Goal: Complete application form

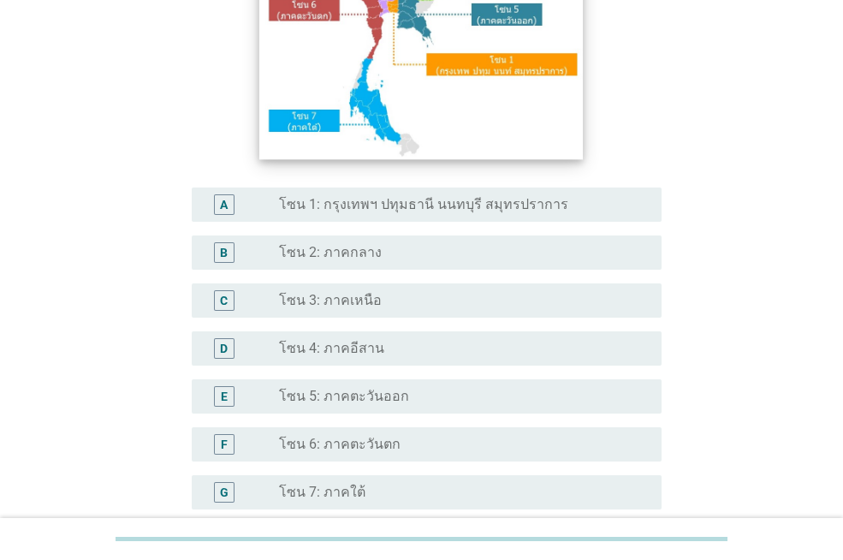
scroll to position [342, 0]
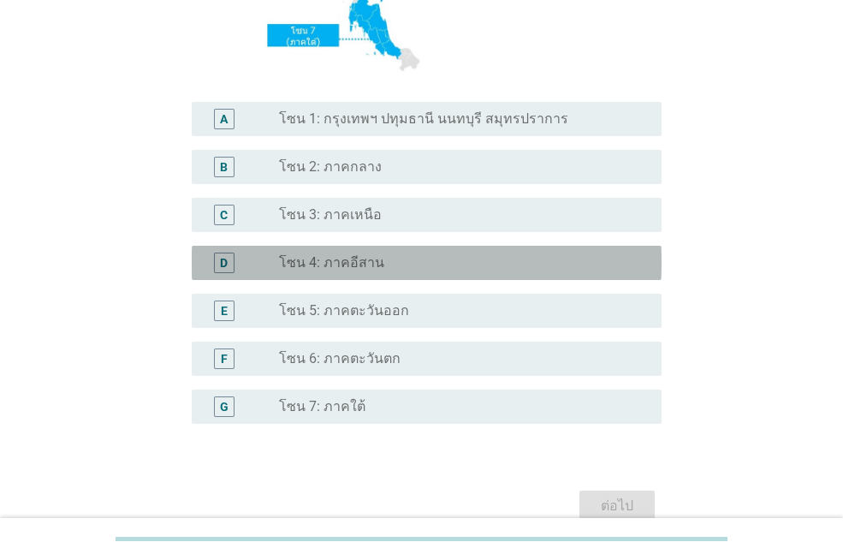
click at [341, 264] on label "โซน 4: ภาคอีสาน" at bounding box center [331, 262] width 105 height 17
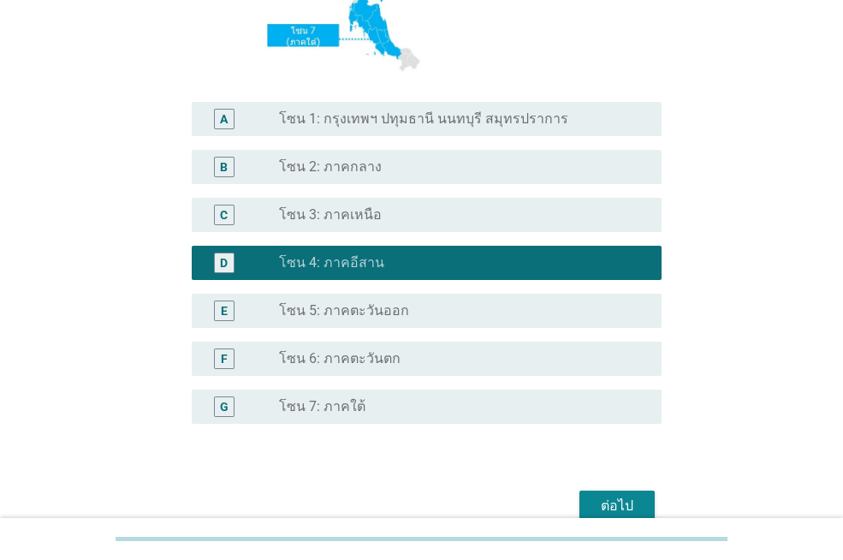
scroll to position [427, 0]
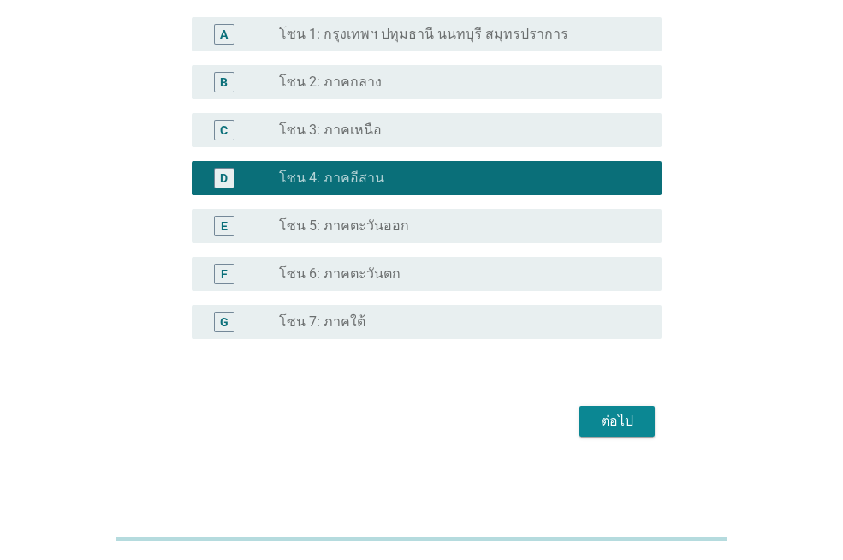
click at [596, 427] on div "ต่อไป" at bounding box center [617, 421] width 48 height 21
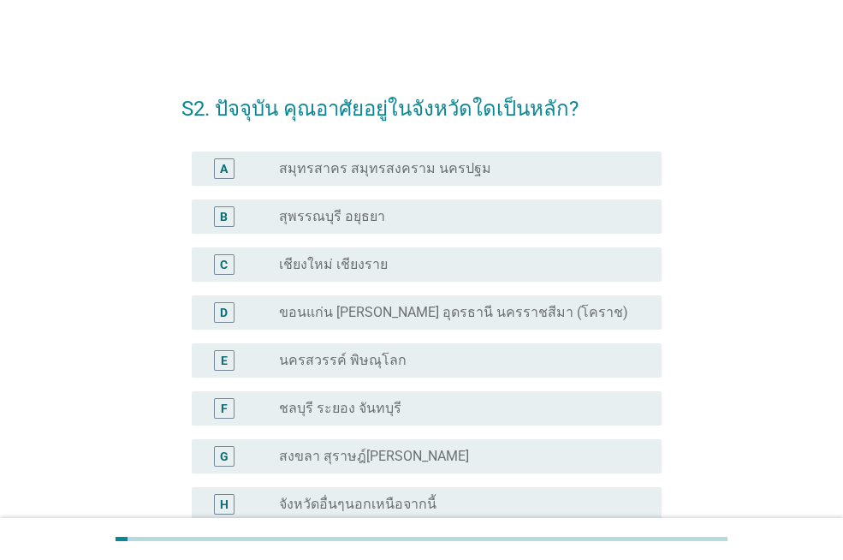
scroll to position [86, 0]
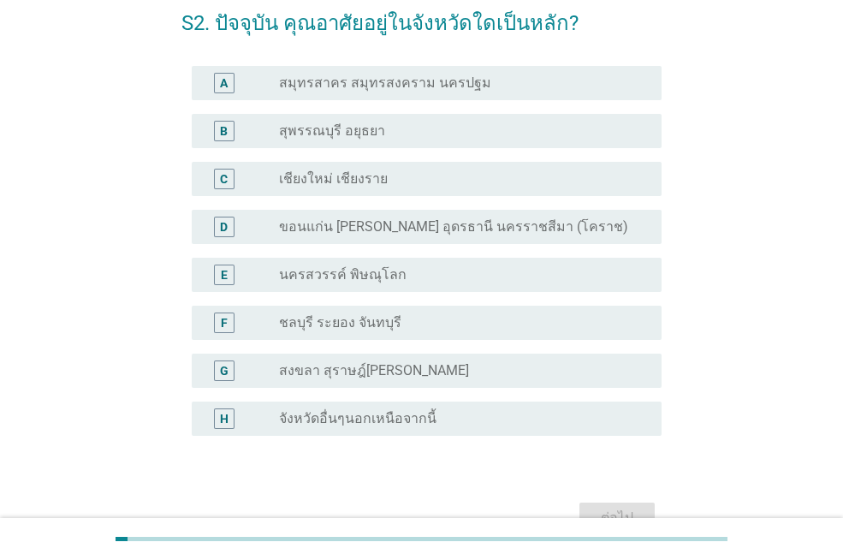
click at [367, 226] on label "ขอนแก่น [PERSON_NAME] อุดรธานี นครราชสีมา (โคราช)" at bounding box center [453, 226] width 349 height 17
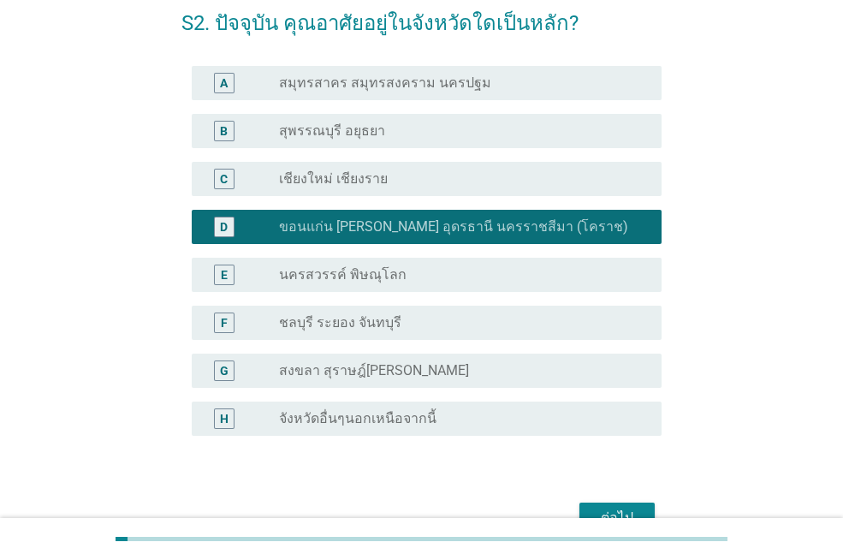
scroll to position [181, 0]
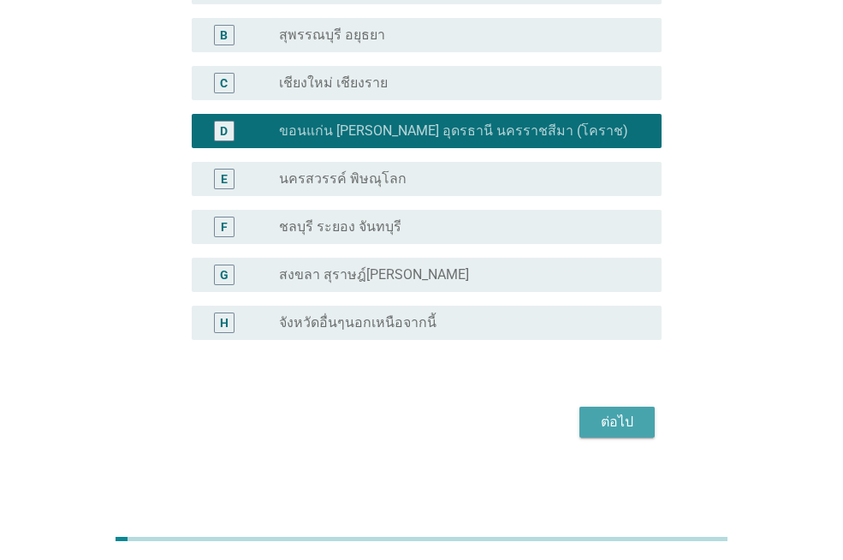
click at [614, 429] on div "ต่อไป" at bounding box center [617, 422] width 48 height 21
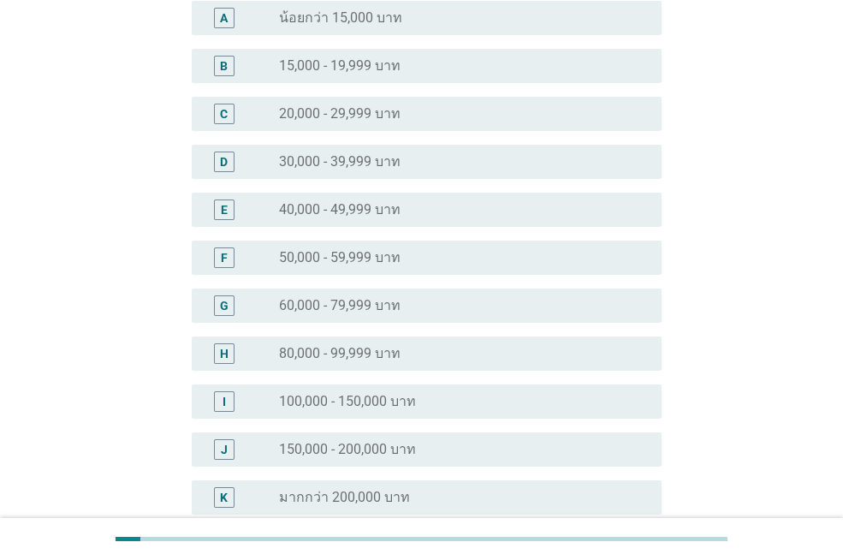
scroll to position [0, 0]
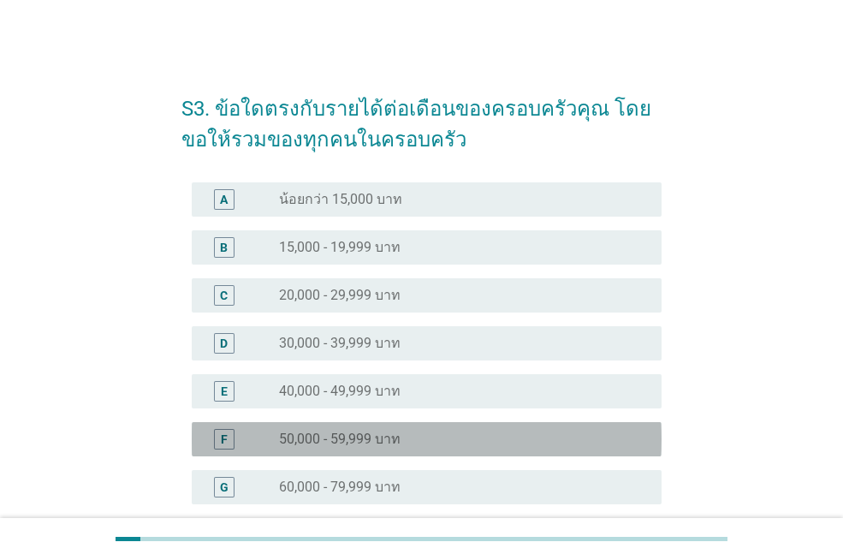
click at [322, 441] on label "50,000 - 59,999 บาท" at bounding box center [340, 438] width 122 height 17
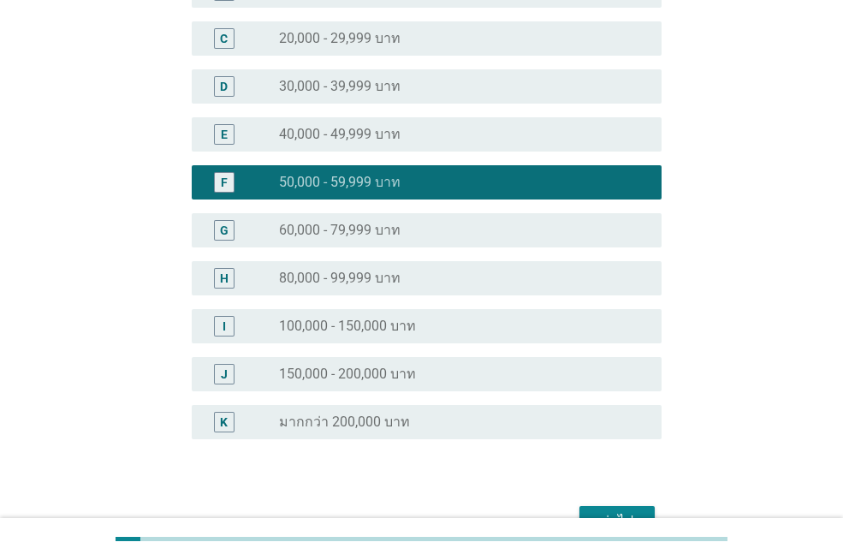
scroll to position [356, 0]
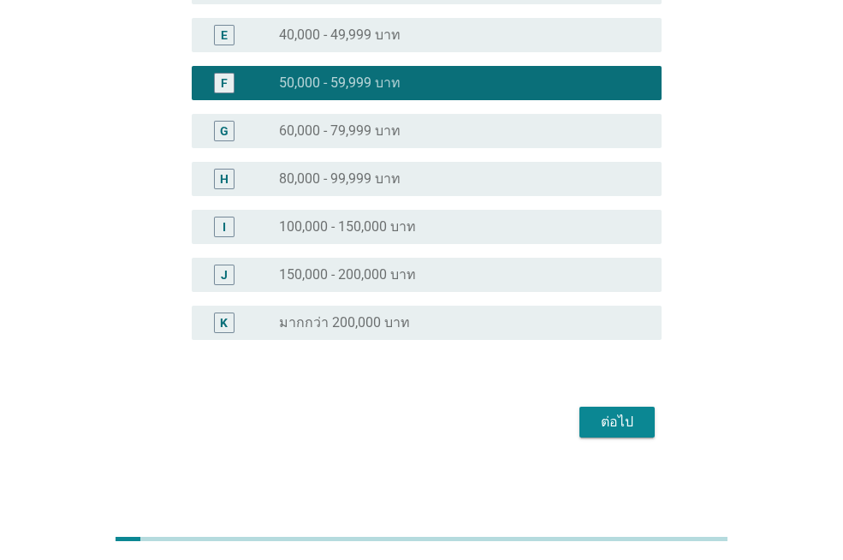
click at [619, 427] on div "ต่อไป" at bounding box center [617, 422] width 48 height 21
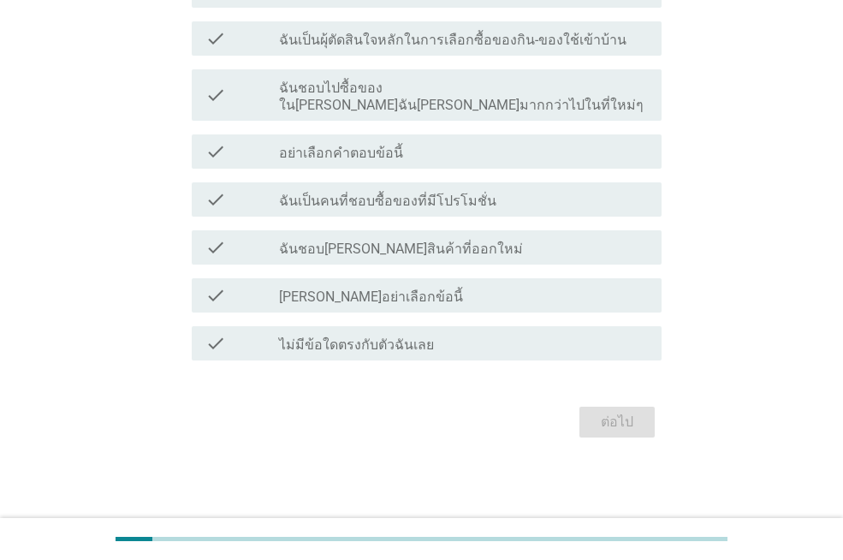
scroll to position [0, 0]
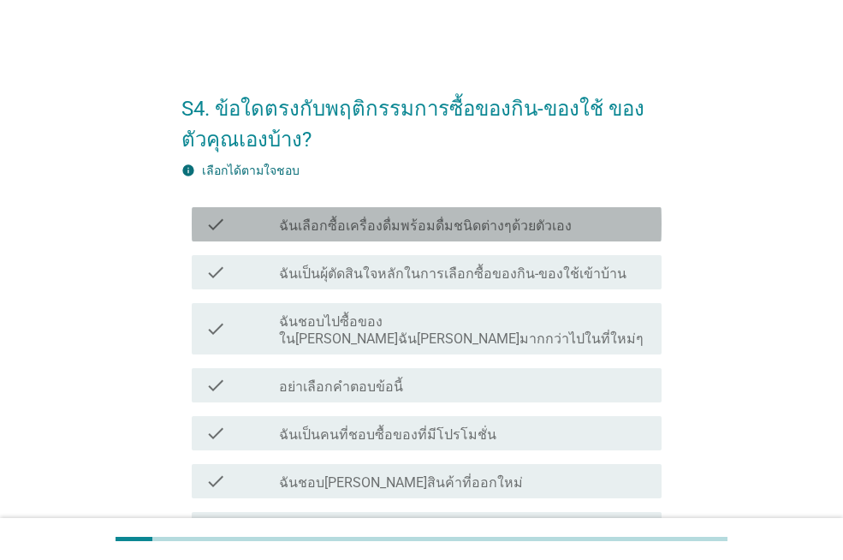
click at [269, 234] on div "check check_box_outline_blank ฉันเลือกซื้อเครื่องดื่มพร้อมดื่มชนิดต่างๆด้วยตัวเ…" at bounding box center [427, 224] width 470 height 34
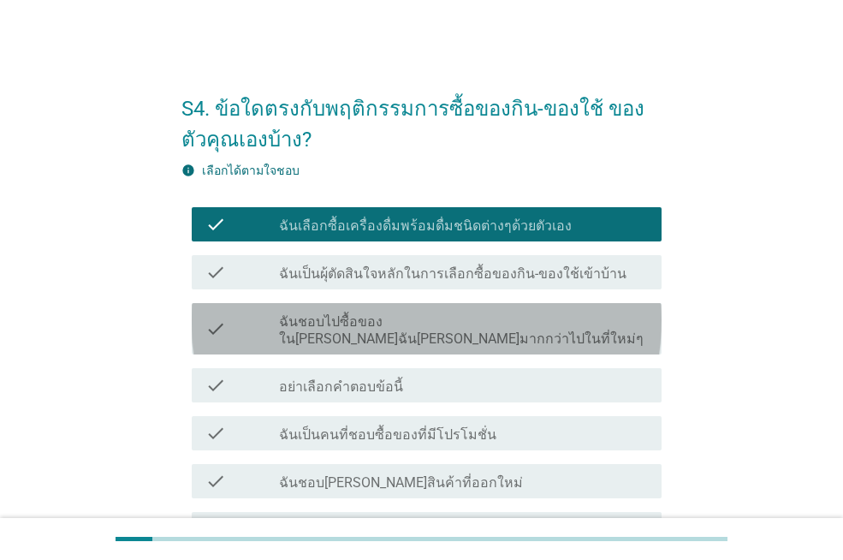
click at [296, 323] on label "ฉันชอบไปซื้อของใน[PERSON_NAME]ฉัน[PERSON_NAME]มากกว่าไปในที่ใหม่ๆ" at bounding box center [463, 330] width 369 height 34
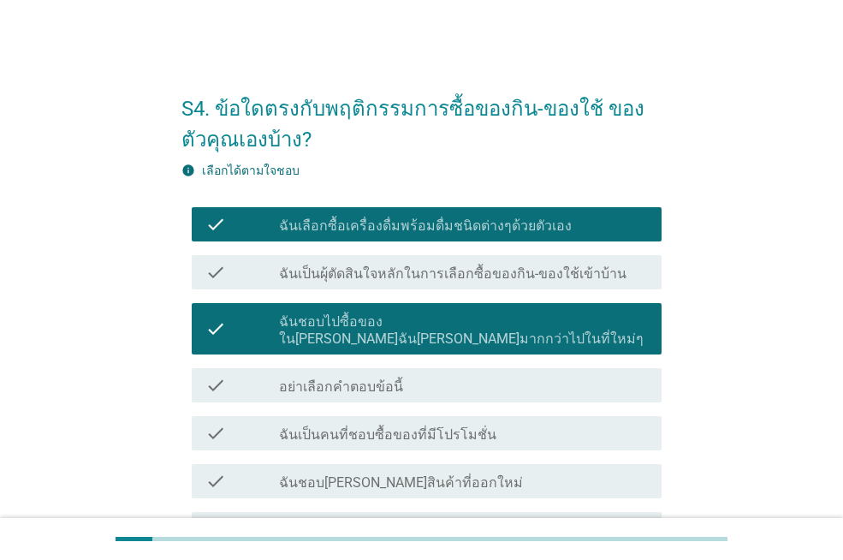
scroll to position [86, 0]
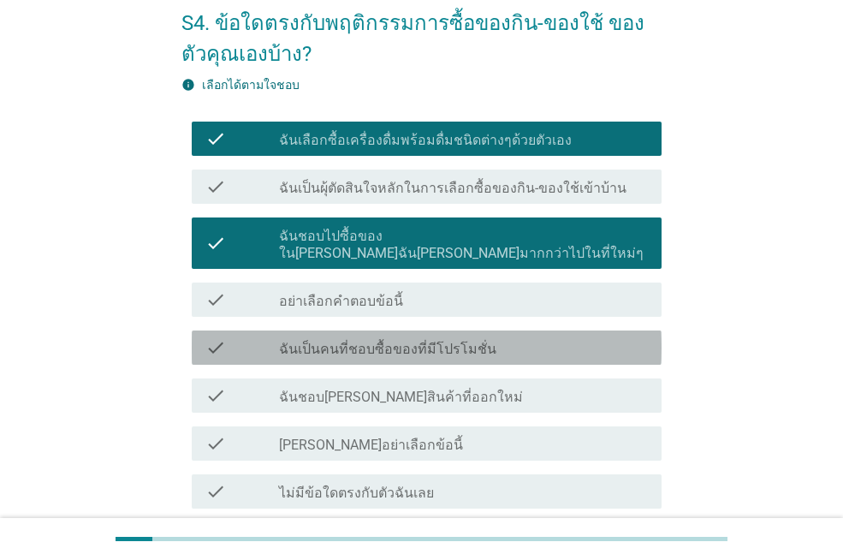
click at [298, 341] on label "ฉันเป็นคนที่ชอบซื้อของที่มีโปรโมชั่น" at bounding box center [387, 349] width 217 height 17
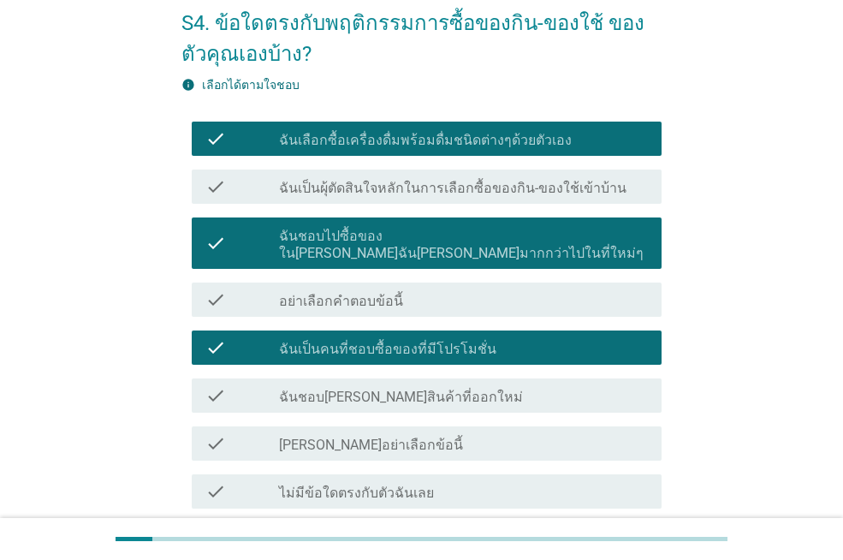
click at [317, 181] on label "ฉันเป็นผุ้ตัดสินใจหลักในการเลือกซื้อของกิน-ของใช้เข้าบ้าน" at bounding box center [452, 188] width 347 height 17
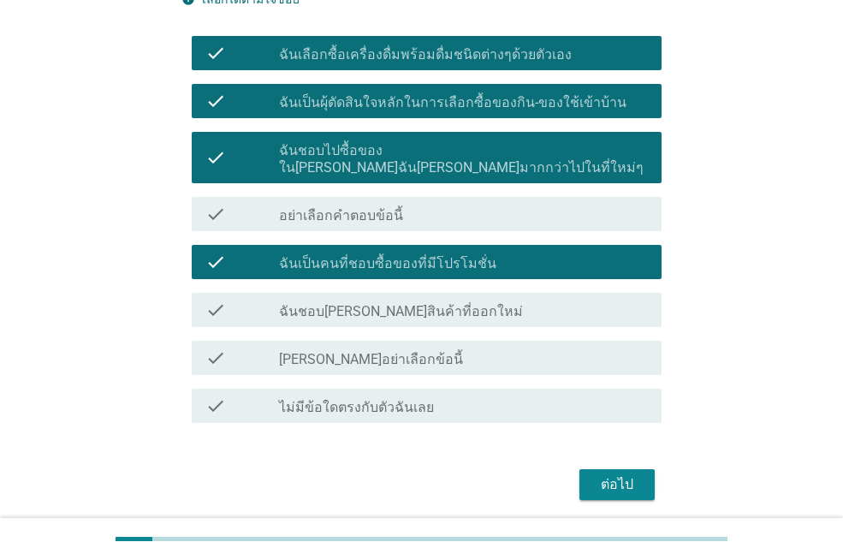
scroll to position [216, 0]
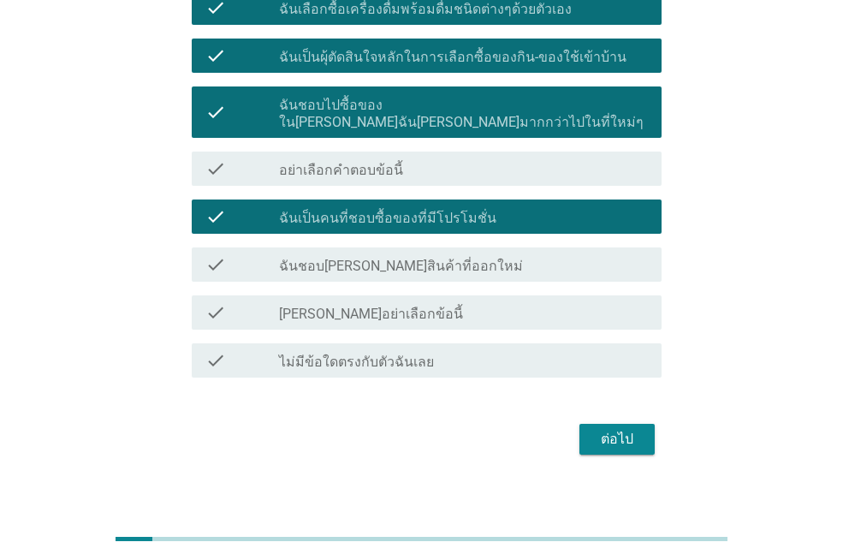
click at [368, 258] on label "ฉันชอบ[PERSON_NAME]สินค้าที่ออกใหม่" at bounding box center [401, 266] width 244 height 17
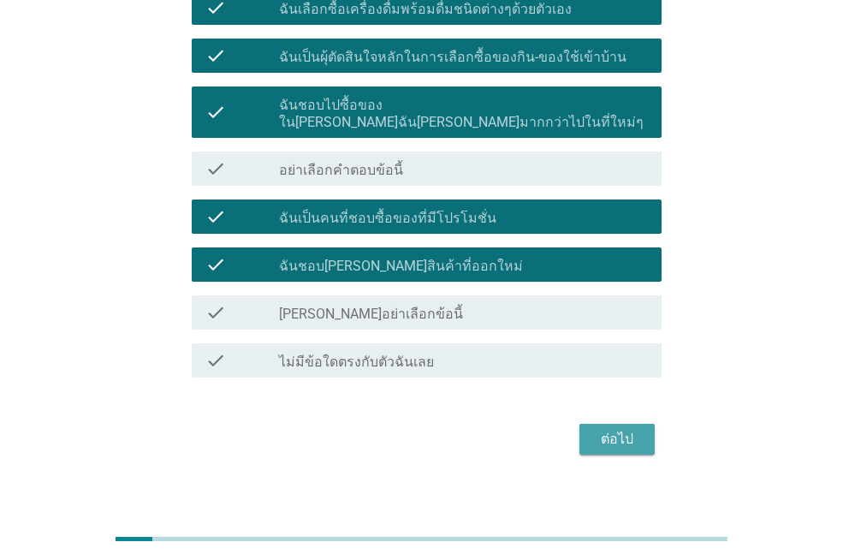
click at [623, 429] on div "ต่อไป" at bounding box center [617, 439] width 48 height 21
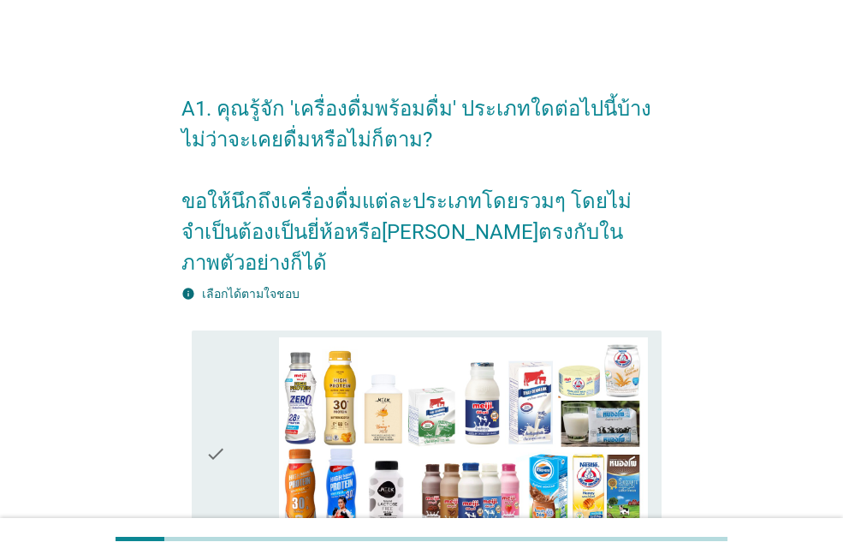
scroll to position [257, 0]
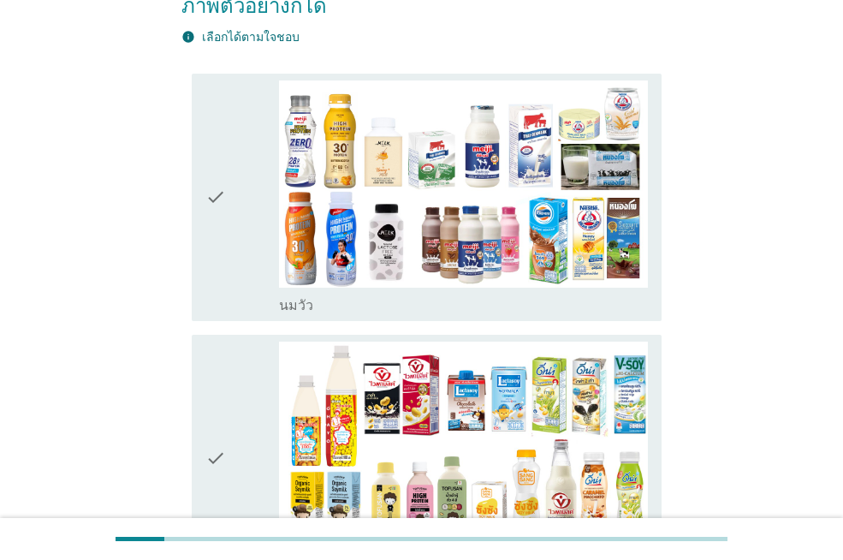
click at [374, 283] on div "check check_box_outline_blank [PERSON_NAME]" at bounding box center [427, 197] width 470 height 247
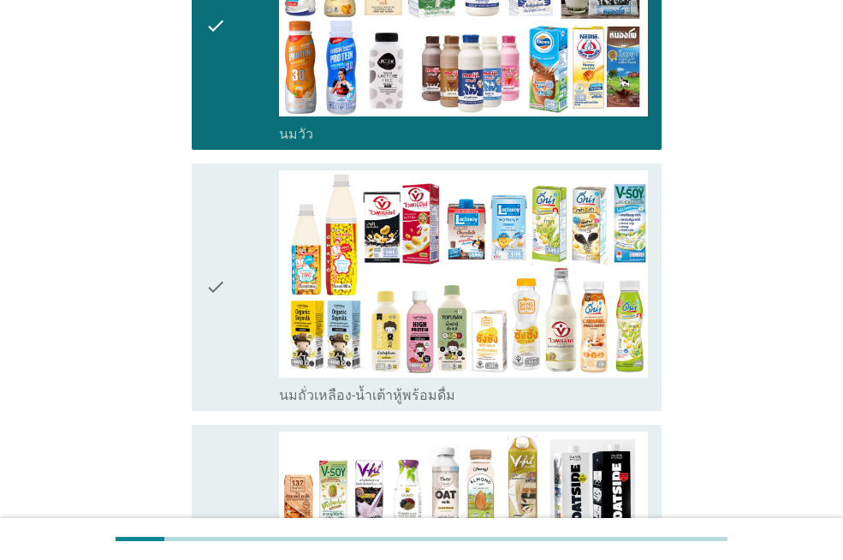
scroll to position [513, 0]
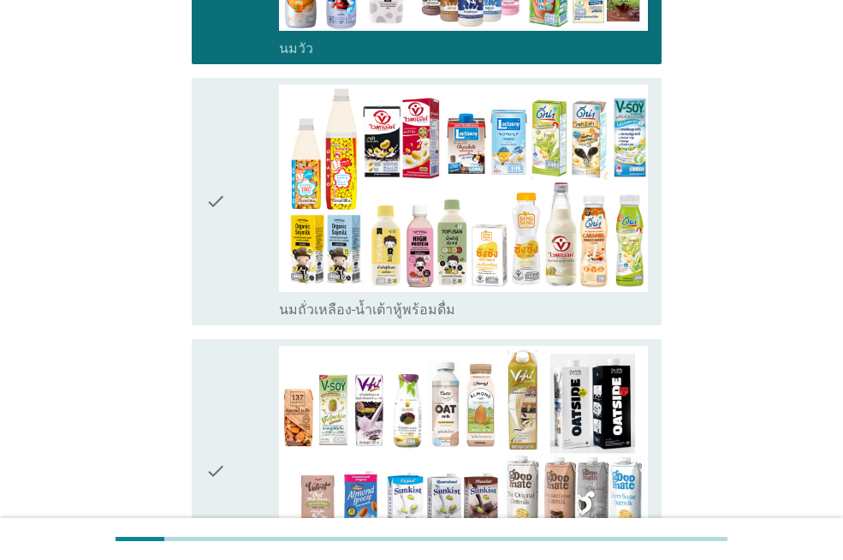
click at [374, 301] on label "นมถั่วเหลือง-น้ำเต้าหู้พร้อมดื่ม" at bounding box center [367, 309] width 176 height 17
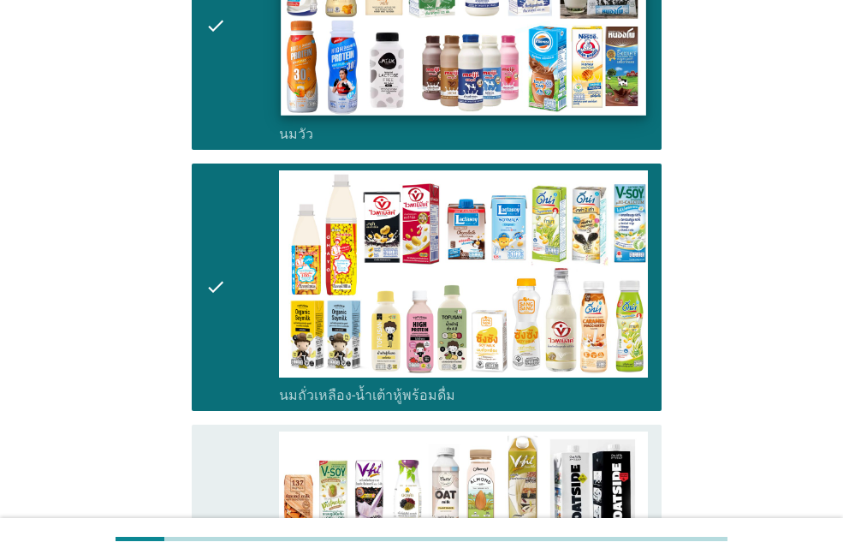
scroll to position [685, 0]
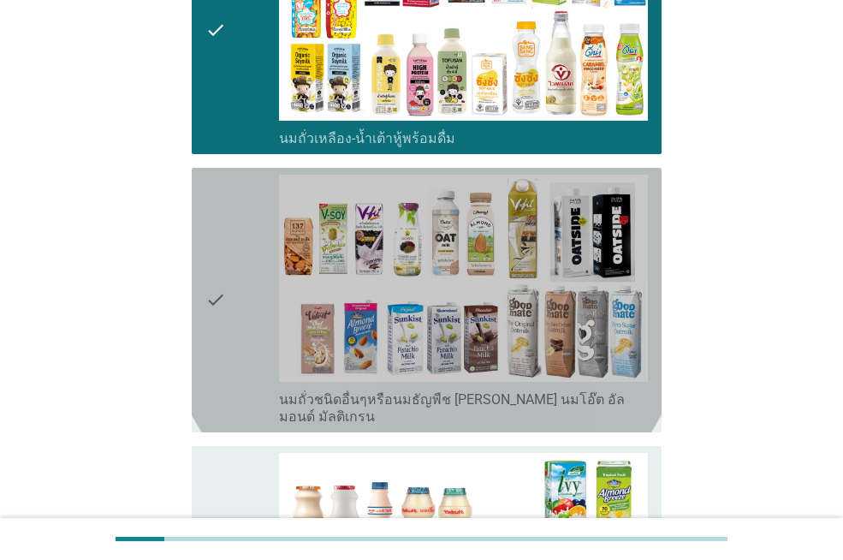
click at [338, 391] on label "นมถั่วชนิดอื่นๆหรือนมธัญพืช [PERSON_NAME] นมโอ๊ต อัลมอนด์ มัลติเกรน" at bounding box center [463, 408] width 369 height 34
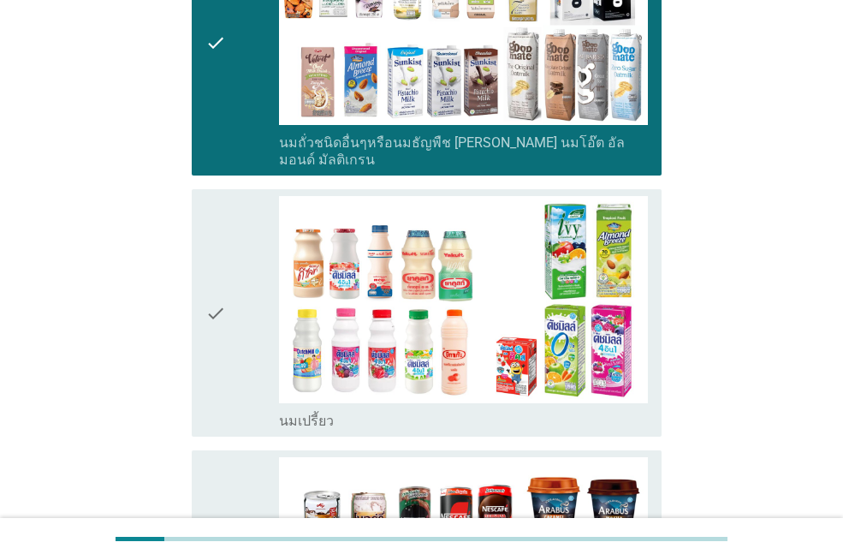
scroll to position [1027, 0]
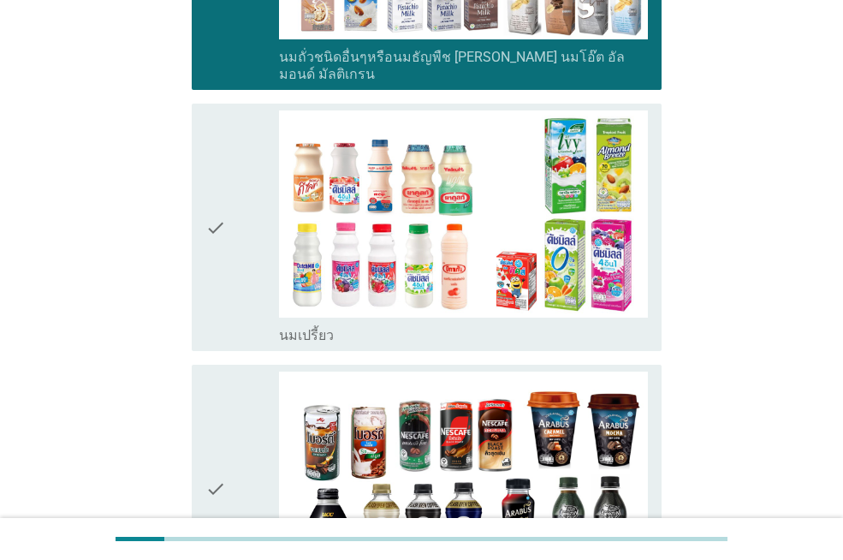
click at [350, 323] on div "check_box_outline_blank นมเปรี้ยว" at bounding box center [463, 333] width 369 height 21
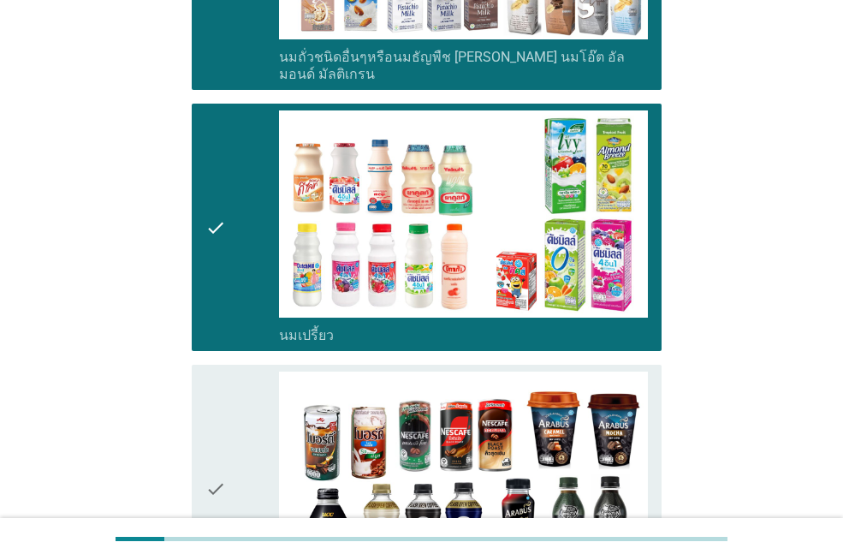
scroll to position [1284, 0]
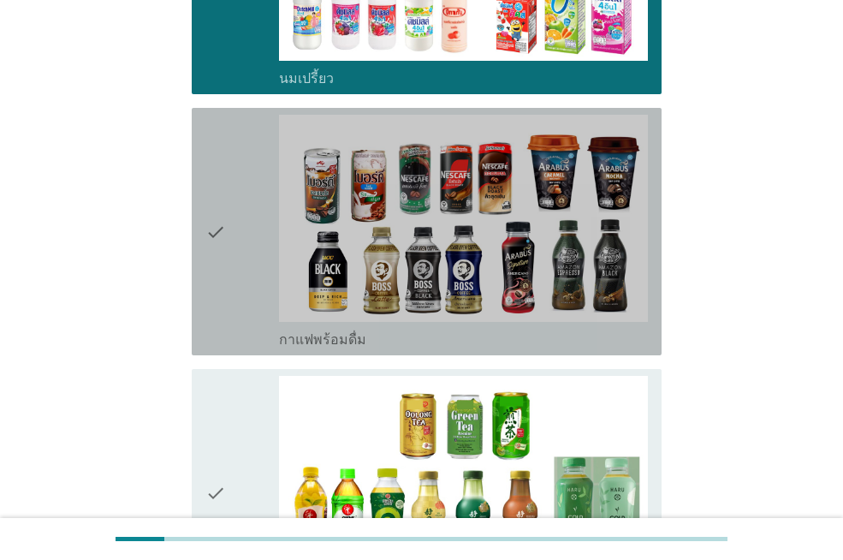
click at [338, 331] on label "กาแฟพร้อมดื่ม" at bounding box center [322, 339] width 87 height 17
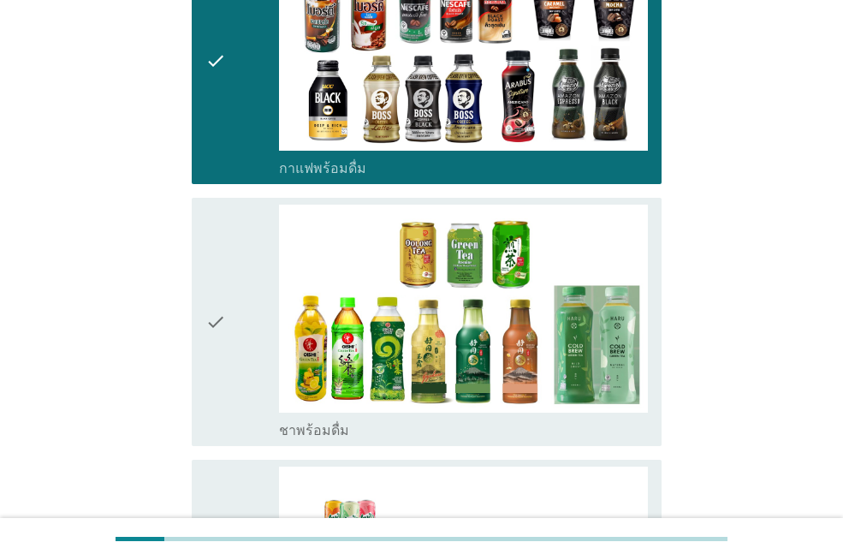
scroll to position [1540, 0]
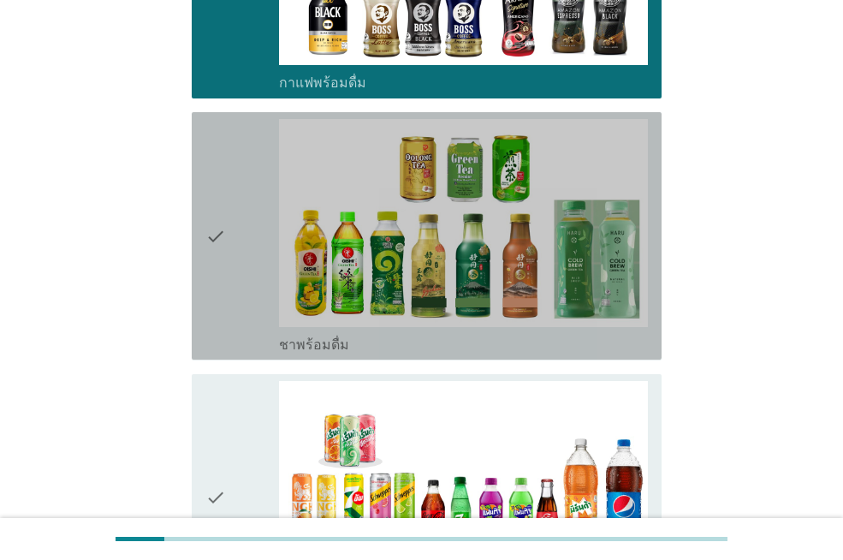
click at [340, 336] on label "ชาพร้อมดื่ม" at bounding box center [314, 344] width 70 height 17
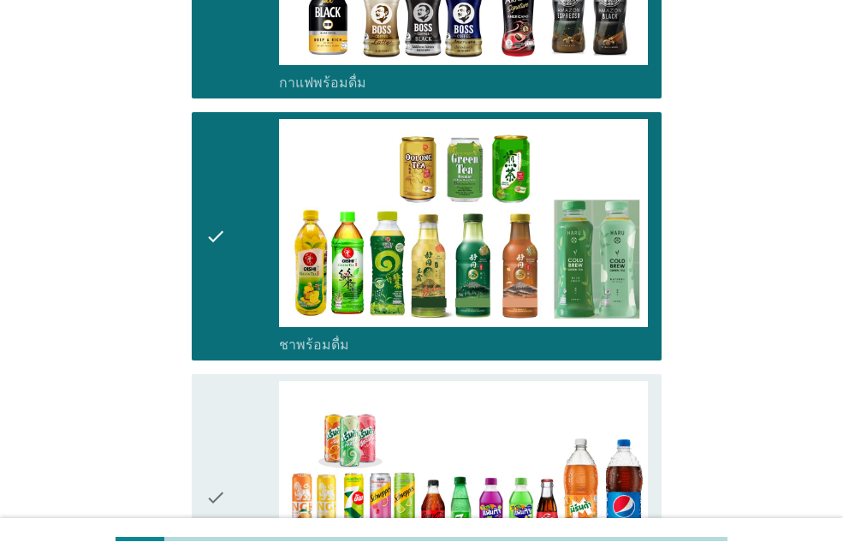
scroll to position [1883, 0]
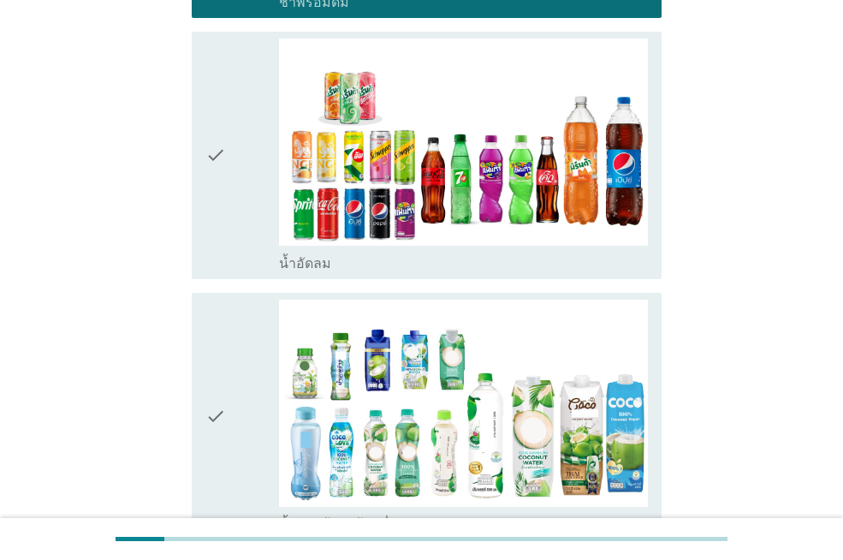
click at [369, 252] on div "check_box_outline_blank น้ำอัดลม" at bounding box center [463, 262] width 369 height 21
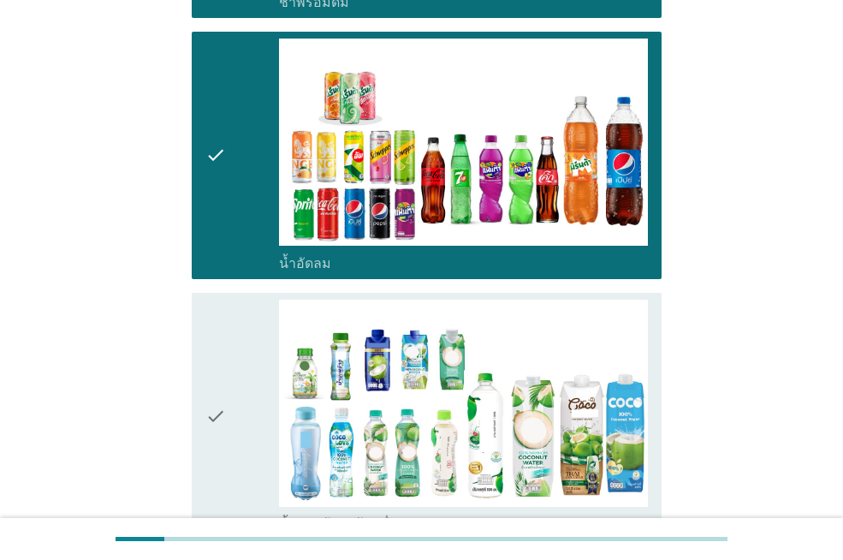
scroll to position [2054, 0]
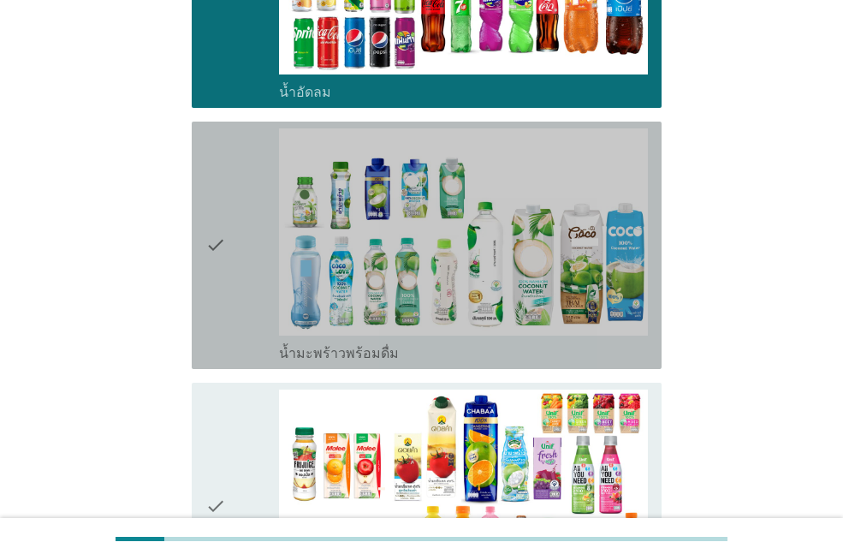
click at [360, 345] on label "น้ำมะพร้าวพร้อมดื่ม" at bounding box center [339, 353] width 120 height 17
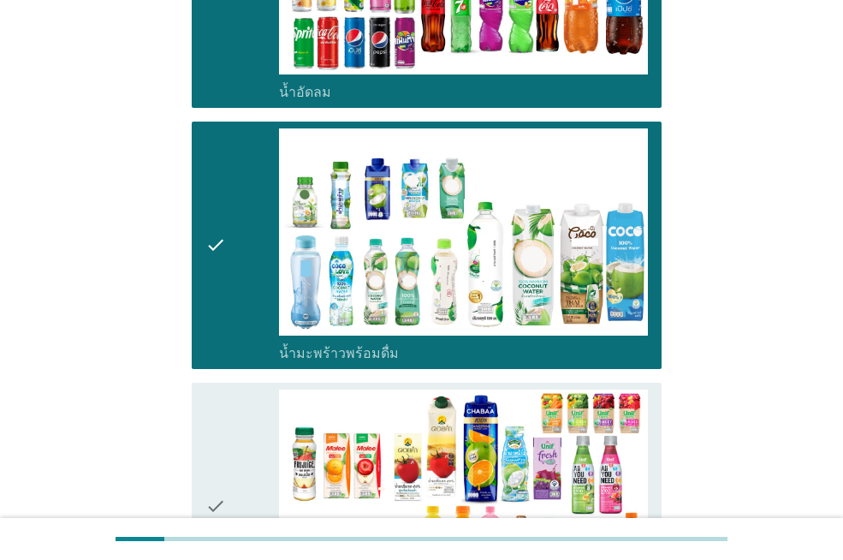
scroll to position [2396, 0]
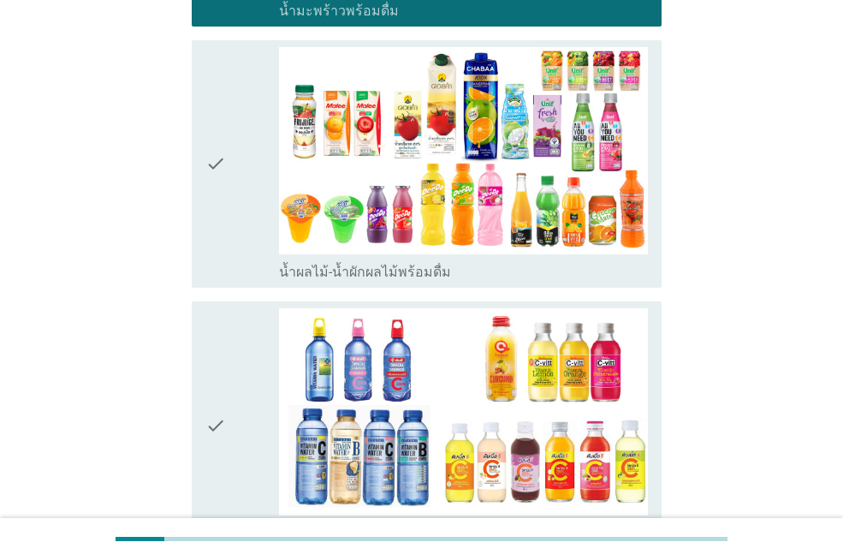
click at [339, 264] on label "น้ำผลไม้-น้ำผักผลไม้พร้อมดื่ม" at bounding box center [365, 272] width 172 height 17
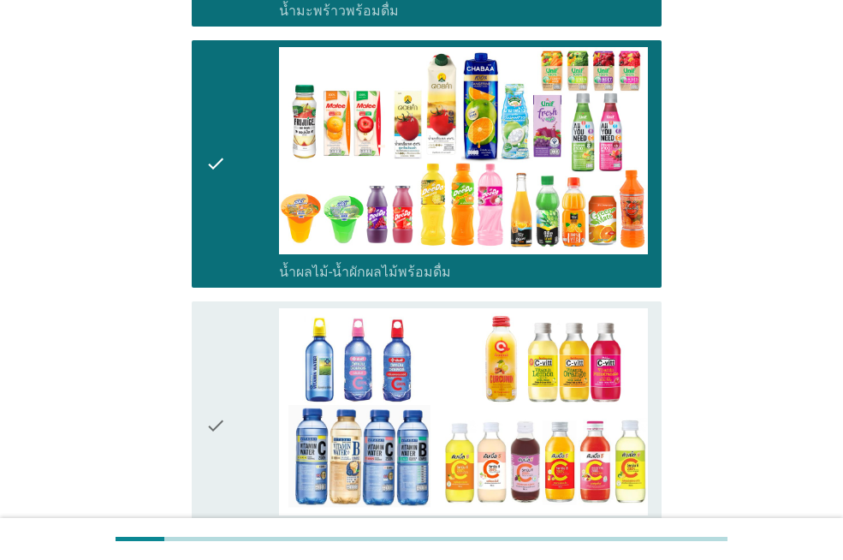
scroll to position [2738, 0]
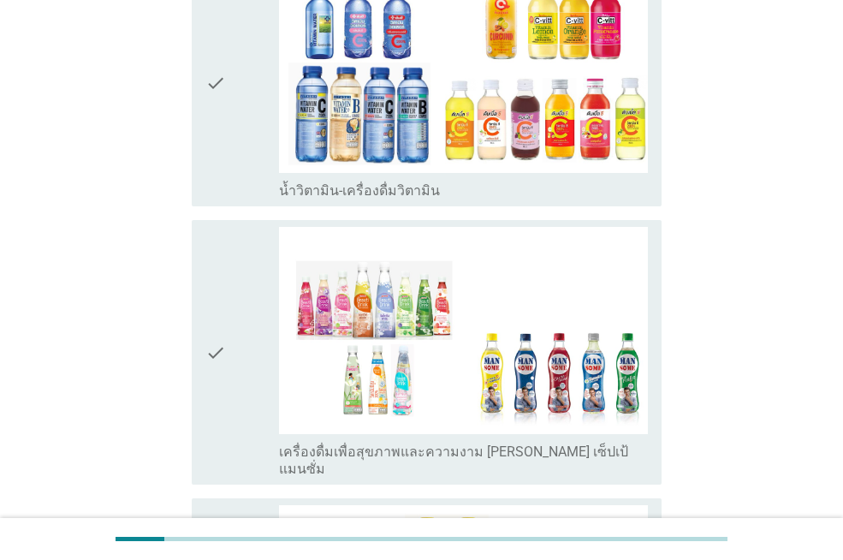
click at [343, 182] on label "น้ำวิตามิน-เครื่องดื่มวิตามิน" at bounding box center [359, 190] width 161 height 17
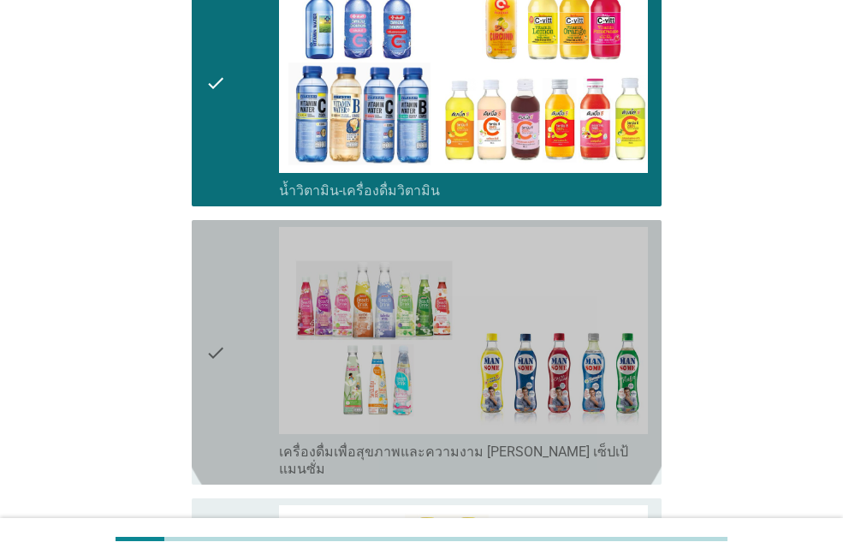
click at [353, 443] on label "เครื่องดื่มเพื่อสุขภาพและความงาม [PERSON_NAME] เซ็ปเป้ แมนซั่ม" at bounding box center [463, 460] width 369 height 34
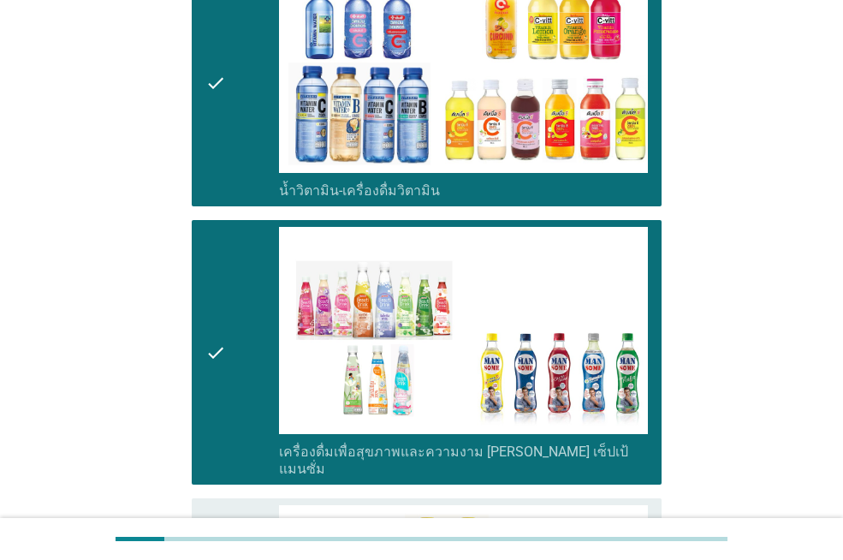
scroll to position [2995, 0]
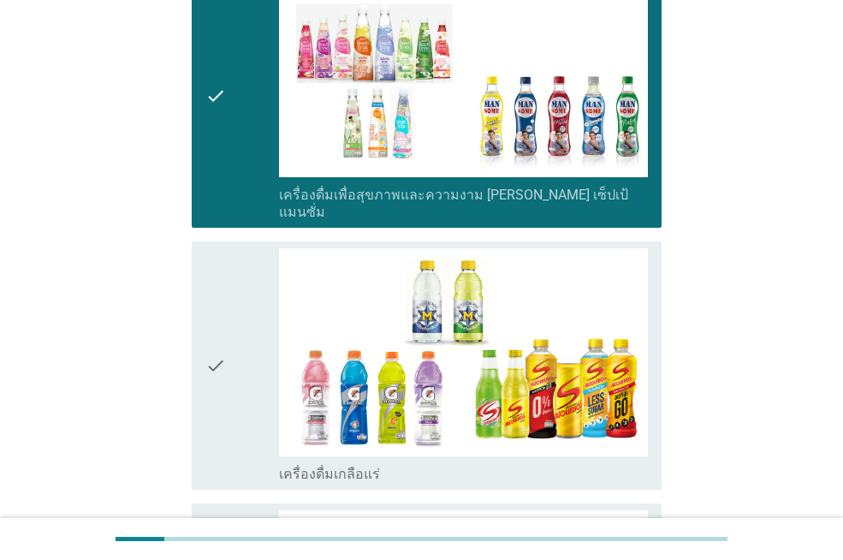
click at [353, 466] on label "เครื่องดื่มเกลือแร่" at bounding box center [329, 474] width 101 height 17
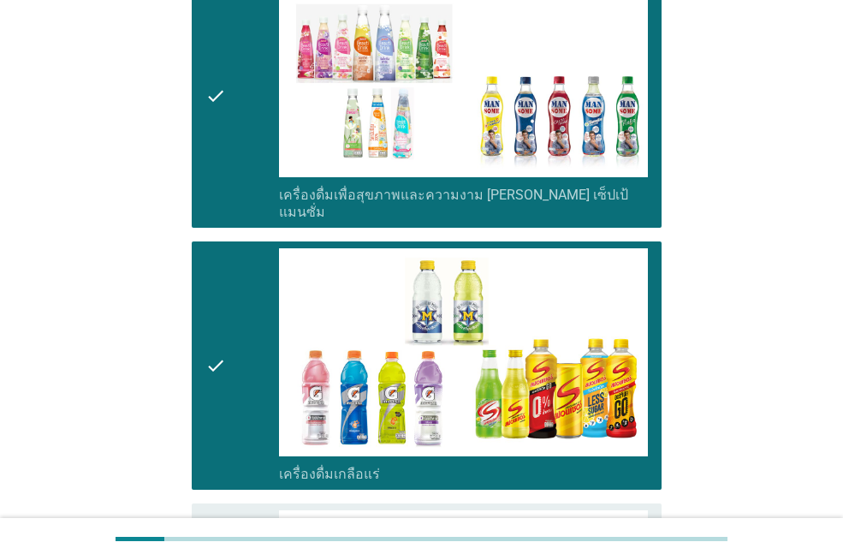
scroll to position [3423, 0]
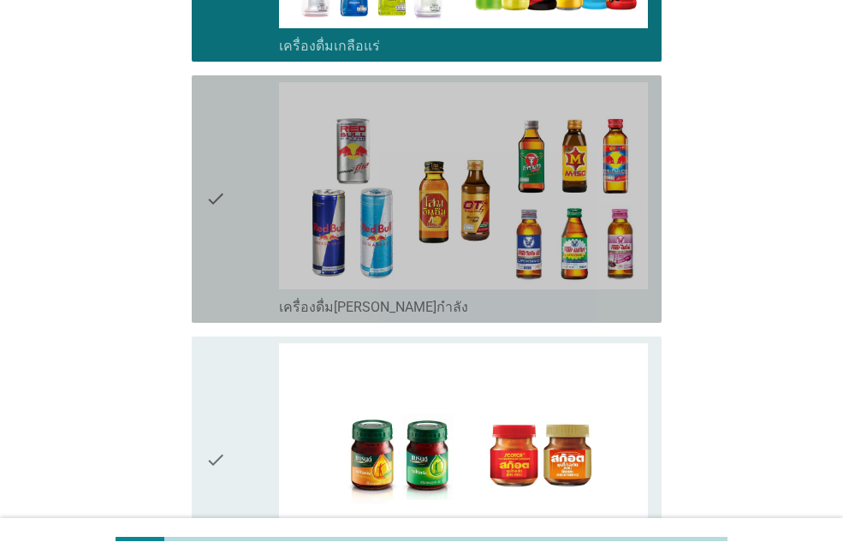
click at [349, 299] on label "เครื่องดื่ม[PERSON_NAME]กำลัง" at bounding box center [373, 307] width 189 height 17
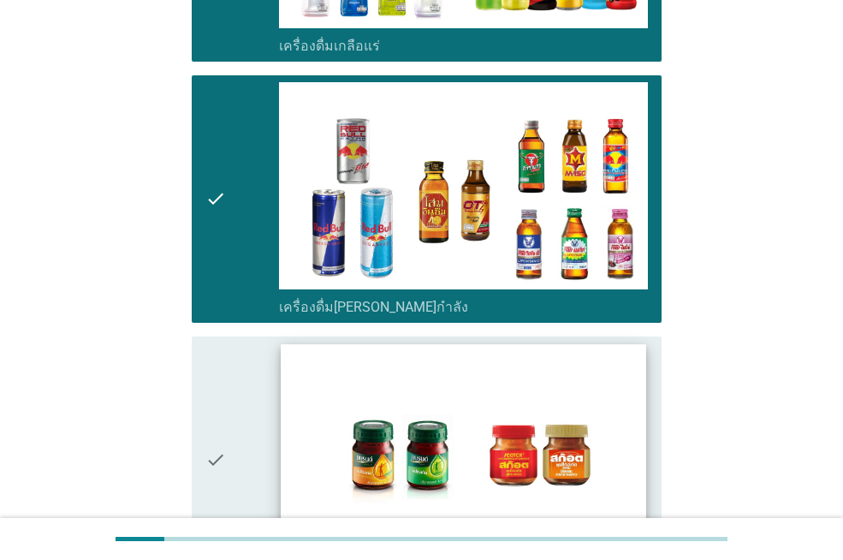
scroll to position [3629, 0]
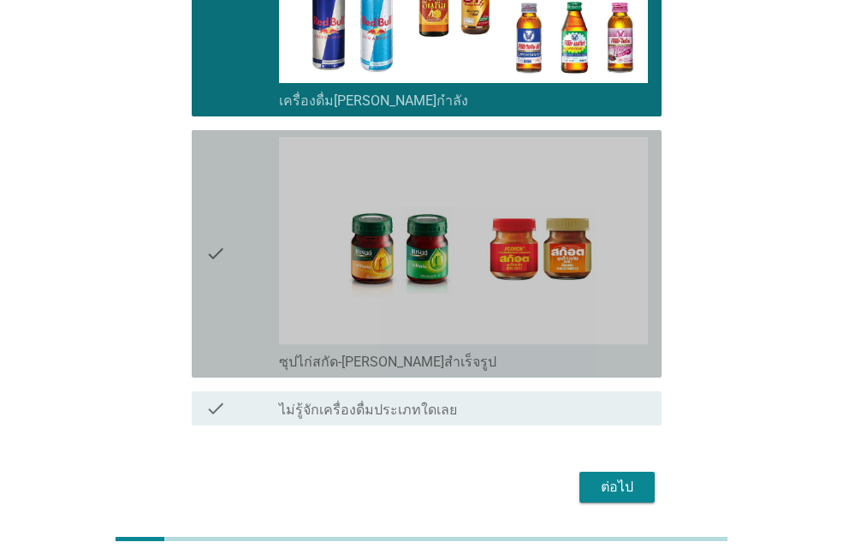
click at [347, 353] on label "ซุปไก่สกัด-[PERSON_NAME]สำเร็จรูป" at bounding box center [387, 361] width 217 height 17
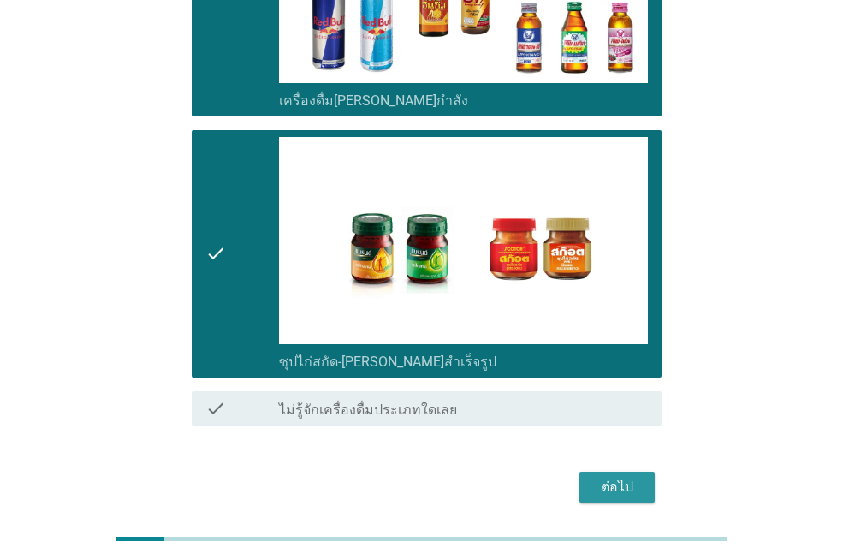
click at [600, 477] on div "ต่อไป" at bounding box center [617, 487] width 48 height 21
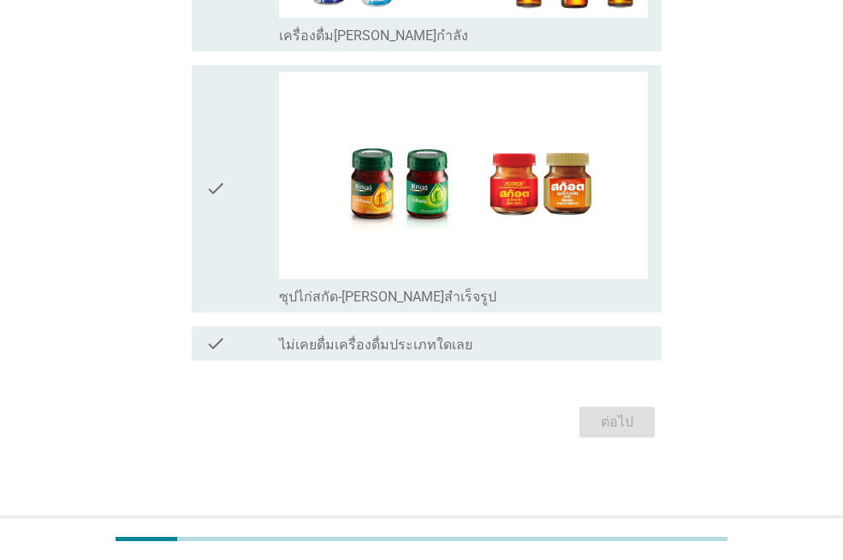
scroll to position [0, 0]
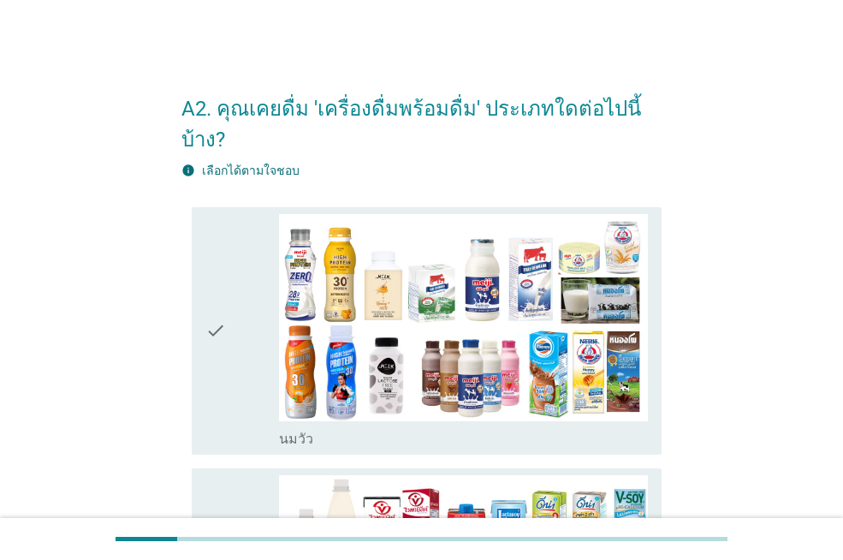
click at [396, 427] on div "check_box_outline_blank [PERSON_NAME]" at bounding box center [463, 437] width 369 height 21
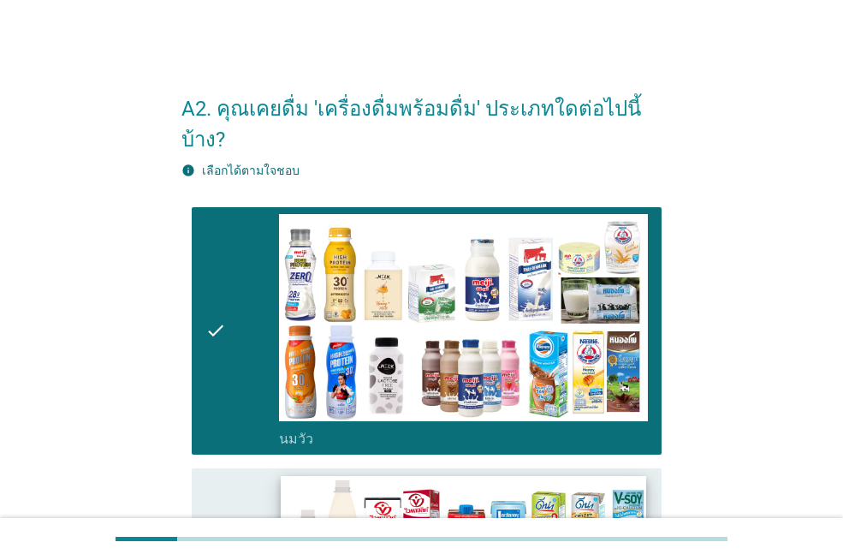
scroll to position [257, 0]
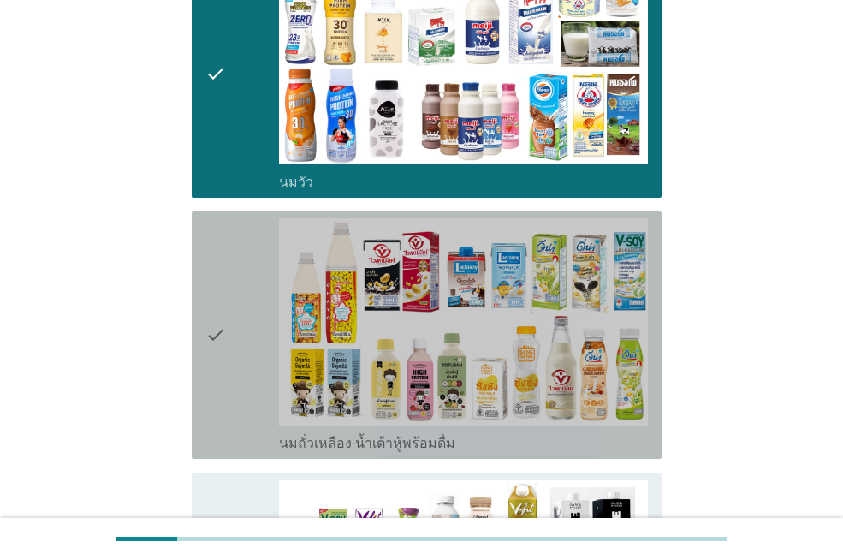
click at [340, 435] on label "นมถั่วเหลือง-น้ำเต้าหู้พร้อมดื่ม" at bounding box center [367, 443] width 176 height 17
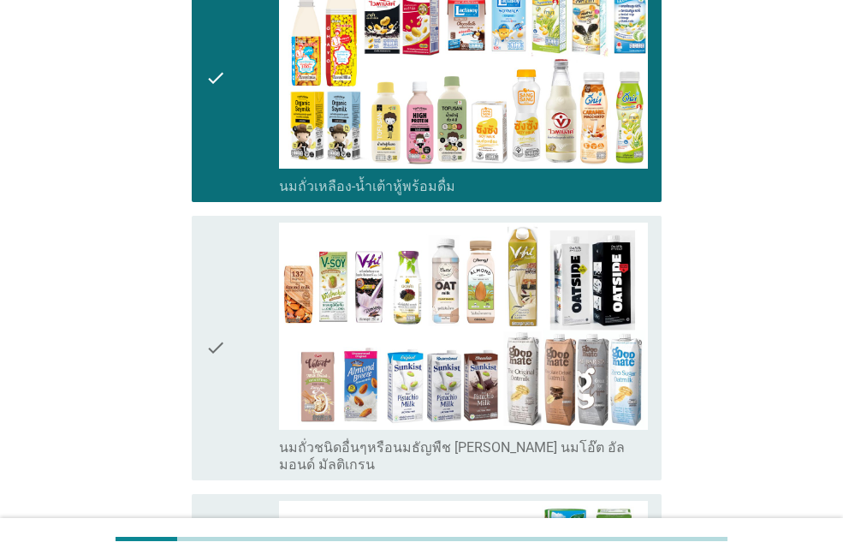
scroll to position [599, 0]
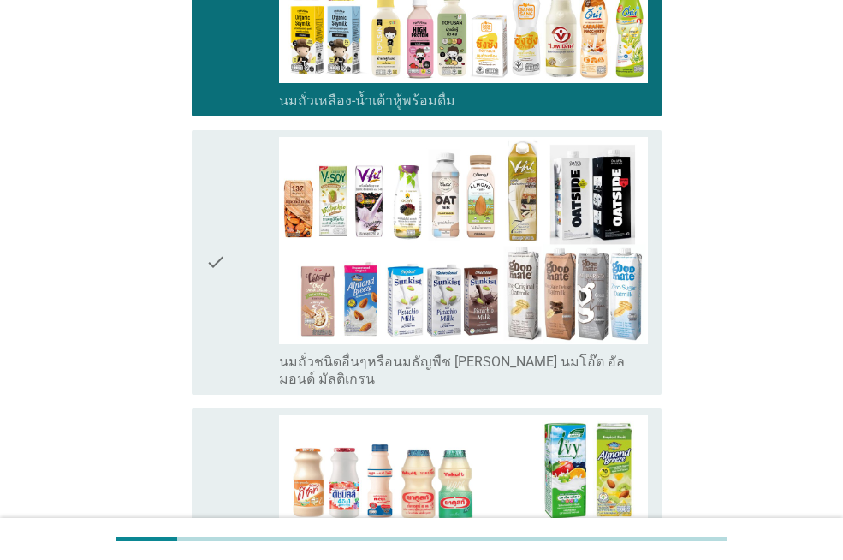
click at [347, 353] on label "นมถั่วชนิดอื่นๆหรือนมธัญพืช [PERSON_NAME] นมโอ๊ต อัลมอนด์ มัลติเกรน" at bounding box center [463, 370] width 369 height 34
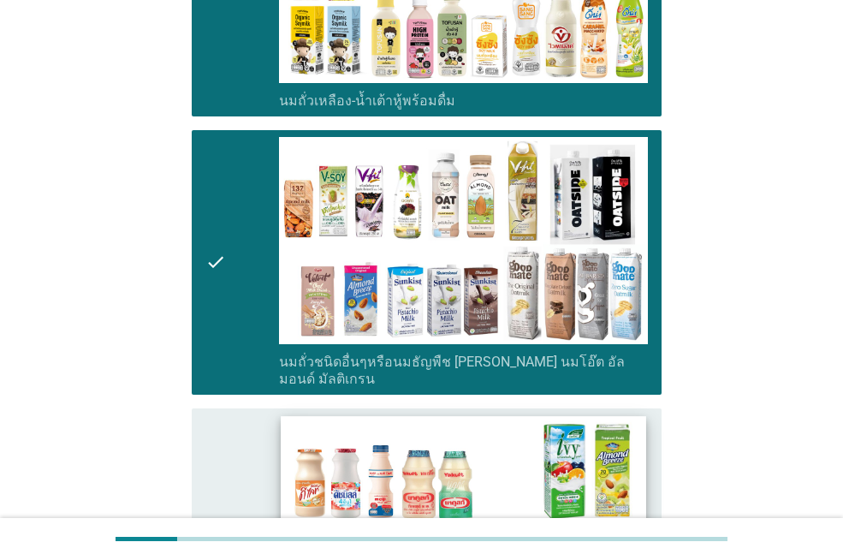
scroll to position [770, 0]
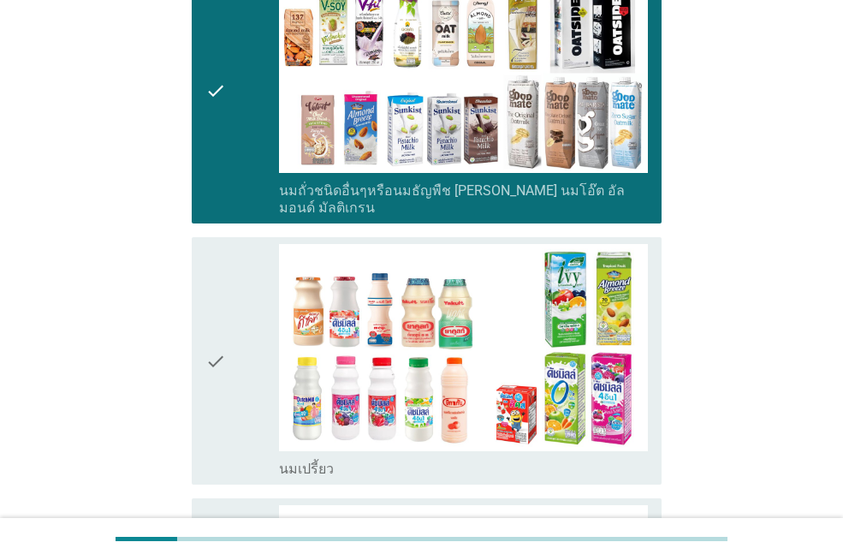
click at [346, 457] on div "check_box_outline_blank นมเปรี้ยว" at bounding box center [463, 467] width 369 height 21
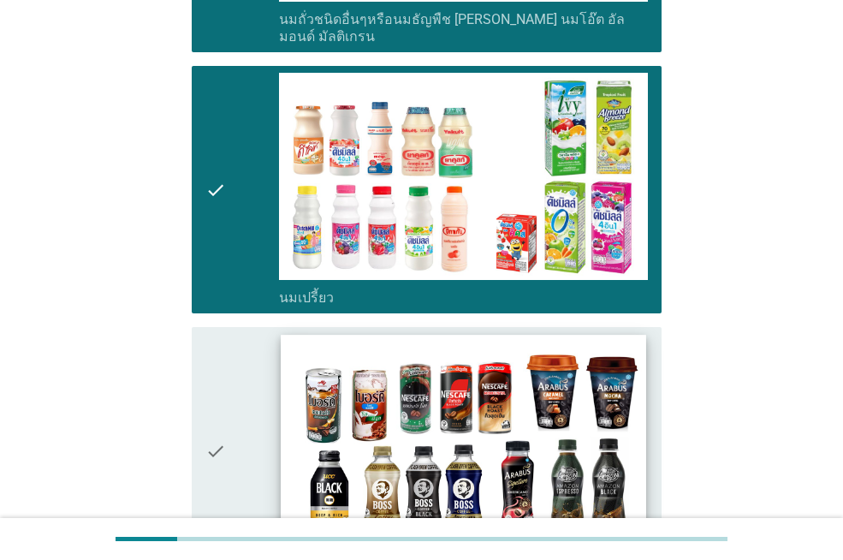
scroll to position [1112, 0]
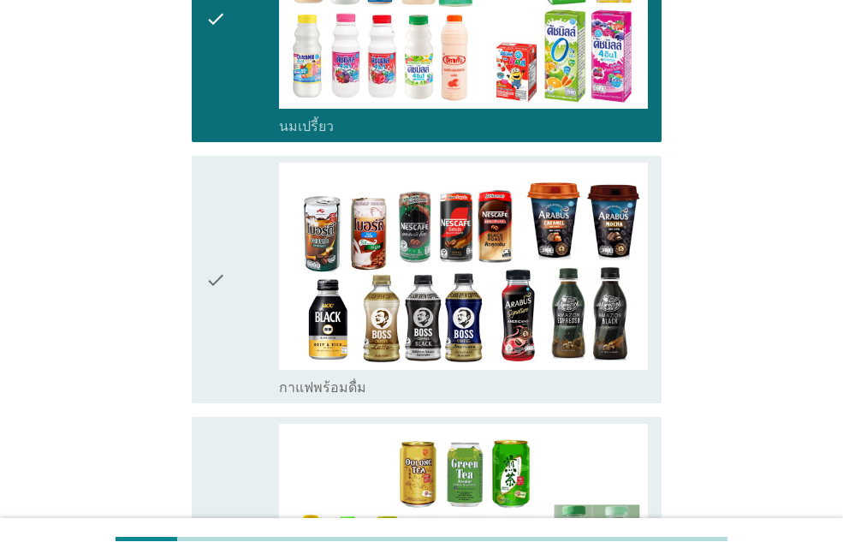
click at [381, 376] on div "check_box_outline_blank กาแฟพร้อมดื่ม" at bounding box center [463, 386] width 369 height 21
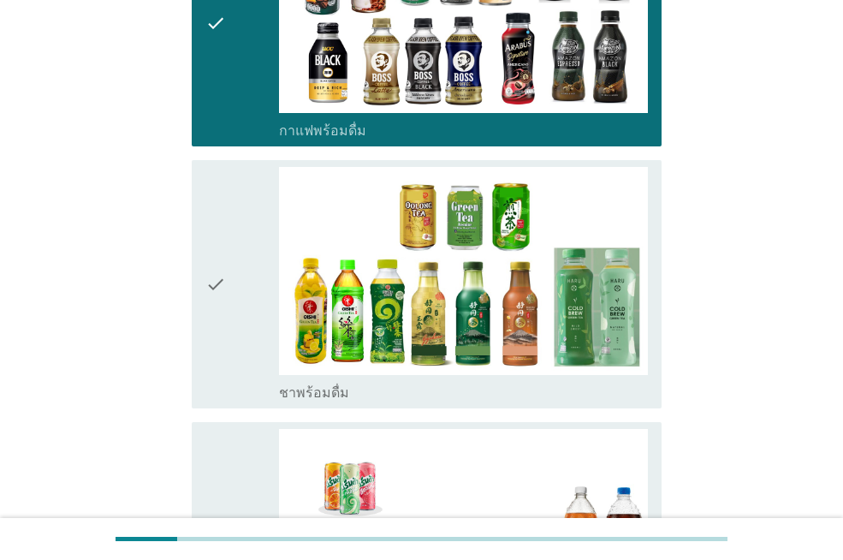
scroll to position [1455, 0]
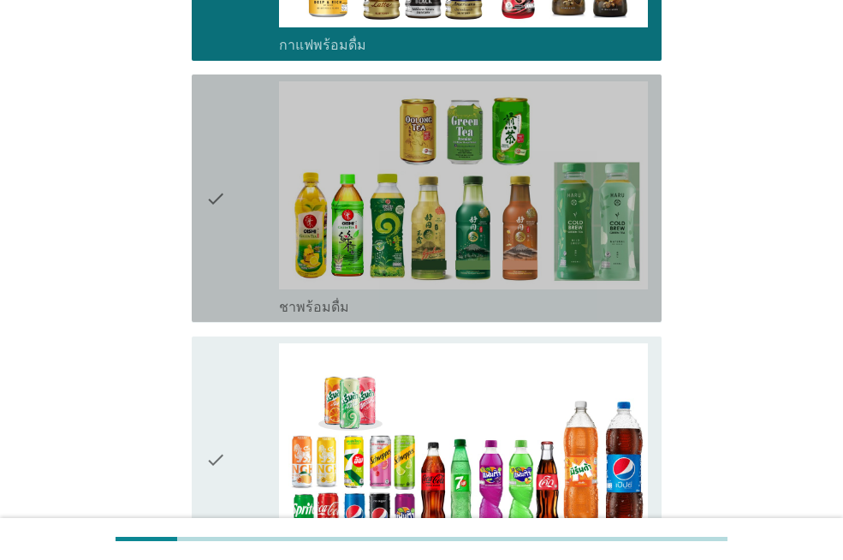
click at [367, 295] on div "check_box_outline_blank ชาพร้อมดื่ม" at bounding box center [463, 305] width 369 height 21
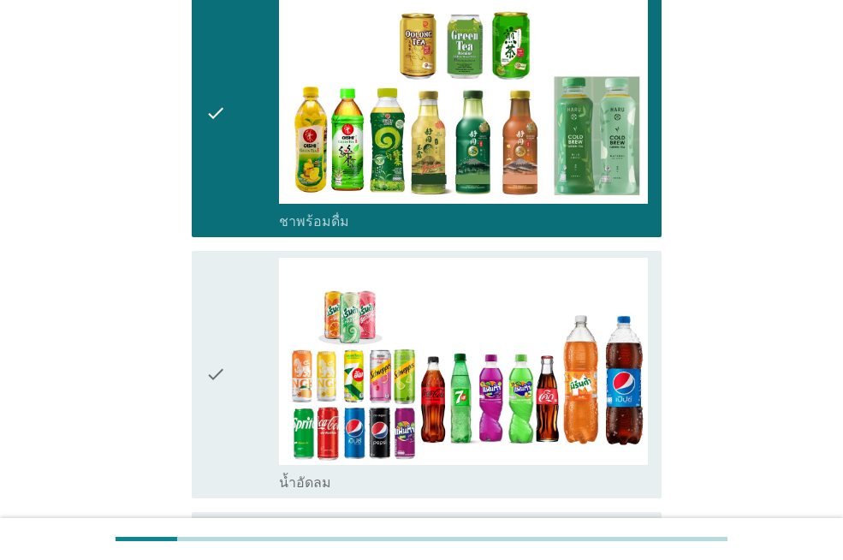
scroll to position [1626, 0]
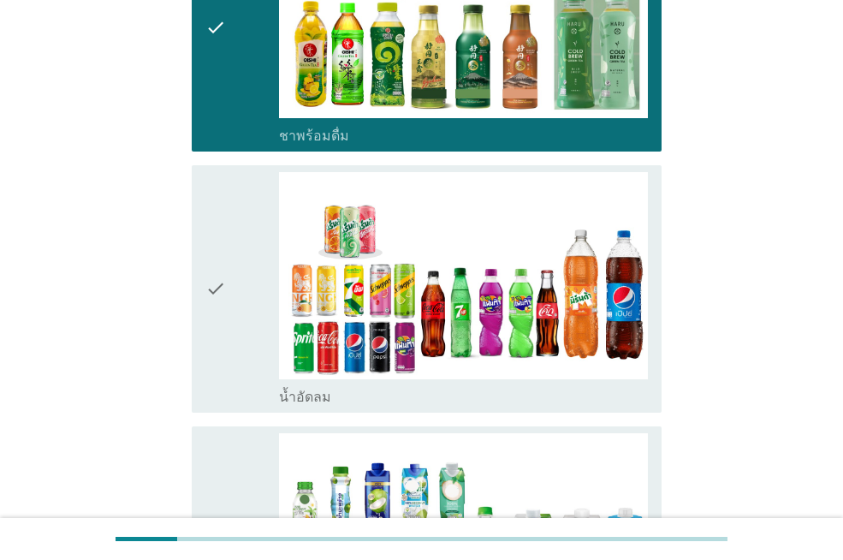
click at [399, 385] on div "check_box_outline_blank น้ำอัดลม" at bounding box center [463, 395] width 369 height 21
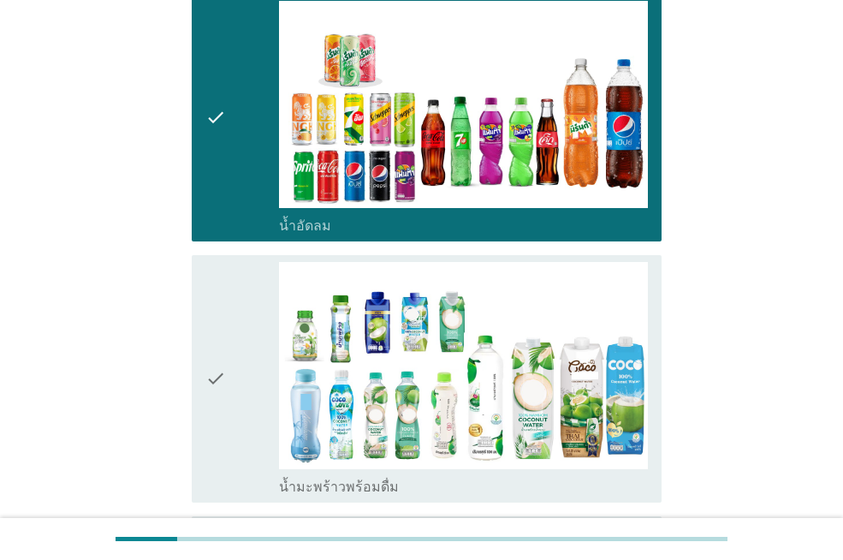
scroll to position [1883, 0]
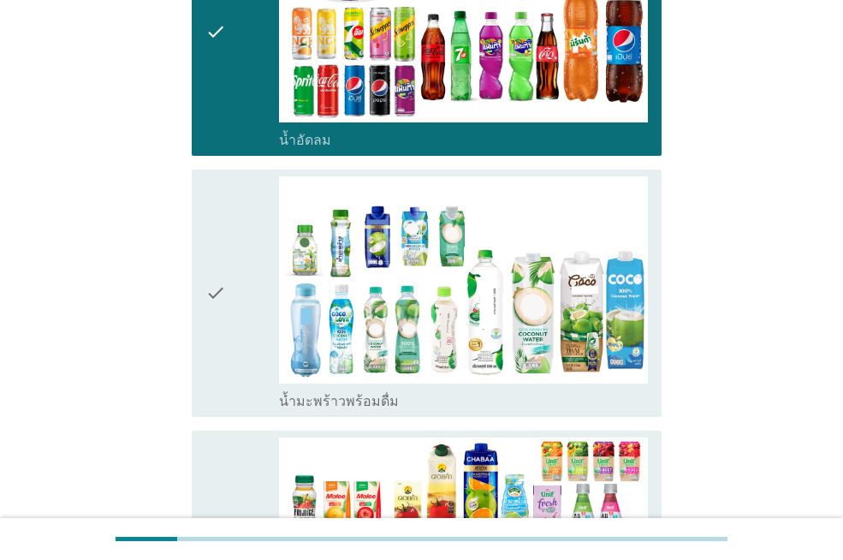
click at [330, 393] on label "น้ำมะพร้าวพร้อมดื่ม" at bounding box center [339, 401] width 120 height 17
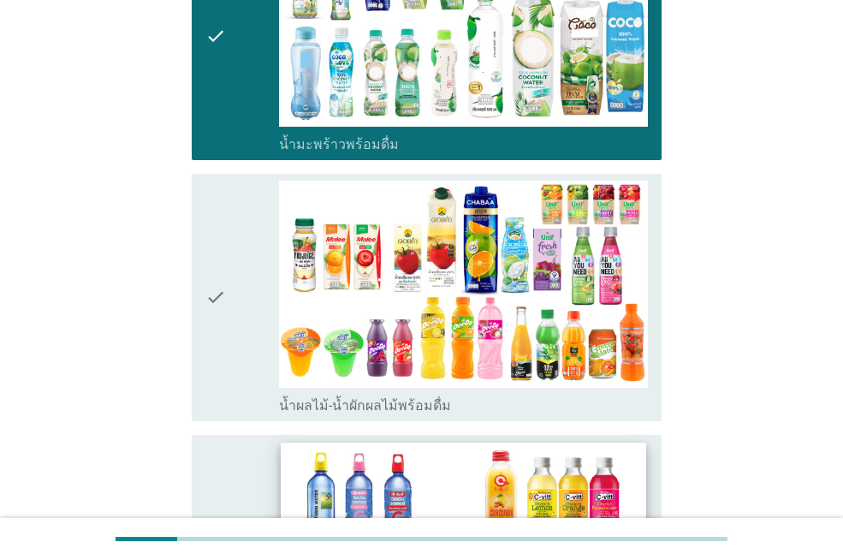
scroll to position [2225, 0]
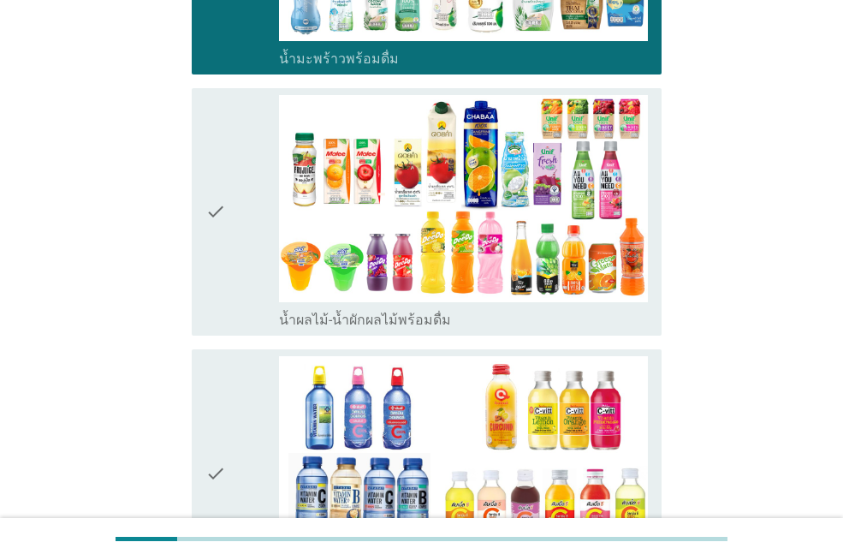
click at [352, 311] on label "น้ำผลไม้-น้ำผักผลไม้พร้อมดื่ม" at bounding box center [365, 319] width 172 height 17
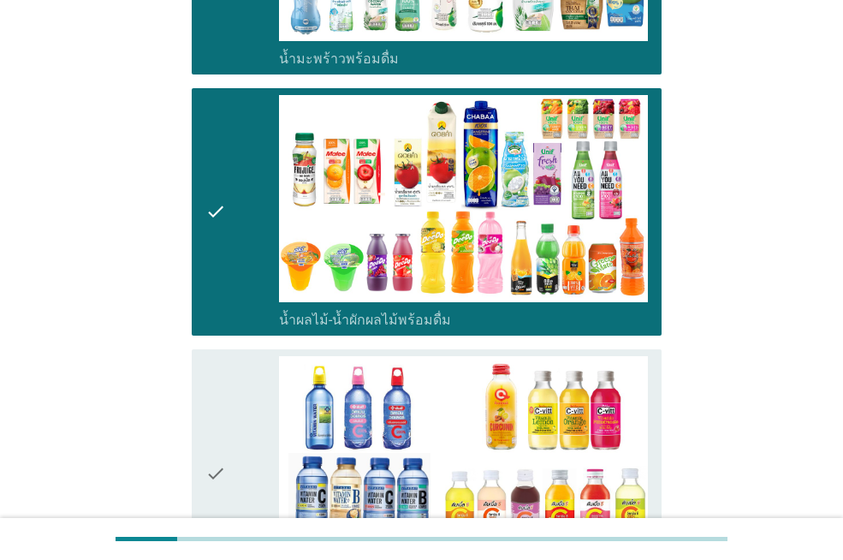
scroll to position [2567, 0]
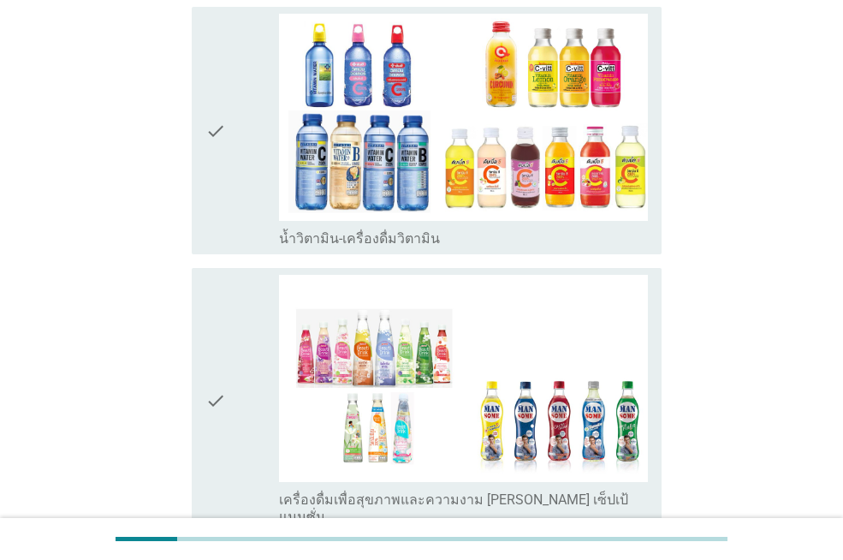
click at [375, 230] on label "น้ำวิตามิน-เครื่องดื่มวิตามิน" at bounding box center [359, 238] width 161 height 17
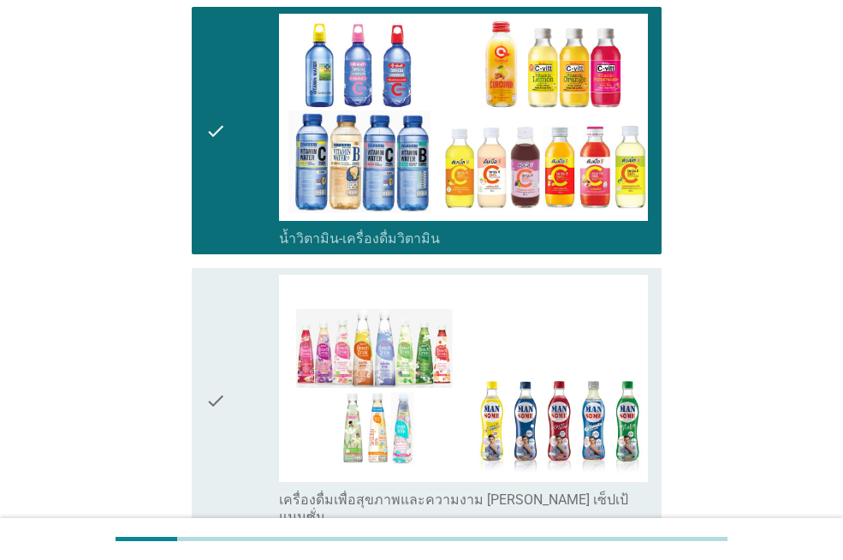
click at [375, 491] on label "เครื่องดื่มเพื่อสุขภาพและความงาม [PERSON_NAME] เซ็ปเป้ แมนซั่ม" at bounding box center [463, 508] width 369 height 34
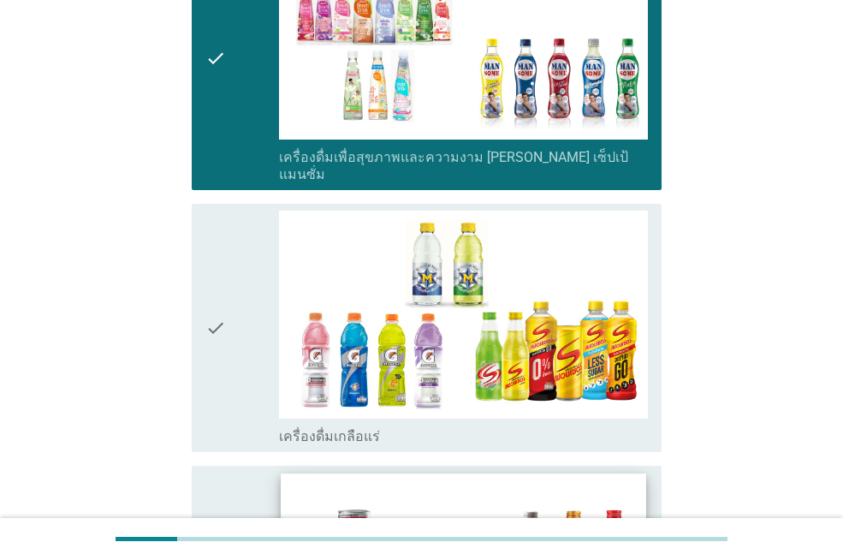
scroll to position [2995, 0]
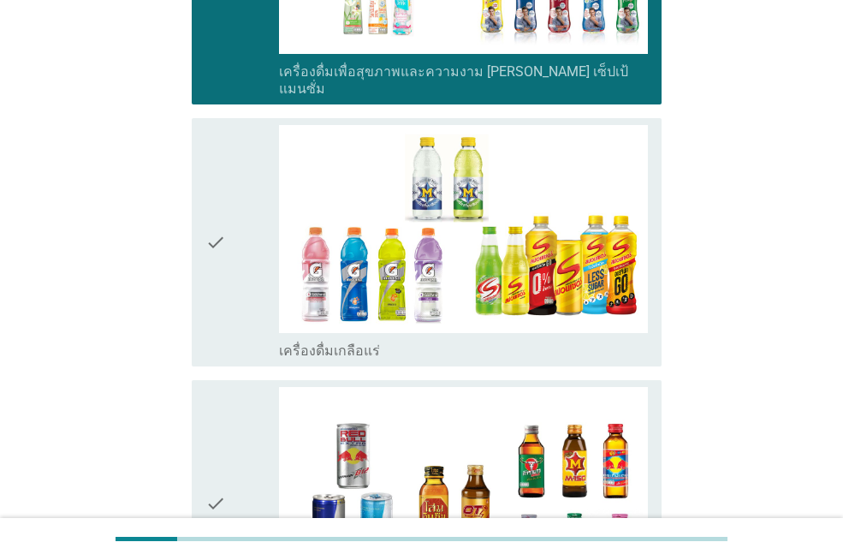
click at [365, 342] on label "เครื่องดื่มเกลือแร่" at bounding box center [329, 350] width 101 height 17
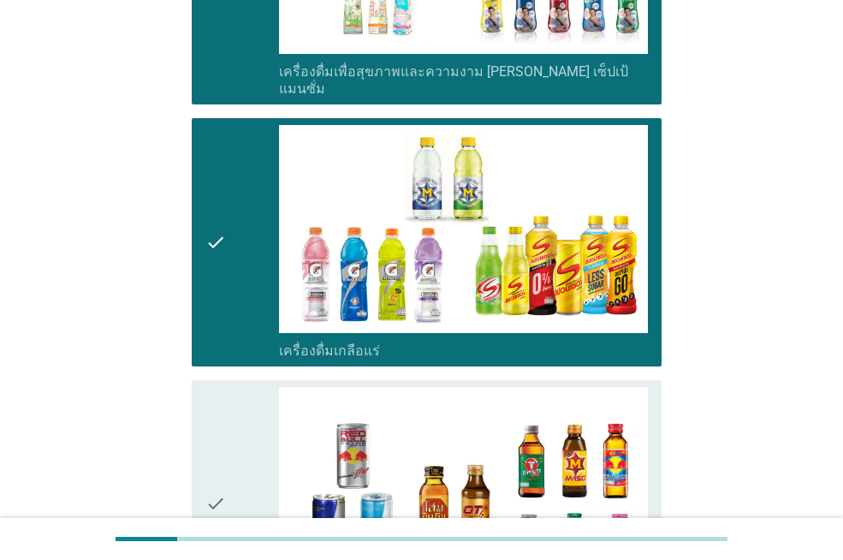
scroll to position [3166, 0]
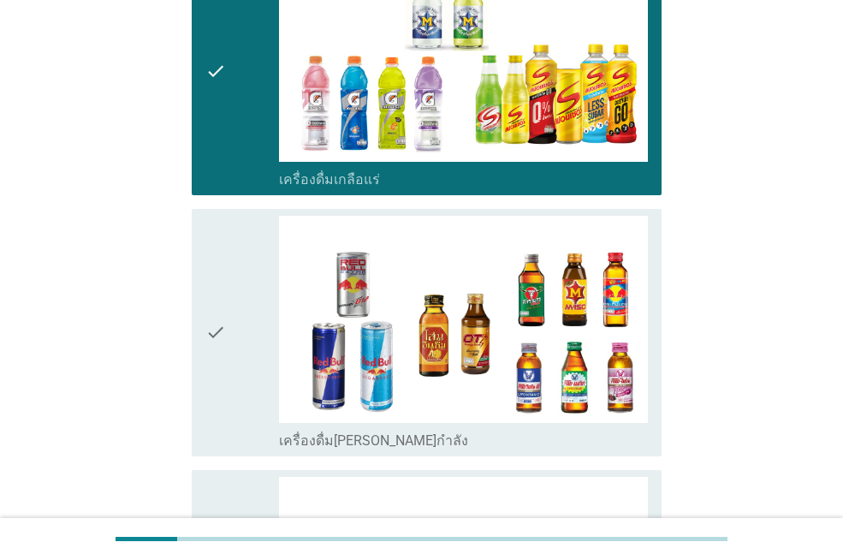
click at [355, 432] on label "เครื่องดื่ม[PERSON_NAME]กำลัง" at bounding box center [373, 440] width 189 height 17
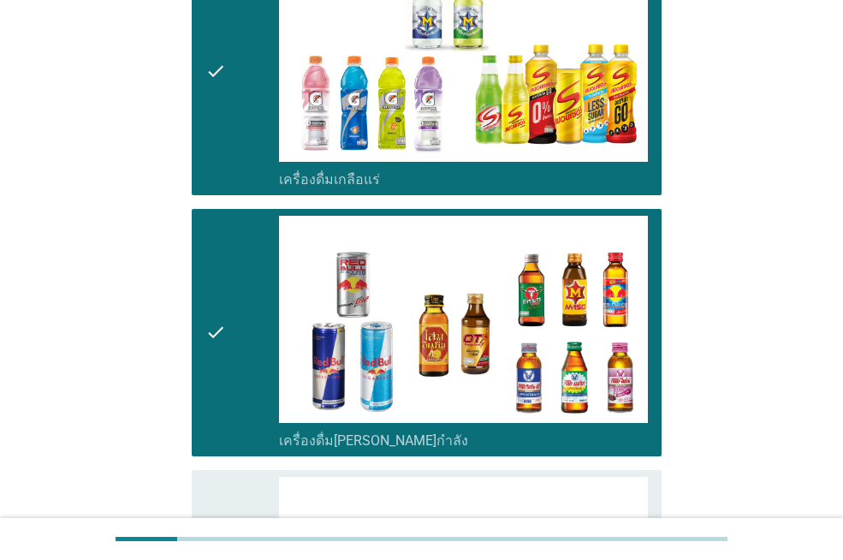
scroll to position [3506, 0]
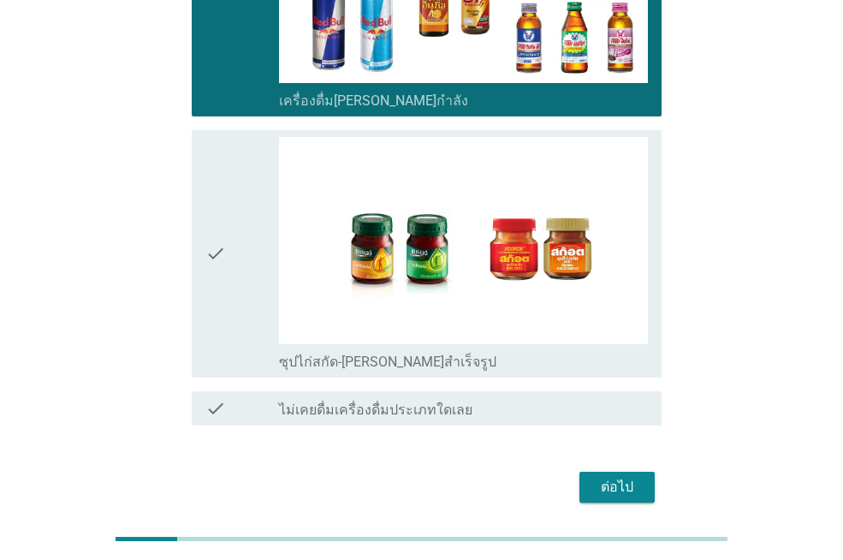
click at [353, 353] on label "ซุปไก่สกัด-[PERSON_NAME]สำเร็จรูป" at bounding box center [387, 361] width 217 height 17
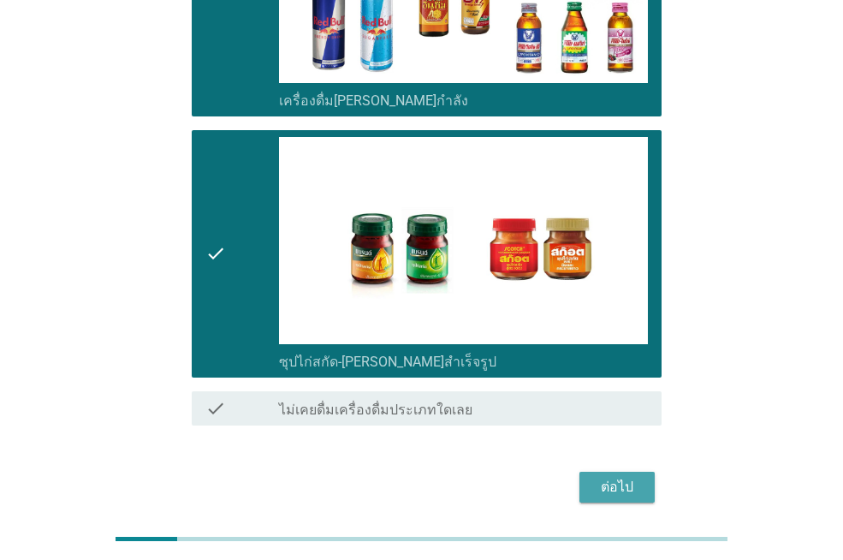
click at [617, 477] on div "ต่อไป" at bounding box center [617, 487] width 48 height 21
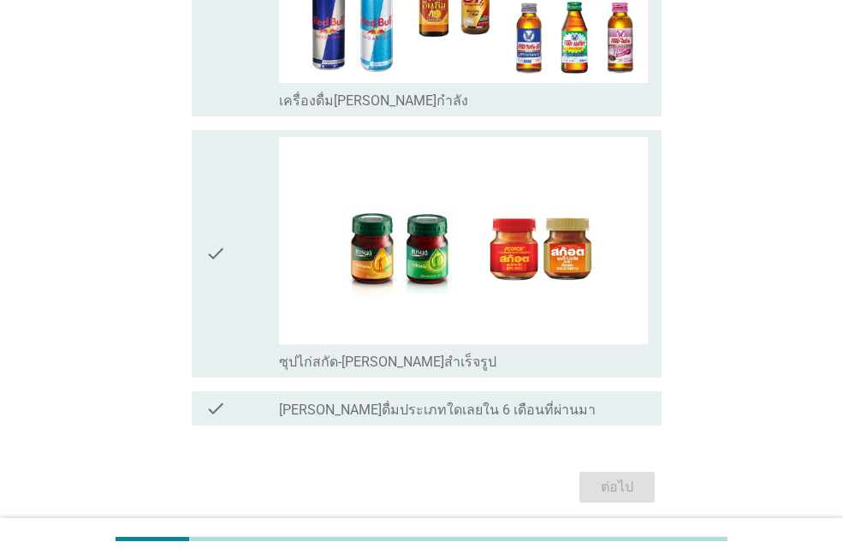
scroll to position [0, 0]
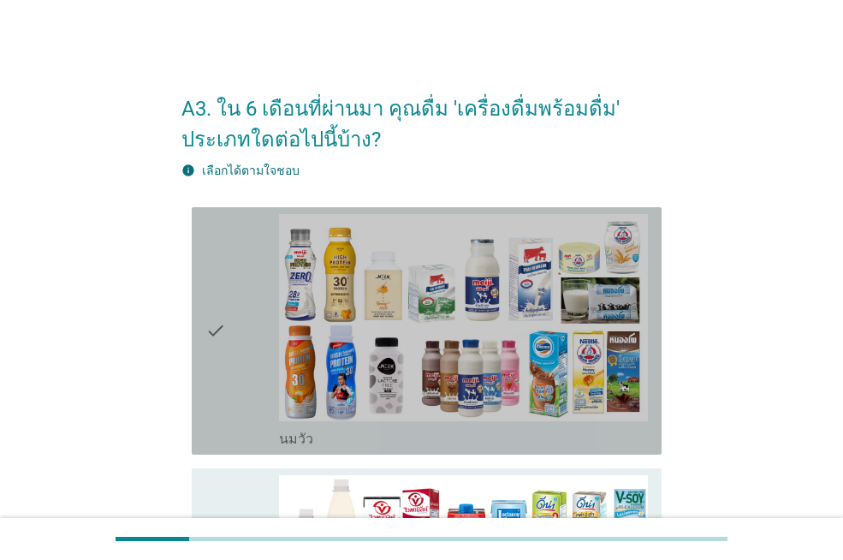
click at [308, 446] on label "นมวัว" at bounding box center [296, 438] width 34 height 17
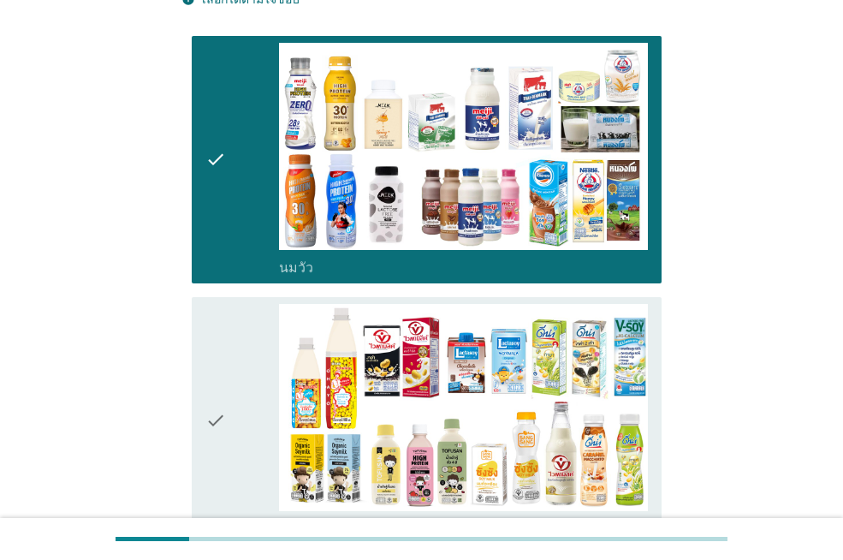
scroll to position [257, 0]
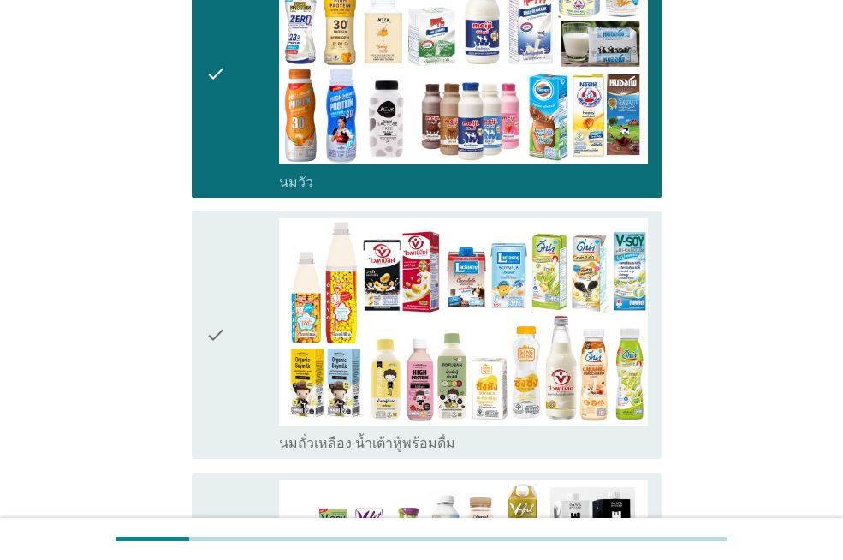
click at [321, 441] on label "นมถั่วเหลือง-น้ำเต้าหู้พร้อมดื่ม" at bounding box center [367, 443] width 176 height 17
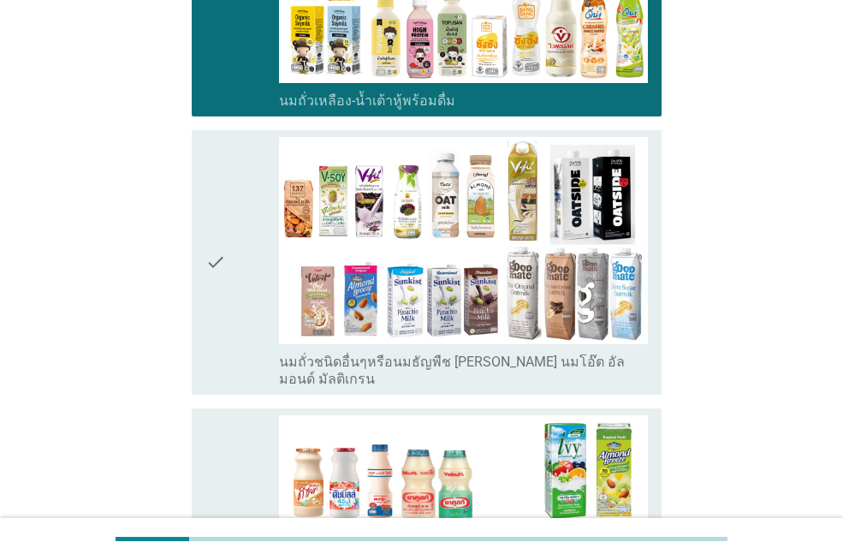
scroll to position [685, 0]
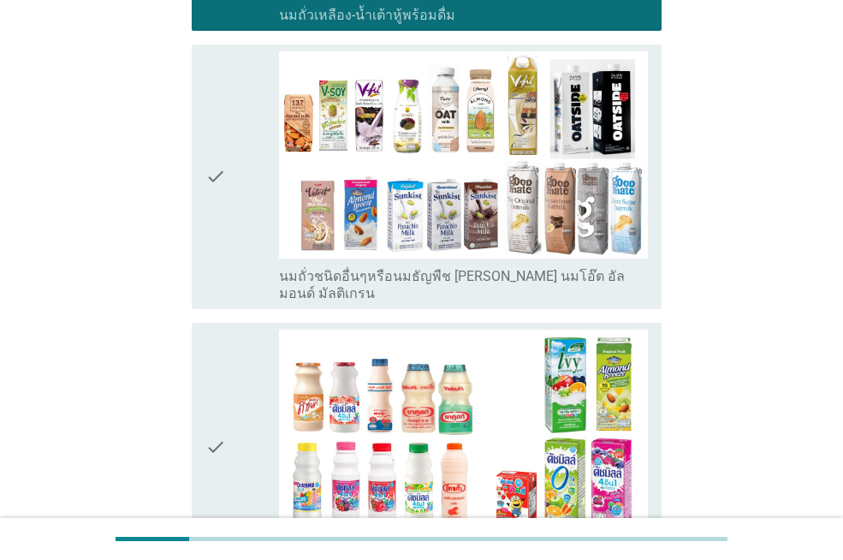
click at [353, 278] on label "นมถั่วชนิดอื่นๆหรือนมธัญพืช [PERSON_NAME] นมโอ๊ต อัลมอนด์ มัลติเกรน" at bounding box center [463, 285] width 369 height 34
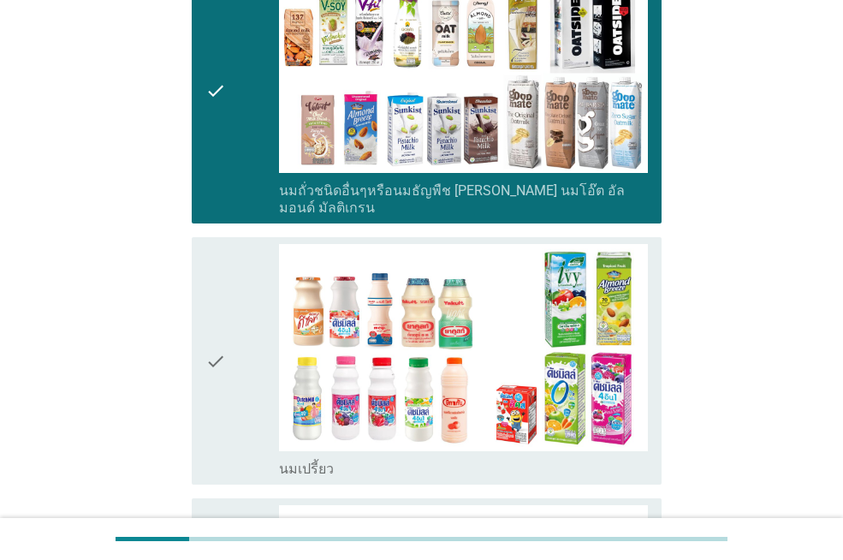
scroll to position [941, 0]
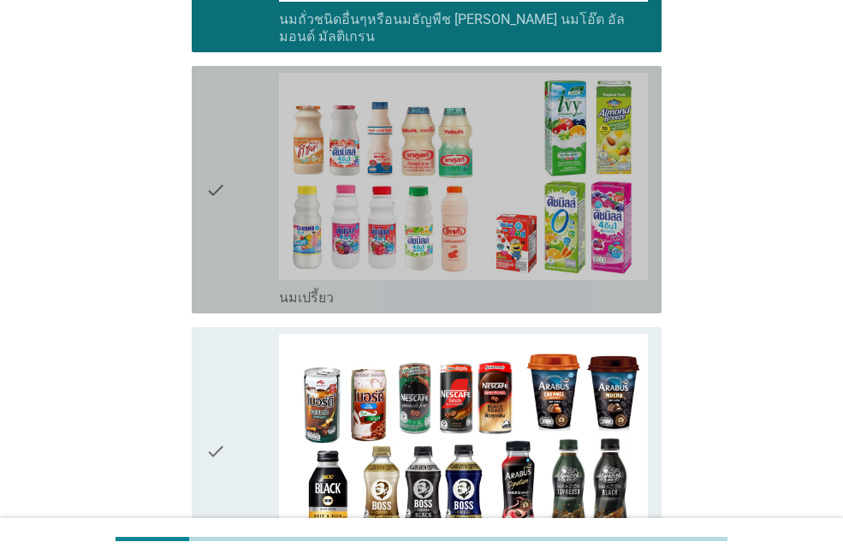
click at [353, 286] on div "check_box_outline_blank นมเปรี้ยว" at bounding box center [463, 296] width 369 height 21
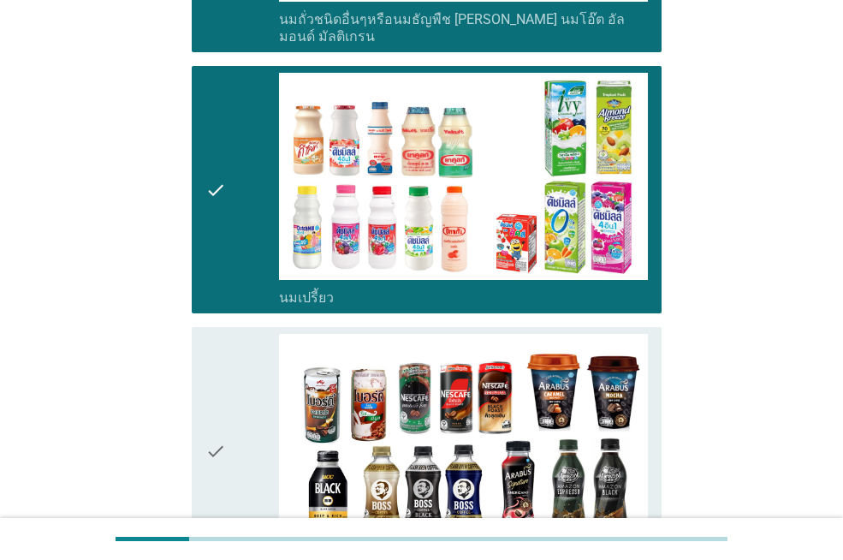
scroll to position [1198, 0]
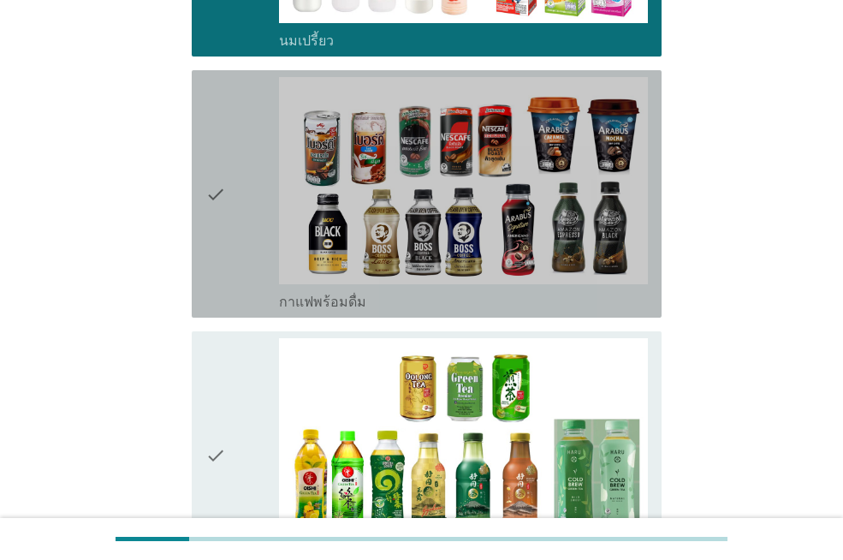
click at [353, 294] on label "กาแฟพร้อมดื่ม" at bounding box center [322, 302] width 87 height 17
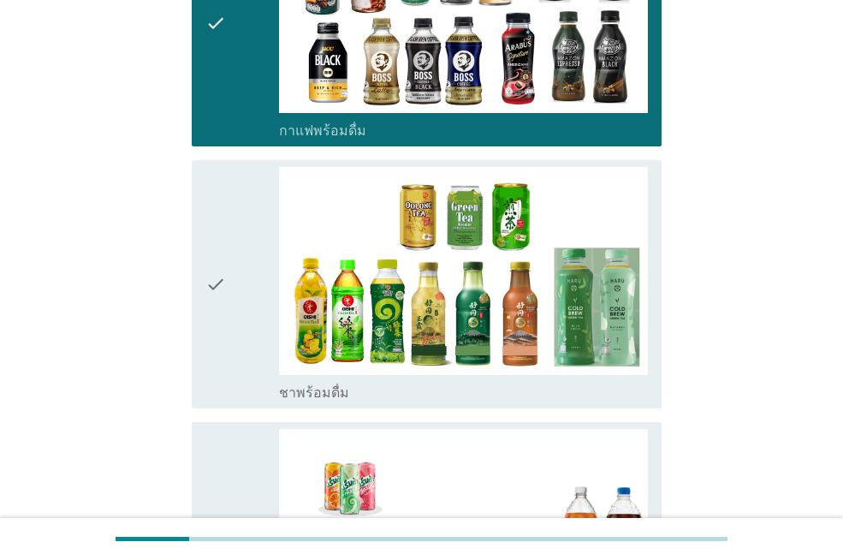
scroll to position [1455, 0]
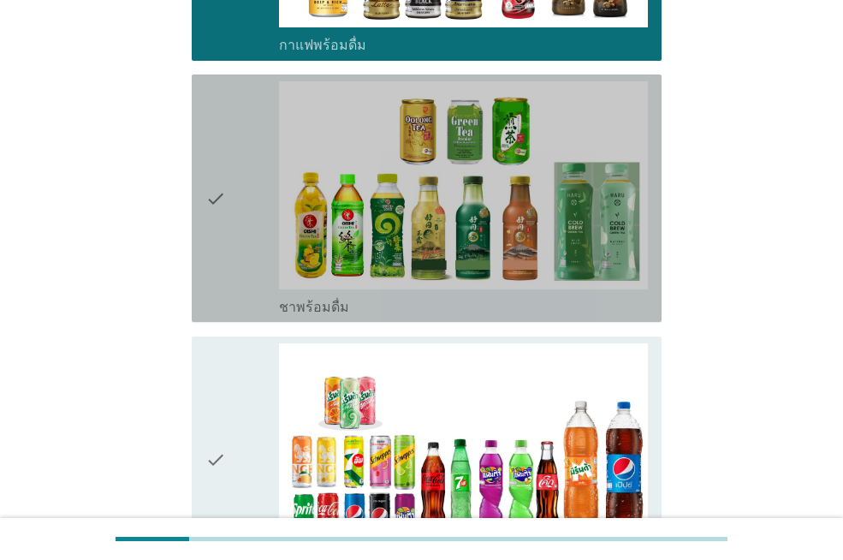
click at [356, 295] on div "check_box_outline_blank ชาพร้อมดื่ม" at bounding box center [463, 305] width 369 height 21
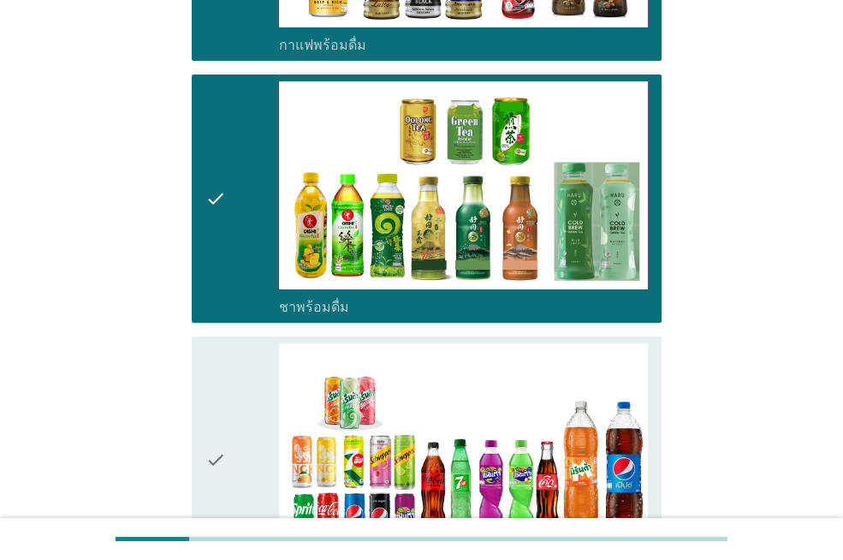
scroll to position [1797, 0]
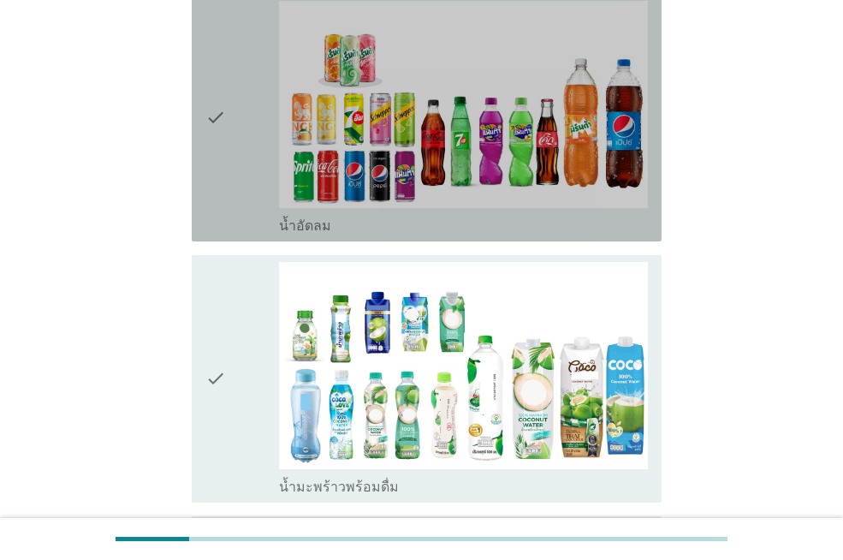
click at [360, 214] on div "check_box_outline_blank น้ำอัดลม" at bounding box center [463, 224] width 369 height 21
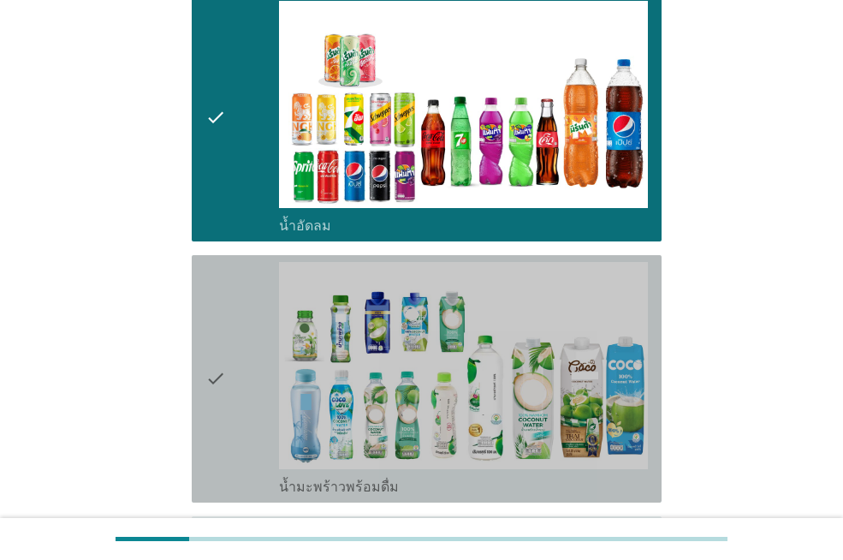
click at [367, 478] on label "น้ำมะพร้าวพร้อมดื่ม" at bounding box center [339, 486] width 120 height 17
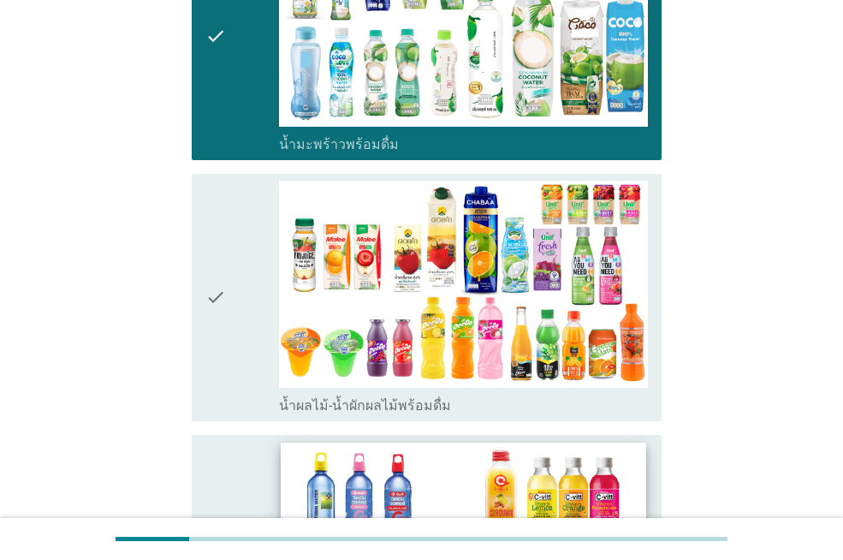
scroll to position [2225, 0]
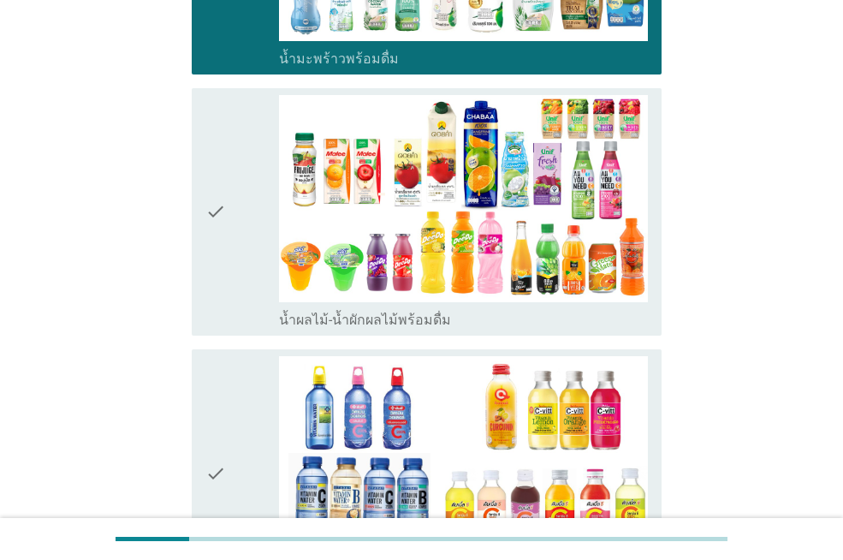
click at [398, 311] on label "น้ำผลไม้-น้ำผักผลไม้พร้อมดื่ม" at bounding box center [365, 319] width 172 height 17
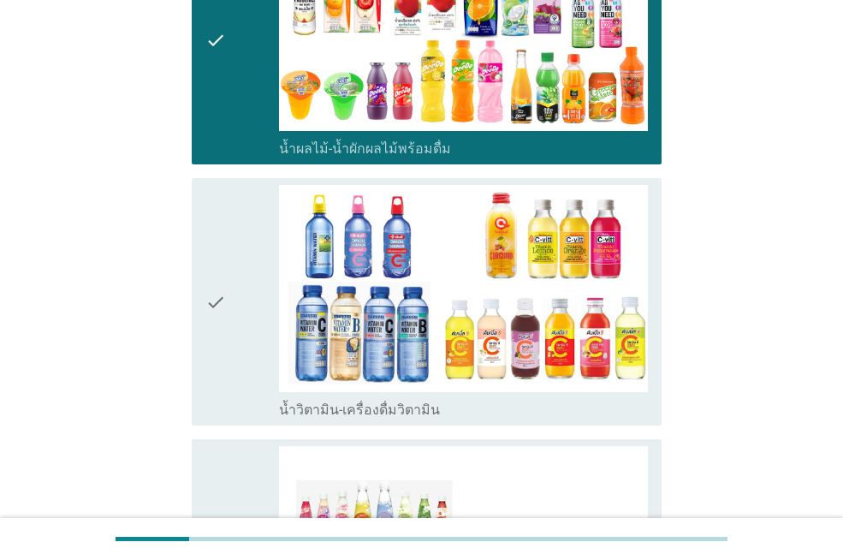
scroll to position [2567, 0]
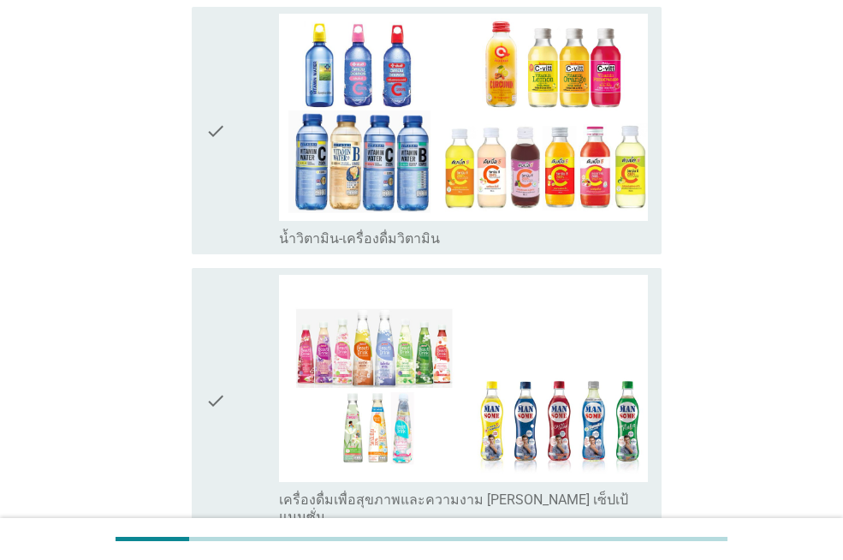
click at [401, 230] on label "น้ำวิตามิน-เครื่องดื่มวิตามิน" at bounding box center [359, 238] width 161 height 17
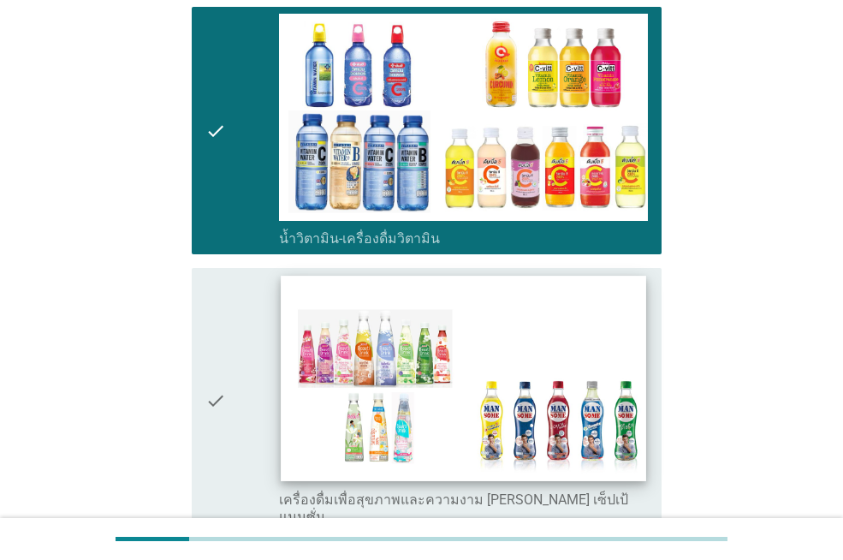
scroll to position [2824, 0]
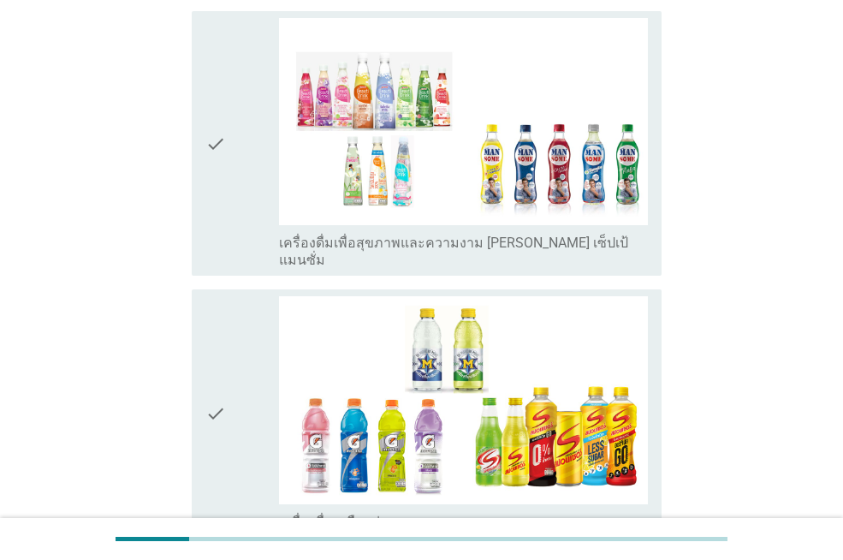
click at [416, 234] on label "เครื่องดื่มเพื่อสุขภาพและความงาม [PERSON_NAME] เซ็ปเป้ แมนซั่ม" at bounding box center [463, 251] width 369 height 34
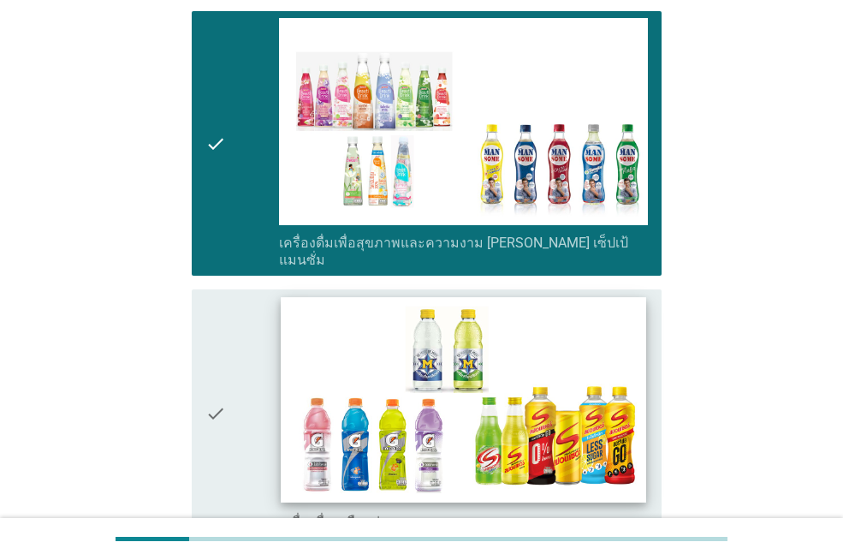
scroll to position [2995, 0]
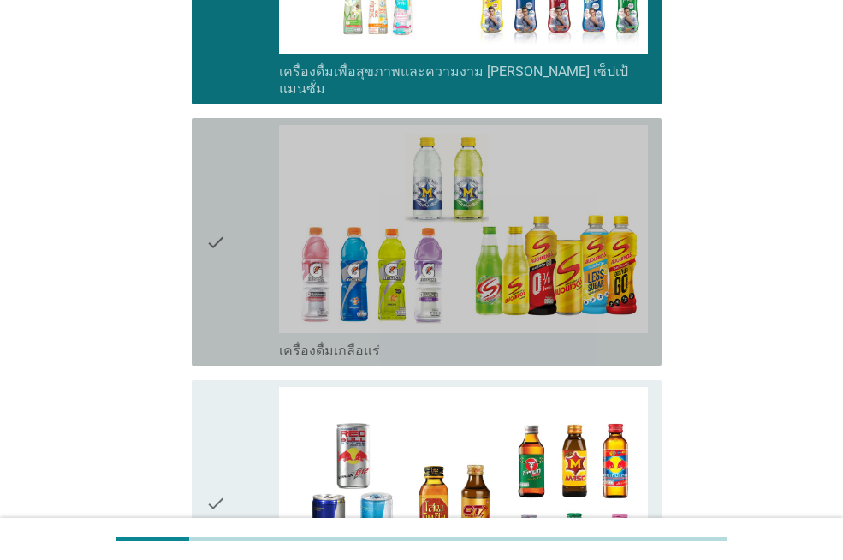
click at [403, 339] on div "check_box เครื่องดื่มเกลือแร่" at bounding box center [463, 349] width 369 height 21
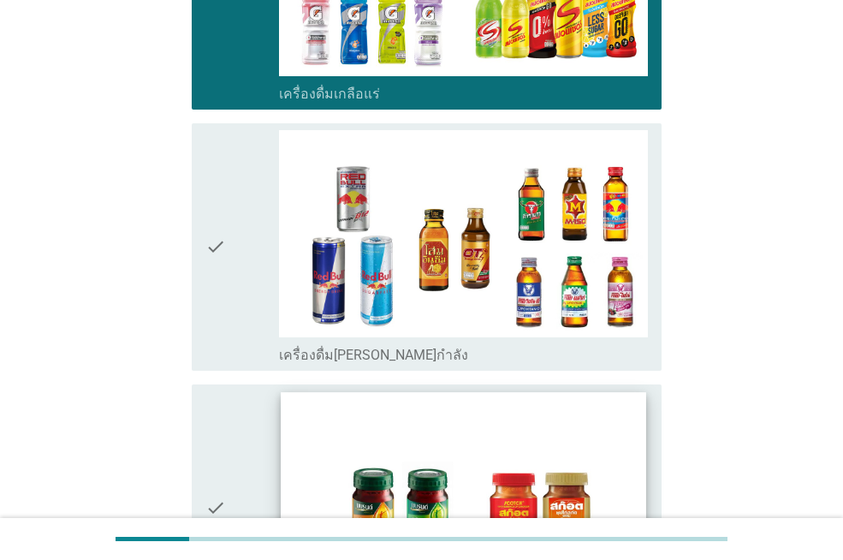
scroll to position [3423, 0]
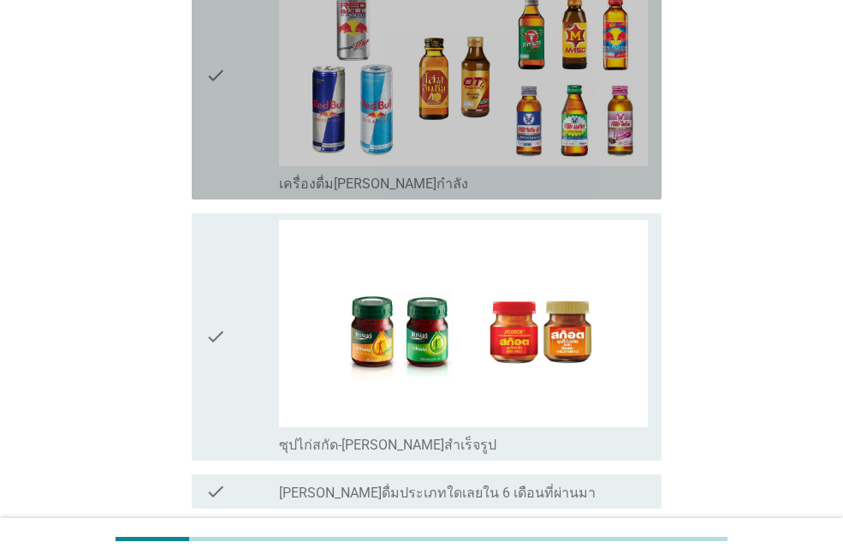
click at [359, 175] on label "เครื่องดื่ม[PERSON_NAME]กำลัง" at bounding box center [373, 183] width 189 height 17
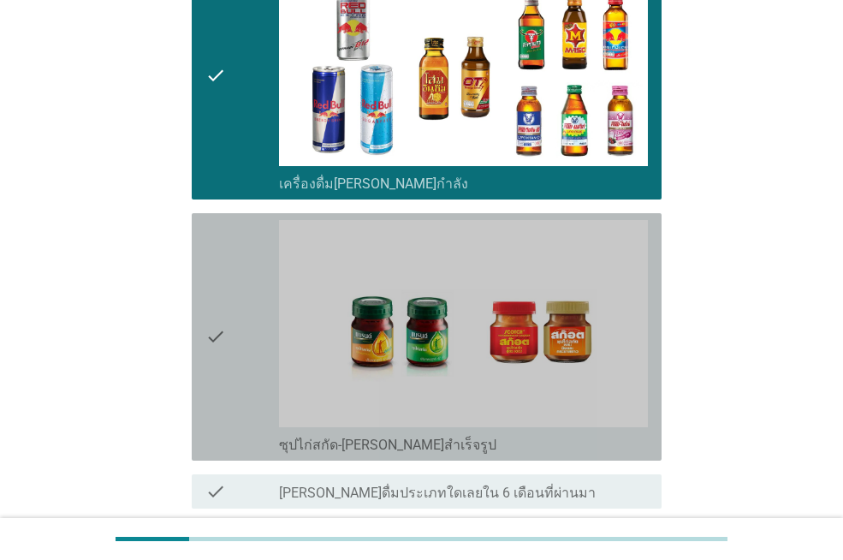
click at [370, 436] on label "ซุปไก่สกัด-[PERSON_NAME]สำเร็จรูป" at bounding box center [387, 444] width 217 height 17
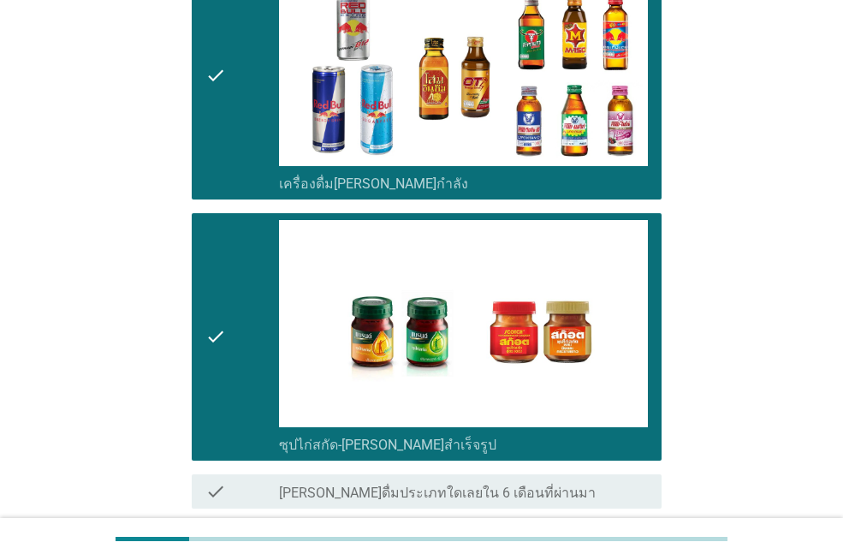
scroll to position [3537, 0]
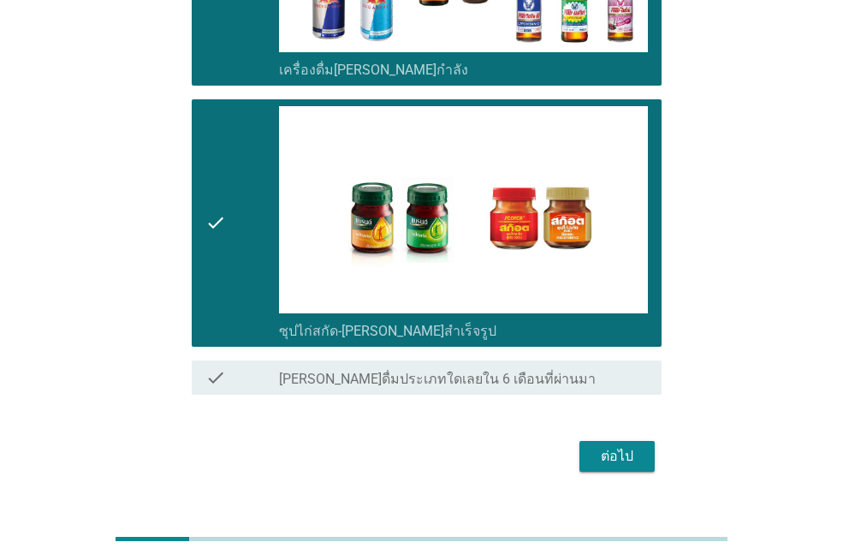
click at [615, 446] on div "ต่อไป" at bounding box center [617, 456] width 48 height 21
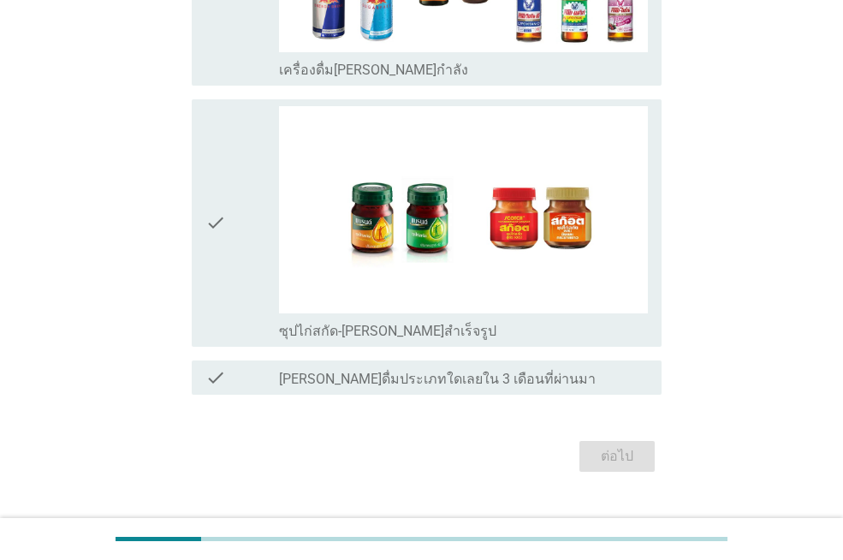
scroll to position [0, 0]
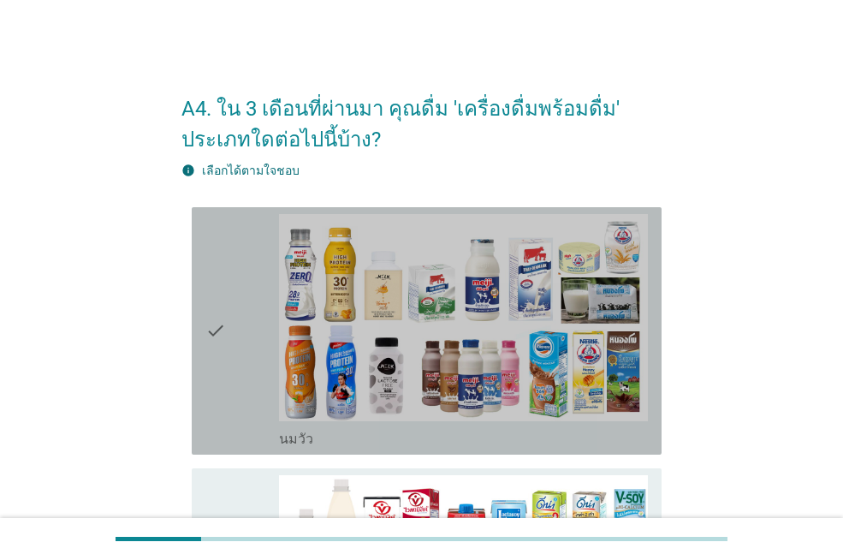
click at [276, 444] on div "check" at bounding box center [242, 331] width 74 height 234
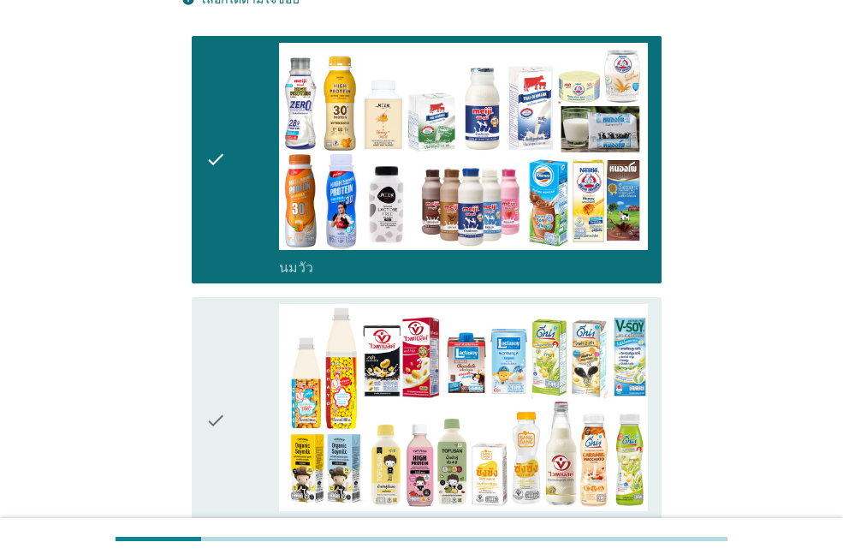
scroll to position [257, 0]
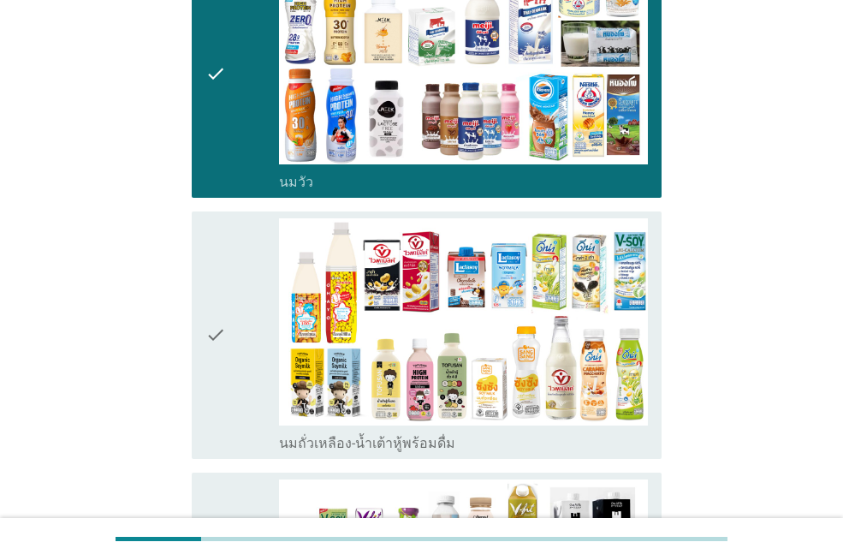
click at [340, 438] on label "นมถั่วเหลือง-น้ำเต้าหู้พร้อมดื่ม" at bounding box center [367, 443] width 176 height 17
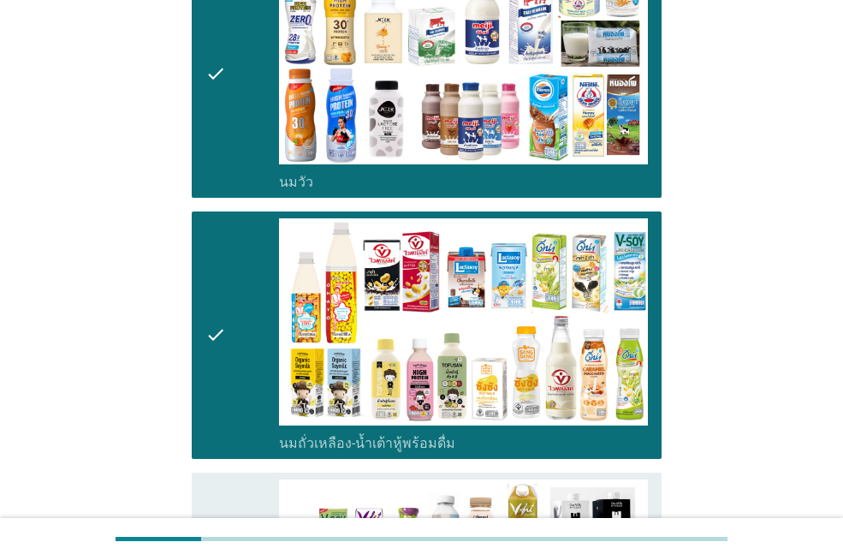
scroll to position [599, 0]
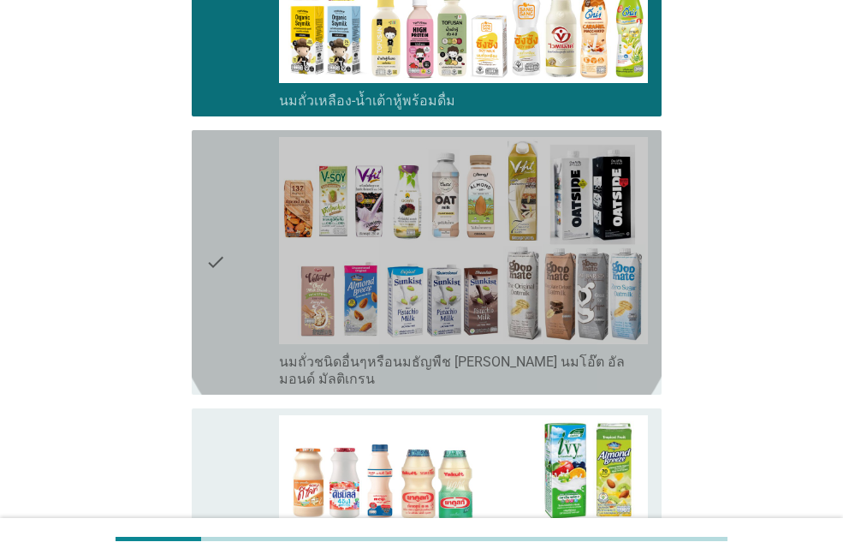
click at [334, 352] on div "check_box_outline_blank นมถั่วชนิดอื่นๆหรือนมธัญพืช [PERSON_NAME] นมโอ๊ต อัลมอน…" at bounding box center [463, 369] width 369 height 38
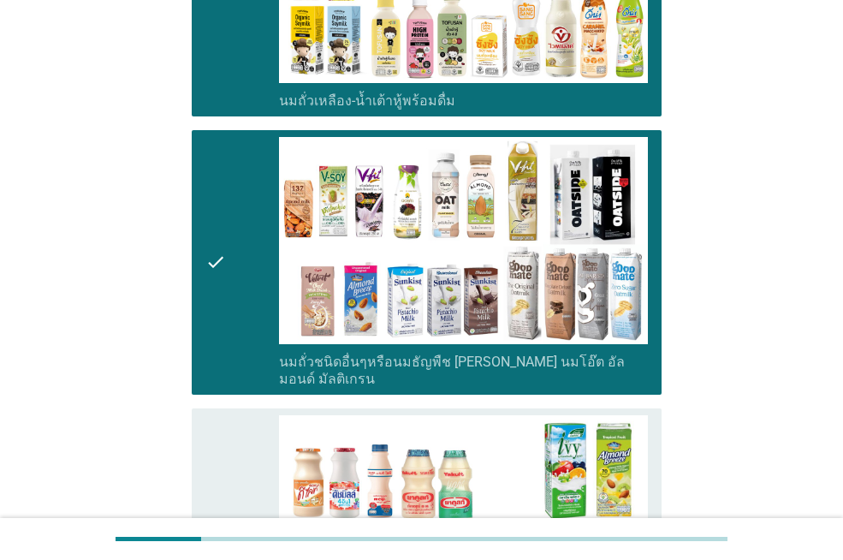
scroll to position [941, 0]
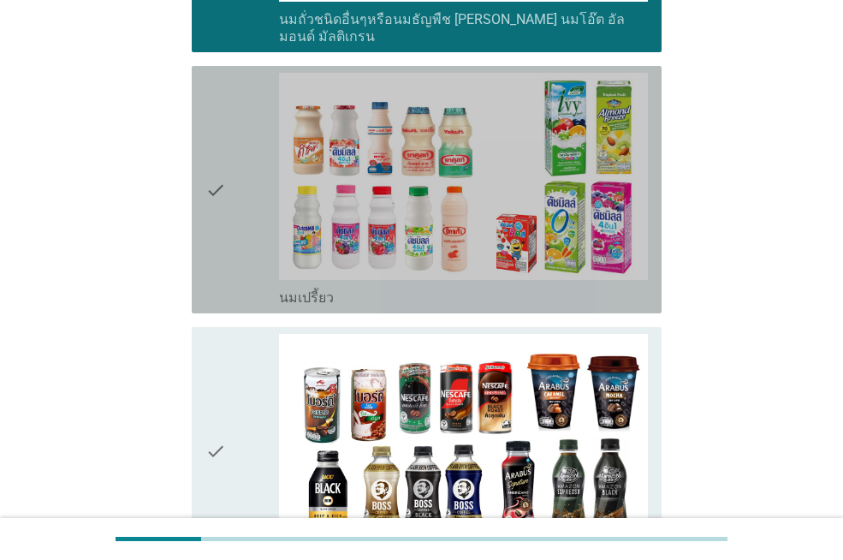
click at [339, 286] on div "check_box_outline_blank นมเปรี้ยว" at bounding box center [463, 296] width 369 height 21
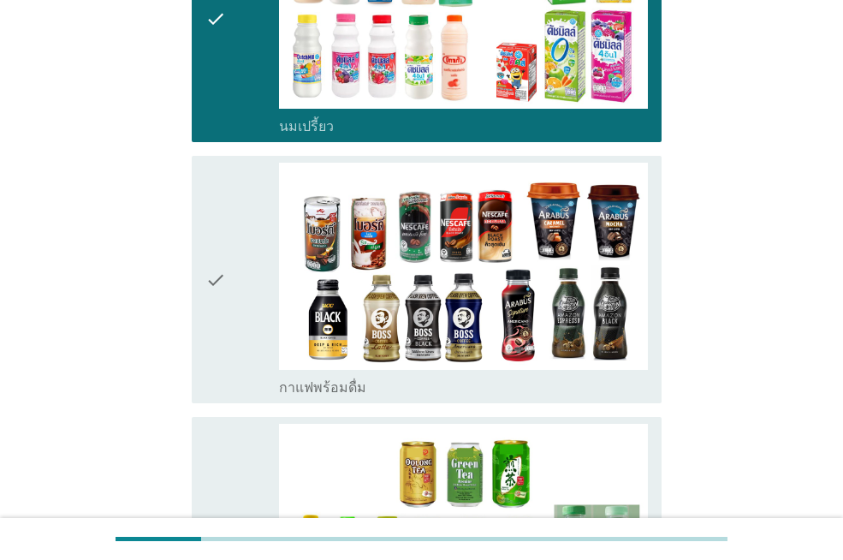
scroll to position [1284, 0]
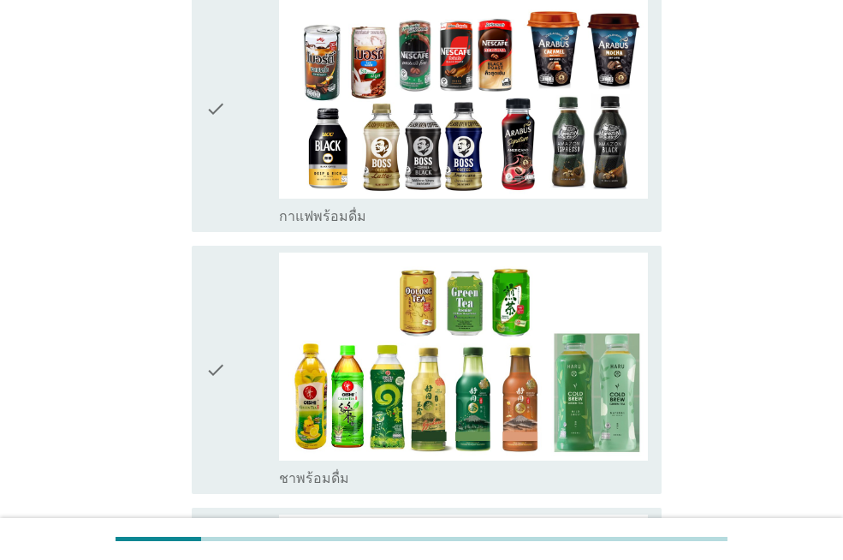
click at [338, 208] on label "กาแฟพร้อมดื่ม" at bounding box center [322, 216] width 87 height 17
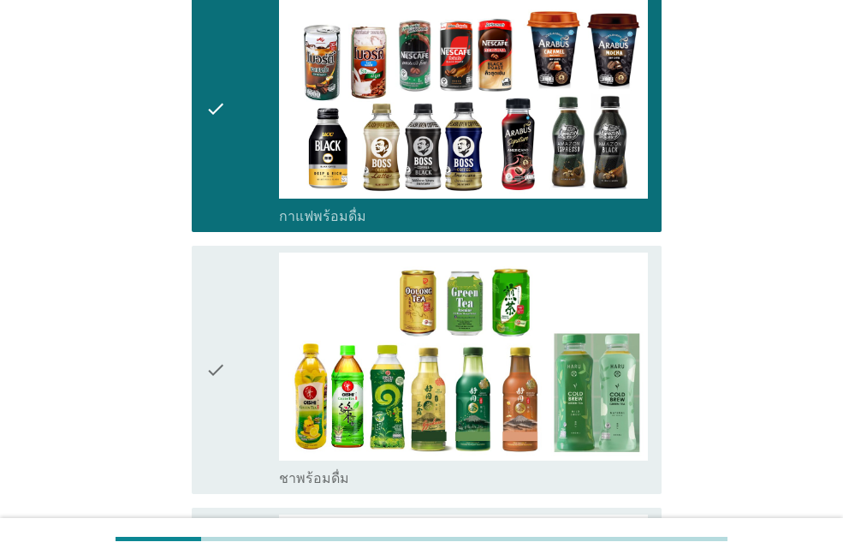
click at [317, 470] on label "ชาพร้อมดื่ม" at bounding box center [314, 478] width 70 height 17
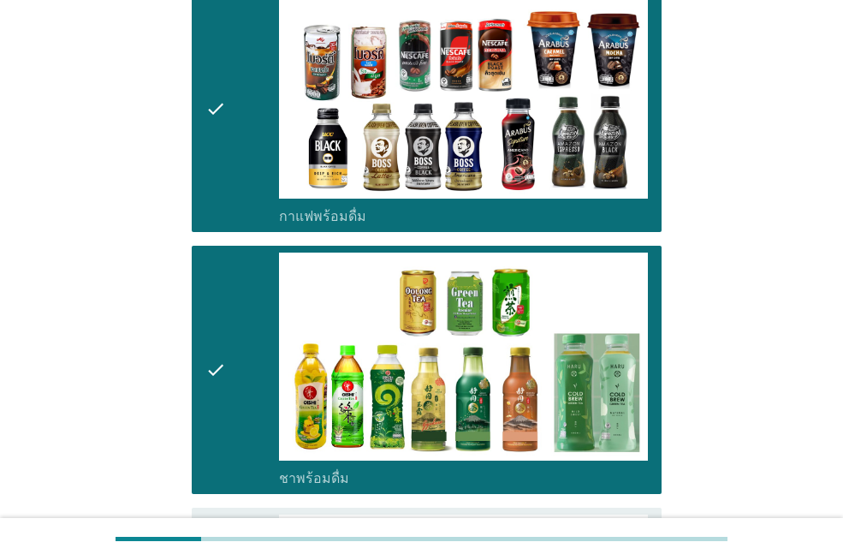
scroll to position [1626, 0]
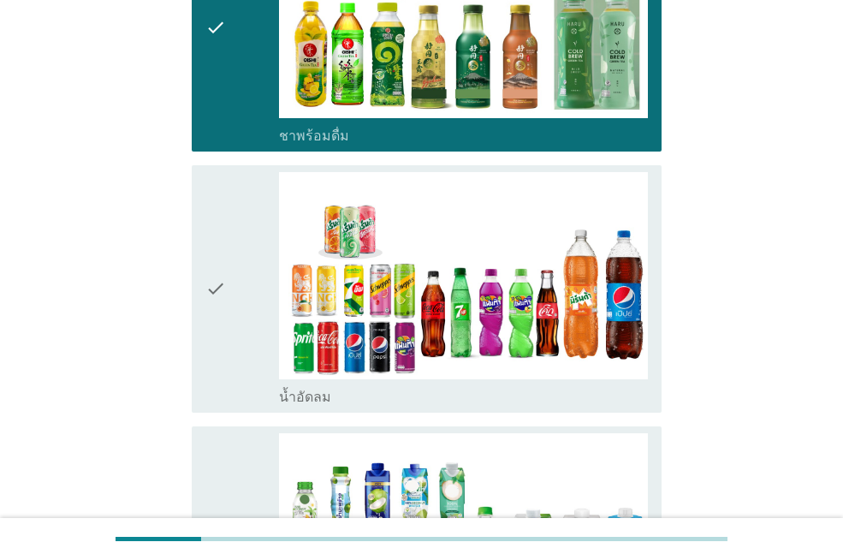
click at [299, 388] on label "น้ำอัดลม" at bounding box center [305, 396] width 52 height 17
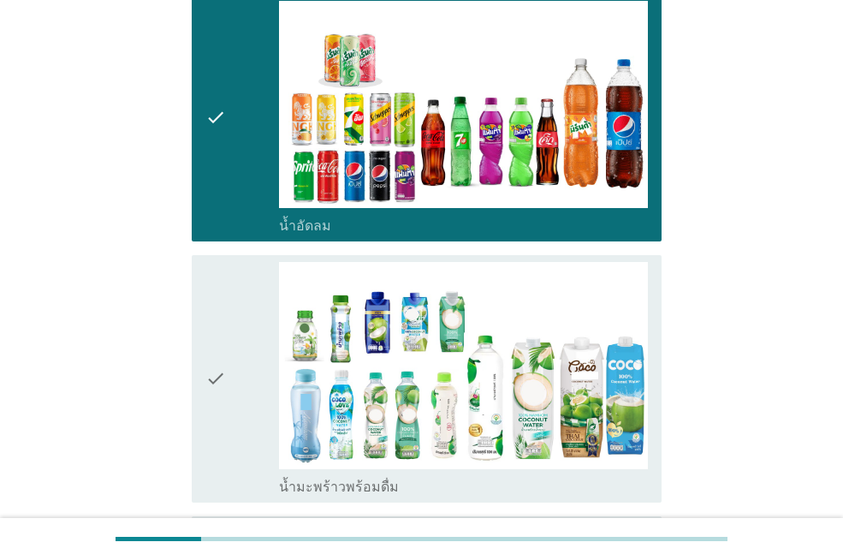
scroll to position [1883, 0]
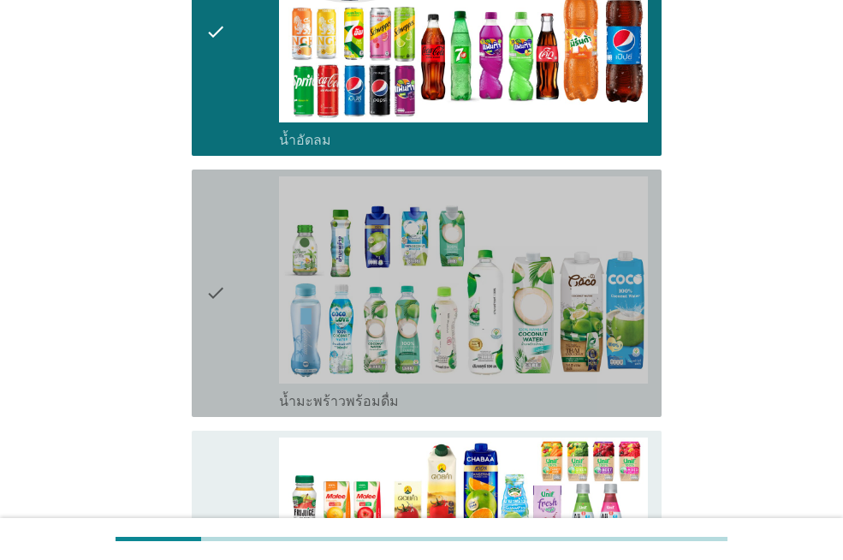
click at [287, 393] on label "น้ำมะพร้าวพร้อมดื่ม" at bounding box center [339, 401] width 120 height 17
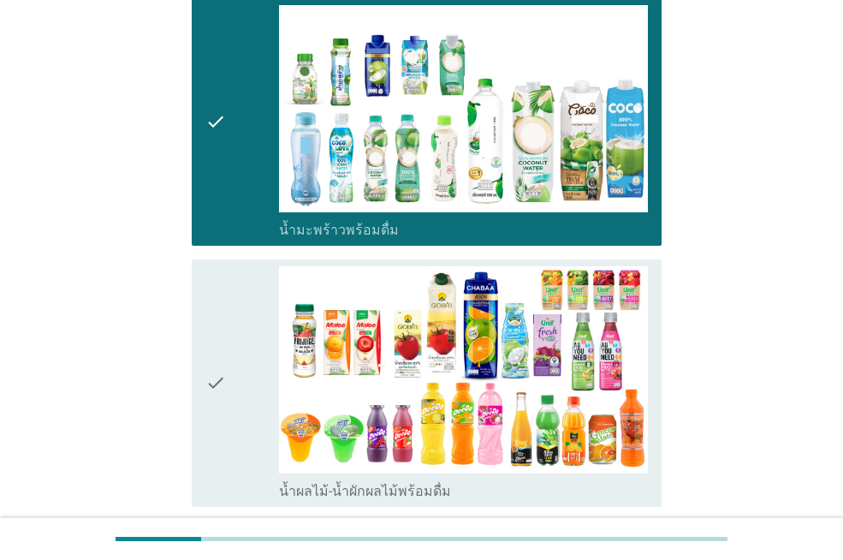
scroll to position [2139, 0]
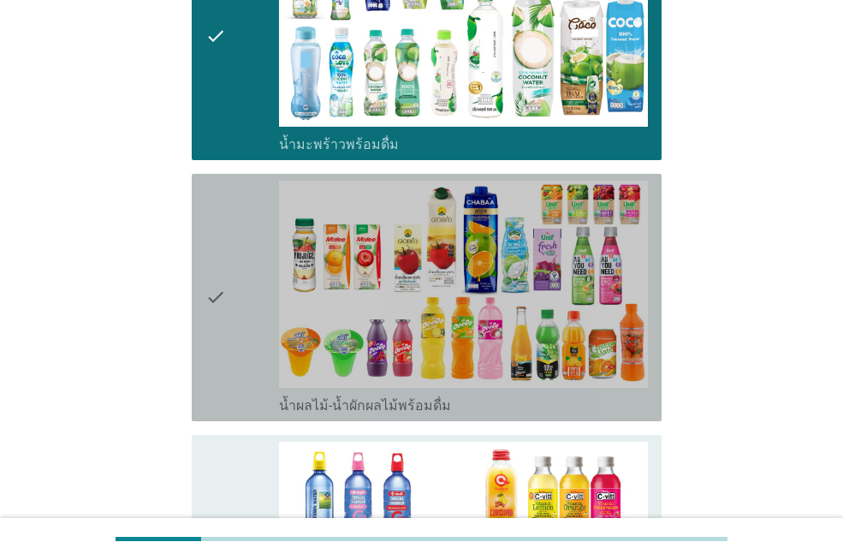
click at [268, 391] on div "check" at bounding box center [242, 298] width 74 height 234
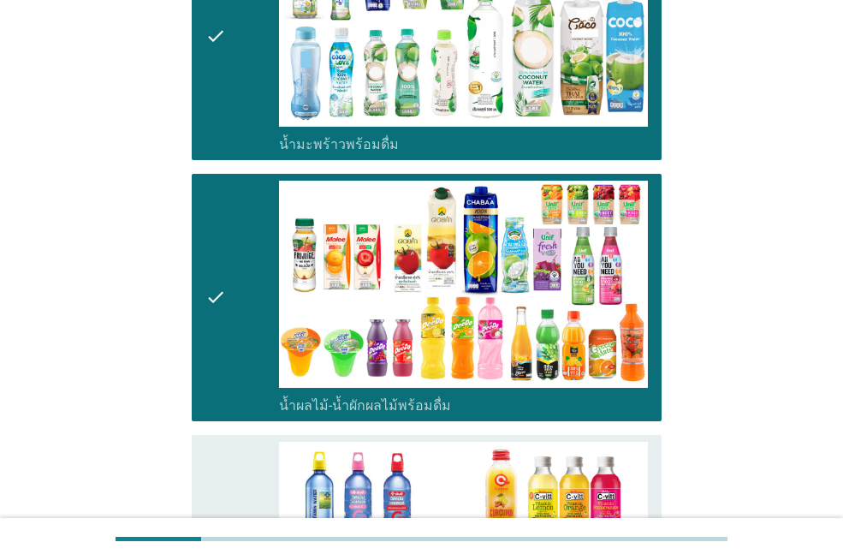
scroll to position [2396, 0]
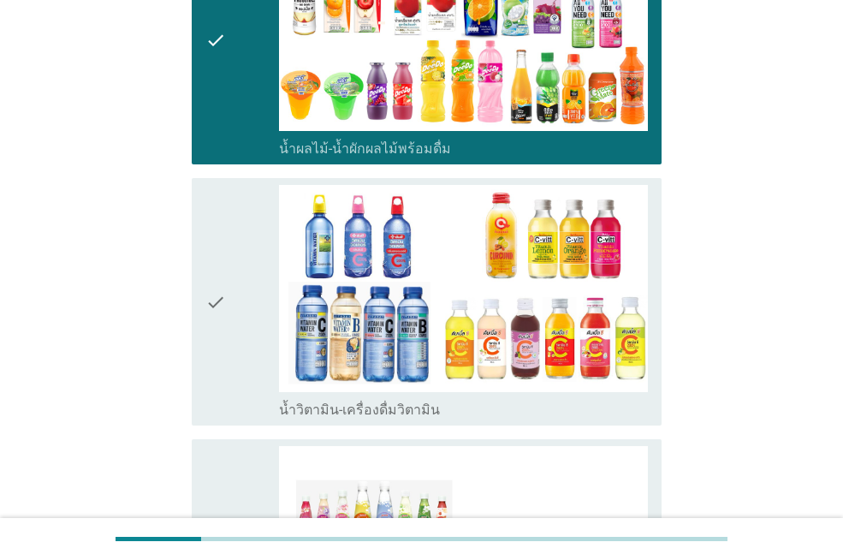
click at [278, 379] on div "check" at bounding box center [242, 302] width 74 height 234
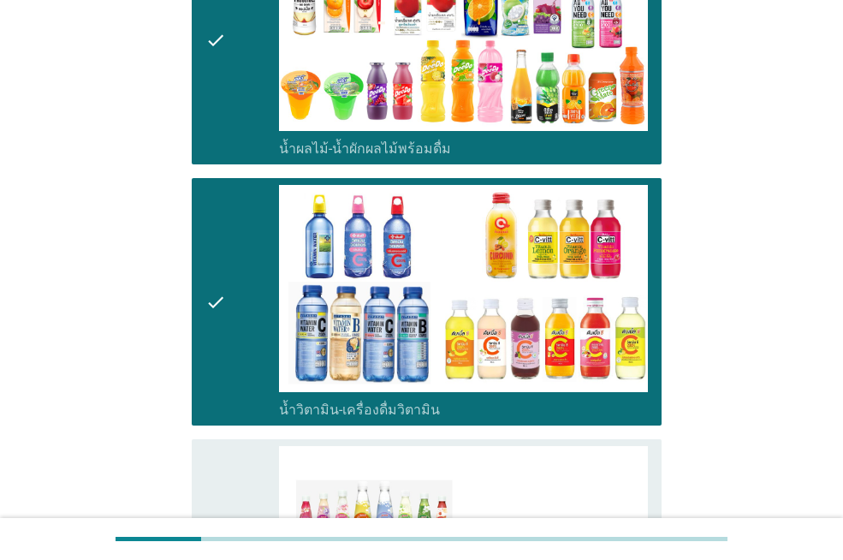
scroll to position [2653, 0]
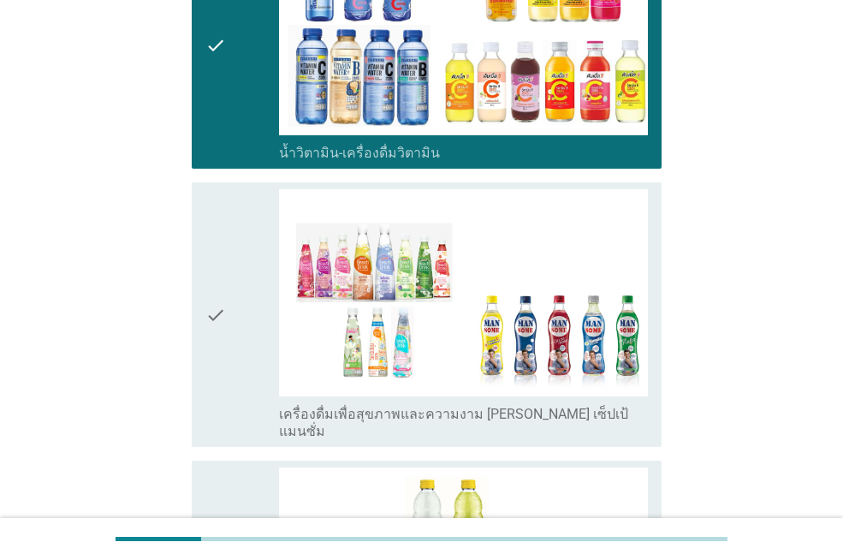
click at [288, 406] on label "เครื่องดื่มเพื่อสุขภาพและความงาม [PERSON_NAME] เซ็ปเป้ แมนซั่ม" at bounding box center [463, 423] width 369 height 34
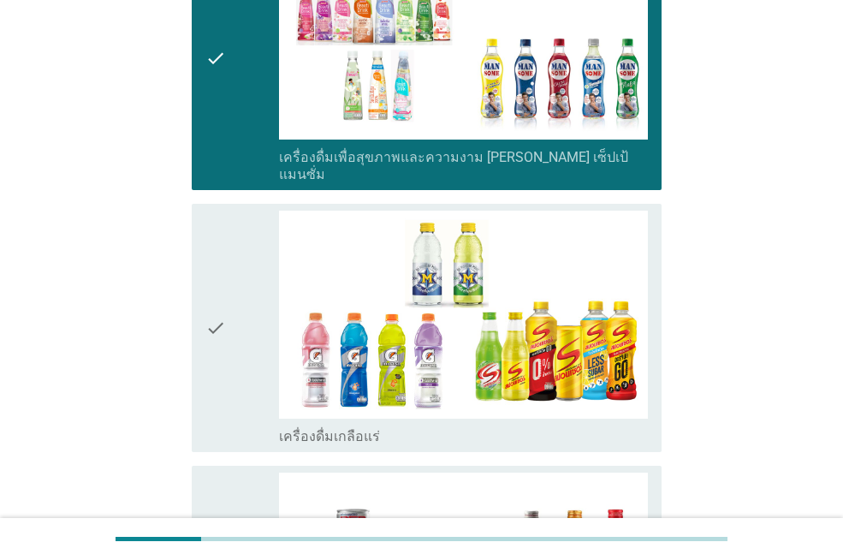
scroll to position [2995, 0]
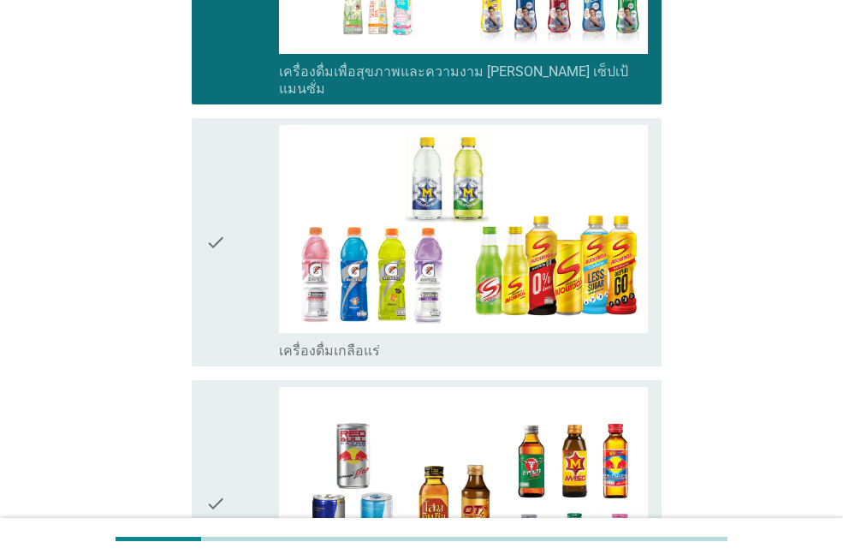
click at [305, 342] on label "เครื่องดื่มเกลือแร่" at bounding box center [329, 350] width 101 height 17
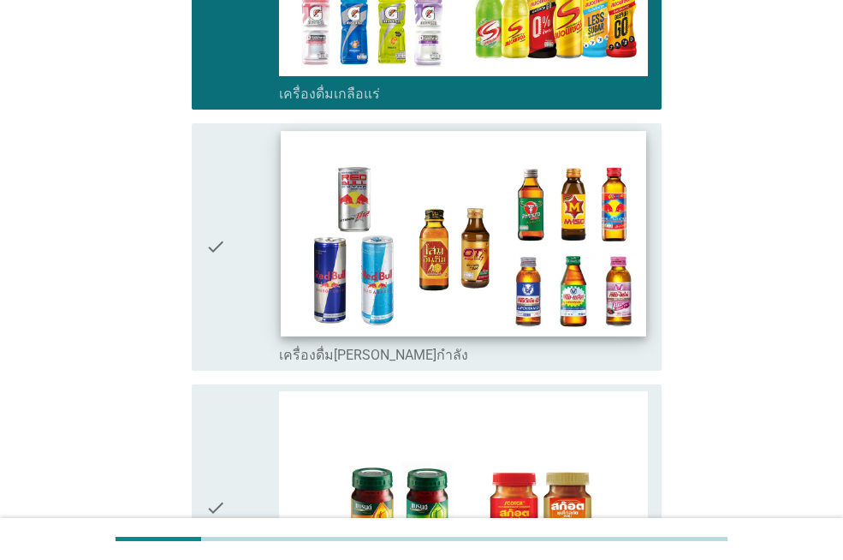
scroll to position [3337, 0]
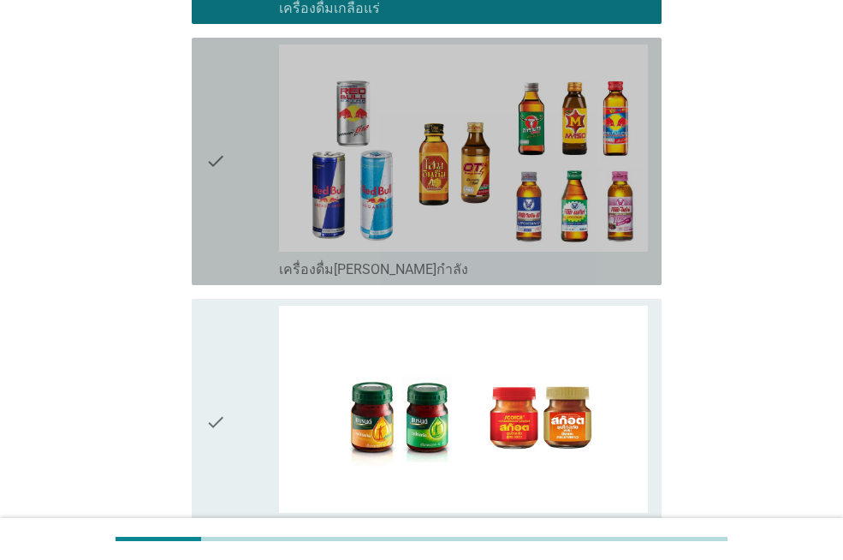
click at [292, 261] on label "เครื่องดื่ม[PERSON_NAME]กำลัง" at bounding box center [373, 269] width 189 height 17
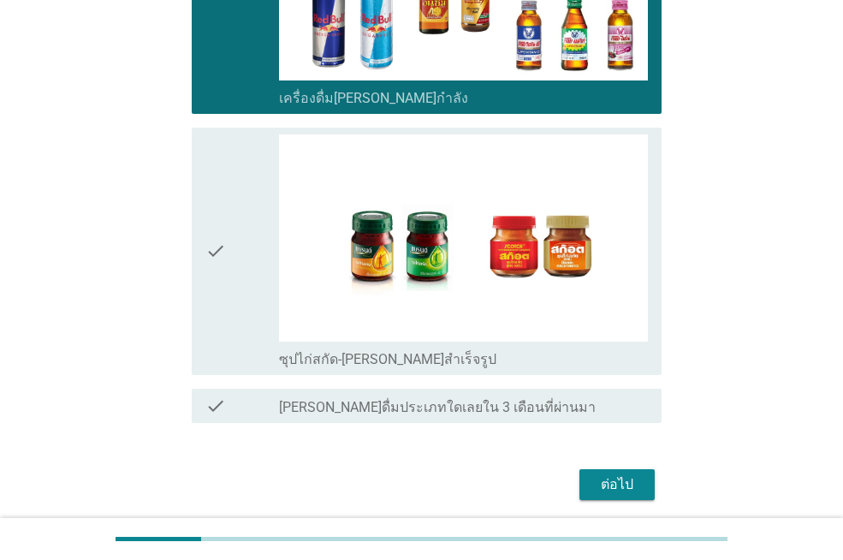
scroll to position [0, 0]
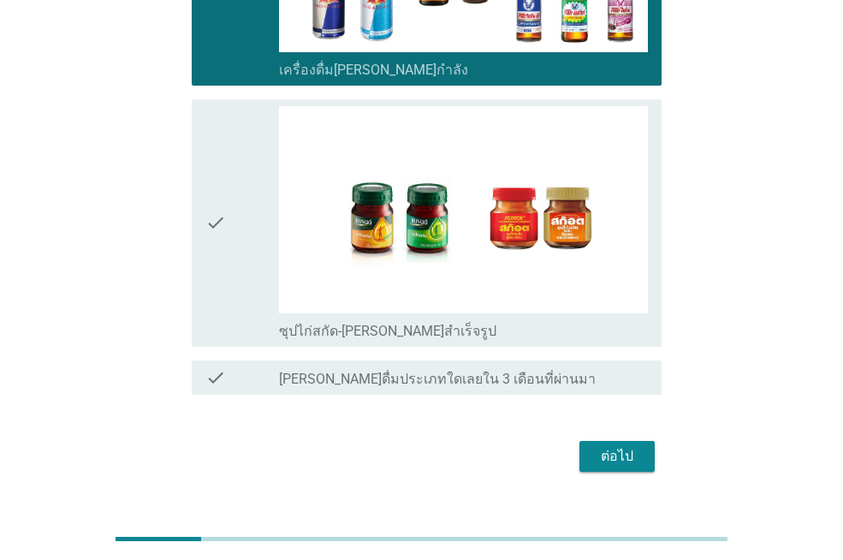
click at [282, 319] on div "check_box_outline_blank ซุปไก่สกัด-[PERSON_NAME]สำเร็จรูป" at bounding box center [463, 329] width 369 height 21
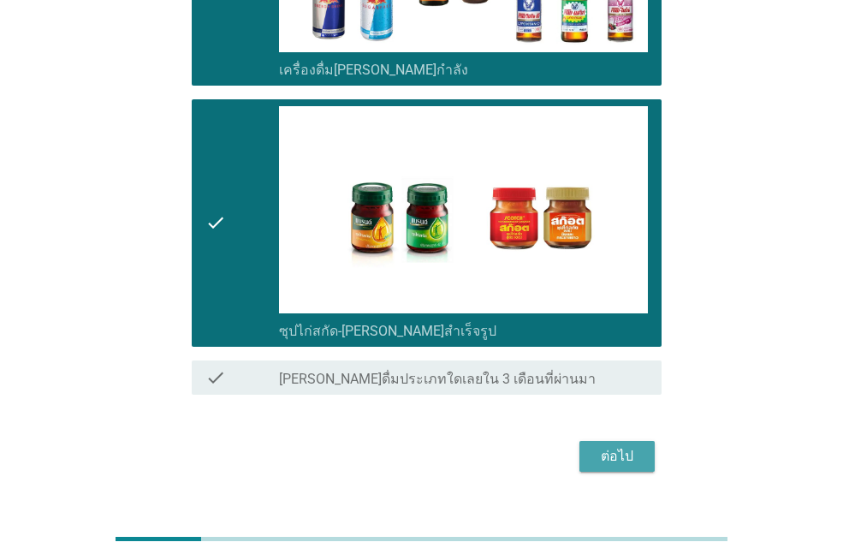
click at [616, 446] on div "ต่อไป" at bounding box center [617, 456] width 48 height 21
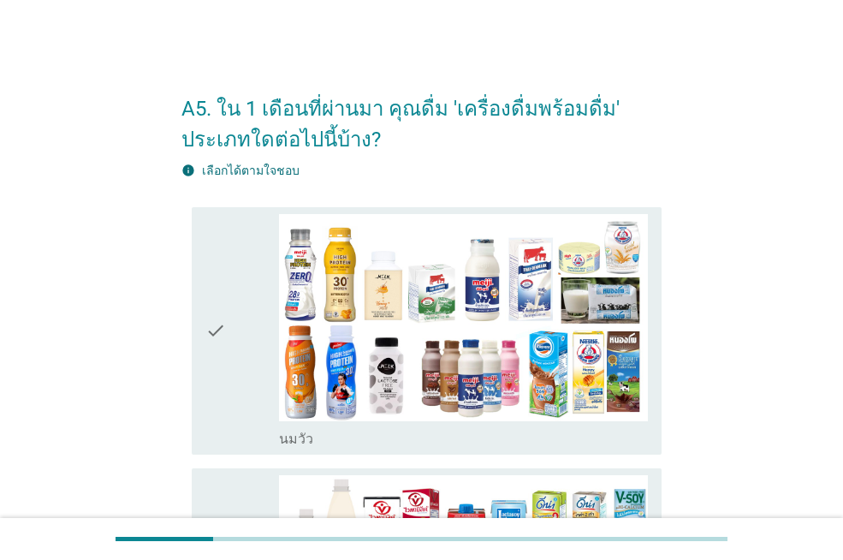
scroll to position [171, 0]
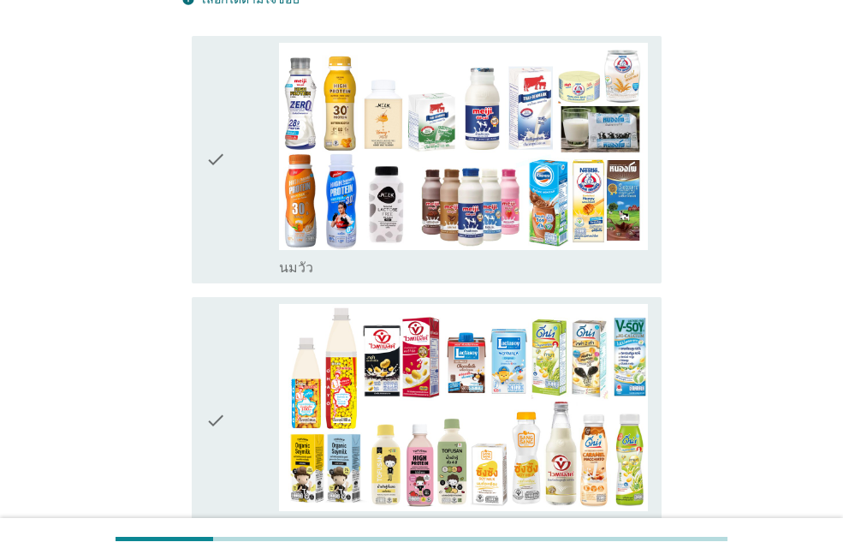
click at [357, 270] on div "check_box นมวัว" at bounding box center [463, 266] width 369 height 21
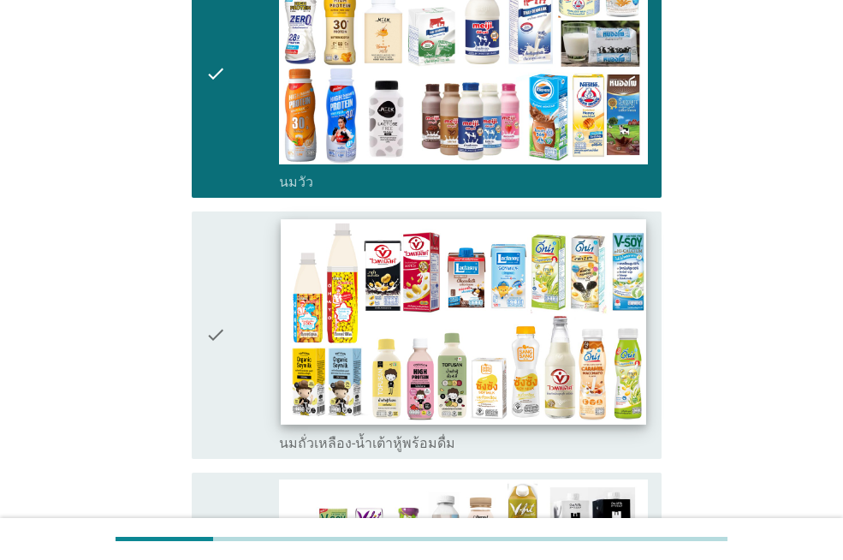
scroll to position [342, 0]
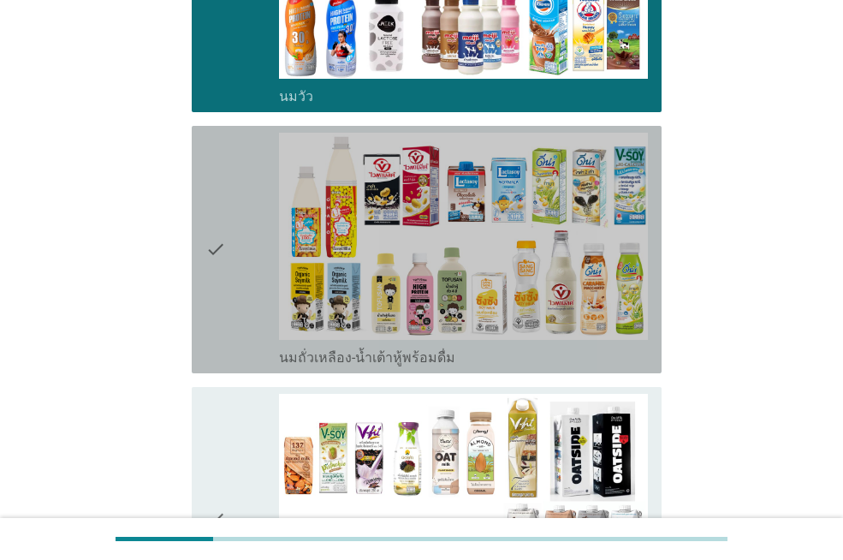
click at [319, 356] on label "นมถั่วเหลือง-น้ำเต้าหู้พร้อมดื่ม" at bounding box center [367, 357] width 176 height 17
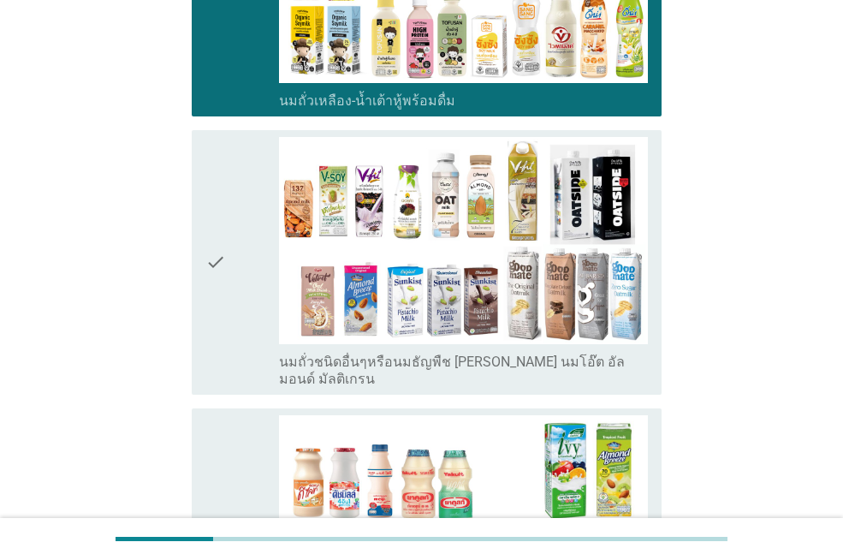
scroll to position [770, 0]
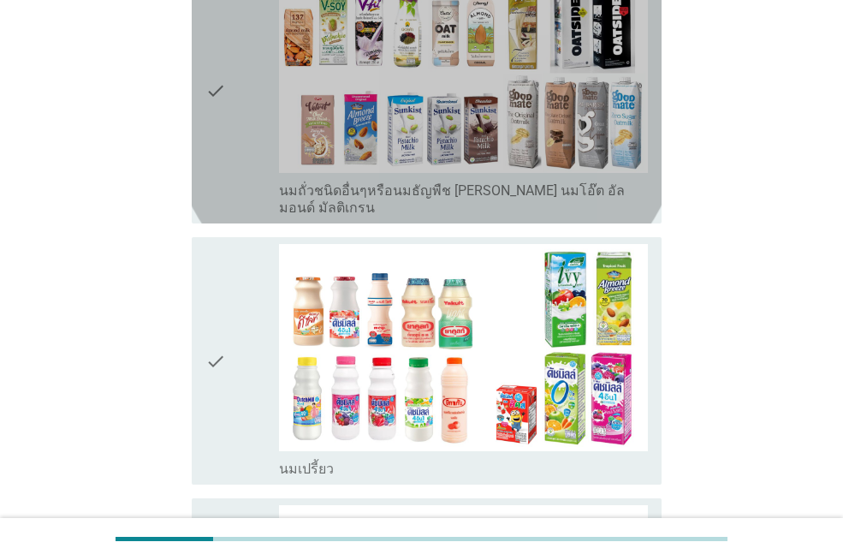
click at [366, 197] on label "นมถั่วชนิดอื่นๆหรือนมธัญพืช [PERSON_NAME] นมโอ๊ต อัลมอนด์ มัลติเกรน" at bounding box center [463, 199] width 369 height 34
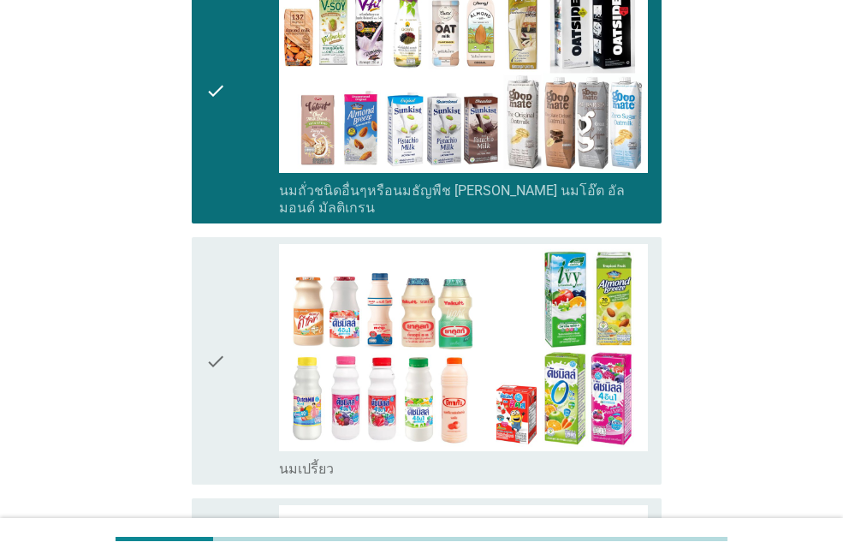
click at [317, 460] on label "นมเปรี้ยว" at bounding box center [306, 468] width 55 height 17
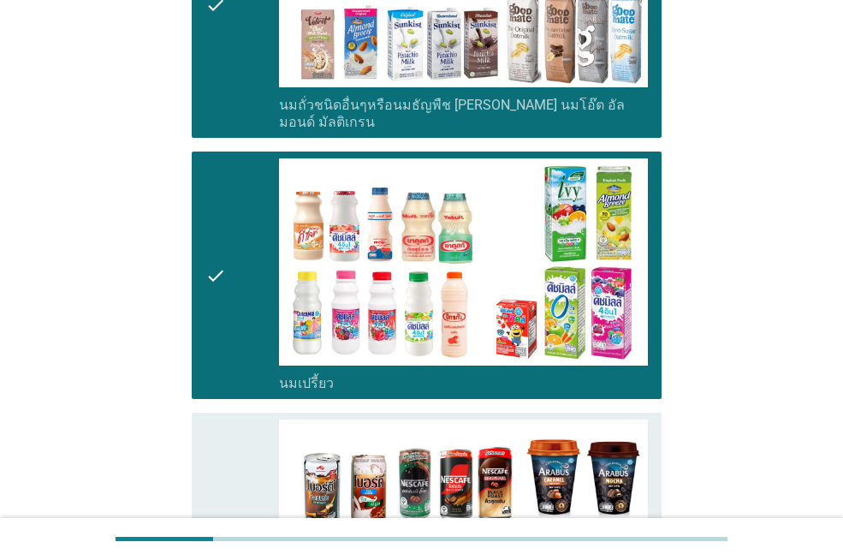
scroll to position [1027, 0]
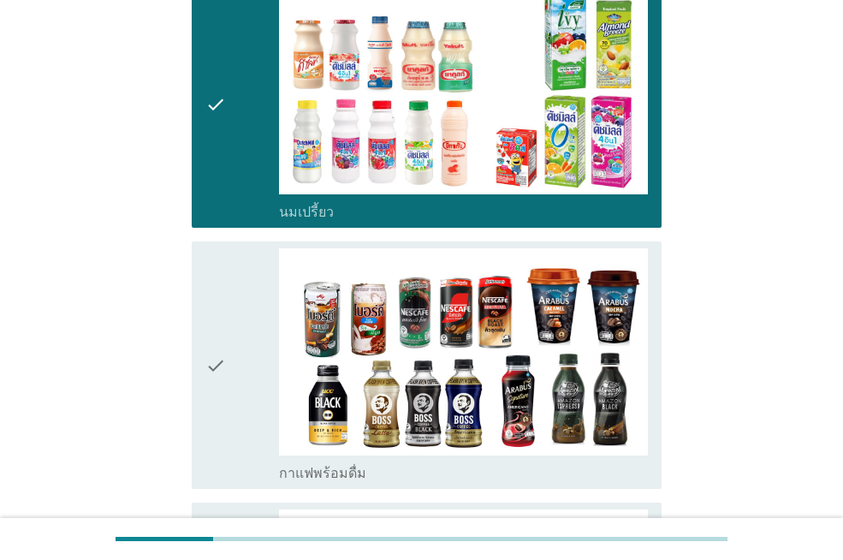
click at [318, 465] on label "กาแฟพร้อมดื่ม" at bounding box center [322, 473] width 87 height 17
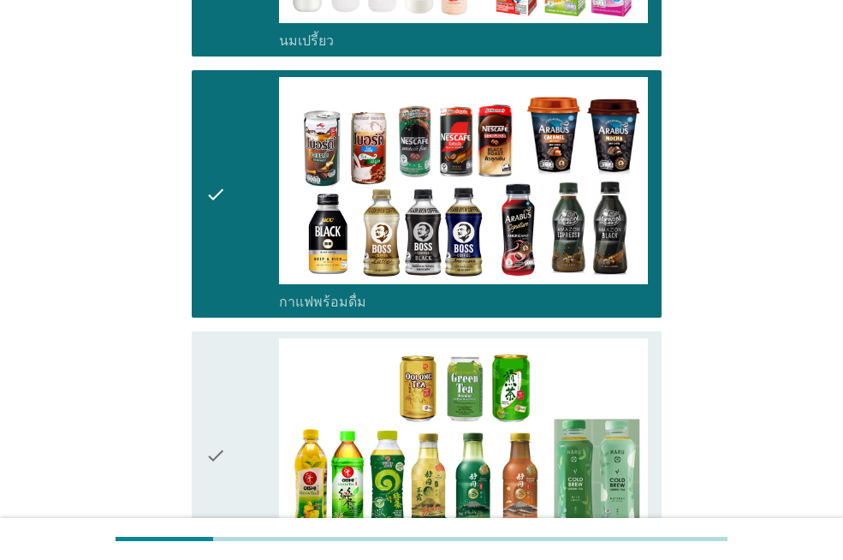
scroll to position [1284, 0]
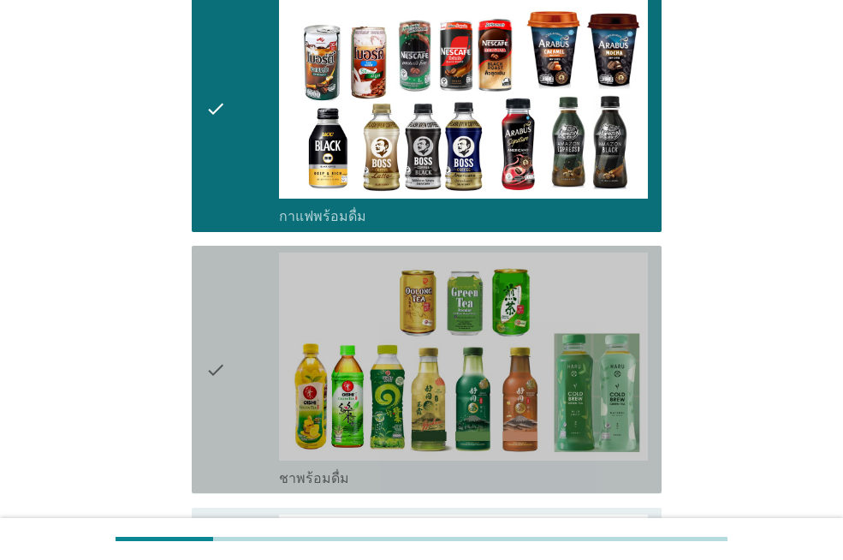
click at [320, 470] on label "ชาพร้อมดื่ม" at bounding box center [314, 478] width 70 height 17
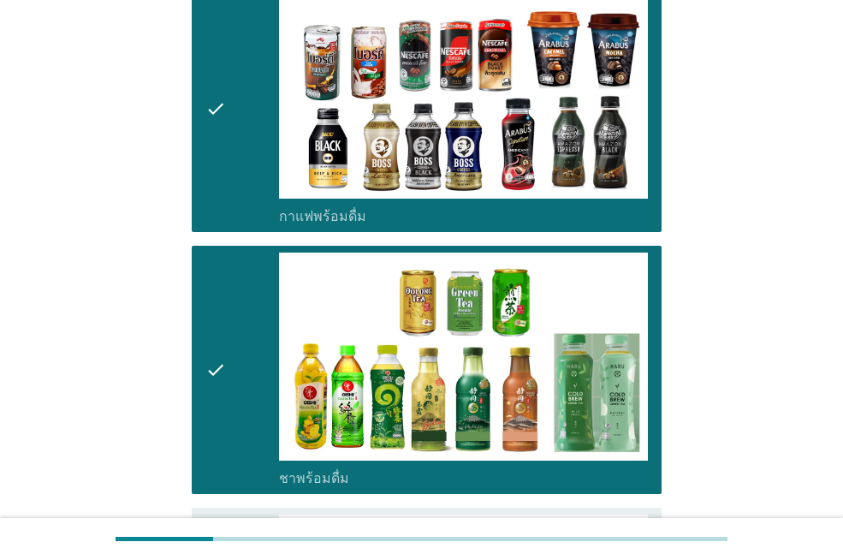
scroll to position [1626, 0]
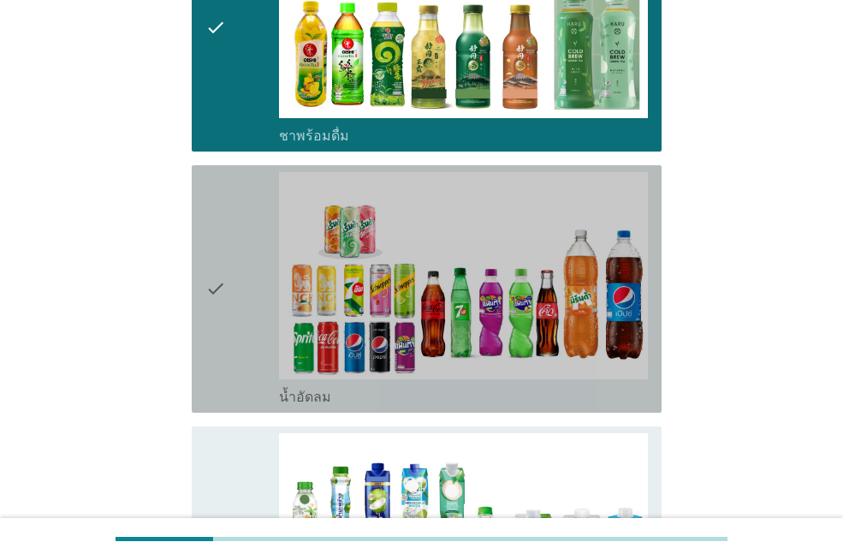
click at [324, 385] on div "check_box น้ำอัดลม" at bounding box center [463, 395] width 369 height 21
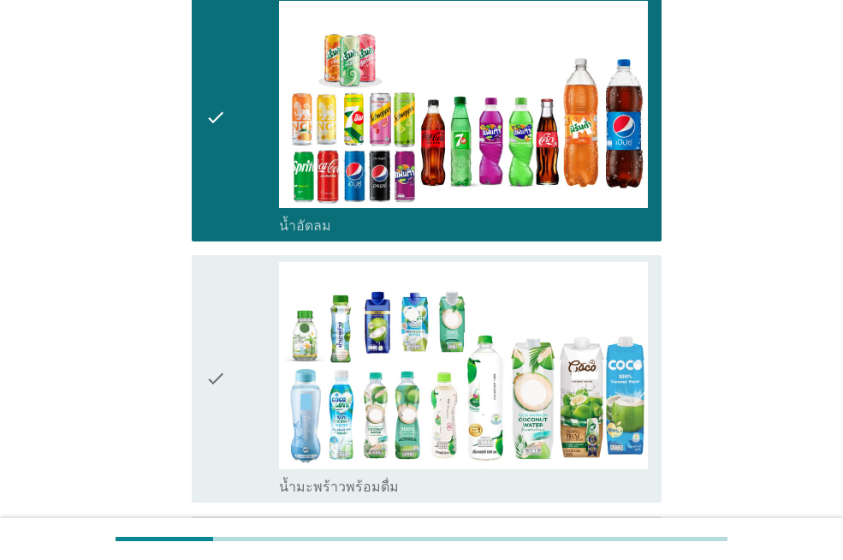
scroll to position [1883, 0]
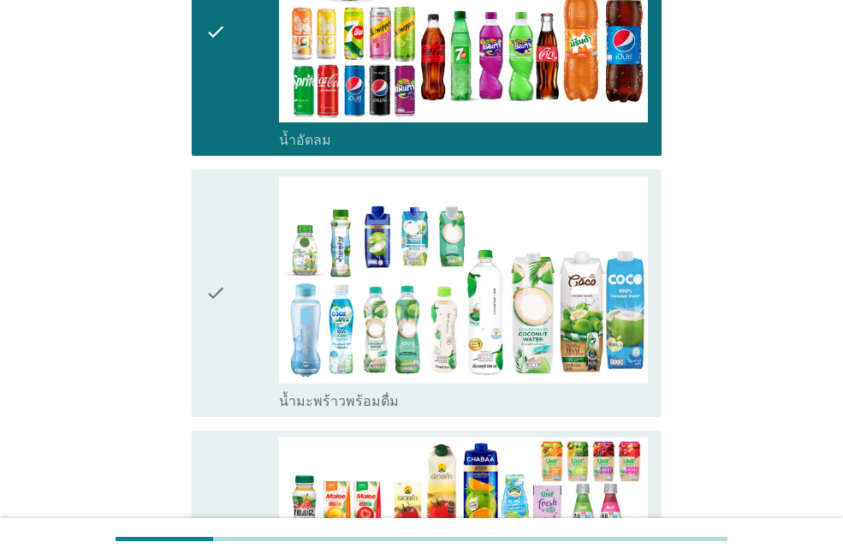
click at [320, 393] on label "น้ำมะพร้าวพร้อมดื่ม" at bounding box center [339, 401] width 120 height 17
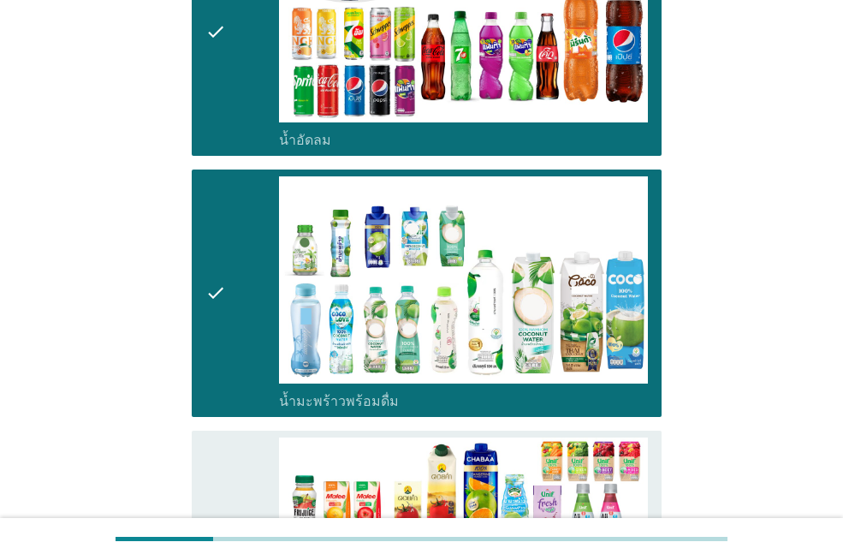
scroll to position [2139, 0]
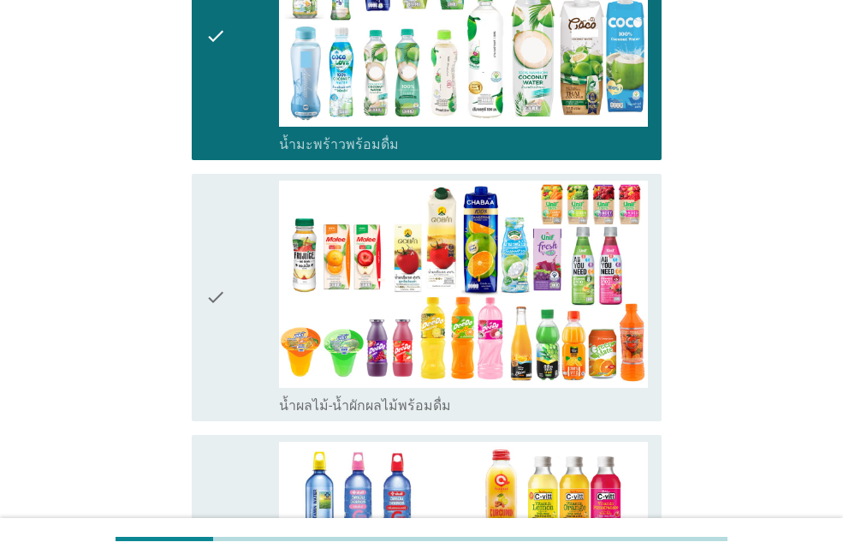
click at [317, 397] on label "น้ำผลไม้-น้ำผักผลไม้พร้อมดื่ม" at bounding box center [365, 405] width 172 height 17
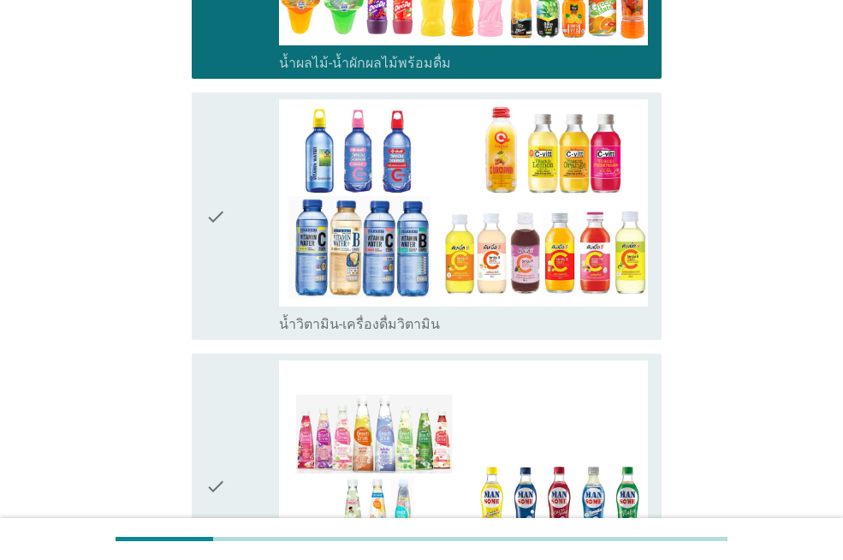
scroll to position [2567, 0]
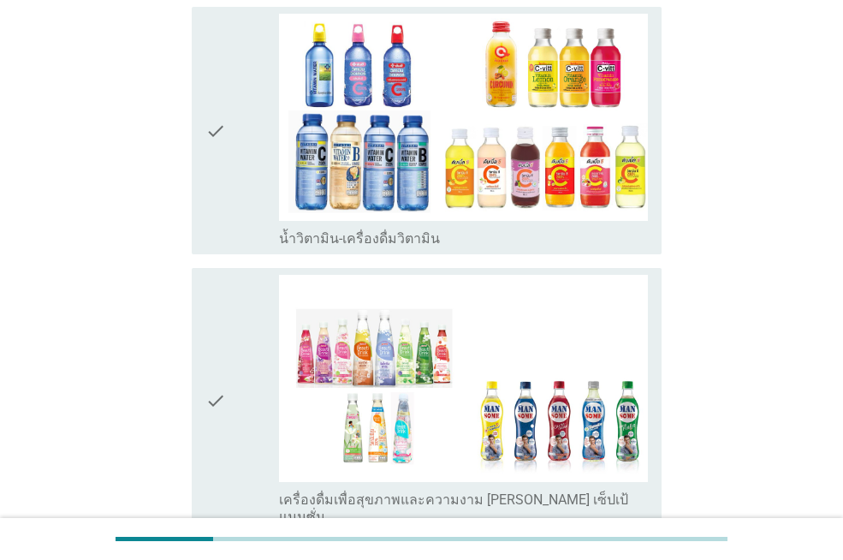
click at [296, 230] on label "น้ำวิตามิน-เครื่องดื่มวิตามิน" at bounding box center [359, 238] width 161 height 17
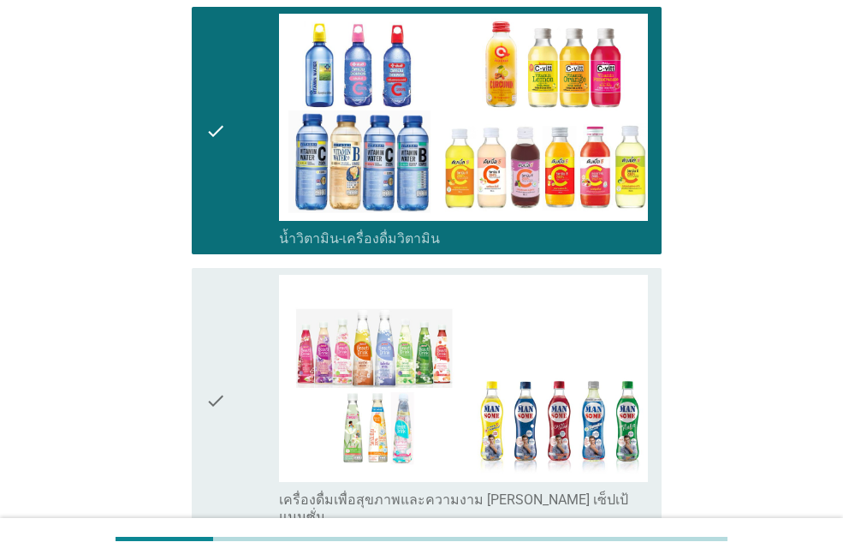
click at [292, 491] on label "เครื่องดื่มเพื่อสุขภาพและความงาม [PERSON_NAME] เซ็ปเป้ แมนซั่ม" at bounding box center [463, 508] width 369 height 34
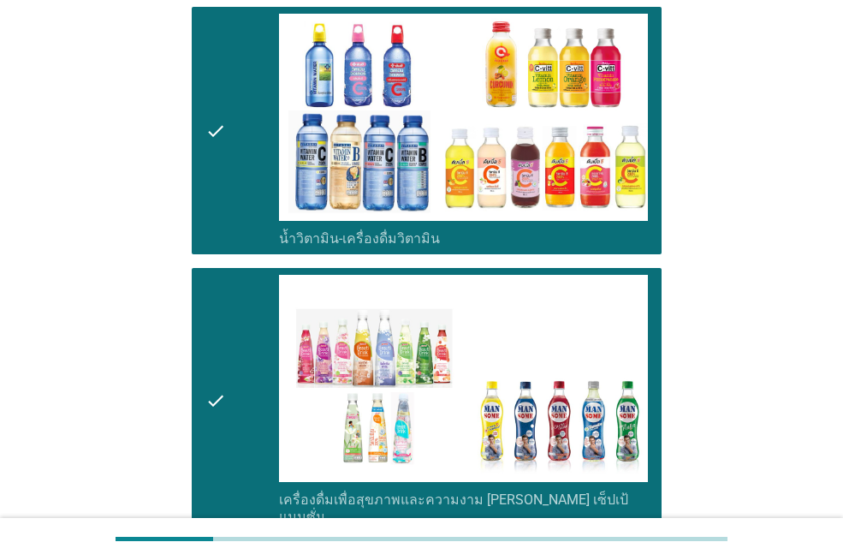
scroll to position [2909, 0]
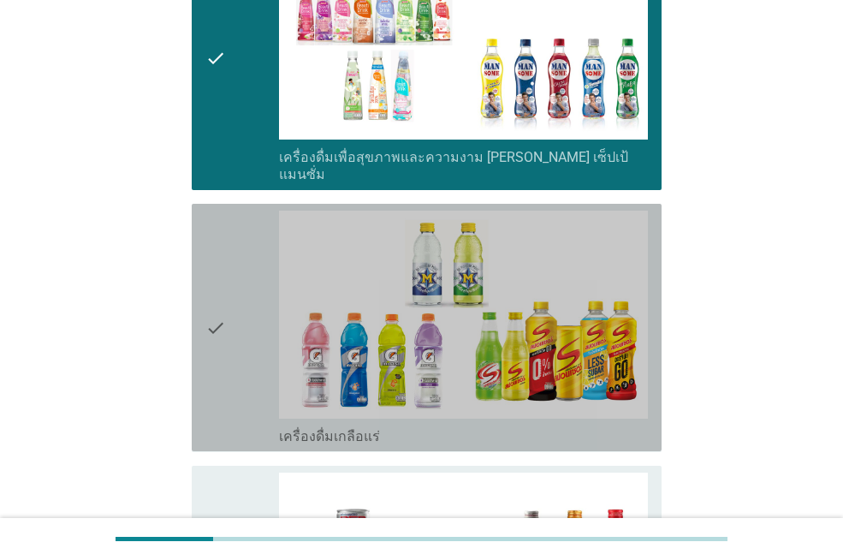
click at [295, 428] on label "เครื่องดื่มเกลือแร่" at bounding box center [329, 436] width 101 height 17
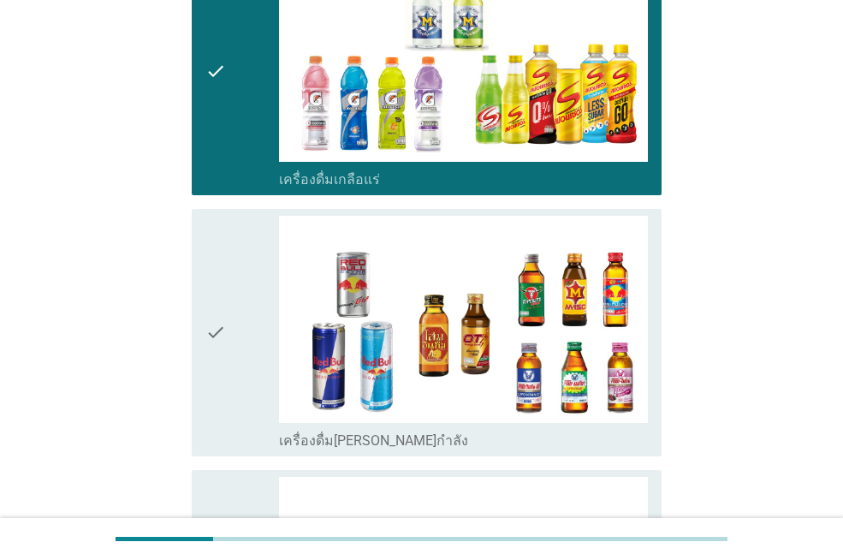
scroll to position [3252, 0]
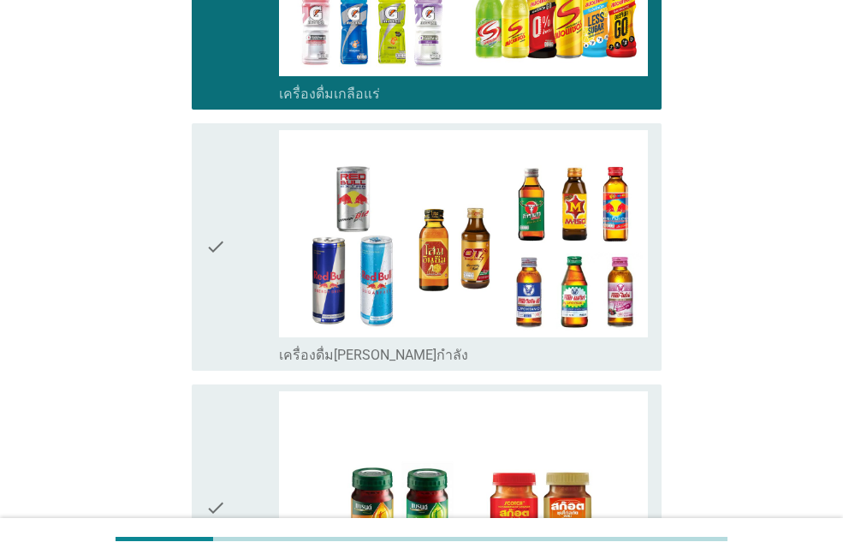
click at [309, 347] on label "เครื่องดื่ม[PERSON_NAME]กำลัง" at bounding box center [373, 355] width 189 height 17
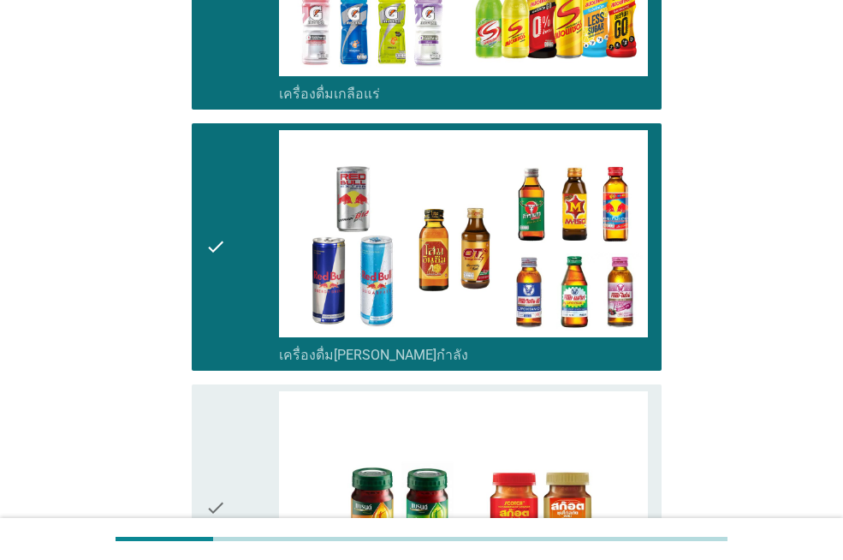
scroll to position [3508, 0]
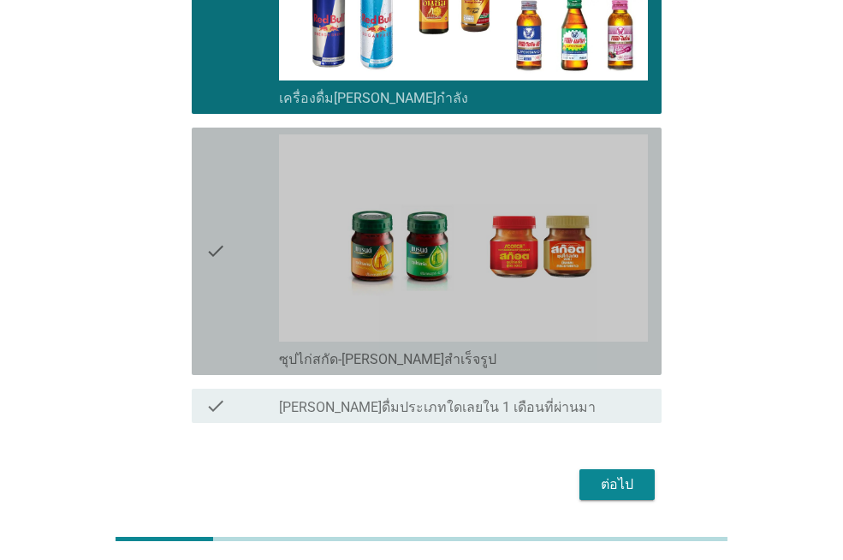
click at [340, 312] on div "check_box_outline_blank ซุปไก่สกัด-[PERSON_NAME]สำเร็จรูป" at bounding box center [463, 251] width 369 height 234
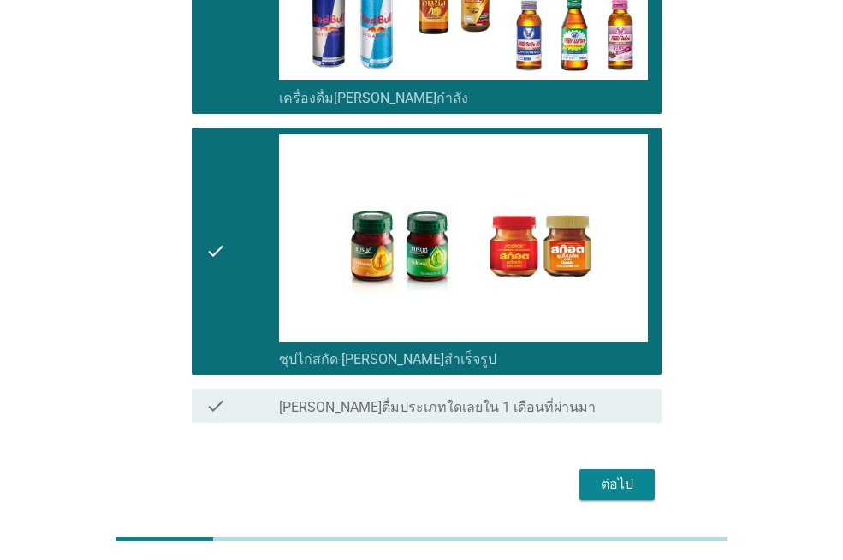
click at [633, 474] on div "ต่อไป" at bounding box center [617, 484] width 48 height 21
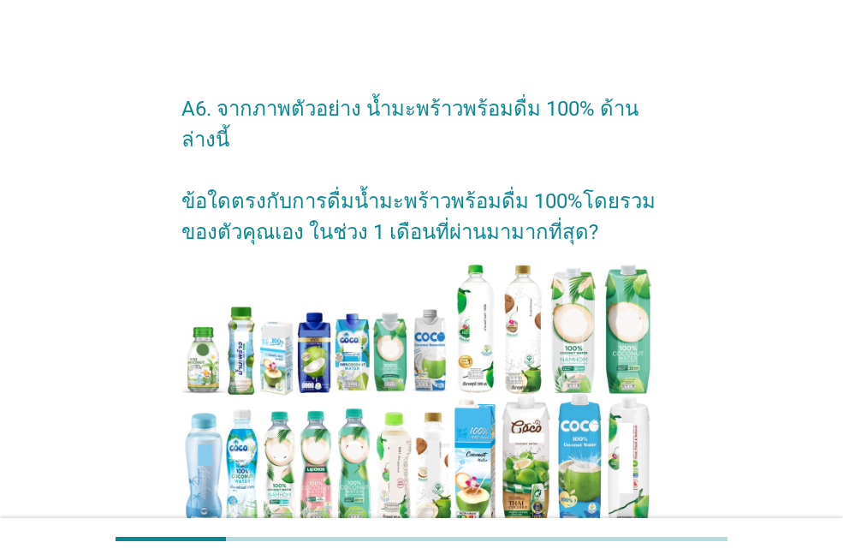
scroll to position [257, 0]
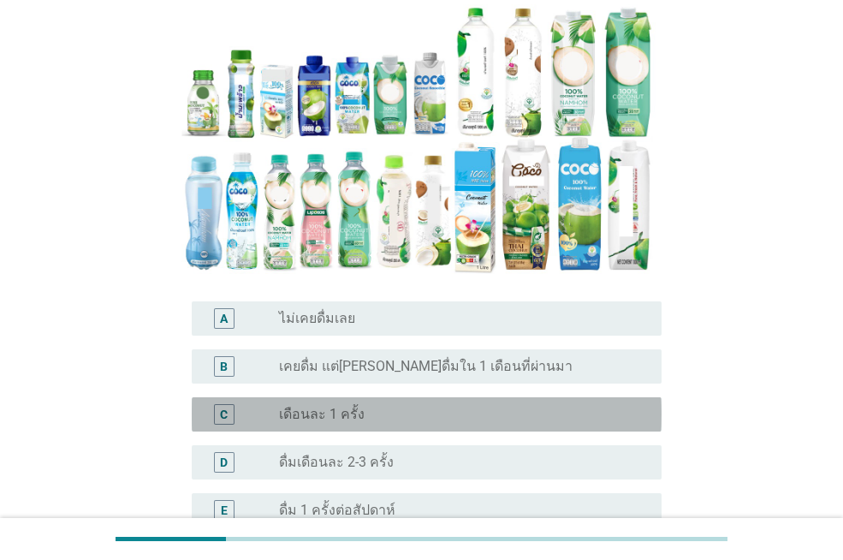
click at [346, 406] on label "เดือนละ 1 ครั้ง" at bounding box center [322, 414] width 86 height 17
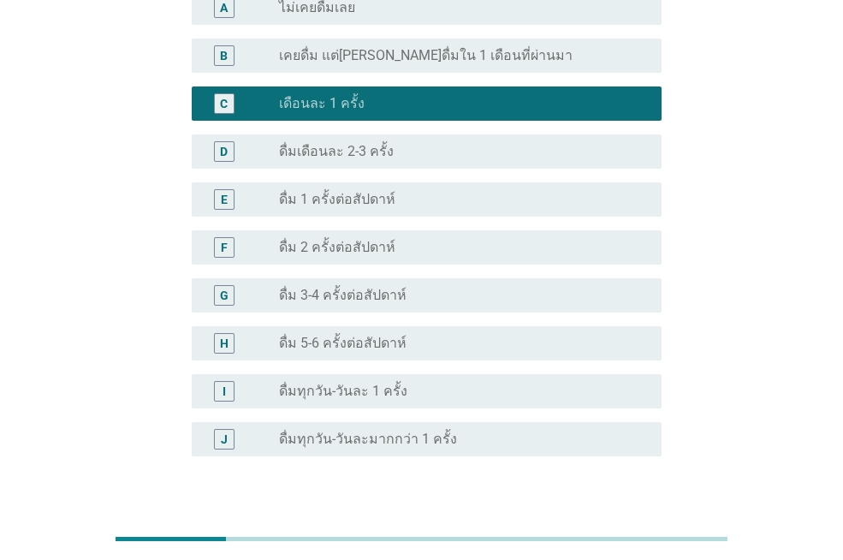
scroll to position [482, 0]
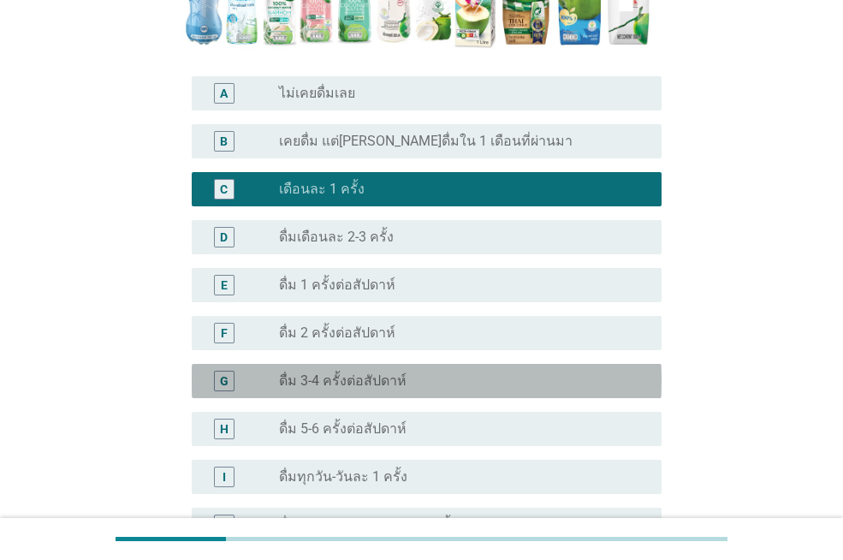
click at [377, 372] on label "ดื่ม 3-4 ครั้งต่อสัปดาห์" at bounding box center [342, 380] width 127 height 17
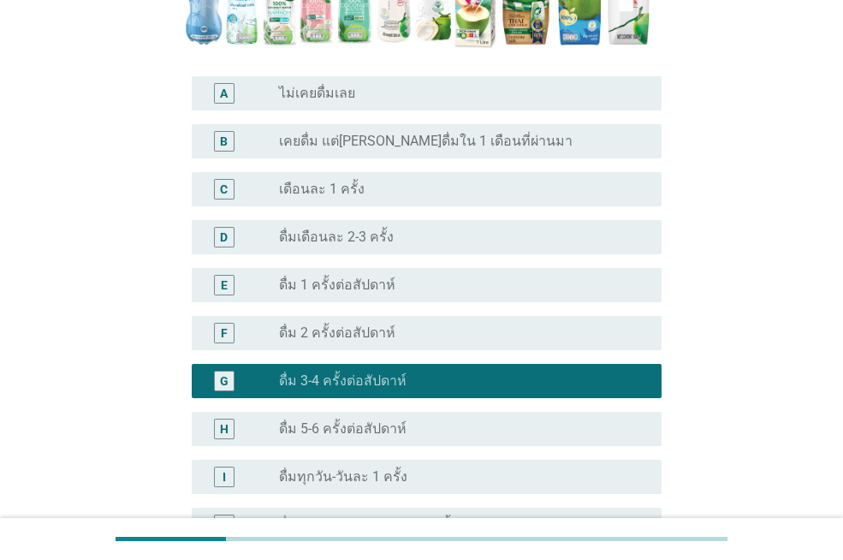
scroll to position [653, 0]
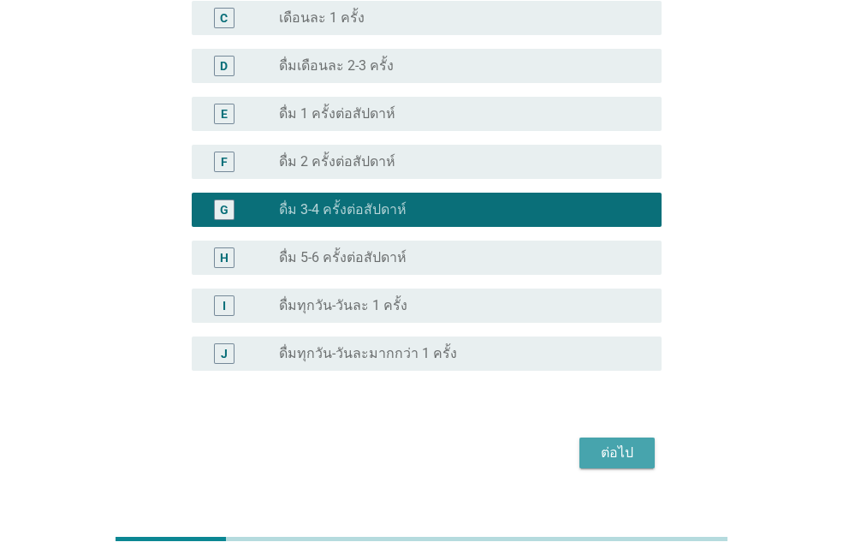
click at [595, 442] on div "ต่อไป" at bounding box center [617, 452] width 48 height 21
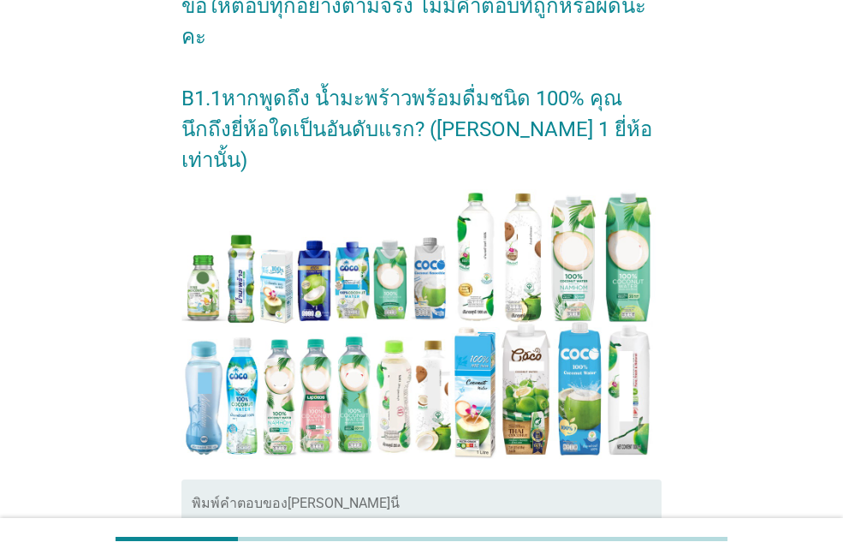
scroll to position [342, 0]
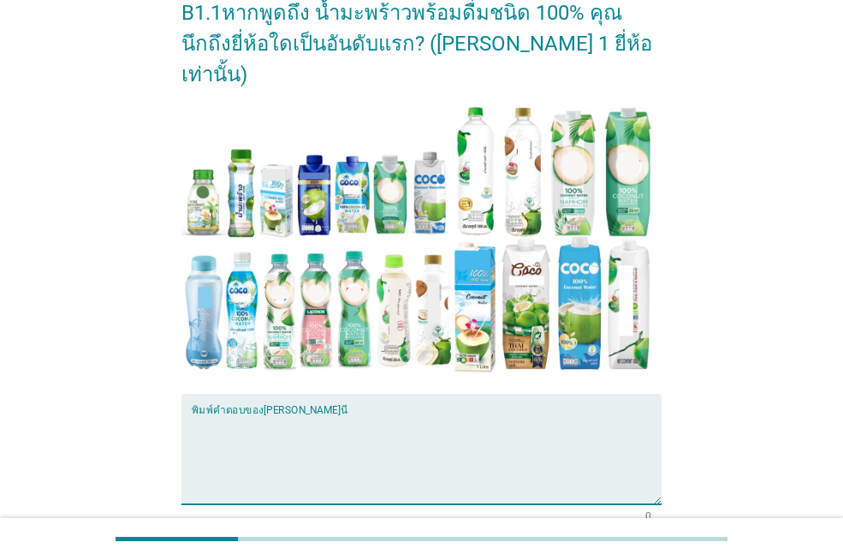
click at [300, 414] on textarea "พิมพ์คำตอบของคุณ ที่นี่" at bounding box center [427, 459] width 470 height 90
type textarea "โคโค่"
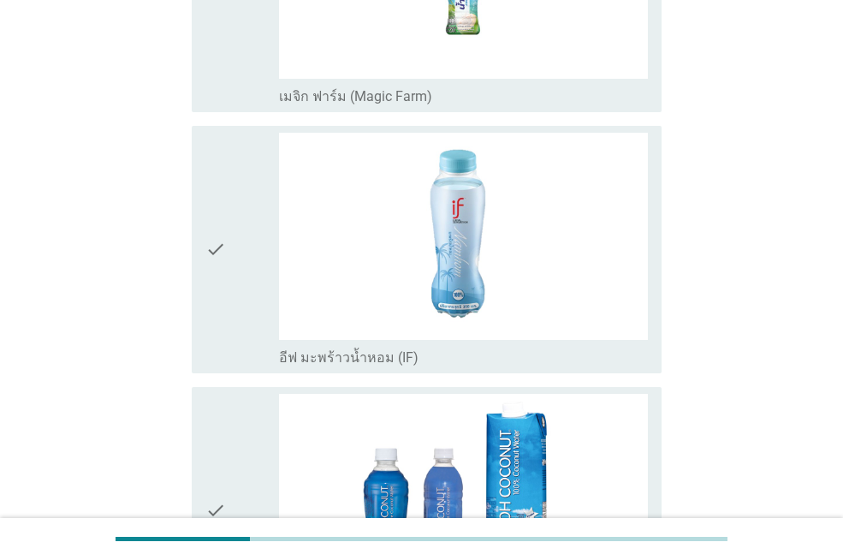
scroll to position [0, 0]
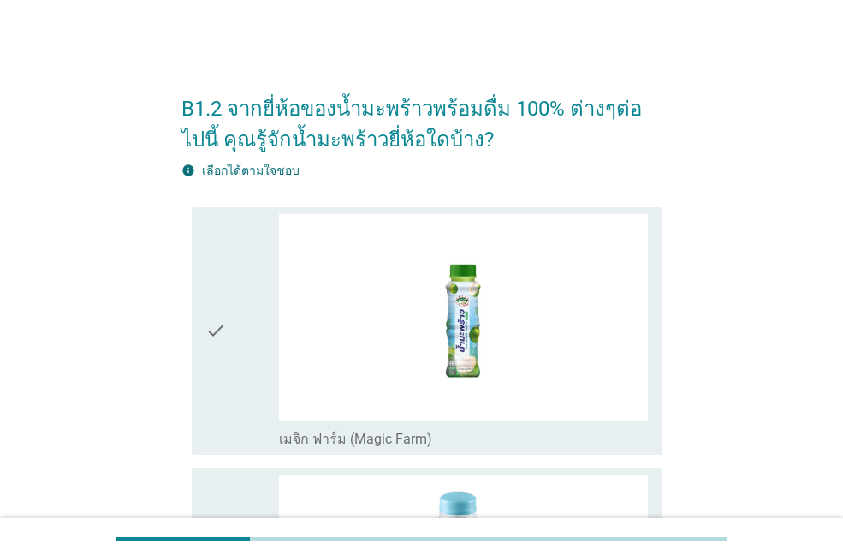
click at [371, 432] on label "เมจิก ฟาร์ม (Magic Farm)" at bounding box center [355, 438] width 153 height 17
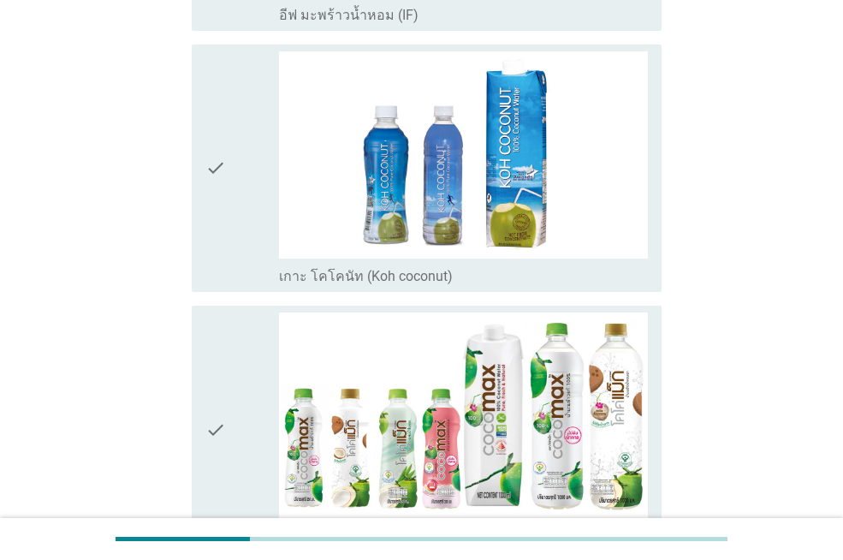
scroll to position [941, 0]
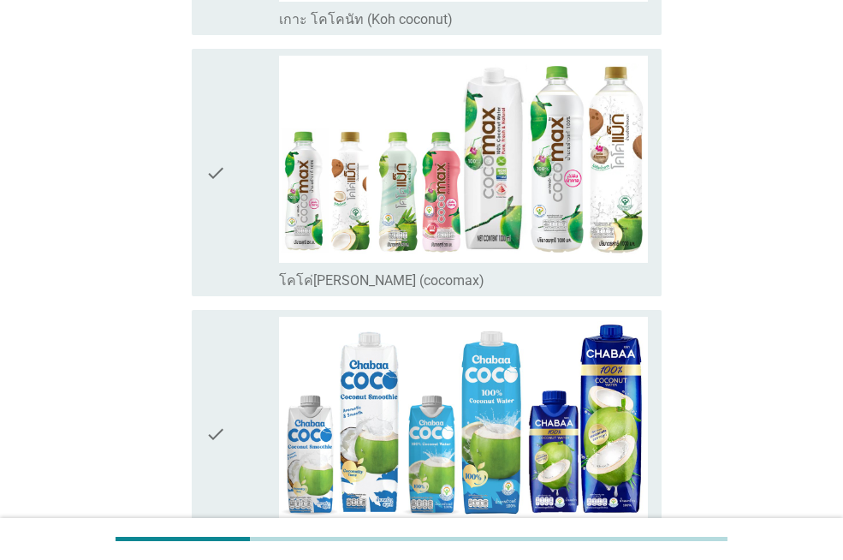
click at [385, 282] on label "โคโค่[PERSON_NAME] (cocomax)" at bounding box center [381, 280] width 205 height 17
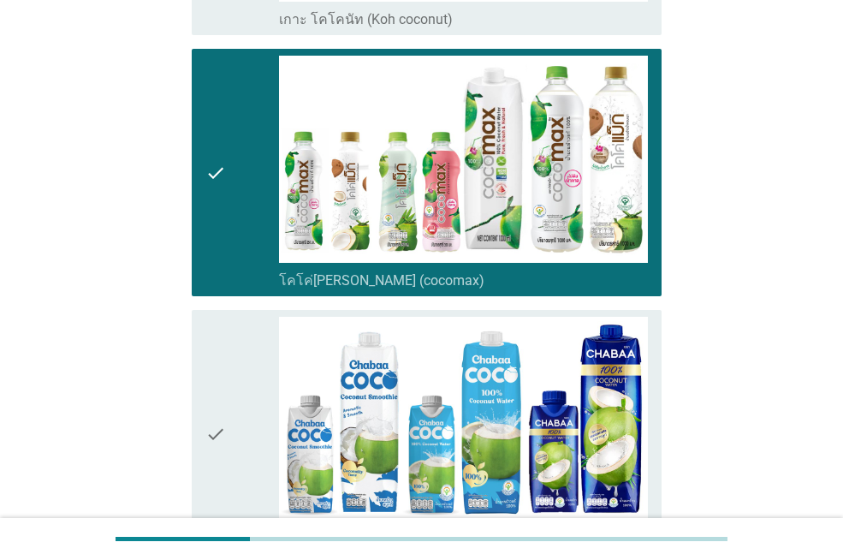
scroll to position [1112, 0]
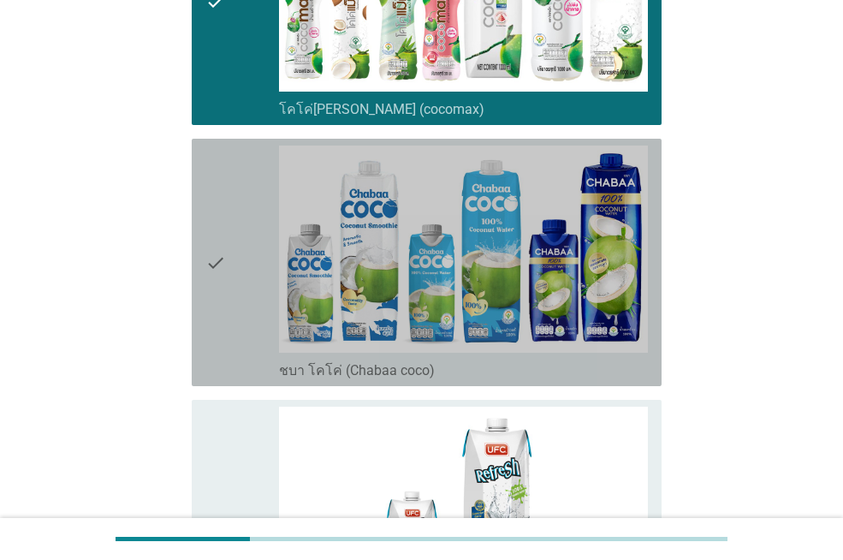
click at [347, 375] on label "ชบา โคโค่ (Chabaa coco)" at bounding box center [357, 370] width 156 height 17
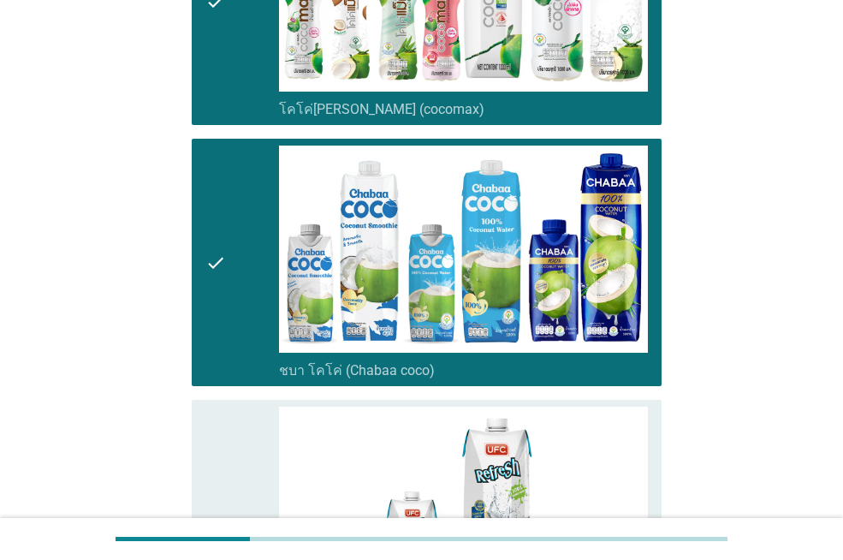
scroll to position [1455, 0]
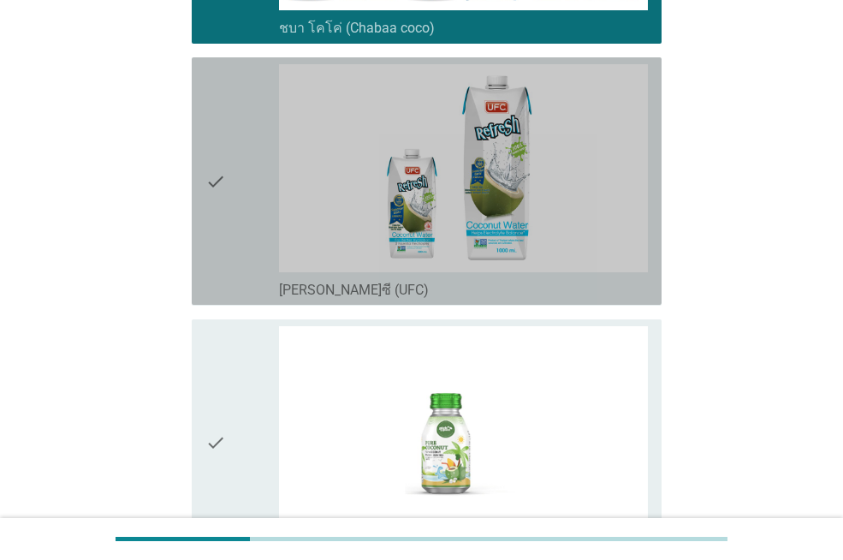
click at [364, 294] on div "check_box_outline_blank [PERSON_NAME]ซี (UFC)" at bounding box center [463, 288] width 369 height 21
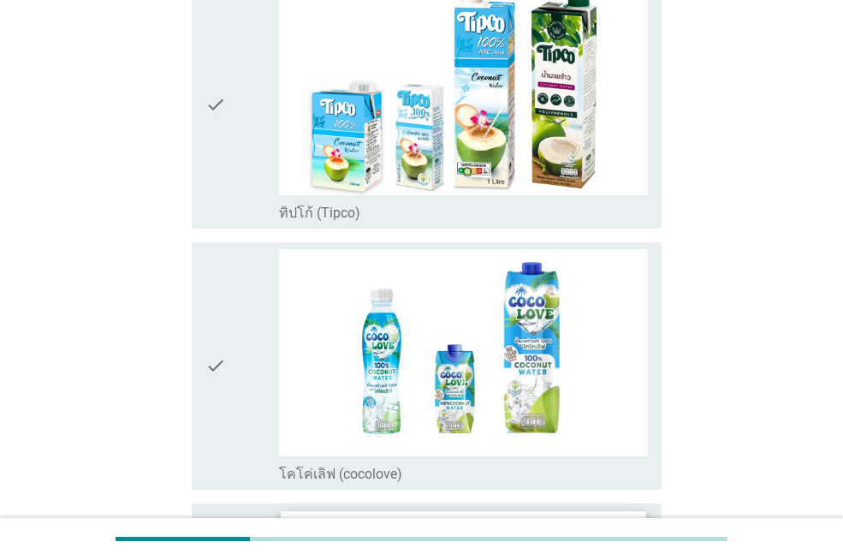
scroll to position [2310, 0]
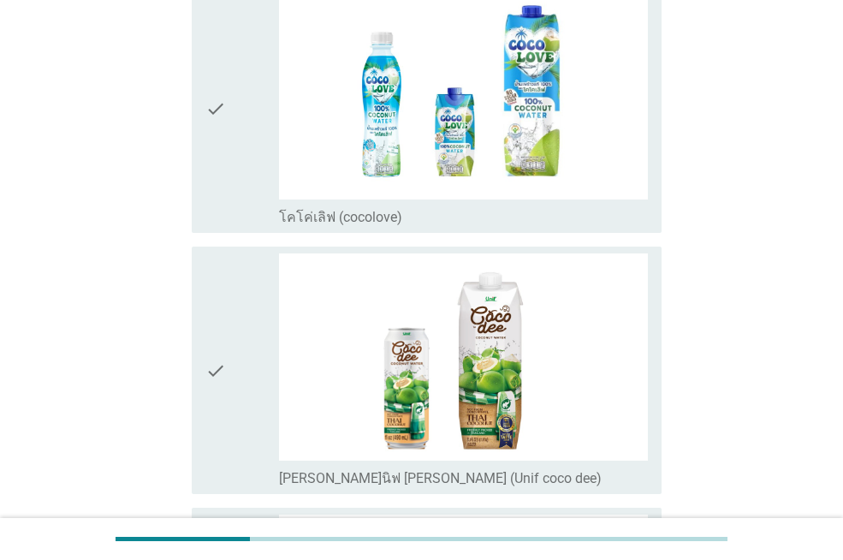
click at [359, 220] on label "โคโค่เลิฟ (cocolove)" at bounding box center [340, 217] width 123 height 17
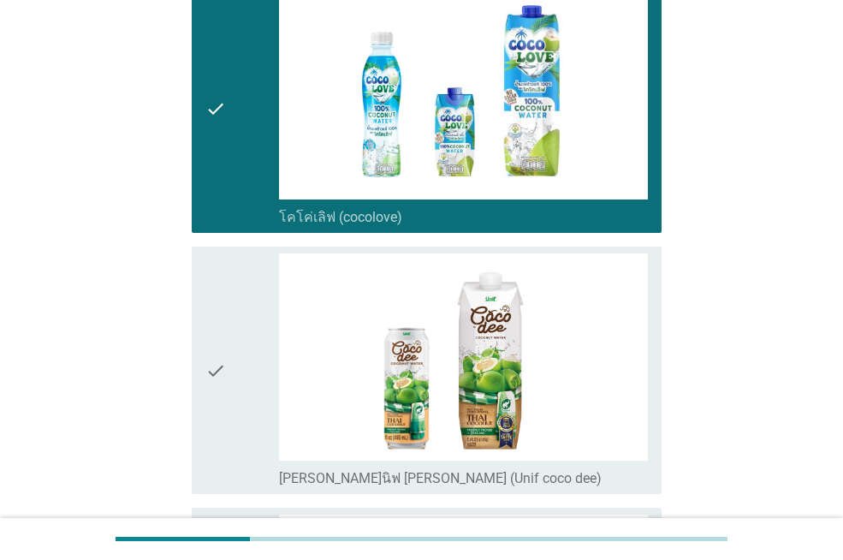
scroll to position [2653, 0]
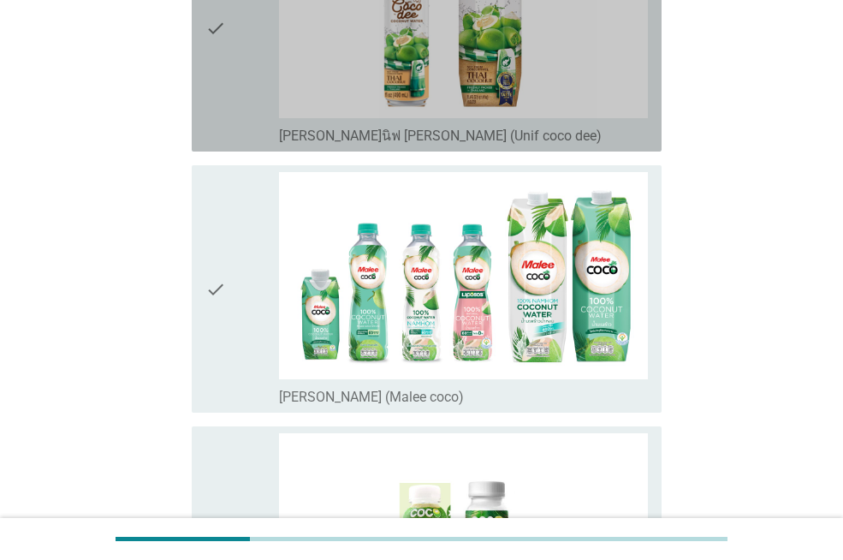
click at [377, 138] on label "[PERSON_NAME]นิฟ [PERSON_NAME] (Unif coco dee)" at bounding box center [440, 135] width 323 height 17
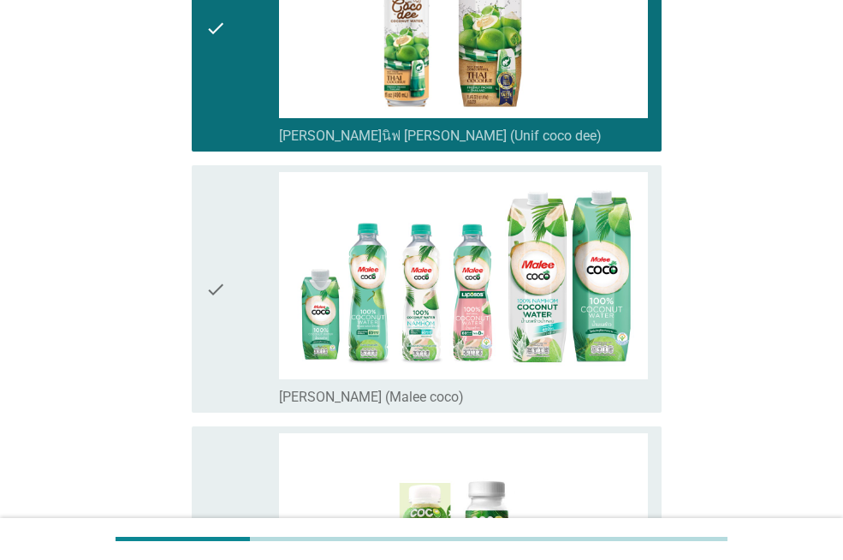
click at [355, 398] on label "[PERSON_NAME] (Malee coco)" at bounding box center [371, 396] width 185 height 17
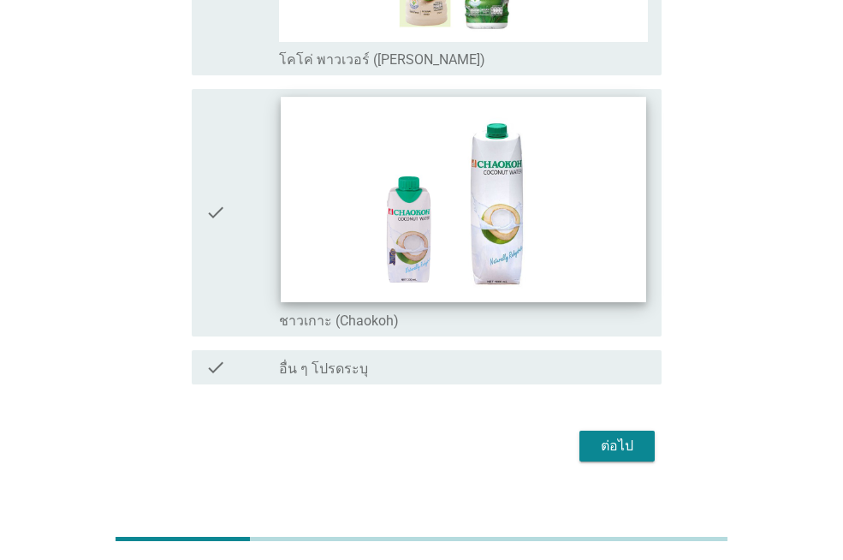
scroll to position [3276, 0]
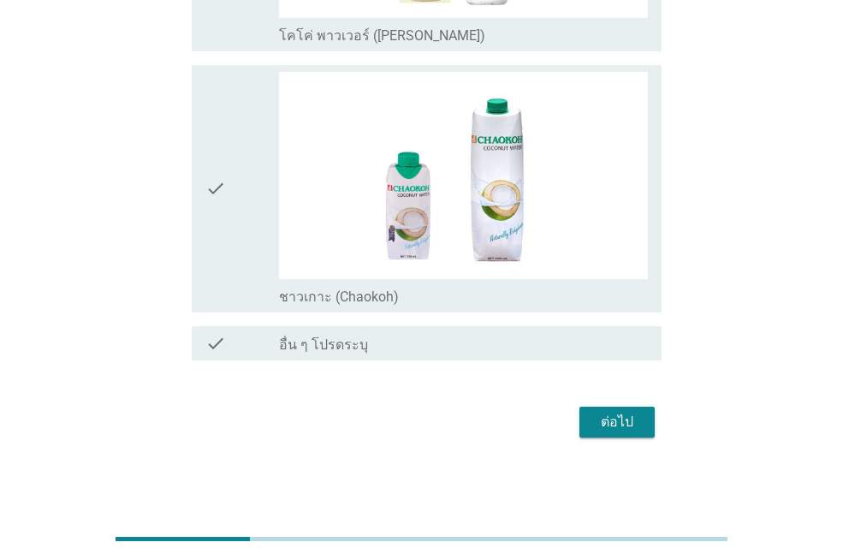
click at [377, 296] on label "ชาวเกาะ (Chaokoh)" at bounding box center [339, 296] width 120 height 17
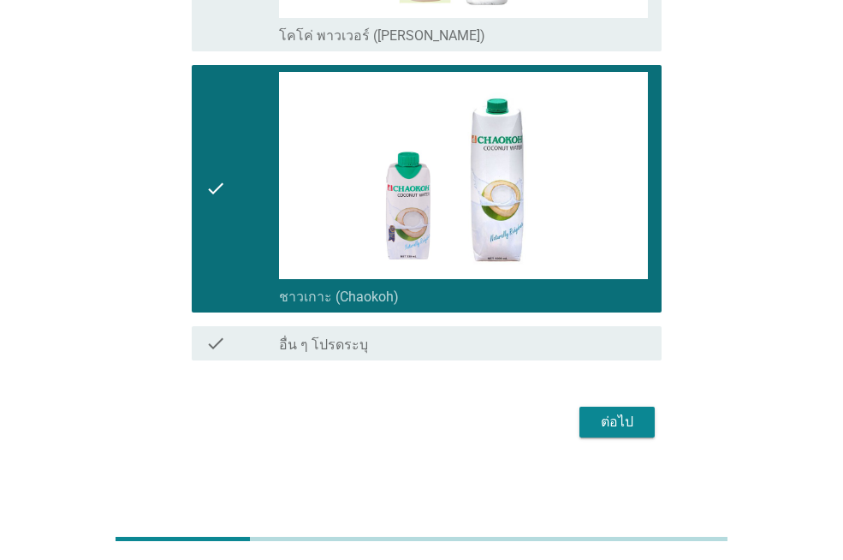
click at [614, 420] on div "ต่อไป" at bounding box center [617, 422] width 48 height 21
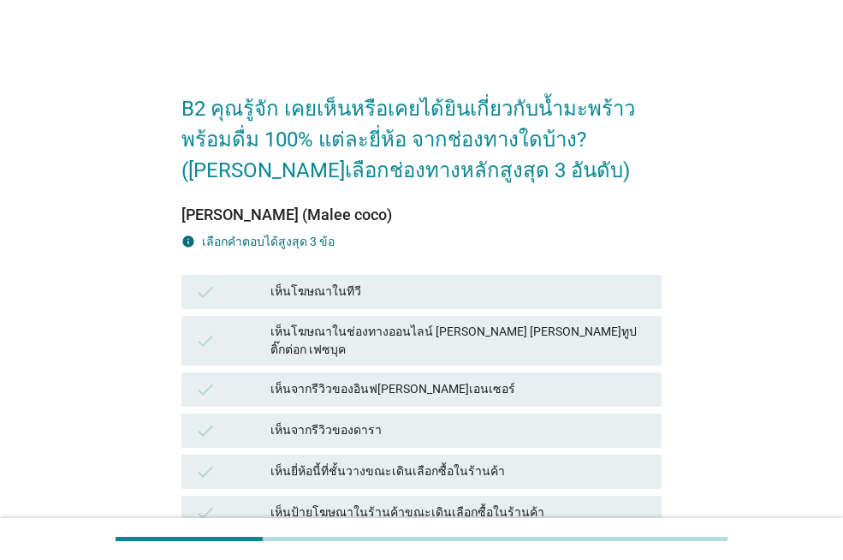
scroll to position [86, 0]
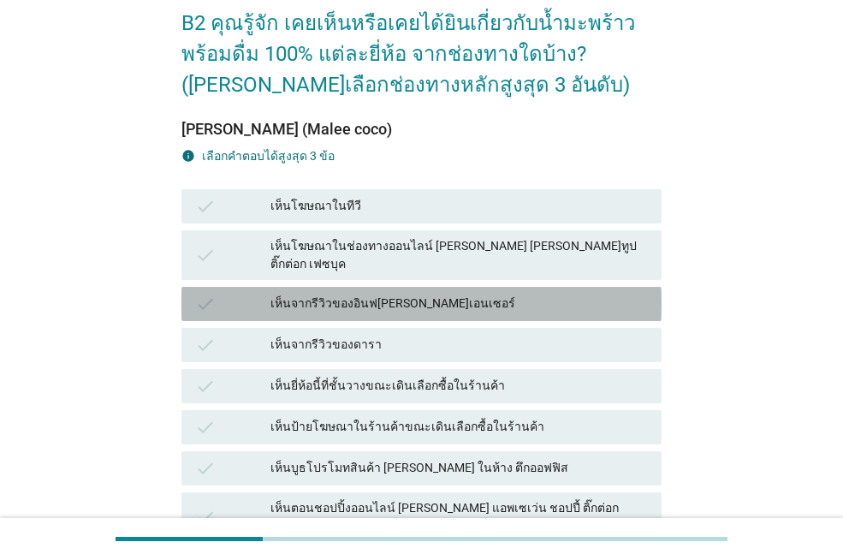
click at [397, 297] on div "เห็นจากรีวิวของอินฟ[PERSON_NAME]เอนเซอร์" at bounding box center [458, 304] width 377 height 21
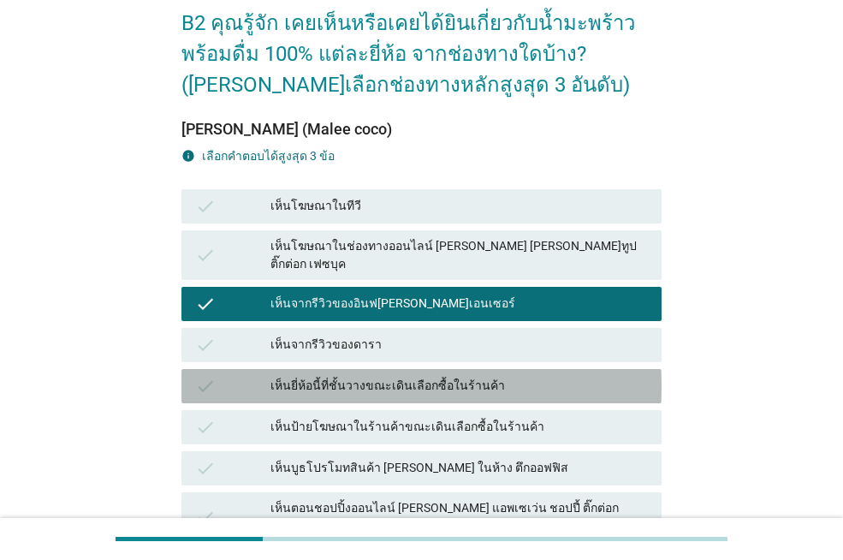
click at [389, 376] on div "เห็นยี่ห้อนี้ที่ชั้นวางขณะเดินเลือกซื้อในร้านค้า" at bounding box center [458, 386] width 377 height 21
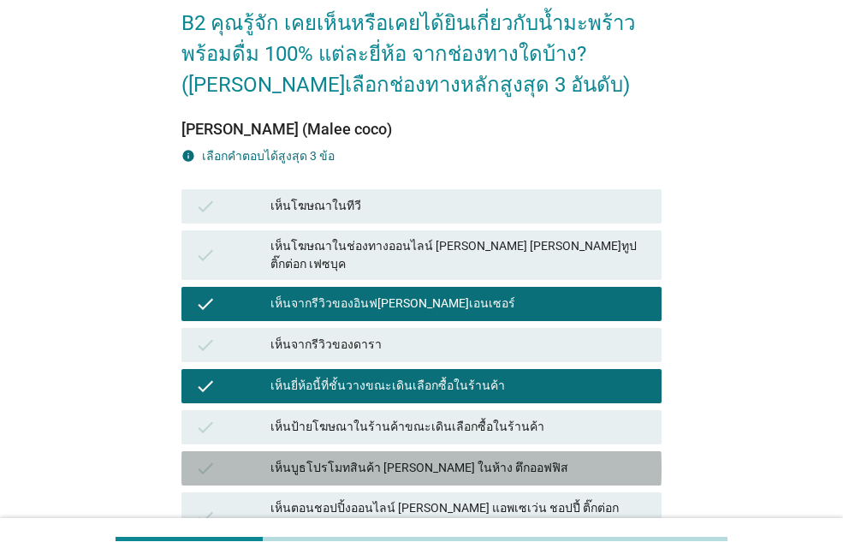
click at [399, 458] on div "เห็นบูธโปรโมทสินค้า [PERSON_NAME] ในห้าง ตึกออฟฟิส" at bounding box center [458, 468] width 377 height 21
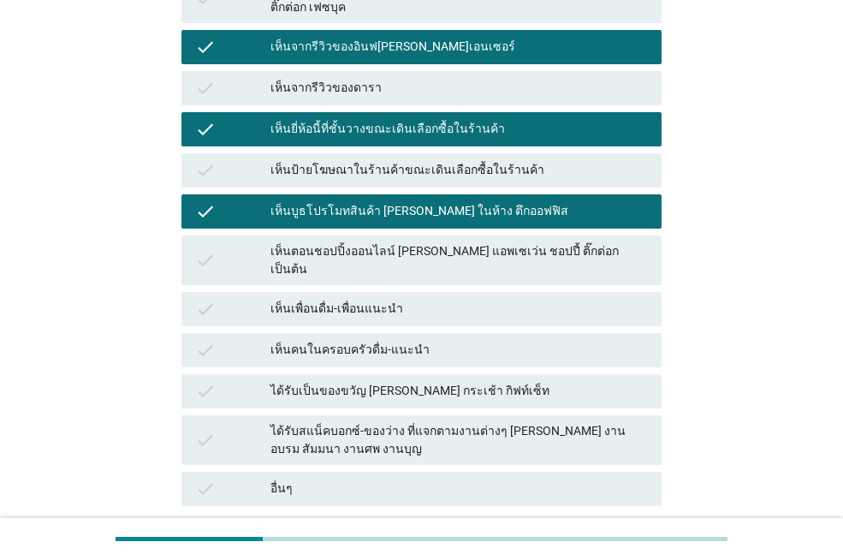
scroll to position [468, 0]
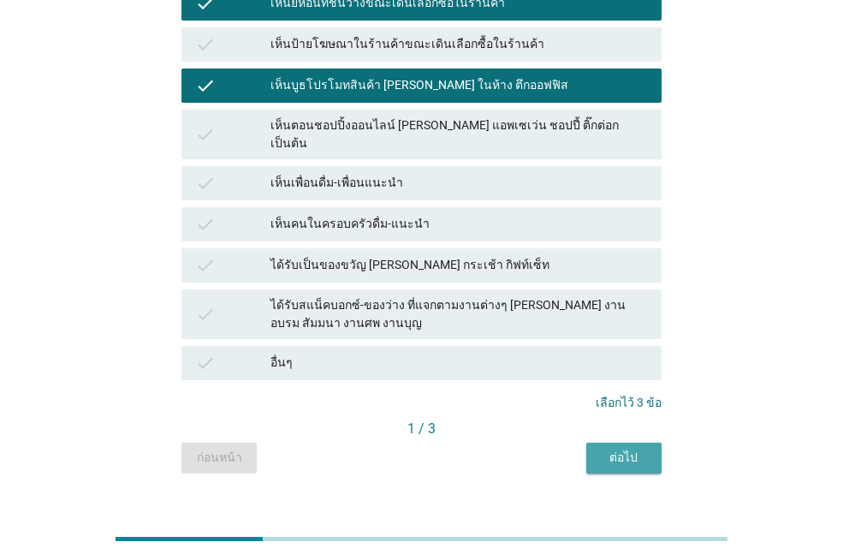
click at [641, 448] on div "ต่อไป" at bounding box center [624, 457] width 48 height 18
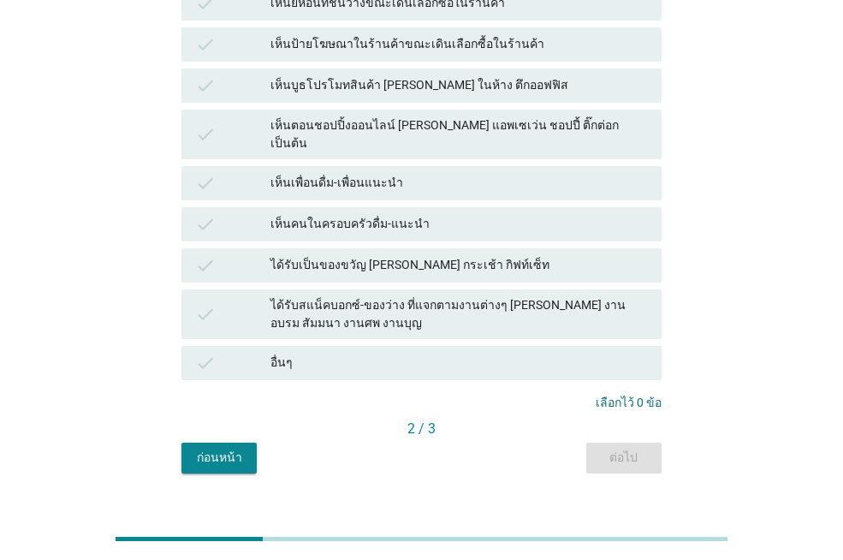
scroll to position [0, 0]
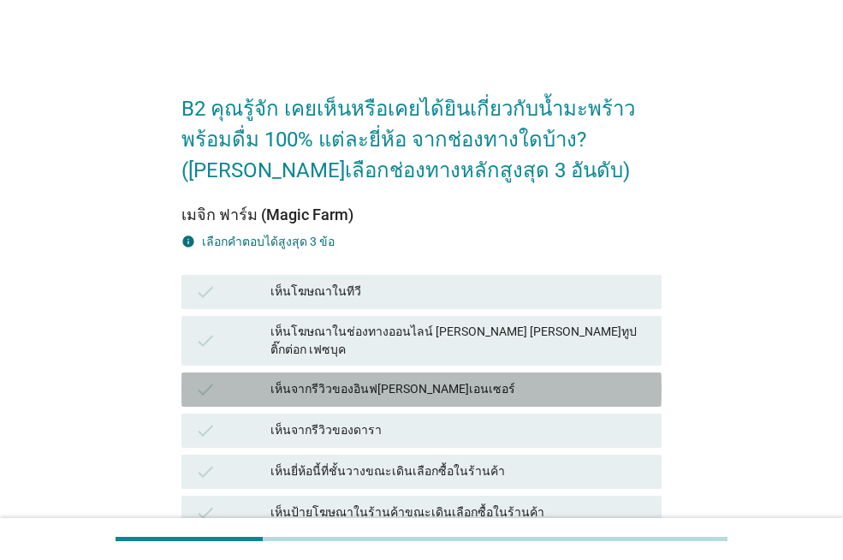
click at [276, 379] on div "เห็นจากรีวิวของอินฟ[PERSON_NAME]เอนเซอร์" at bounding box center [458, 389] width 377 height 21
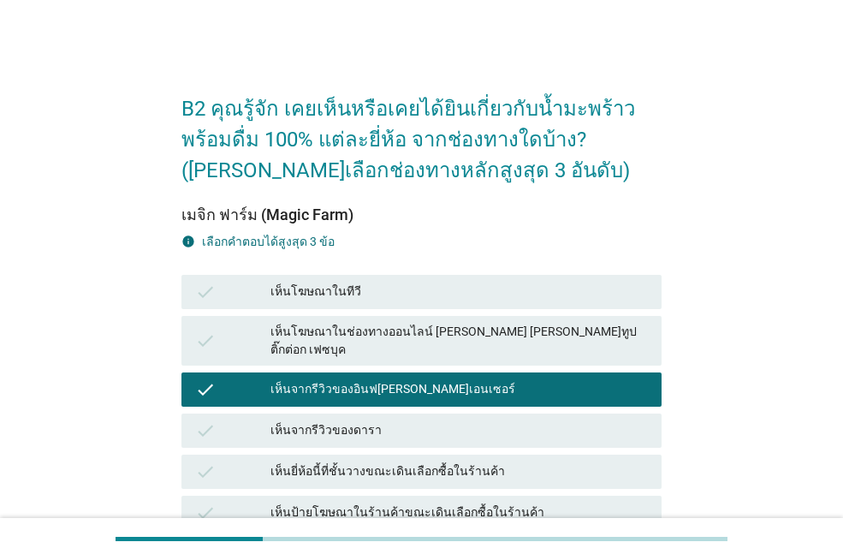
scroll to position [86, 0]
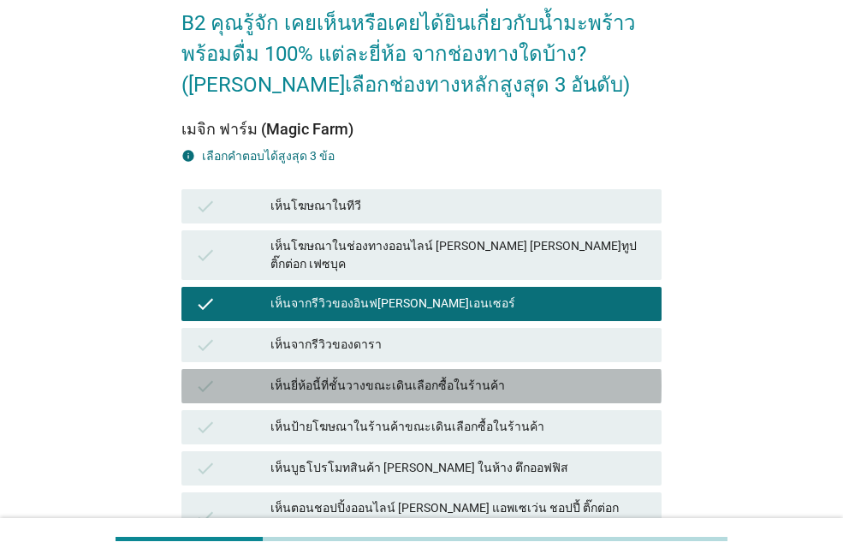
click at [288, 384] on div "check เห็นยี่ห้อนี้ที่ชั้นวางขณะเดินเลือกซื้อในร้านค้า" at bounding box center [421, 386] width 480 height 34
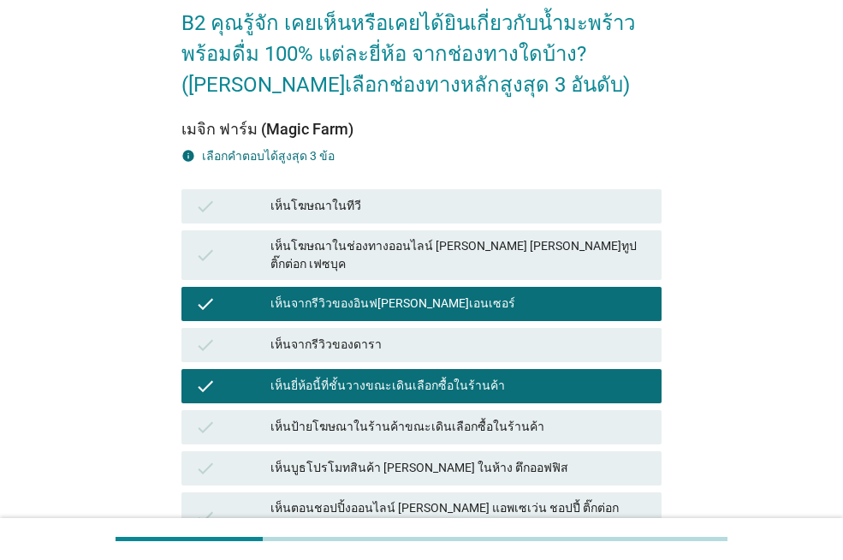
scroll to position [342, 0]
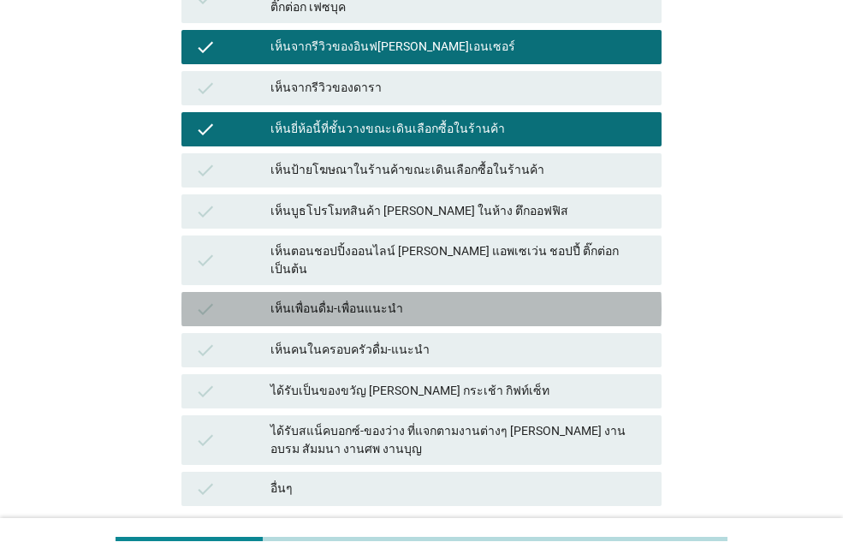
click at [341, 299] on div "เห็นเพื่อนดื่ม-เพื่อนแนะนำ" at bounding box center [458, 309] width 377 height 21
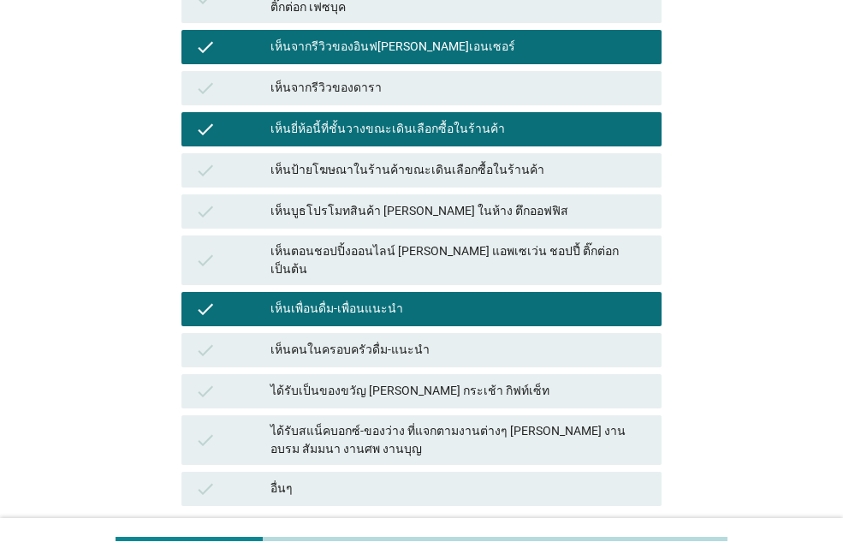
scroll to position [468, 0]
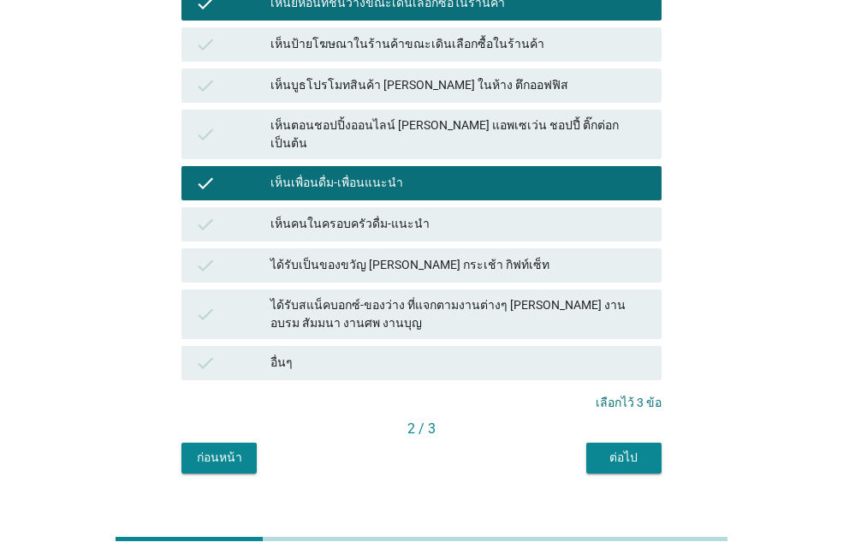
click at [623, 448] on div "ต่อไป" at bounding box center [624, 457] width 48 height 18
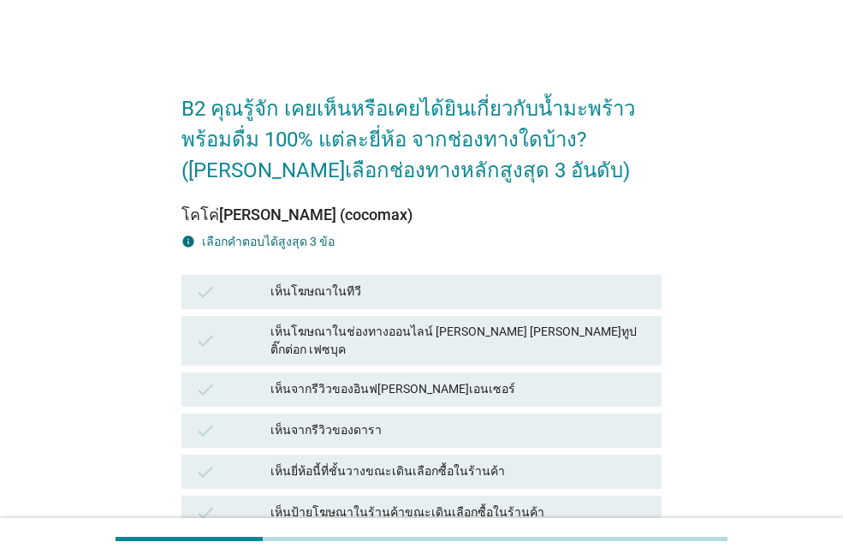
scroll to position [171, 0]
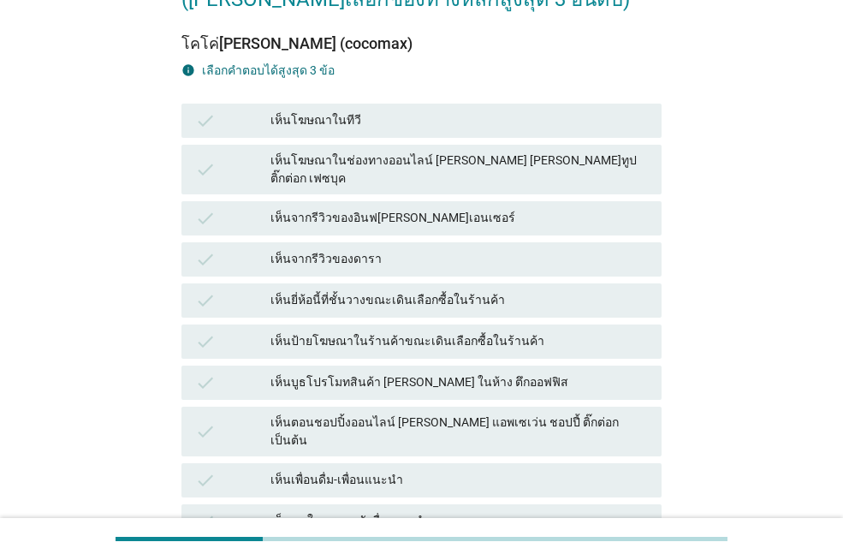
click at [365, 122] on div "เห็นโฆษณาในทีวี" at bounding box center [458, 120] width 377 height 21
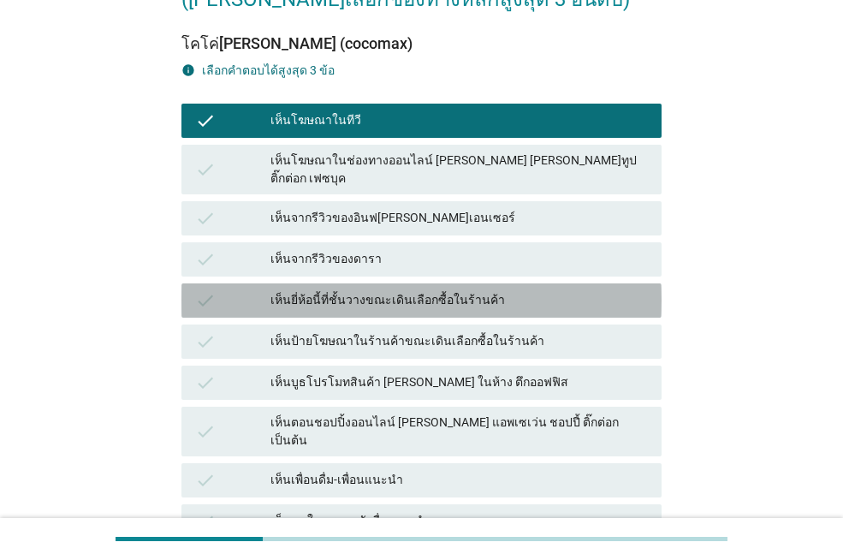
click at [407, 283] on div "check เห็นยี่ห้อนี้ที่ชั้นวางขณะเดินเลือกซื้อในร้านค้า" at bounding box center [421, 300] width 480 height 34
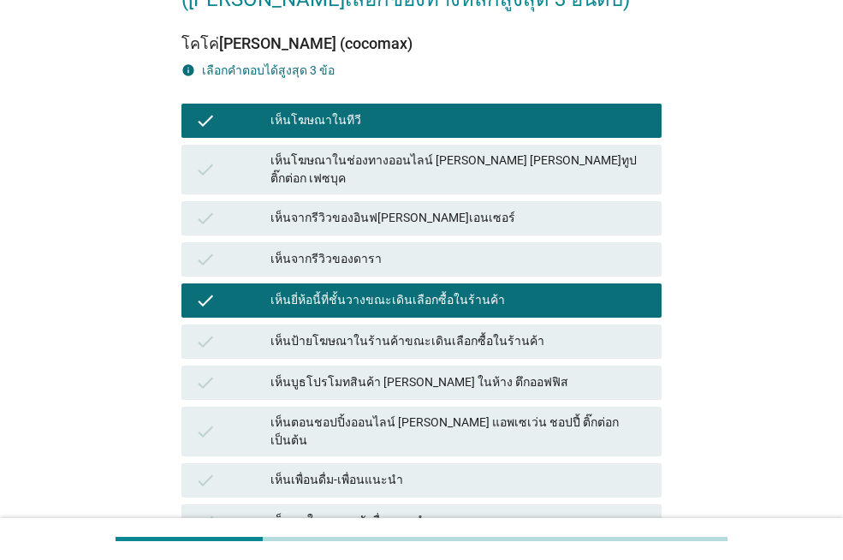
click at [406, 413] on div "เห็นตอนชอปปิ้งออนไลน์ [PERSON_NAME] แอพเซเว่น ชอปปี้ ติ๊กต่อก เป็นต้น" at bounding box center [458, 431] width 377 height 36
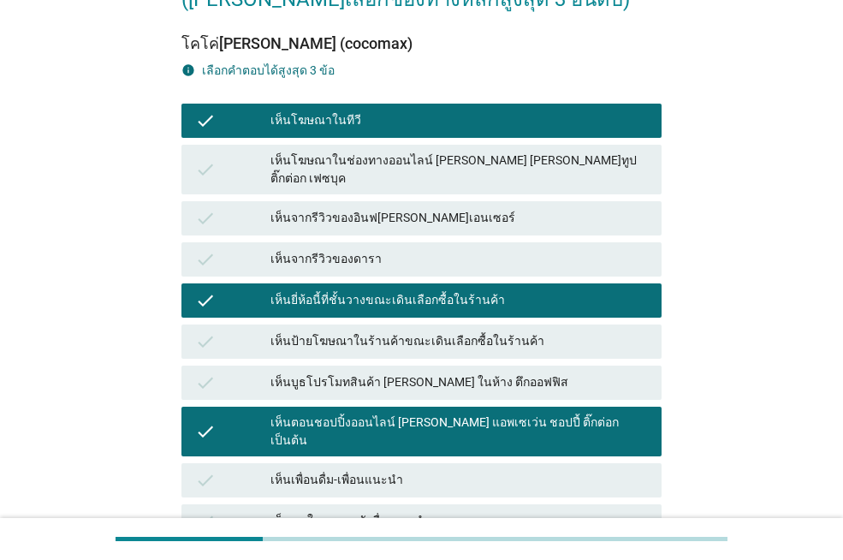
scroll to position [468, 0]
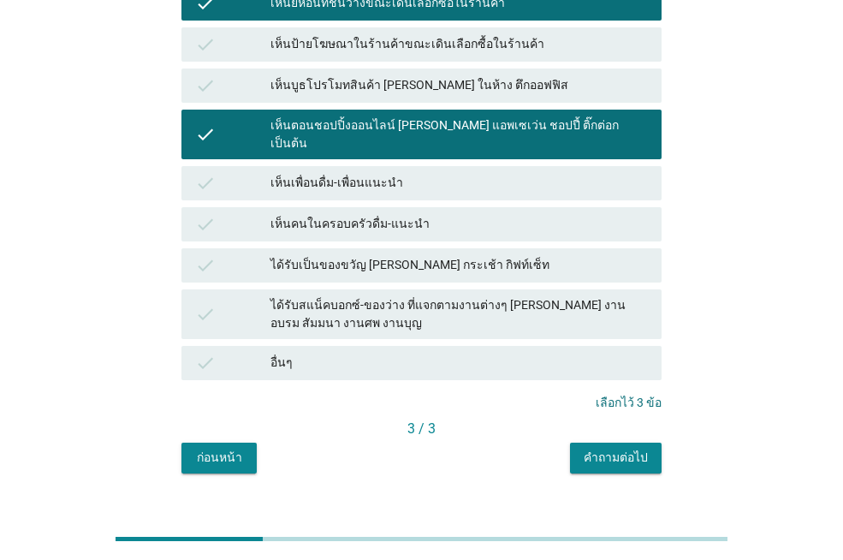
click at [585, 442] on button "คำถามต่อไป" at bounding box center [616, 457] width 92 height 31
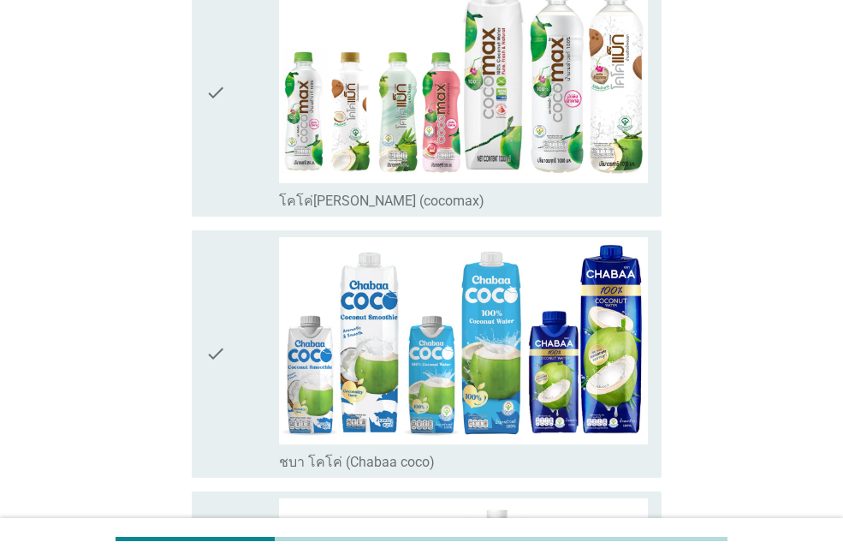
scroll to position [0, 0]
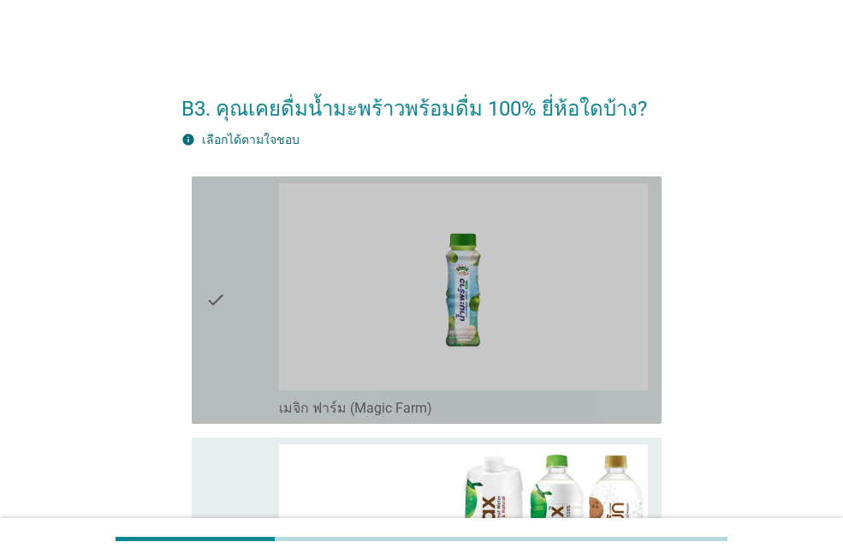
click at [339, 408] on label "เมจิก ฟาร์ม (Magic Farm)" at bounding box center [355, 408] width 153 height 17
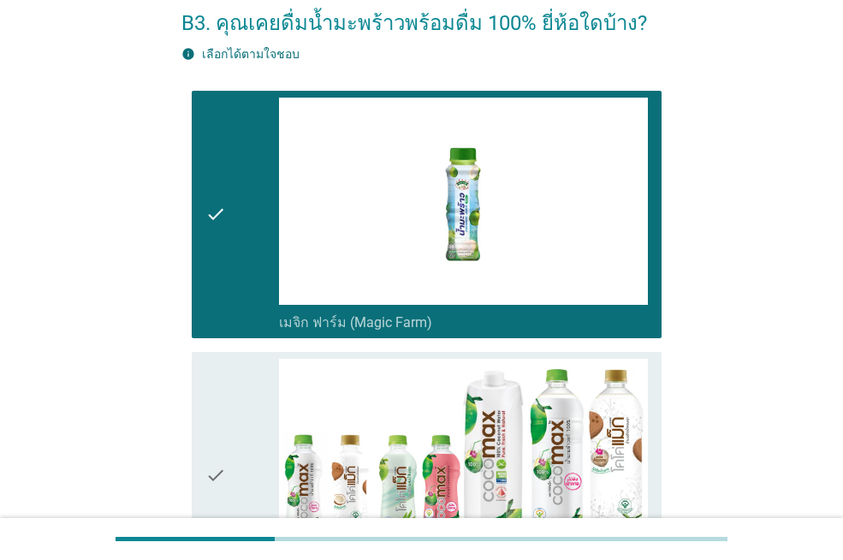
scroll to position [257, 0]
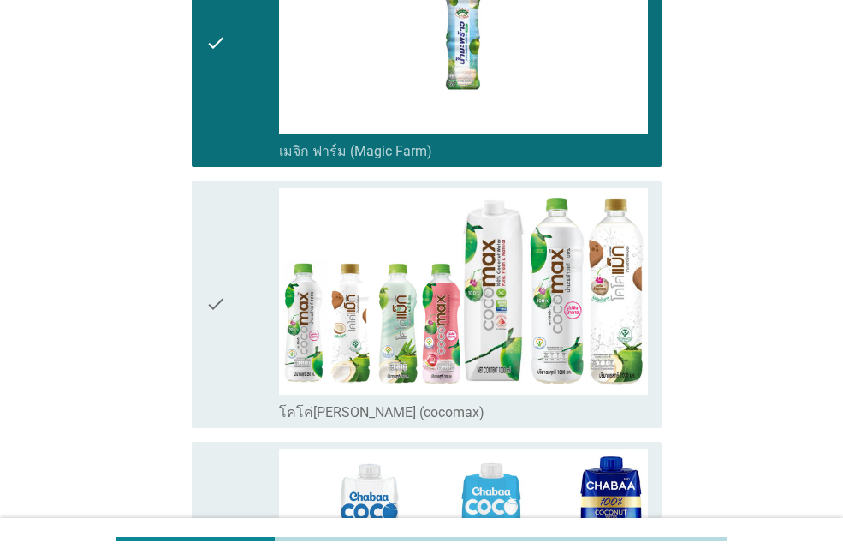
click at [336, 404] on label "โคโค่[PERSON_NAME] (cocomax)" at bounding box center [381, 412] width 205 height 17
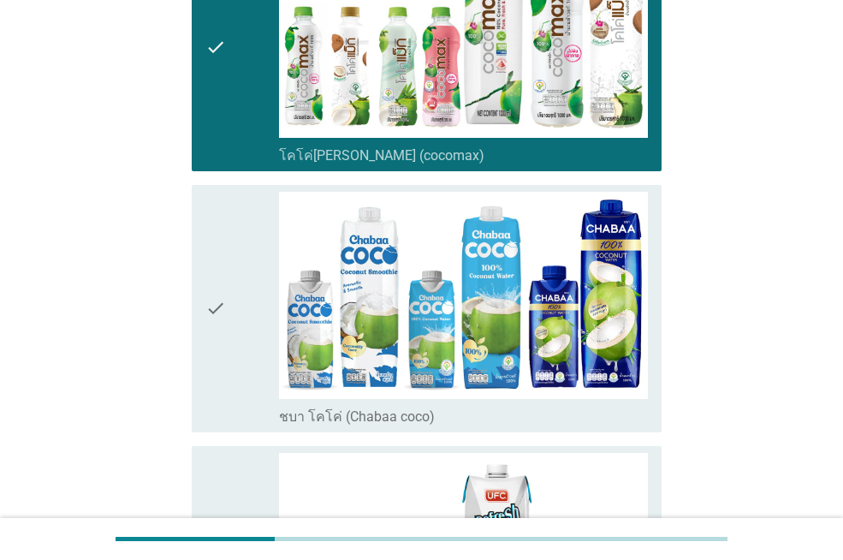
scroll to position [599, 0]
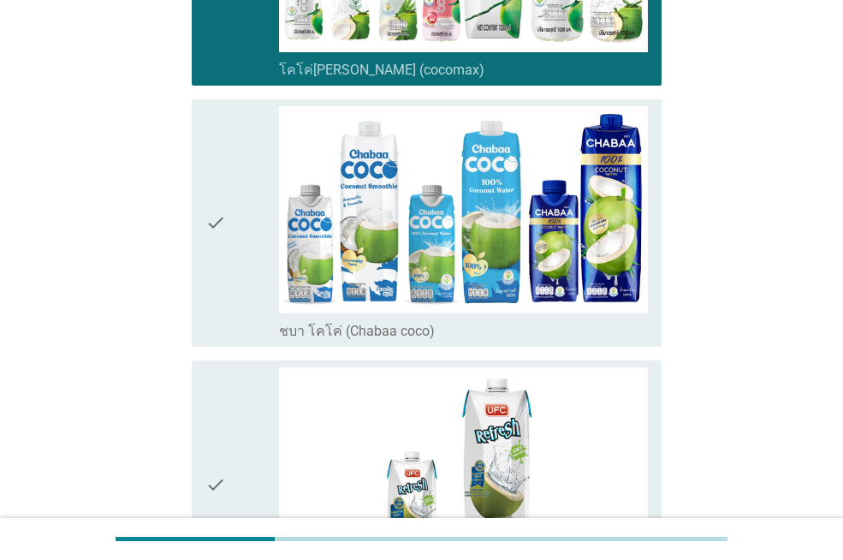
click at [341, 323] on label "ชบา โคโค่ (Chabaa coco)" at bounding box center [357, 331] width 156 height 17
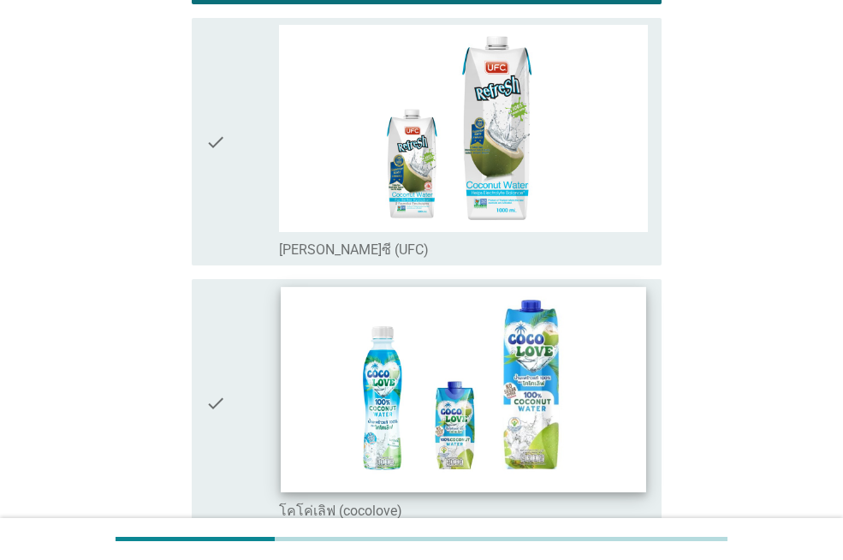
scroll to position [1112, 0]
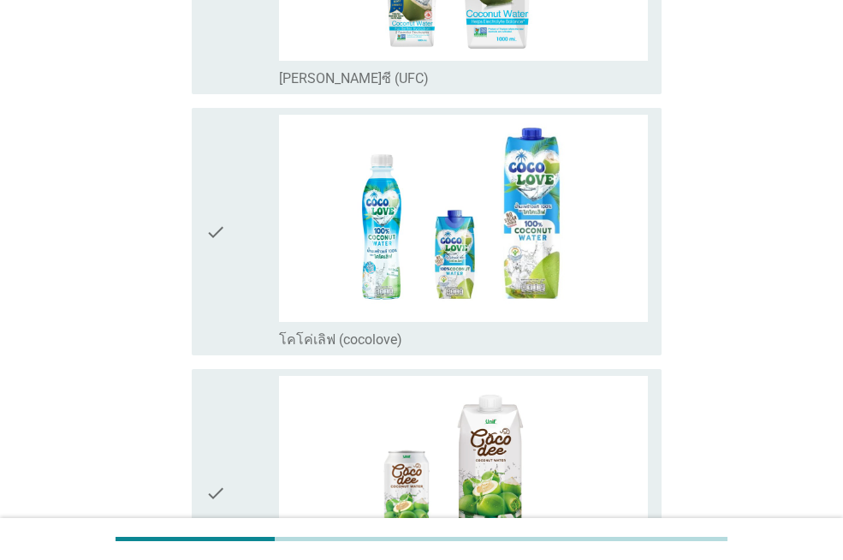
click at [357, 333] on label "โคโค่เลิฟ (cocolove)" at bounding box center [340, 339] width 123 height 17
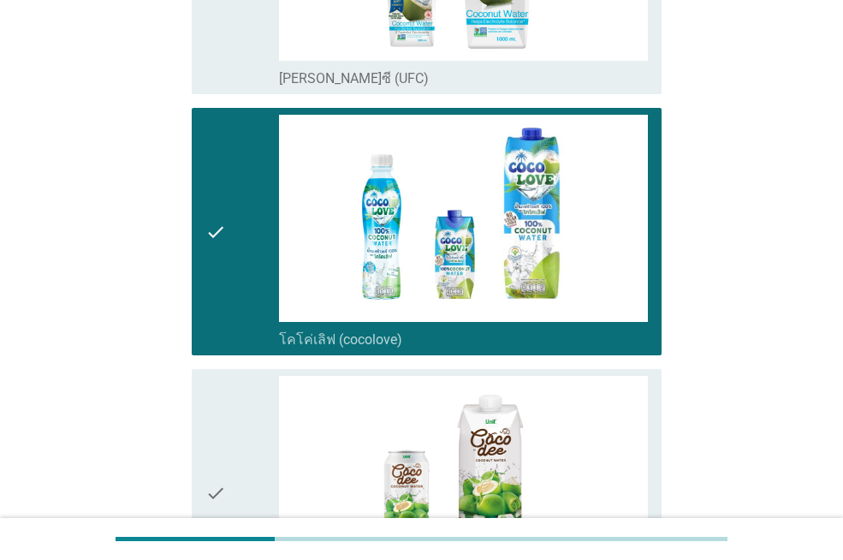
scroll to position [1455, 0]
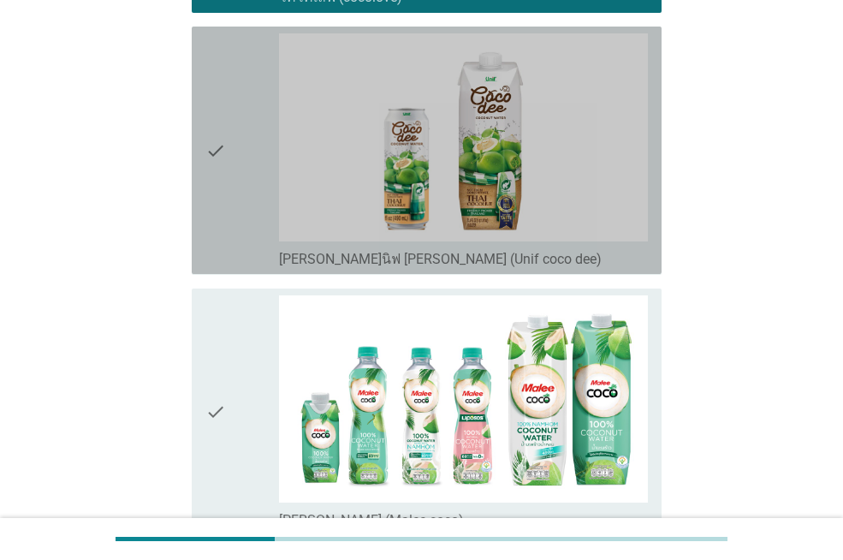
click at [347, 264] on label "[PERSON_NAME]นิฟ [PERSON_NAME] (Unif coco dee)" at bounding box center [440, 259] width 323 height 17
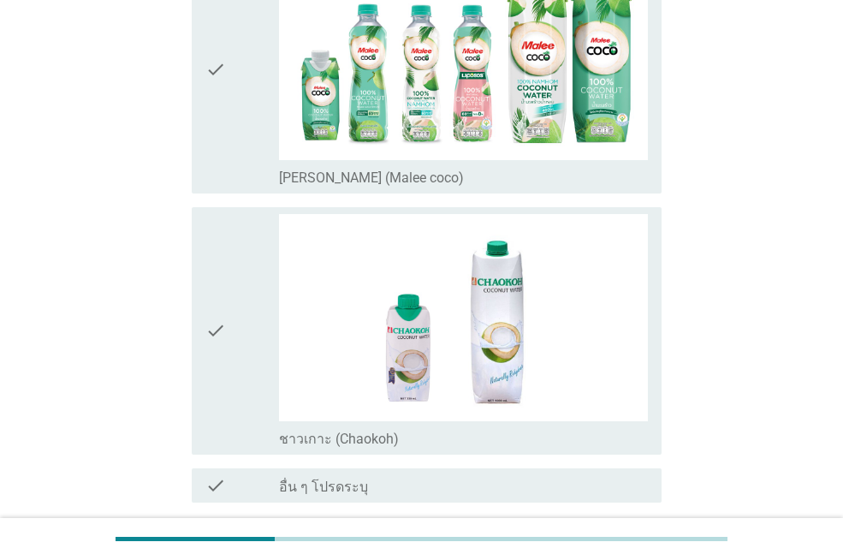
scroll to position [1883, 0]
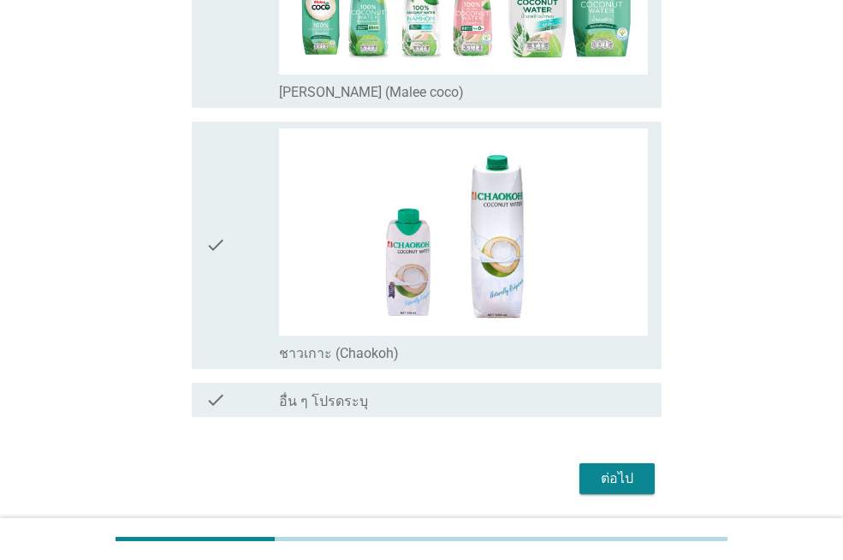
click at [335, 87] on label "[PERSON_NAME] (Malee coco)" at bounding box center [371, 92] width 185 height 17
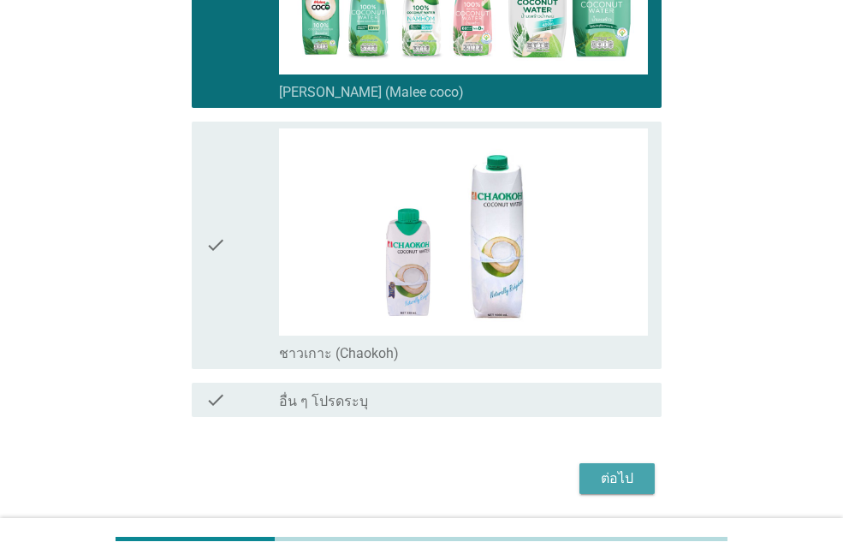
click at [608, 483] on div "ต่อไป" at bounding box center [617, 478] width 48 height 21
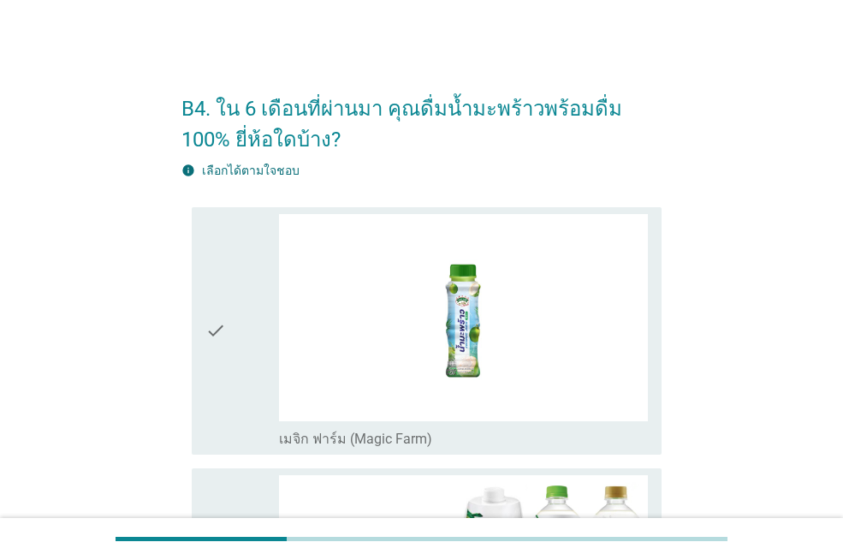
scroll to position [171, 0]
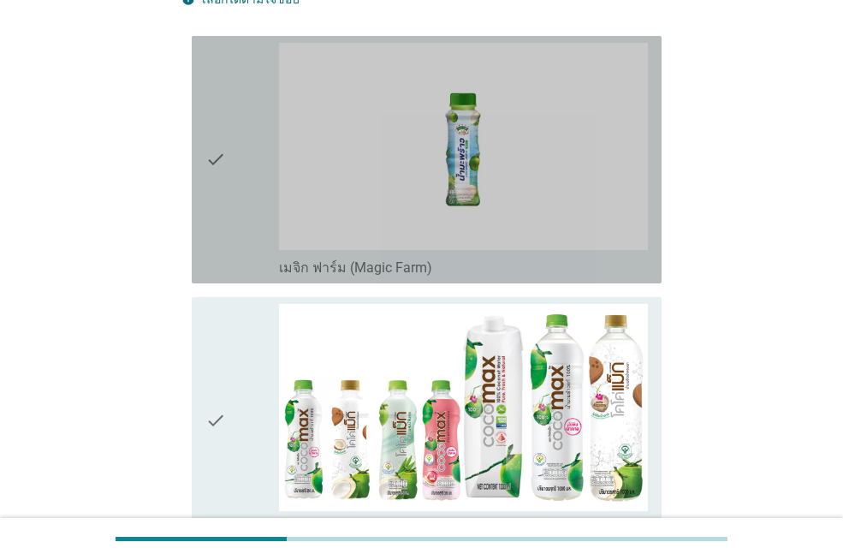
click at [336, 273] on label "เมจิก ฟาร์ม (Magic Farm)" at bounding box center [355, 267] width 153 height 17
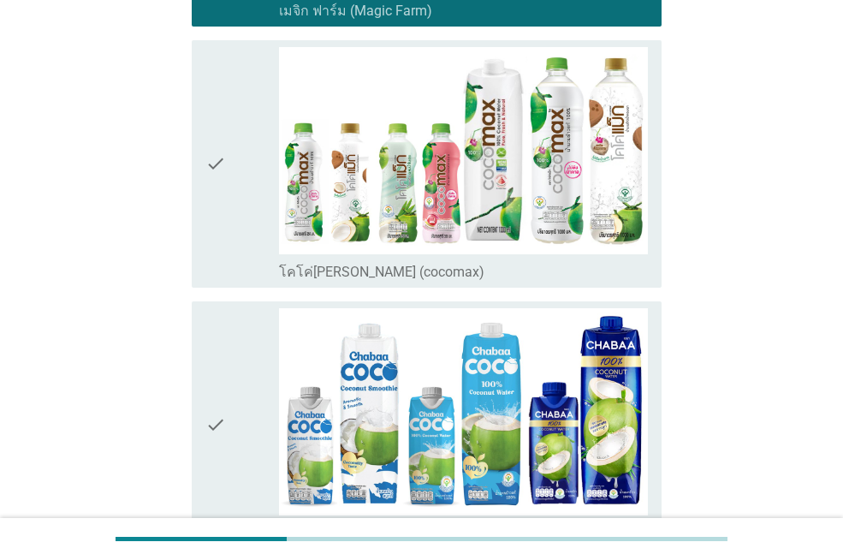
click at [341, 279] on label "โคโค่[PERSON_NAME] (cocomax)" at bounding box center [381, 272] width 205 height 17
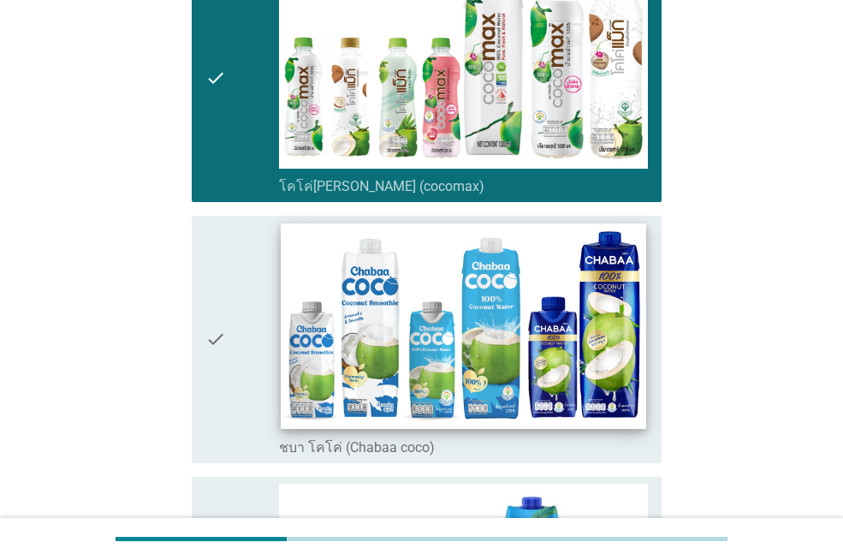
scroll to position [770, 0]
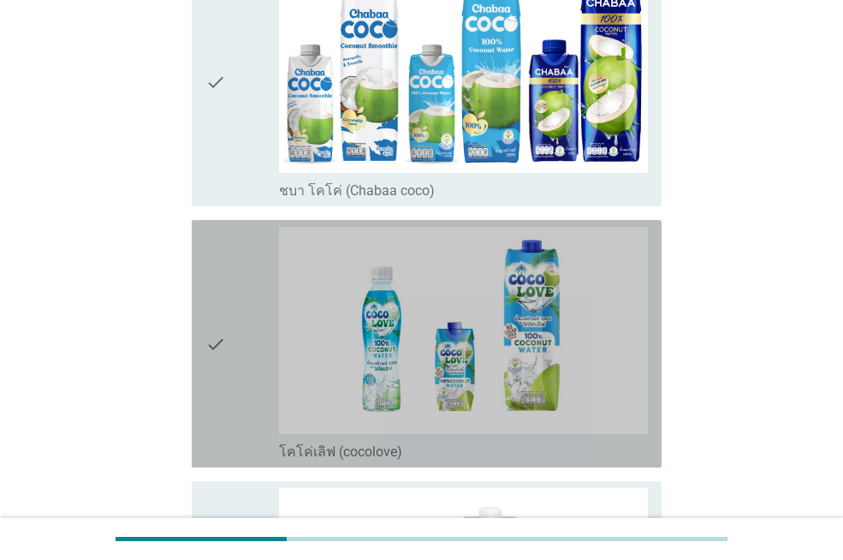
click at [349, 445] on label "โคโค่เลิฟ (cocolove)" at bounding box center [340, 451] width 123 height 17
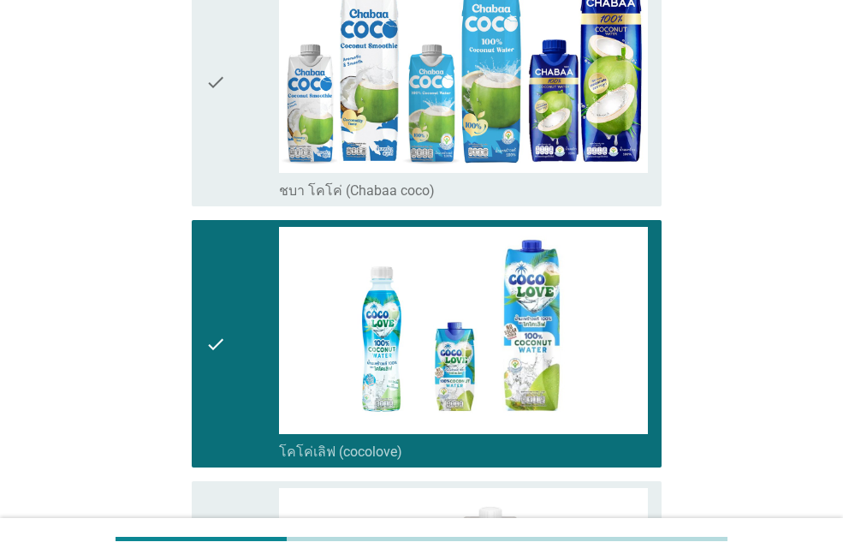
scroll to position [1112, 0]
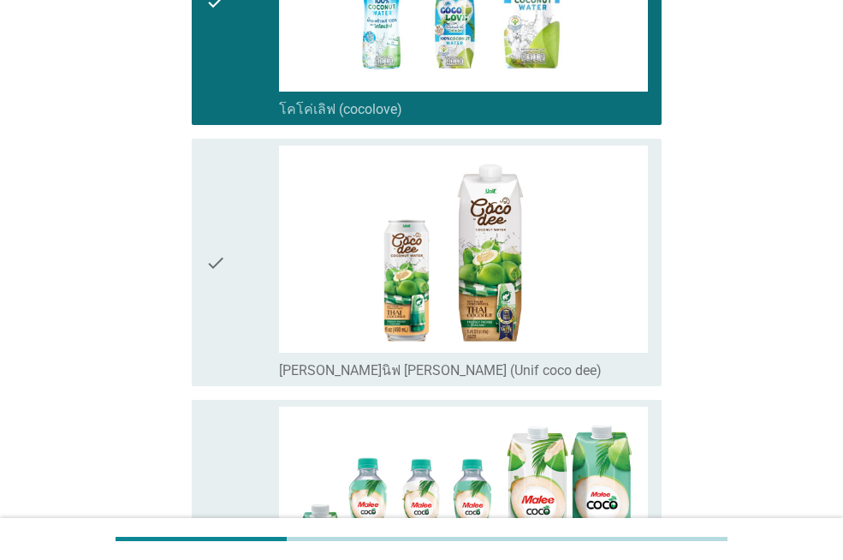
click at [337, 374] on label "[PERSON_NAME]นิฟ [PERSON_NAME] (Unif coco dee)" at bounding box center [440, 370] width 323 height 17
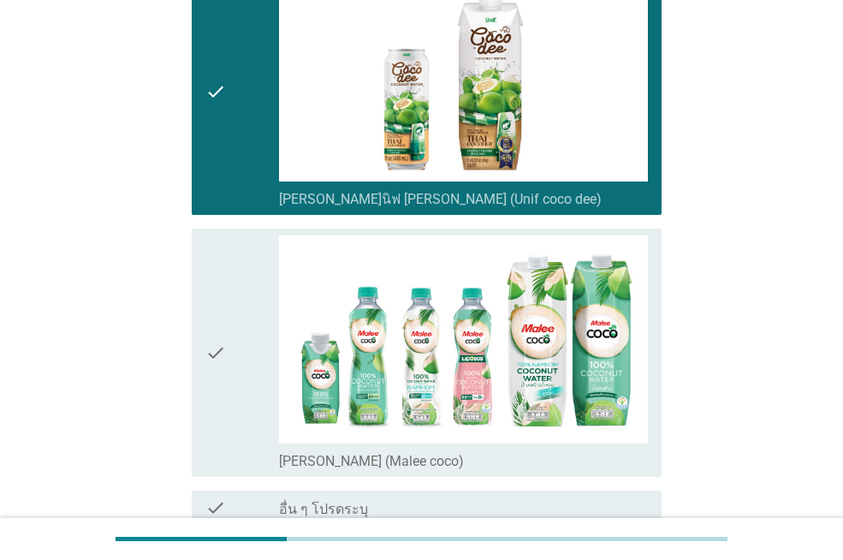
click at [334, 466] on label "[PERSON_NAME] (Malee coco)" at bounding box center [371, 461] width 185 height 17
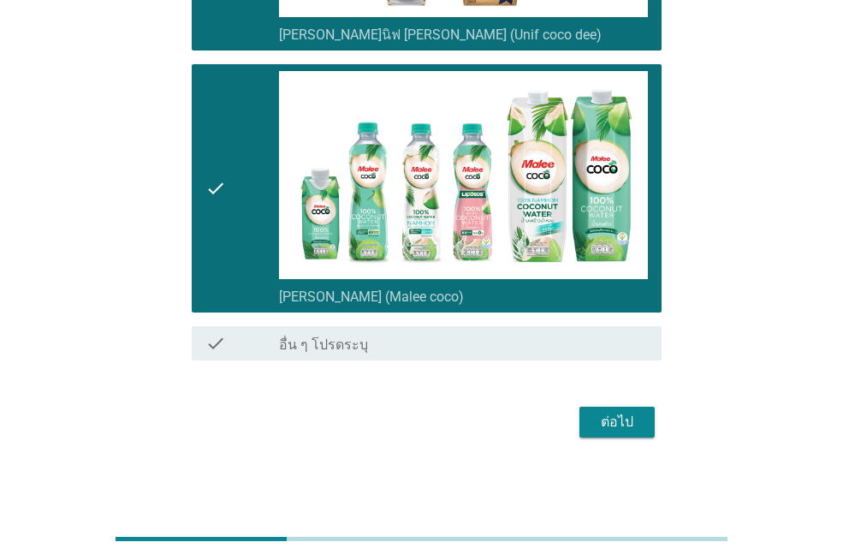
click at [602, 424] on div "ต่อไป" at bounding box center [617, 422] width 48 height 21
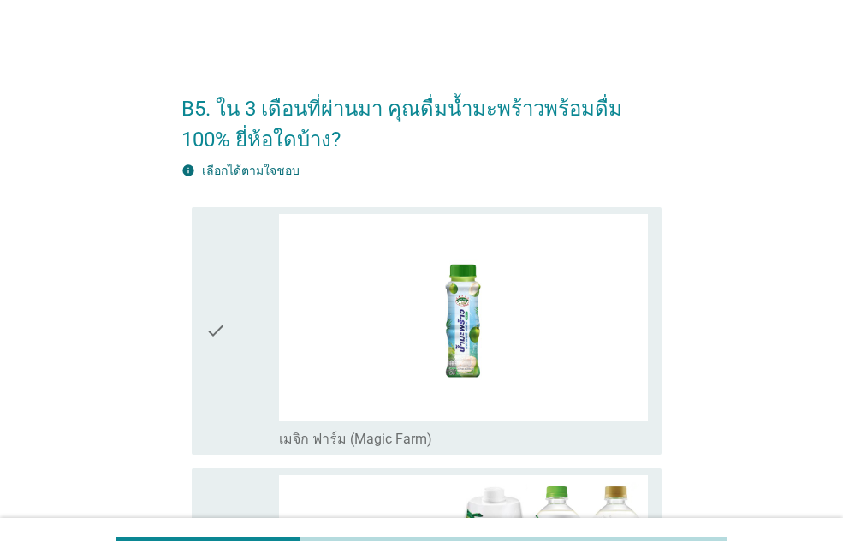
scroll to position [428, 0]
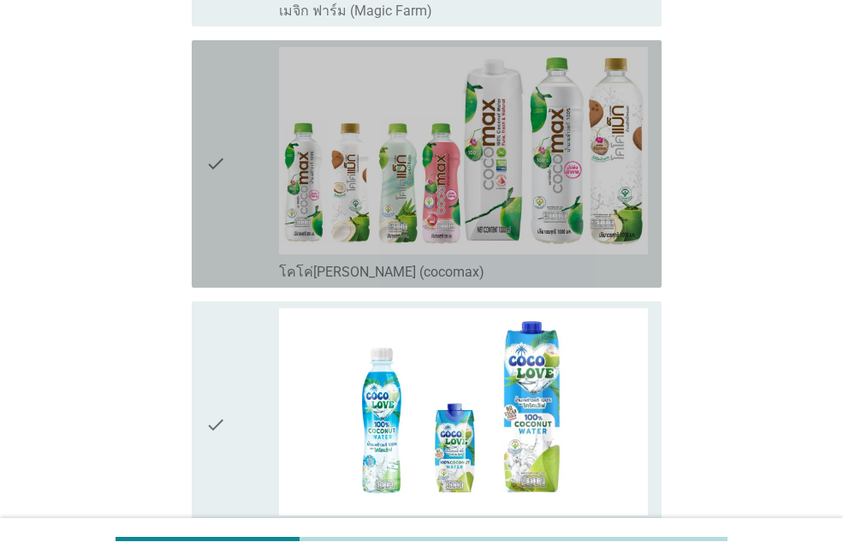
click at [446, 284] on div "check check_box_outline_blank โคโค่[PERSON_NAME] (cocomax)" at bounding box center [427, 163] width 470 height 247
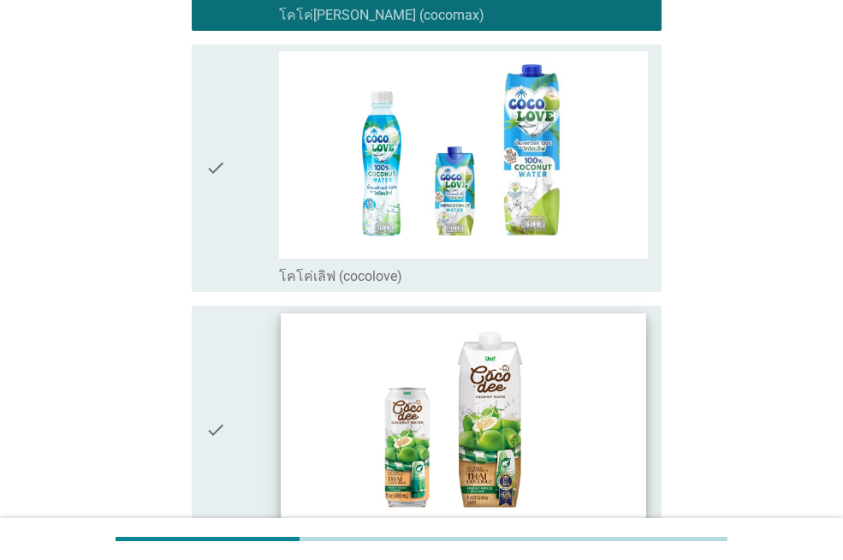
scroll to position [941, 0]
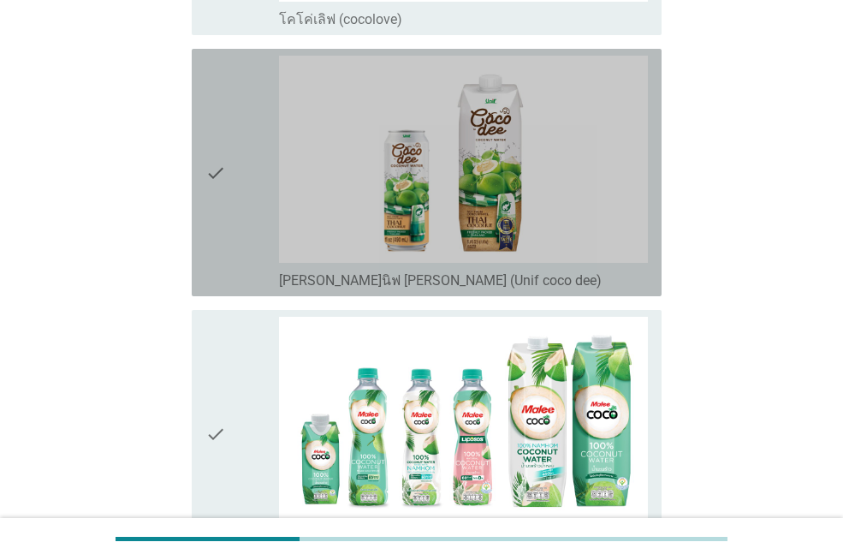
click at [351, 284] on label "[PERSON_NAME]นิฟ [PERSON_NAME] (Unif coco dee)" at bounding box center [440, 280] width 323 height 17
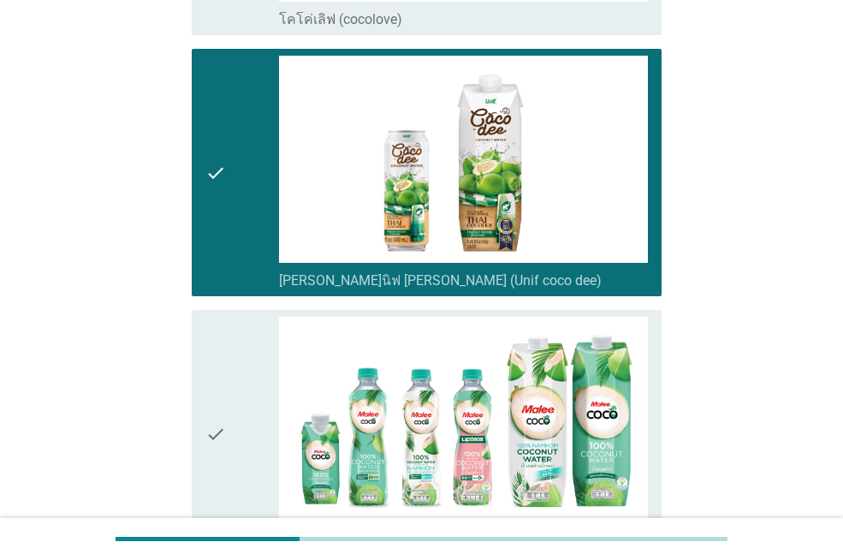
scroll to position [1187, 0]
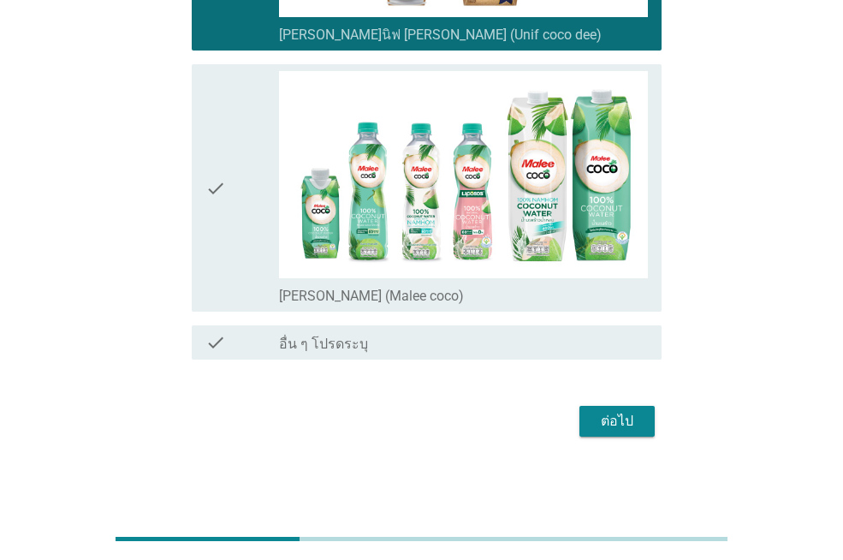
click at [367, 294] on label "[PERSON_NAME] (Malee coco)" at bounding box center [371, 296] width 185 height 17
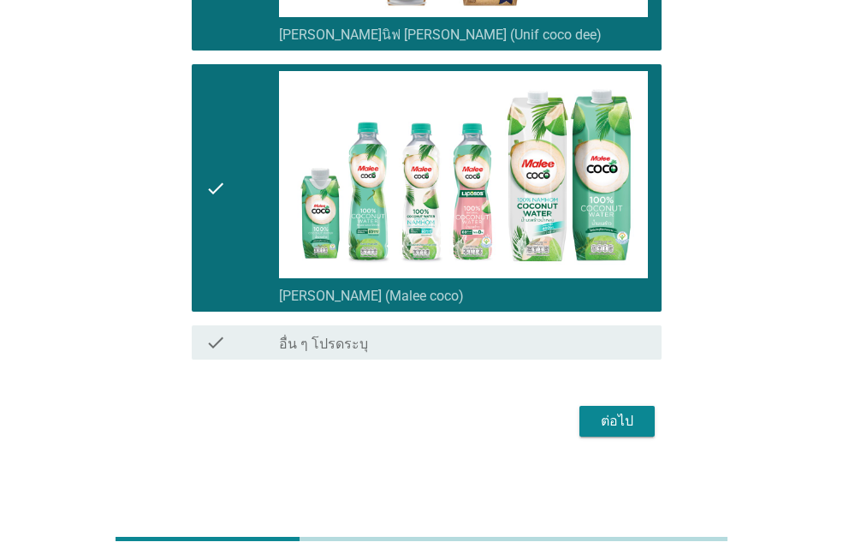
click at [613, 420] on div "ต่อไป" at bounding box center [617, 421] width 48 height 21
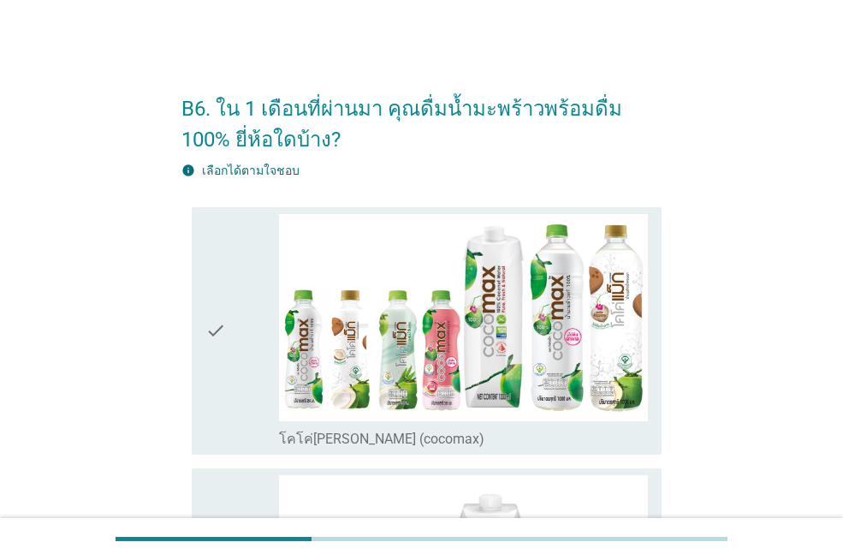
scroll to position [171, 0]
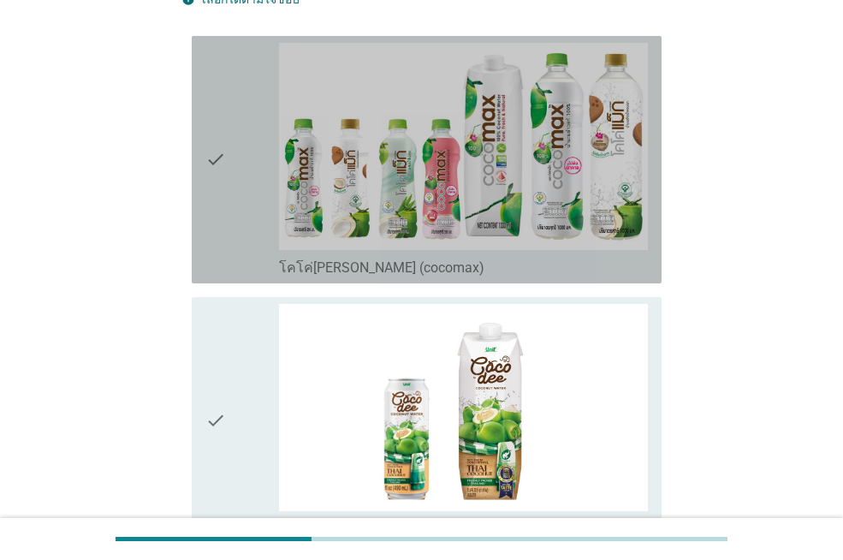
click at [388, 266] on label "โคโค่[PERSON_NAME] (cocomax)" at bounding box center [381, 267] width 205 height 17
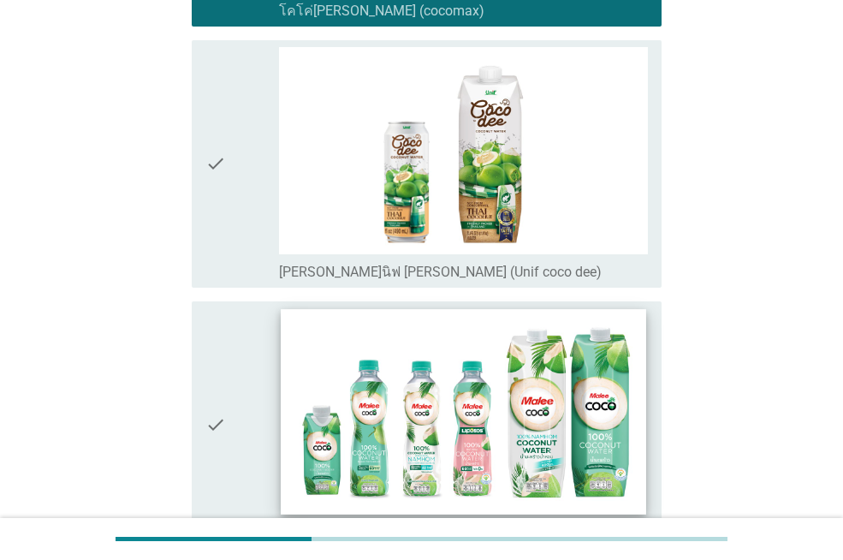
scroll to position [665, 0]
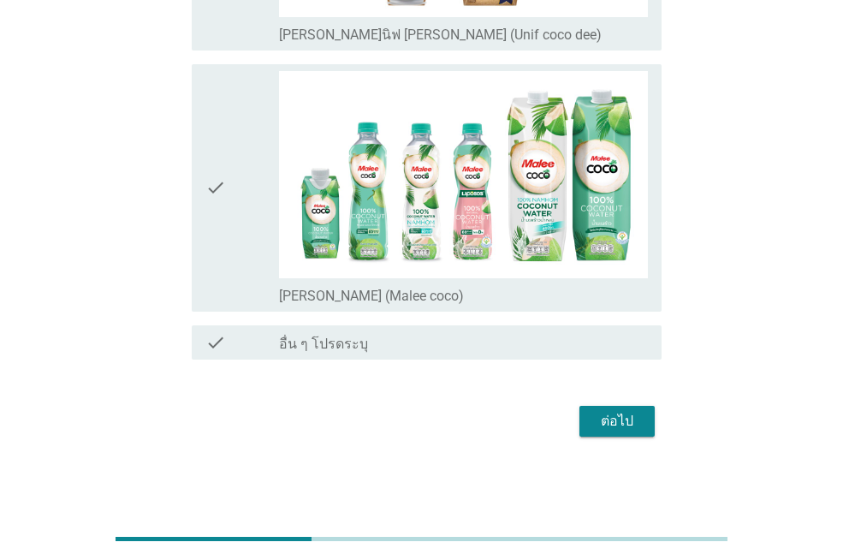
click at [360, 301] on label "[PERSON_NAME] (Malee coco)" at bounding box center [371, 296] width 185 height 17
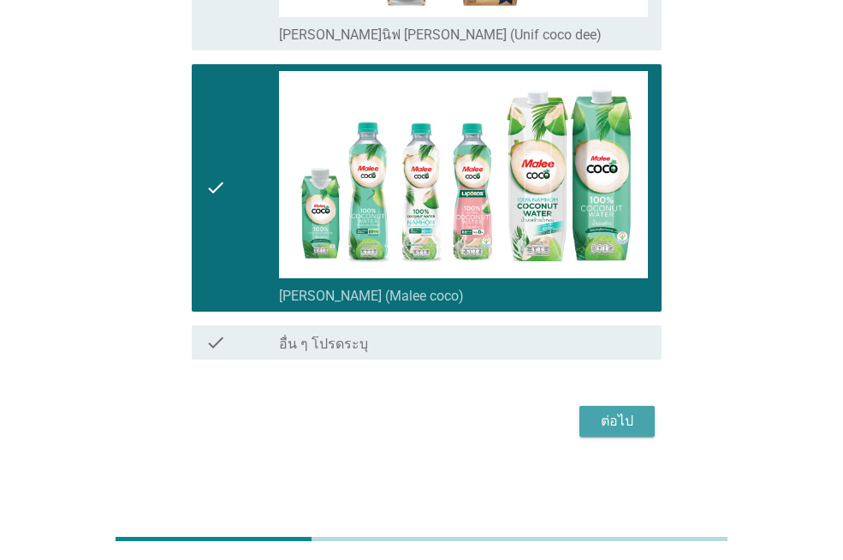
click at [613, 418] on div "ต่อไป" at bounding box center [617, 421] width 48 height 21
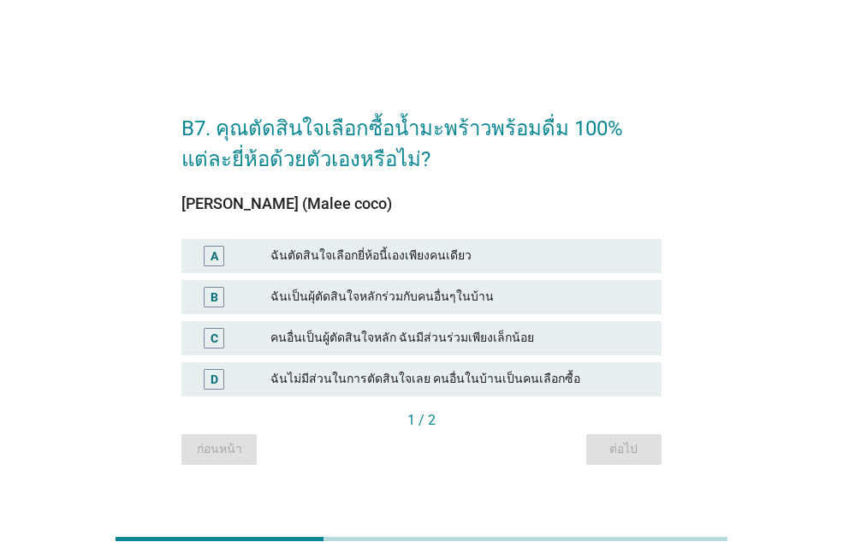
click at [373, 261] on div "ฉันตัดสินใจเลือกยี่ห้อนี้เองเพียงคนเดียว" at bounding box center [458, 256] width 377 height 21
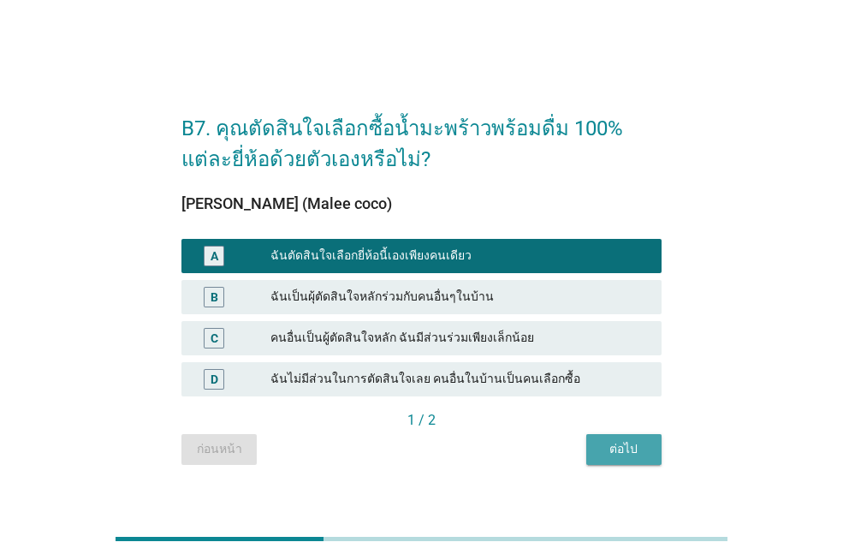
click at [633, 451] on div "ต่อไป" at bounding box center [624, 449] width 48 height 18
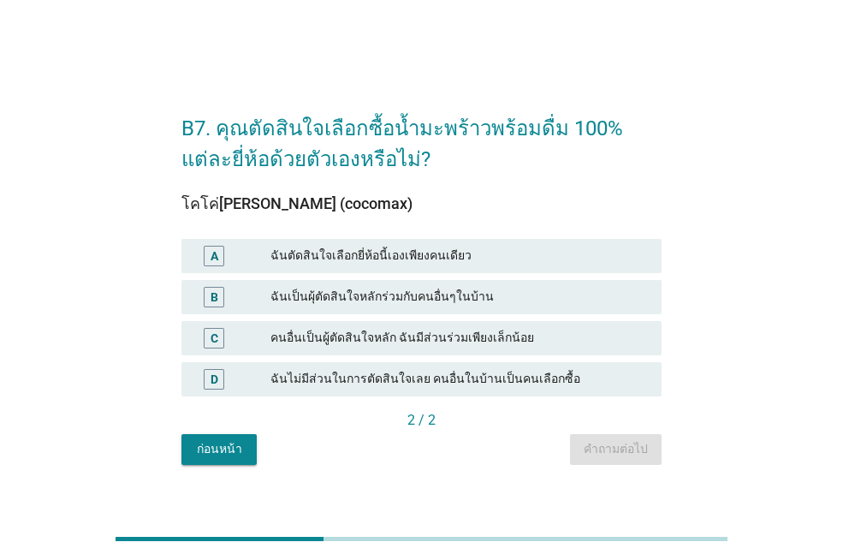
click at [460, 260] on div "ฉันตัดสินใจเลือกยี่ห้อนี้เองเพียงคนเดียว" at bounding box center [458, 256] width 377 height 21
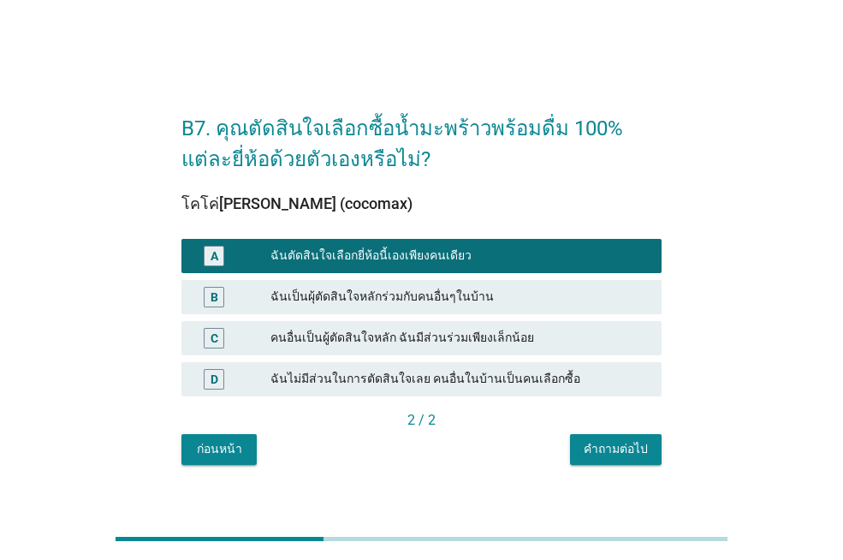
click at [623, 448] on div "คำถามต่อไป" at bounding box center [616, 449] width 64 height 18
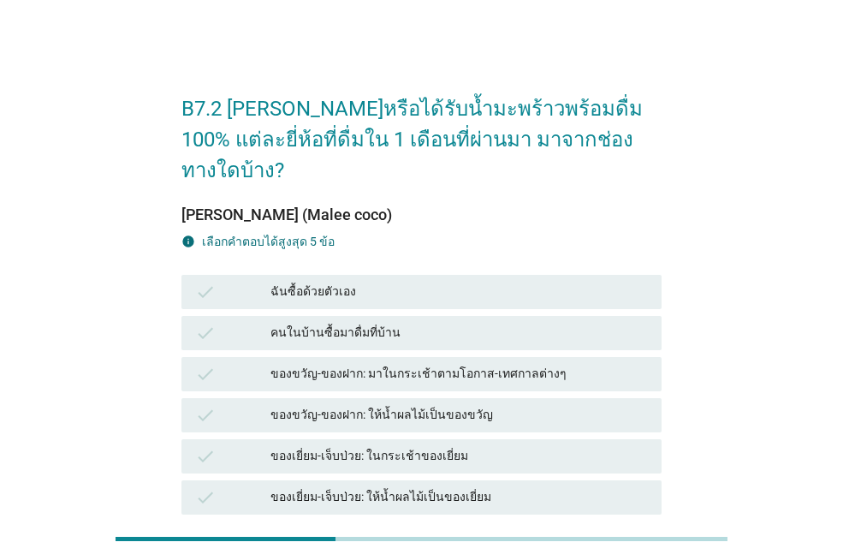
click at [418, 282] on div "ฉันซื้อด้วยตัวเอง" at bounding box center [458, 292] width 377 height 21
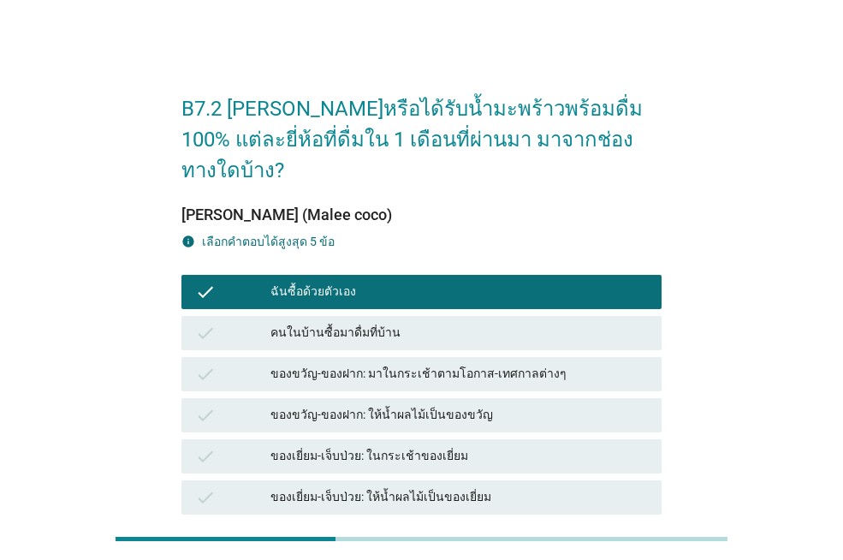
scroll to position [86, 0]
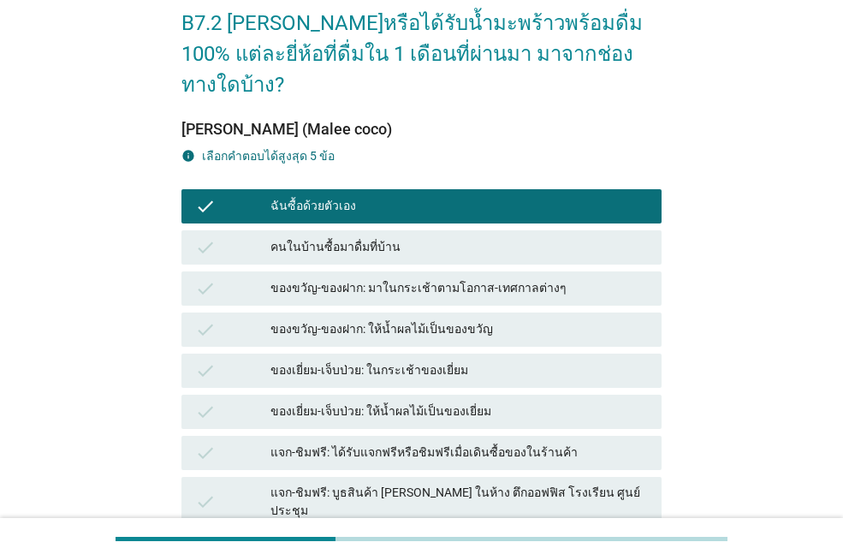
click at [443, 271] on div "check ของขวัญ-ของฝาก: มาในกระเช้าตามโอกาส-เทศกาลต่างๆ" at bounding box center [421, 288] width 480 height 34
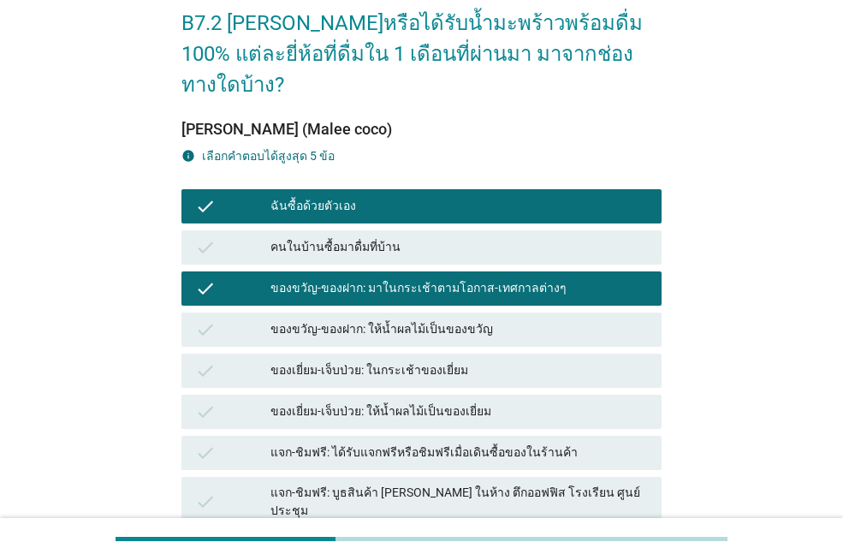
click at [448, 436] on div "check แจก-ชิมฟรี: ได้รับแจกฟรีหรือชิมฟรีเมื่อเดินซื้อของในร้านค้า" at bounding box center [421, 453] width 480 height 34
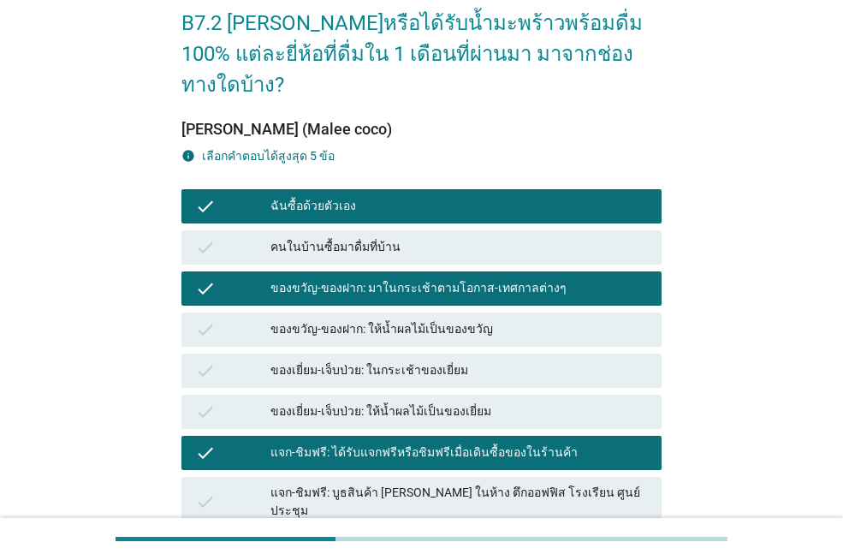
scroll to position [422, 0]
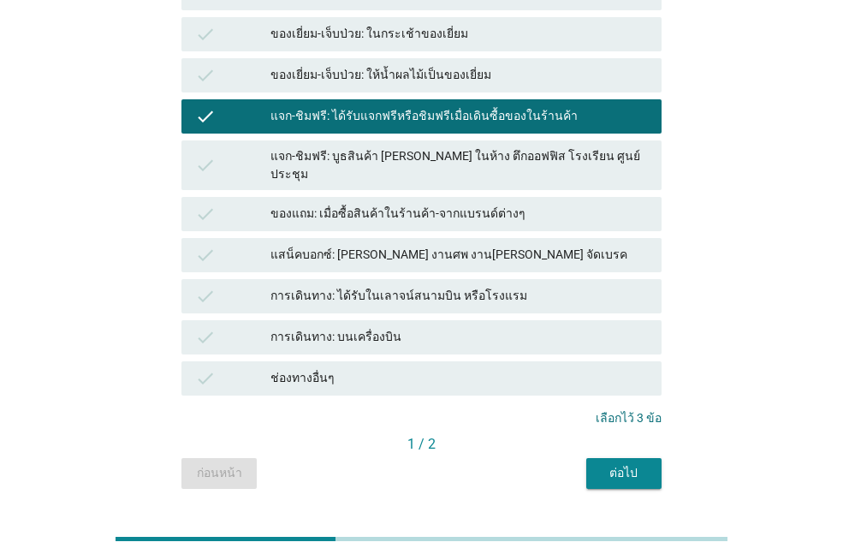
click at [620, 464] on div "ต่อไป" at bounding box center [624, 473] width 48 height 18
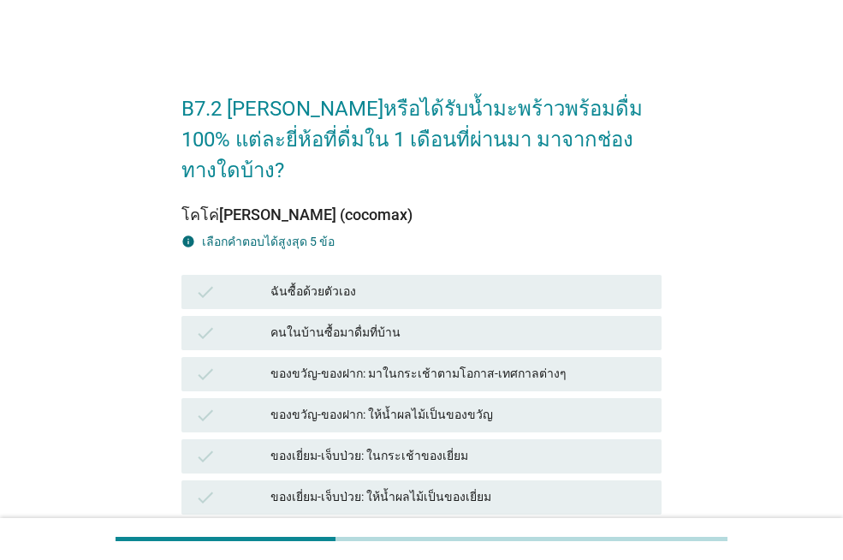
scroll to position [171, 0]
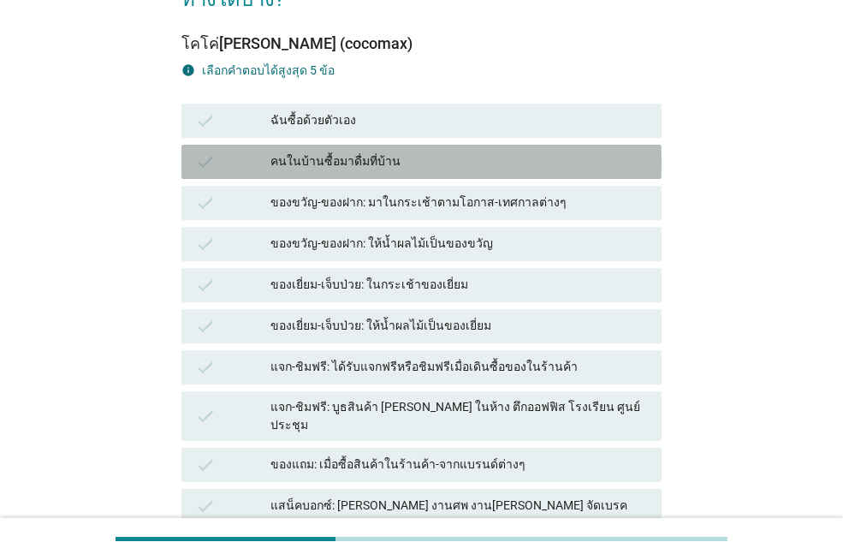
click at [385, 145] on div "check คนในบ้านซื้อมาดื่มที่บ้าน" at bounding box center [421, 162] width 480 height 34
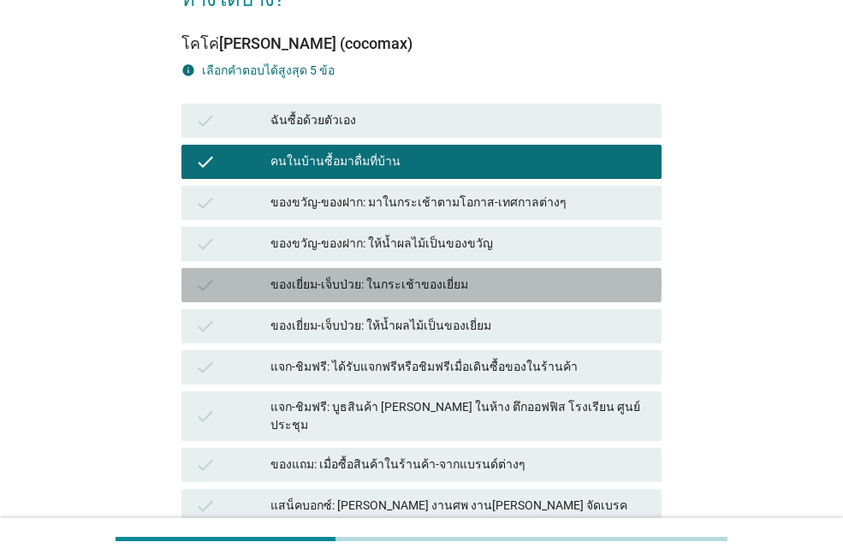
drag, startPoint x: 384, startPoint y: 241, endPoint x: 417, endPoint y: 349, distance: 112.6
click at [384, 268] on div "check ของเยี่ยม-เจ็บป่วย: ในกระเช้าของเยี่ยม" at bounding box center [421, 285] width 480 height 34
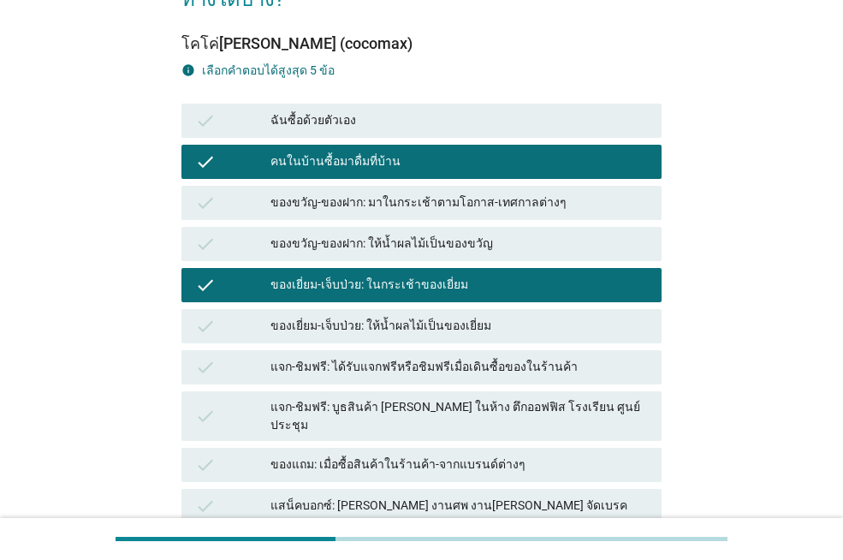
scroll to position [422, 0]
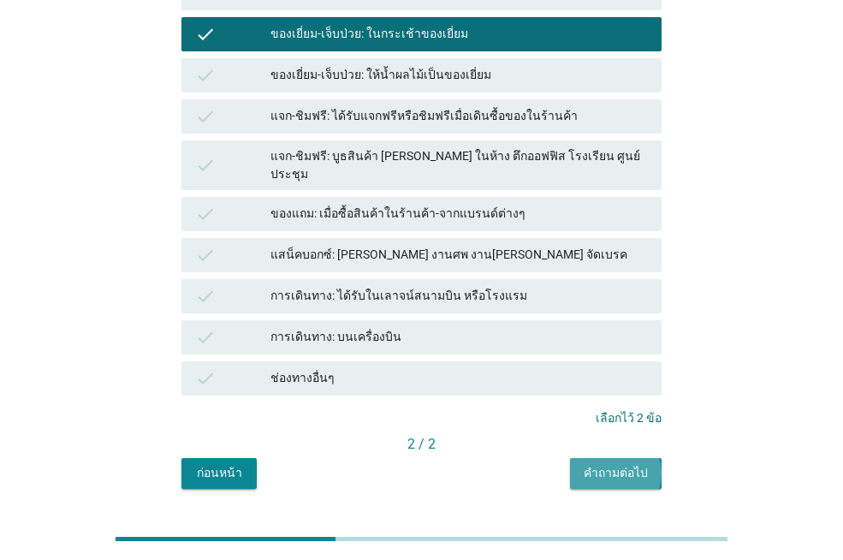
click at [585, 458] on button "คำถามต่อไป" at bounding box center [616, 473] width 92 height 31
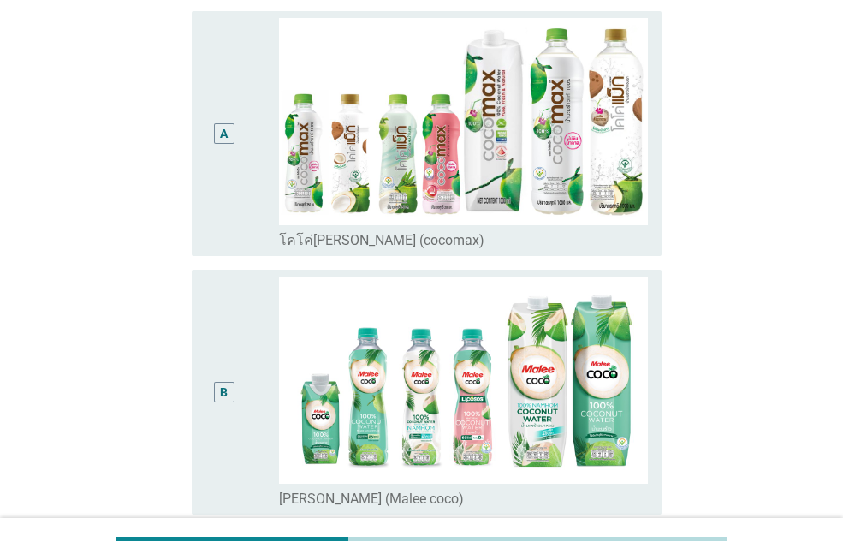
scroll to position [257, 0]
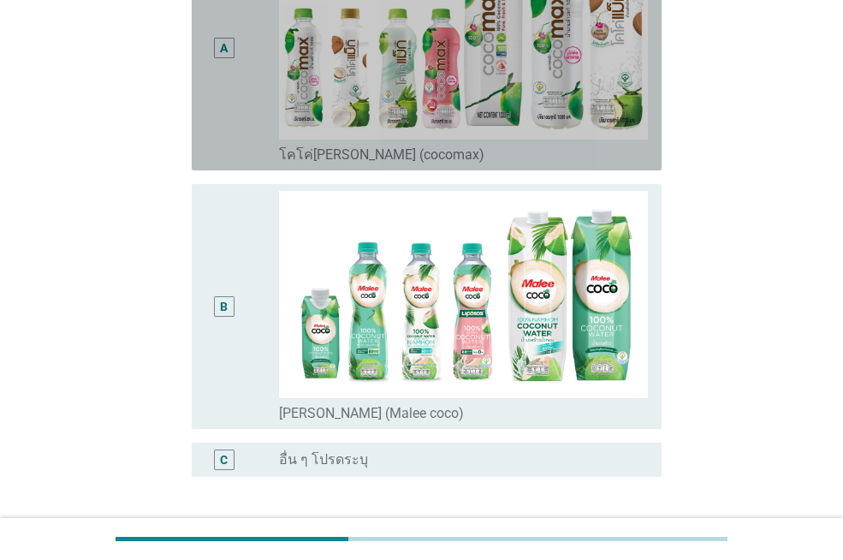
click at [345, 151] on label "โคโค่[PERSON_NAME] (cocomax)" at bounding box center [381, 154] width 205 height 17
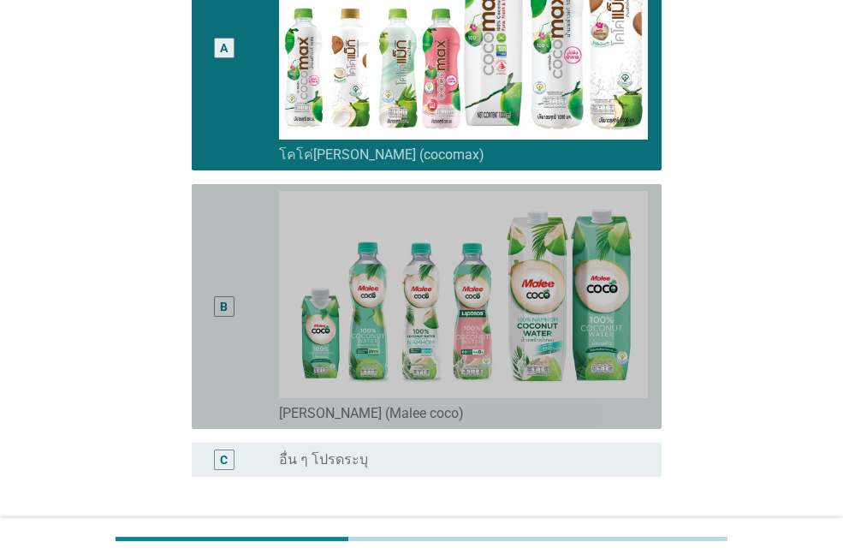
click at [406, 408] on label "[PERSON_NAME] (Malee coco)" at bounding box center [371, 413] width 185 height 17
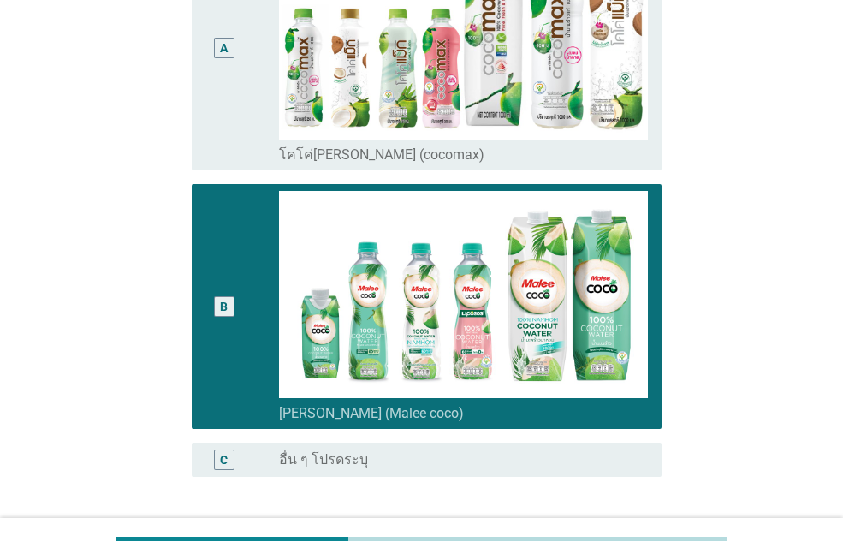
scroll to position [394, 0]
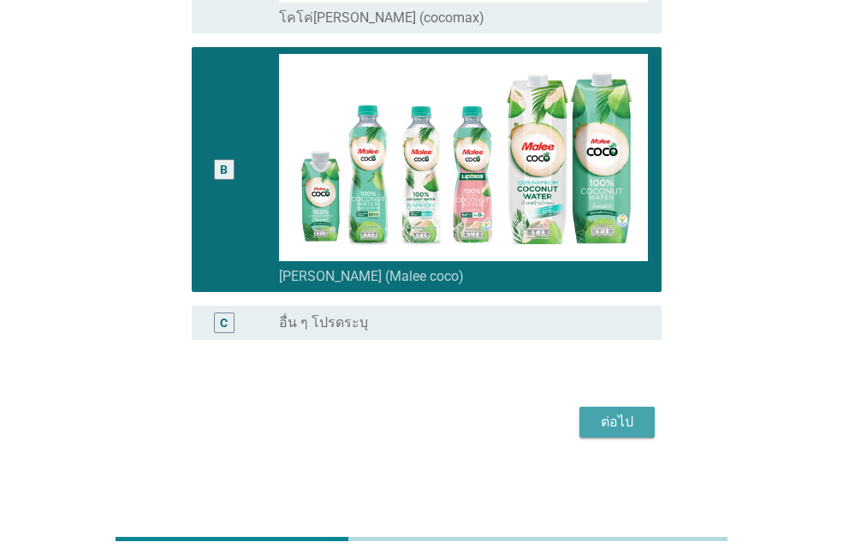
click at [626, 432] on button "ต่อไป" at bounding box center [616, 421] width 75 height 31
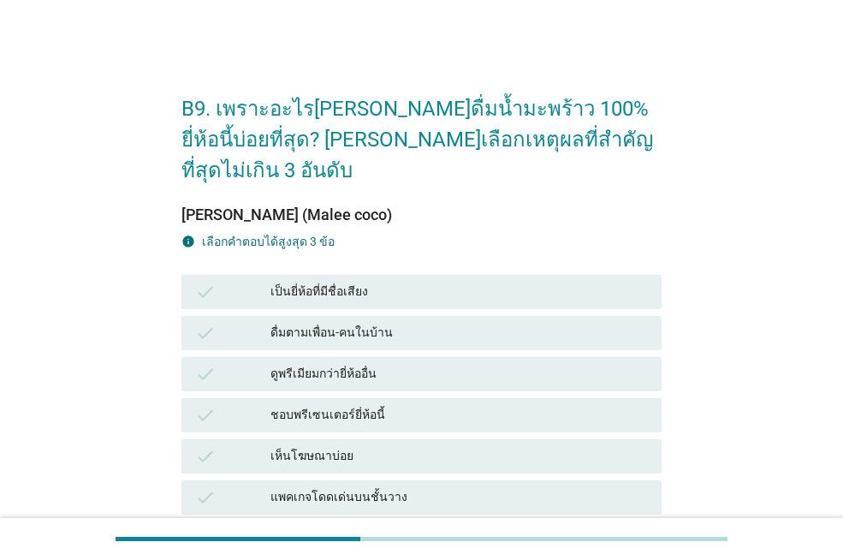
scroll to position [86, 0]
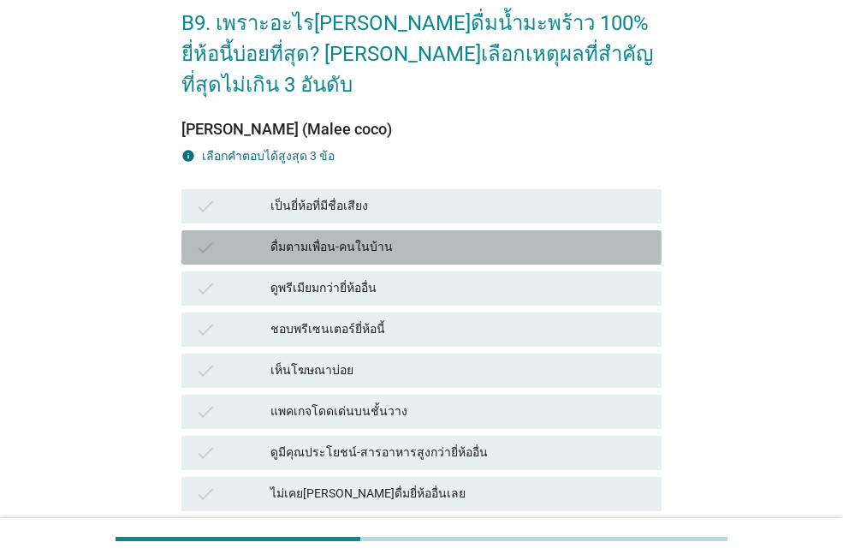
click at [412, 237] on div "ดื่มตามเพื่อน-คนในบ้าน" at bounding box center [458, 247] width 377 height 21
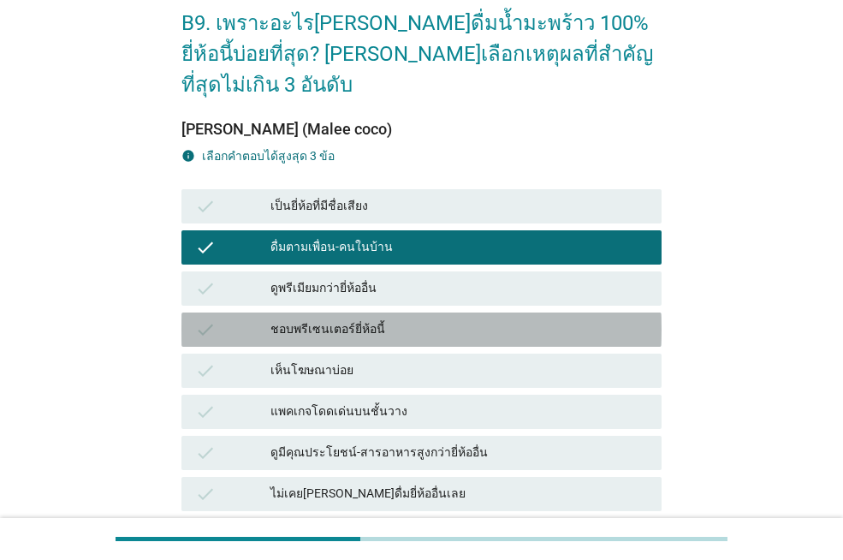
click at [403, 319] on div "ชอบพรีเซนเตอร์ยี่ห้อนี้" at bounding box center [458, 329] width 377 height 21
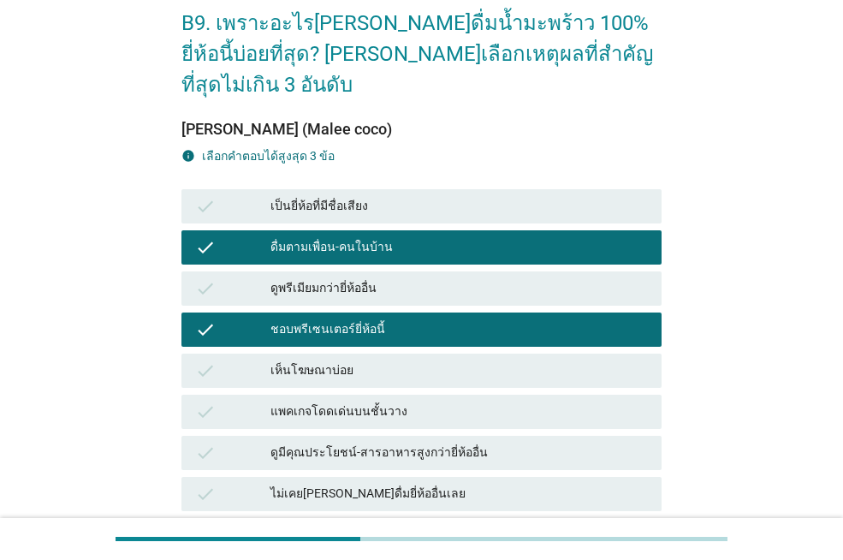
scroll to position [342, 0]
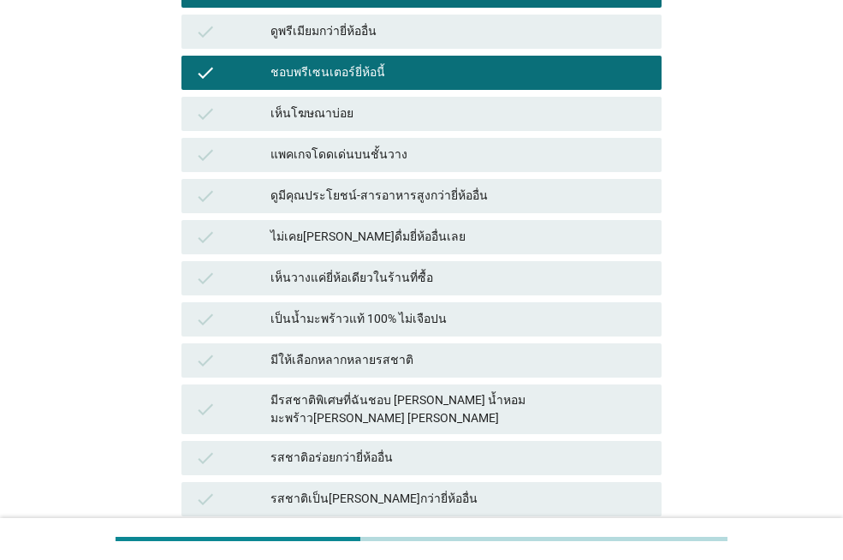
click at [387, 268] on div "เห็นวางแค่ยี่ห้อเดียวในร้านที่ซื้อ" at bounding box center [458, 278] width 377 height 21
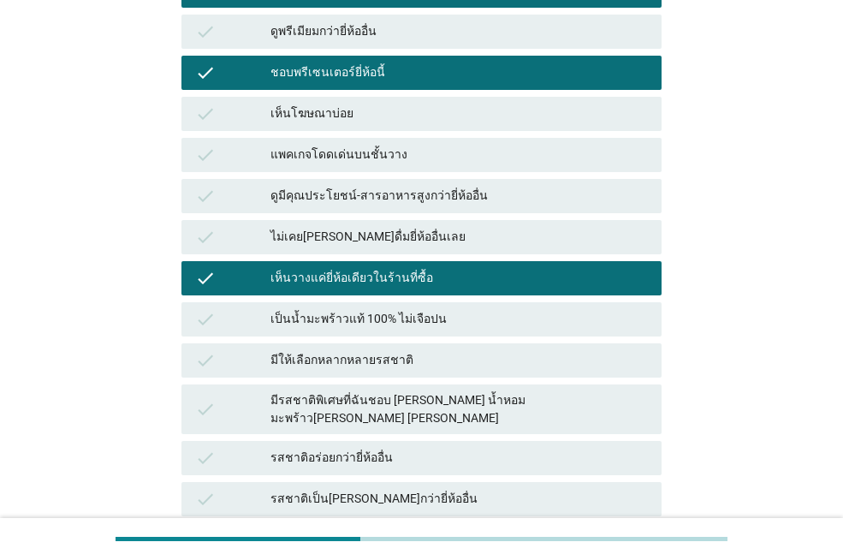
click at [382, 309] on div "เป็นน้ำมะพร้าวแท้ 100% ไม่เจือปน" at bounding box center [458, 319] width 377 height 21
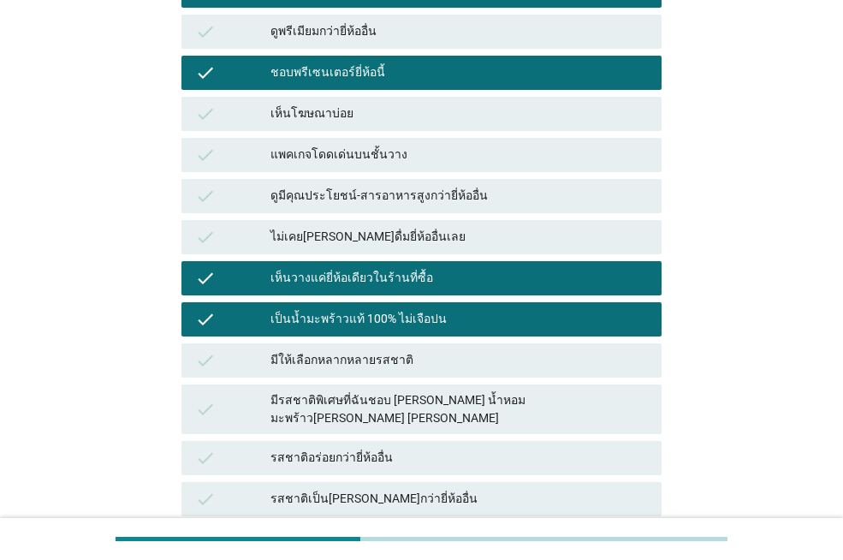
scroll to position [171, 0]
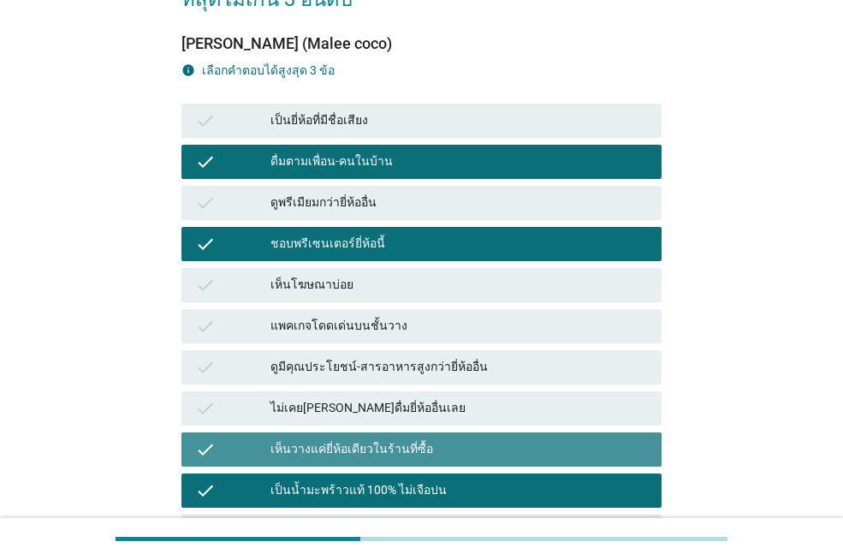
click at [461, 439] on div "เห็นวางแค่ยี่ห้อเดียวในร้านที่ซื้อ" at bounding box center [458, 449] width 377 height 21
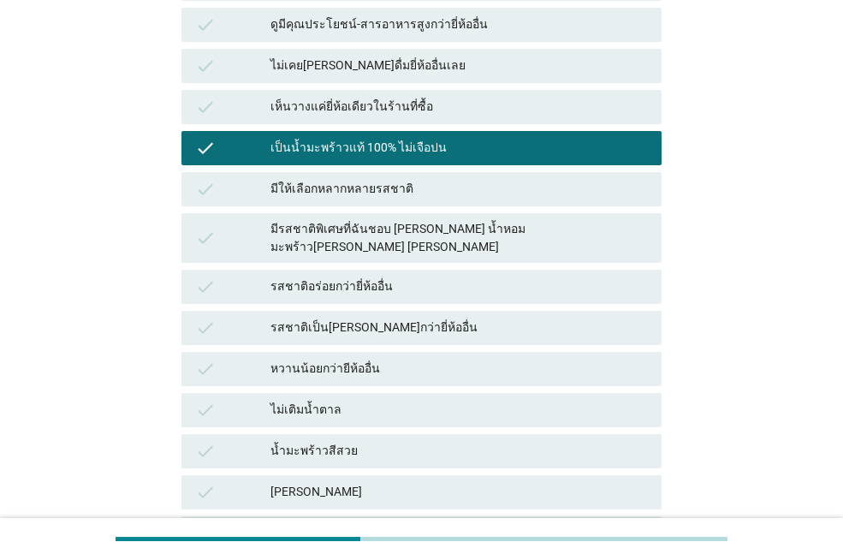
scroll to position [874, 0]
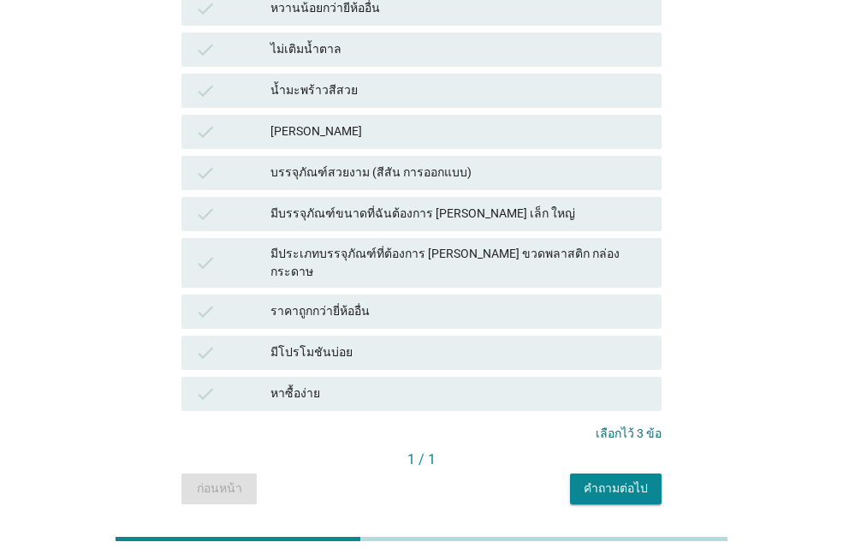
click at [625, 479] on div "คำถามต่อไป" at bounding box center [616, 488] width 64 height 18
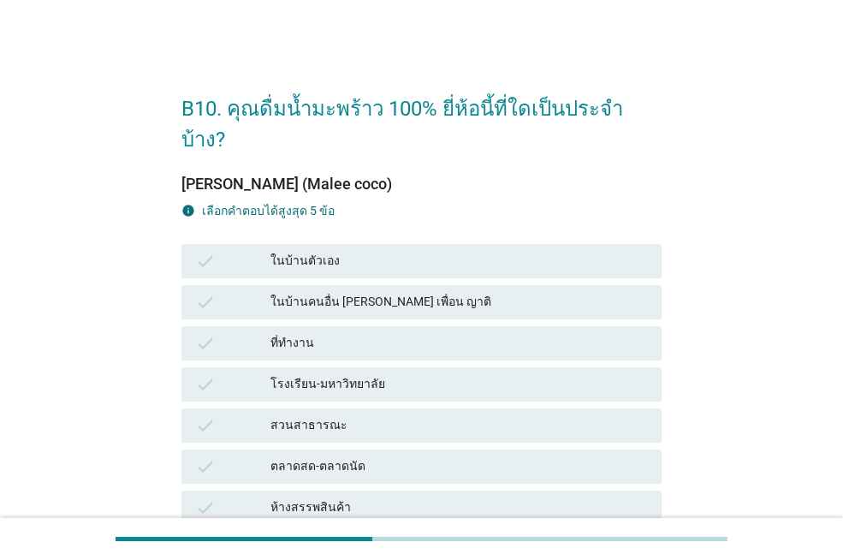
scroll to position [171, 0]
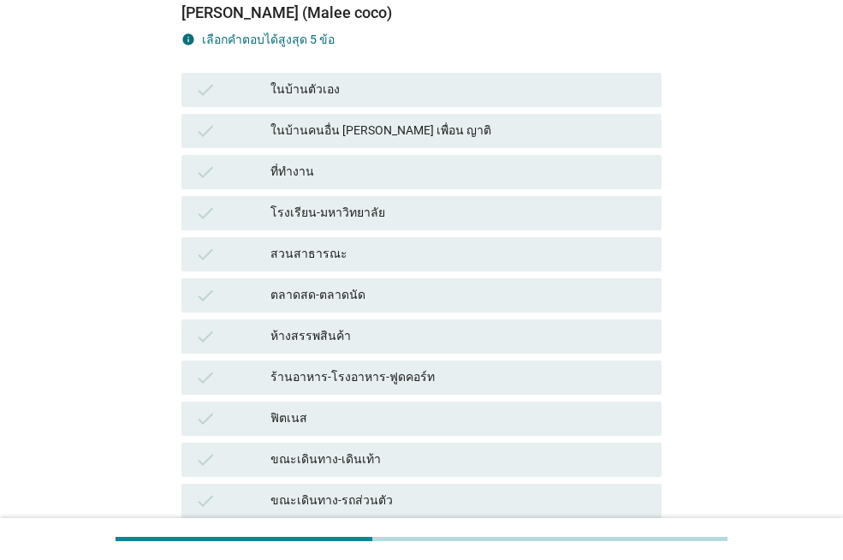
click at [418, 162] on div "ที่ทำงาน" at bounding box center [458, 172] width 377 height 21
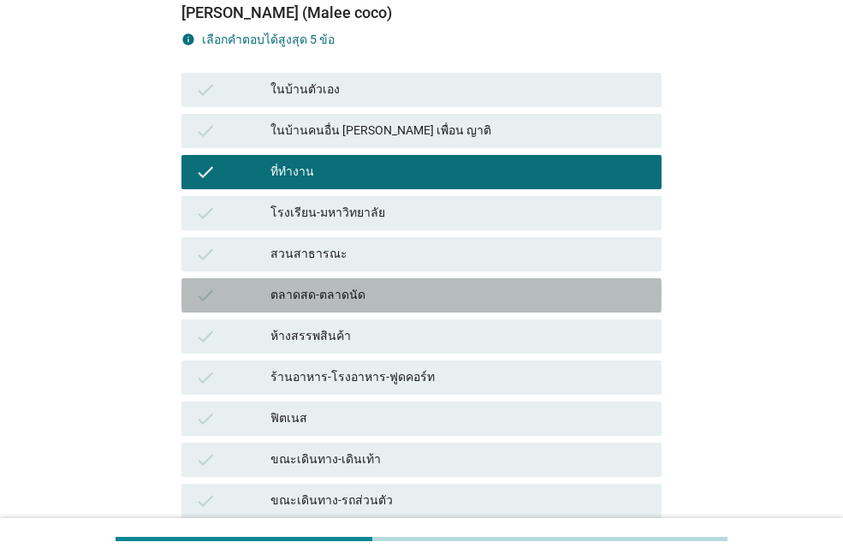
click at [414, 285] on div "ตลาดสด-ตลาดนัด" at bounding box center [458, 295] width 377 height 21
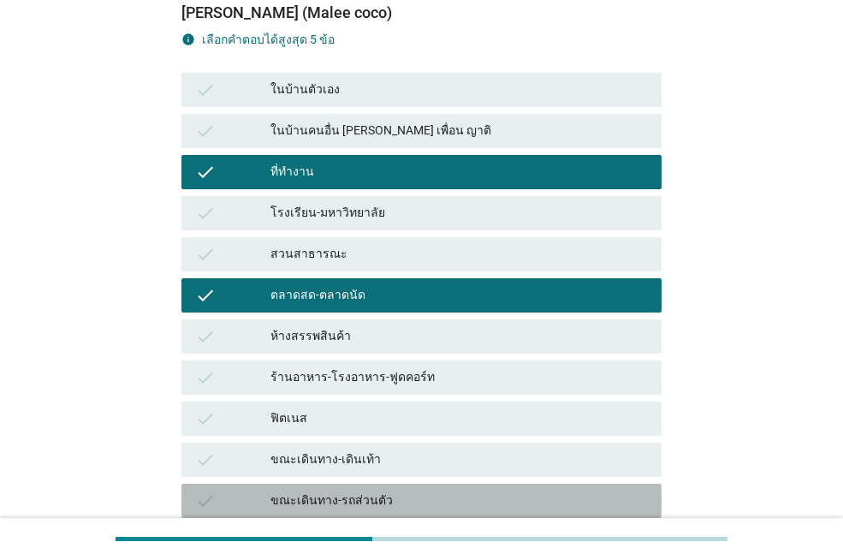
click at [441, 490] on div "ขณะเดินทาง-รถส่วนตัว" at bounding box center [458, 500] width 377 height 21
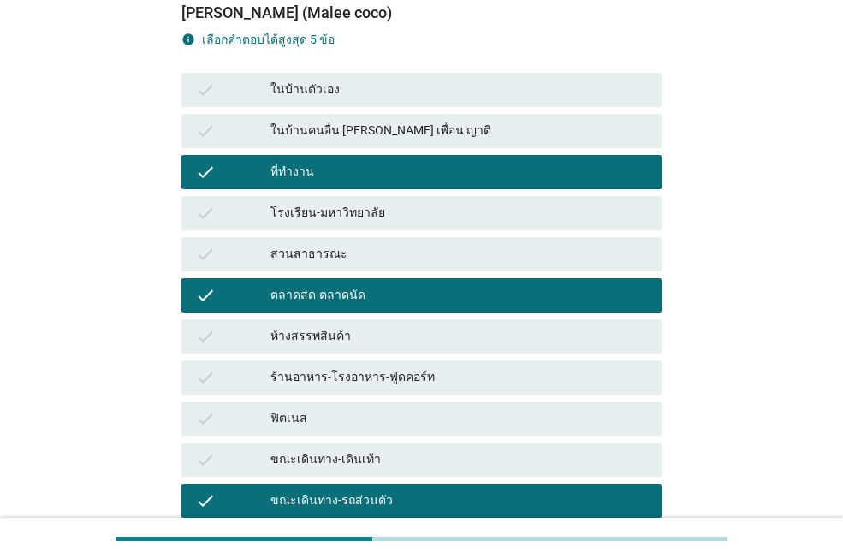
scroll to position [350, 0]
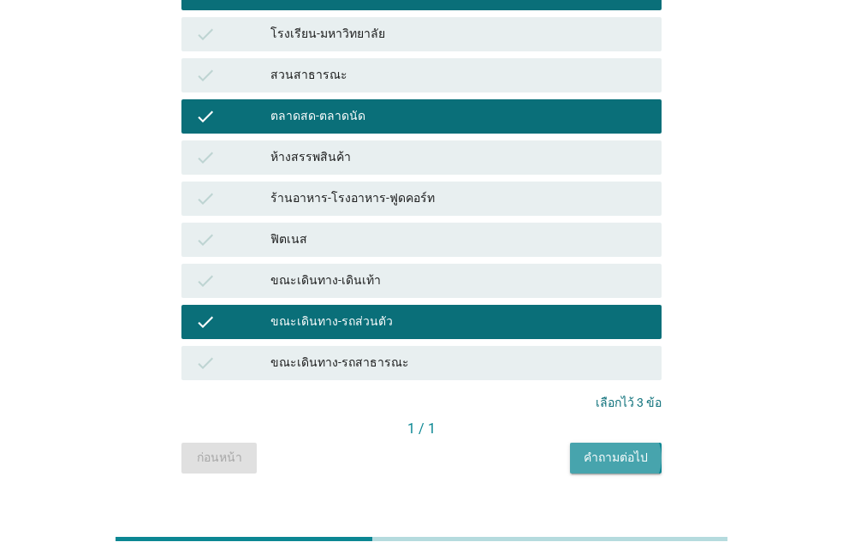
click at [625, 448] on div "คำถามต่อไป" at bounding box center [616, 457] width 64 height 18
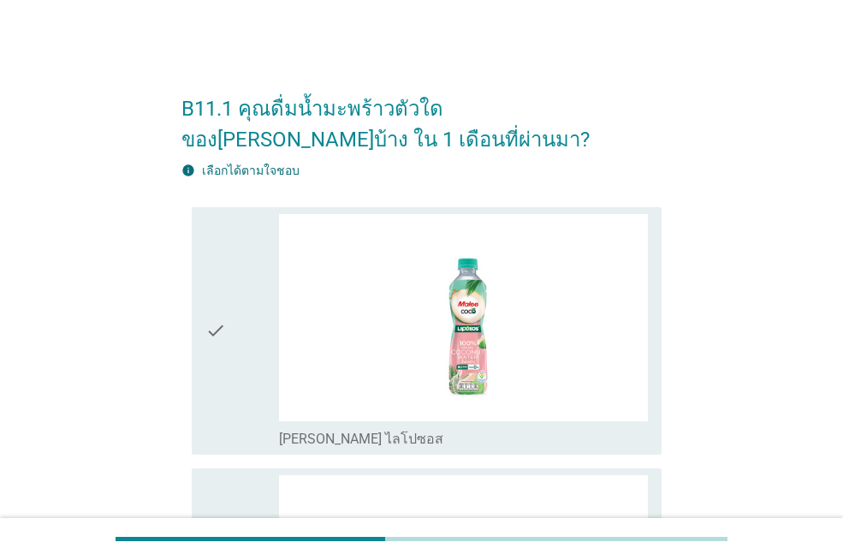
scroll to position [171, 0]
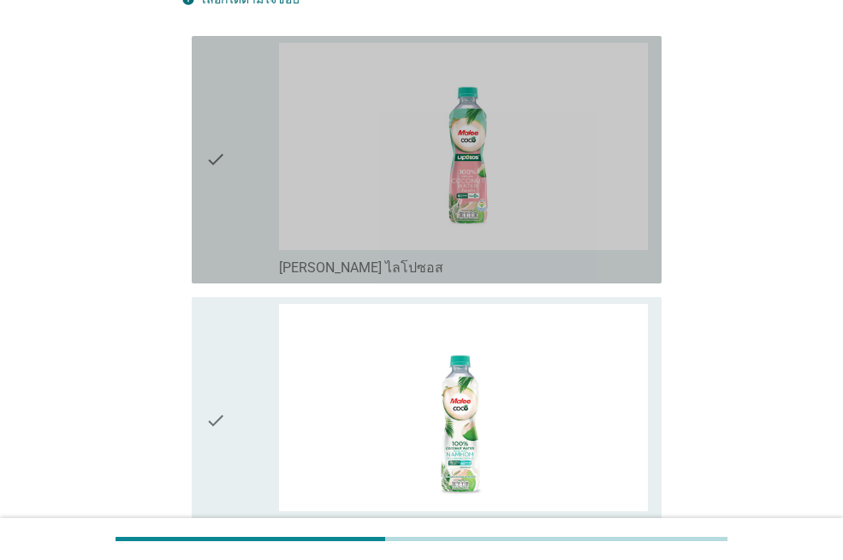
click at [439, 276] on div "check check_box_outline_blank [PERSON_NAME] ไลโปซอส" at bounding box center [427, 159] width 470 height 247
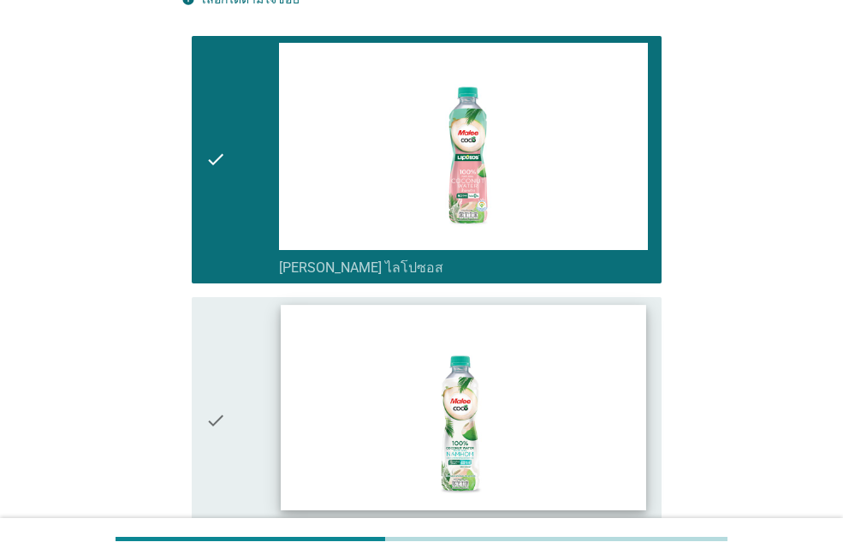
scroll to position [342, 0]
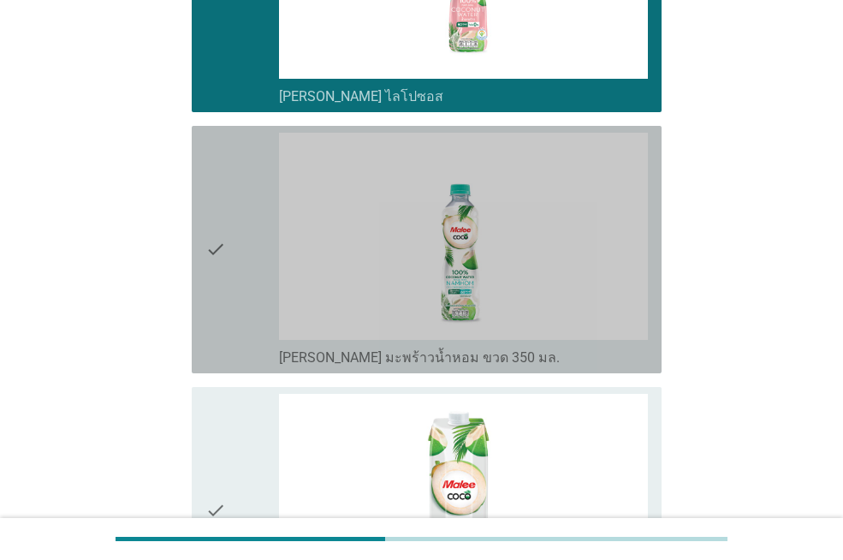
click at [376, 351] on label "[PERSON_NAME] มะพร้าวน้ำหอม ขวด 350 มล." at bounding box center [419, 357] width 281 height 17
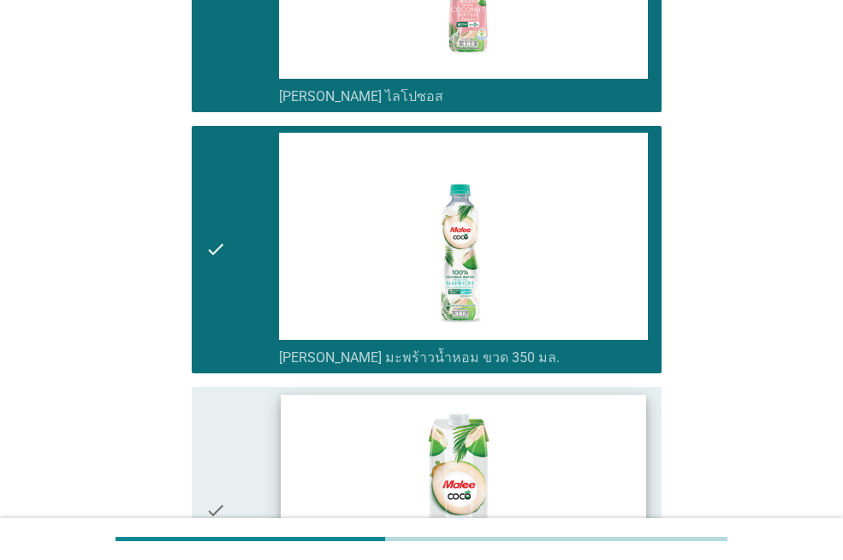
scroll to position [599, 0]
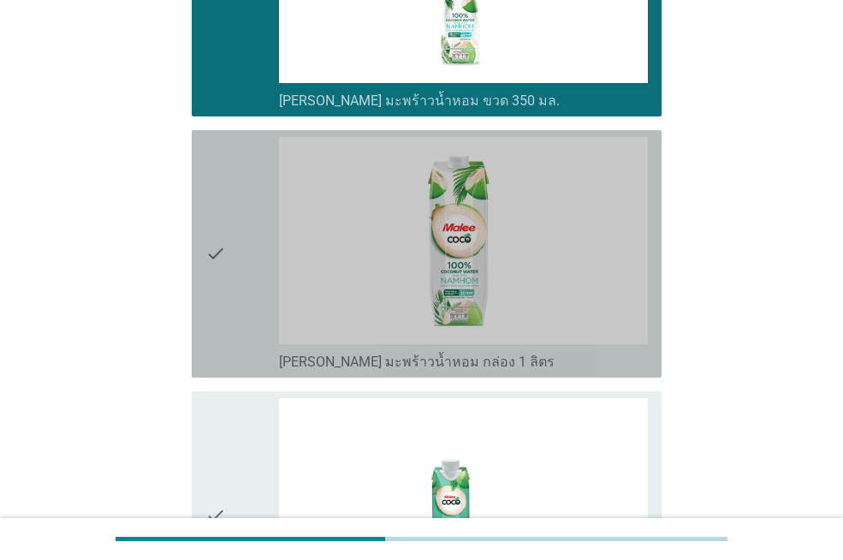
click at [317, 361] on label "[PERSON_NAME] มะพร้าวน้ำหอม กล่อง 1 ลิตร" at bounding box center [417, 361] width 276 height 17
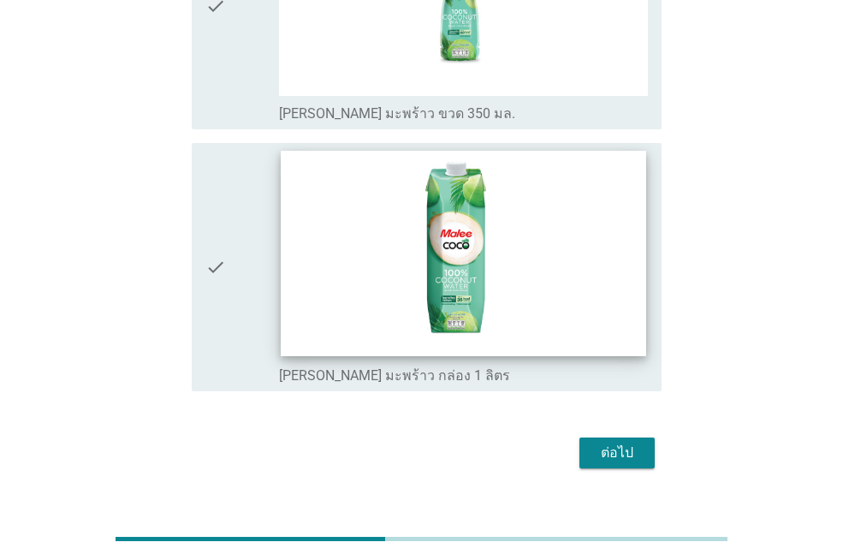
scroll to position [1400, 0]
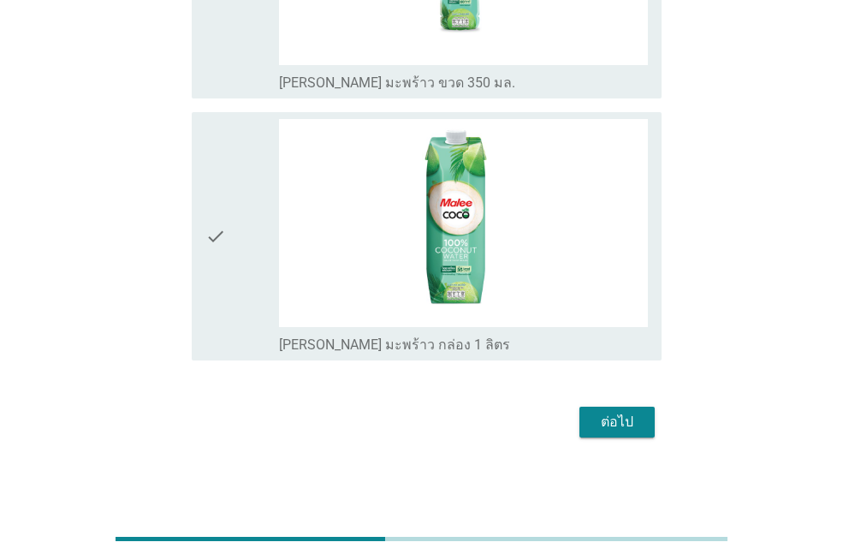
click at [463, 343] on div "check_box_outline_blank [PERSON_NAME] มะพร้าว กล่อง 1 ลิตร" at bounding box center [463, 343] width 369 height 21
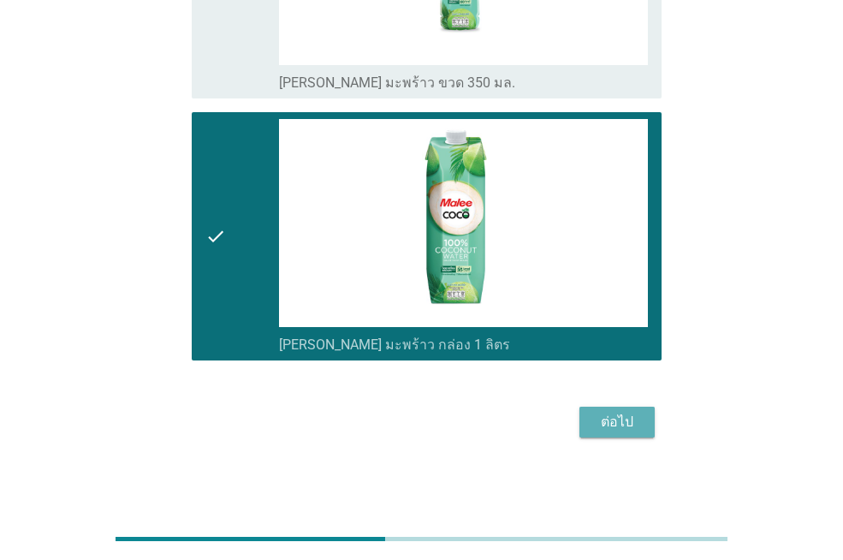
click at [605, 424] on div "ต่อไป" at bounding box center [617, 422] width 48 height 21
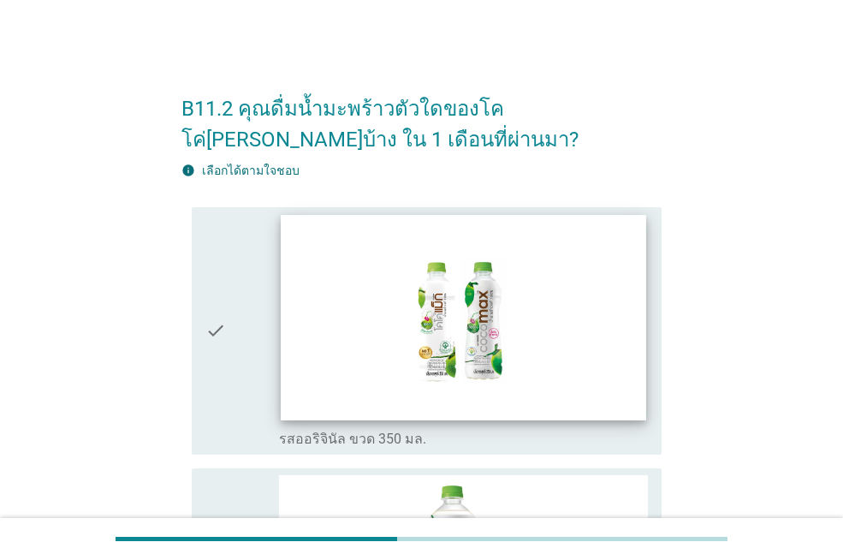
scroll to position [342, 0]
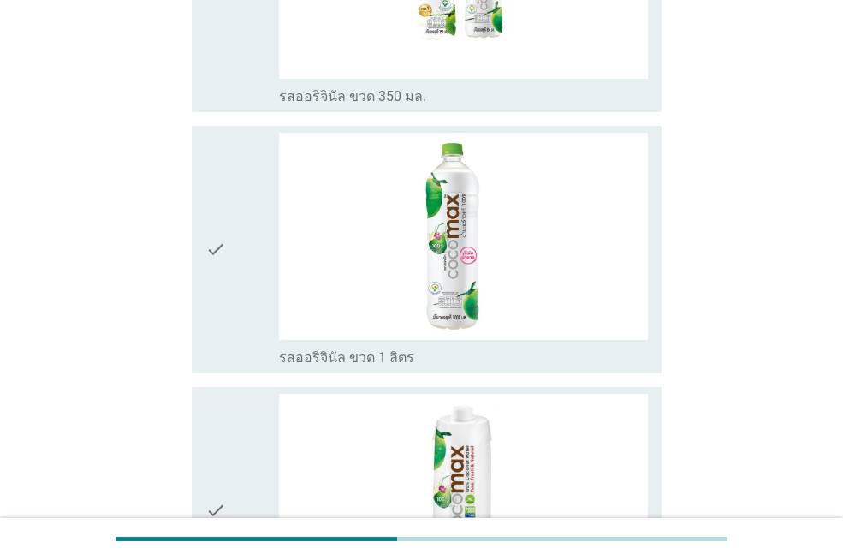
click at [401, 365] on label "รสออริจินัล ขวด 1 ลิตร" at bounding box center [346, 357] width 135 height 17
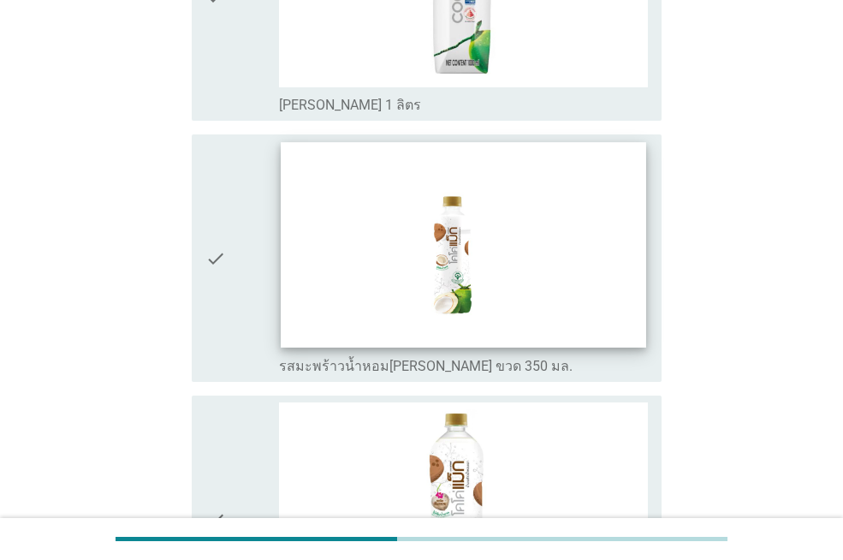
scroll to position [941, 0]
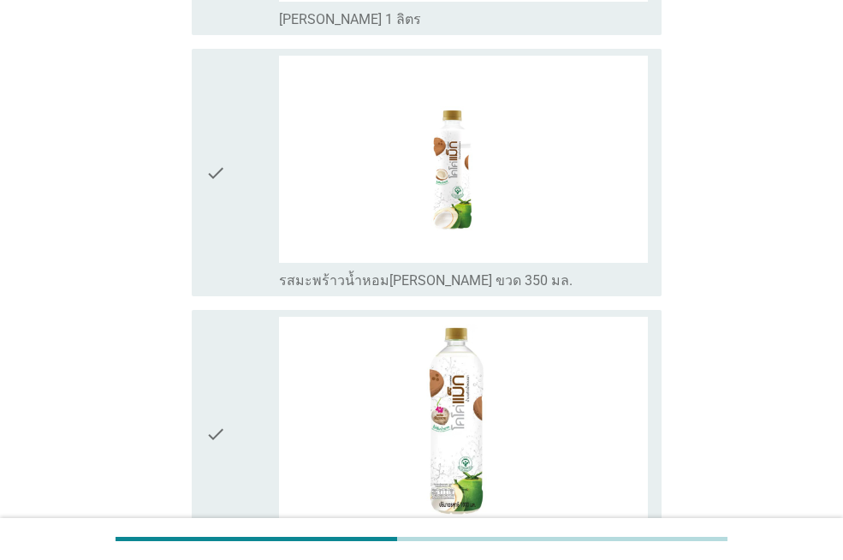
click at [383, 283] on label "รสมะพร้าวน้ำหอม[PERSON_NAME] ขวด 350 มล." at bounding box center [426, 280] width 294 height 17
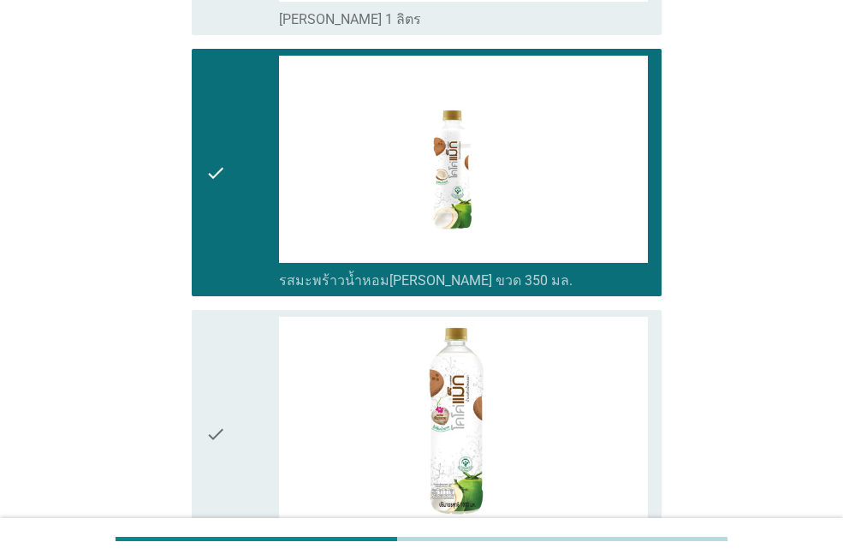
scroll to position [1284, 0]
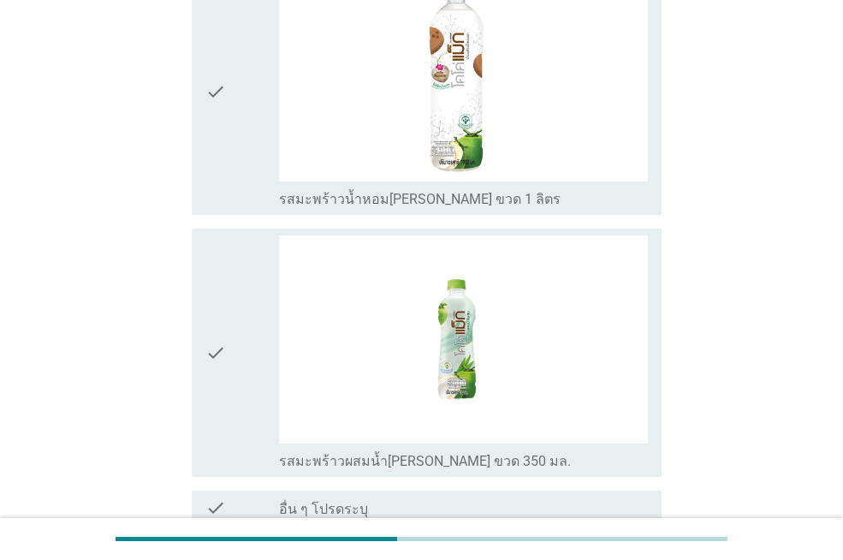
click at [390, 458] on label "รสมะพร้าวผสมน้ำ[PERSON_NAME] ขวด 350 มล." at bounding box center [425, 461] width 292 height 17
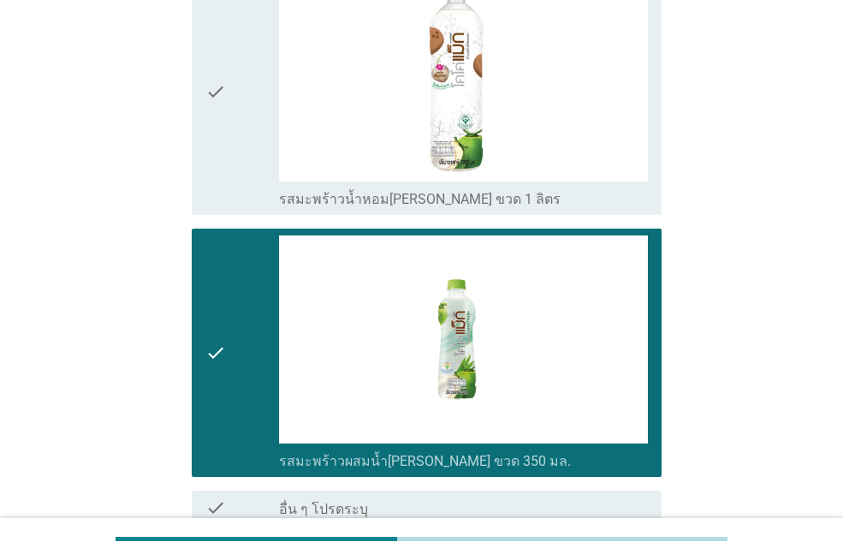
scroll to position [1448, 0]
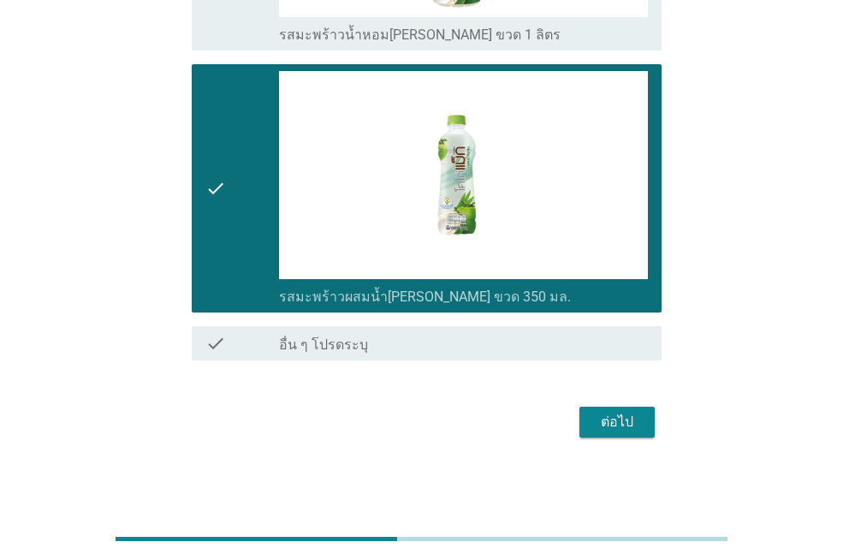
click at [639, 424] on div "ต่อไป" at bounding box center [617, 422] width 48 height 21
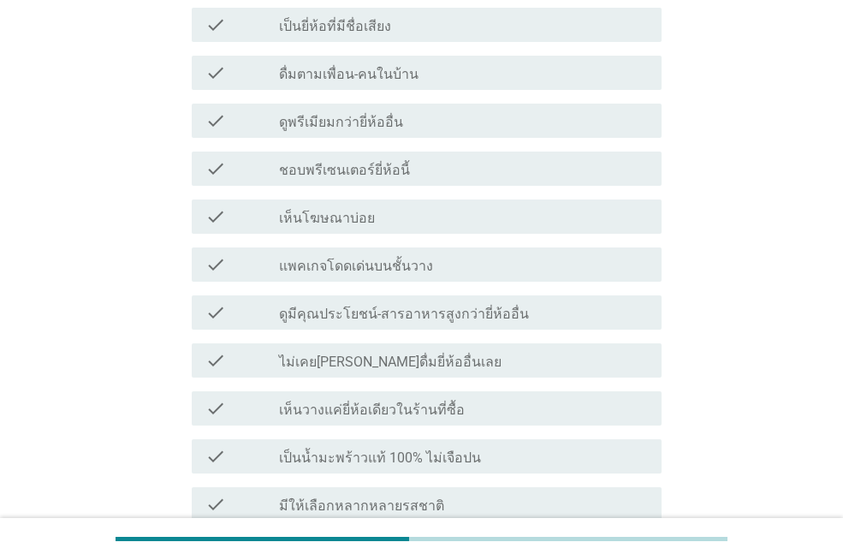
scroll to position [599, 0]
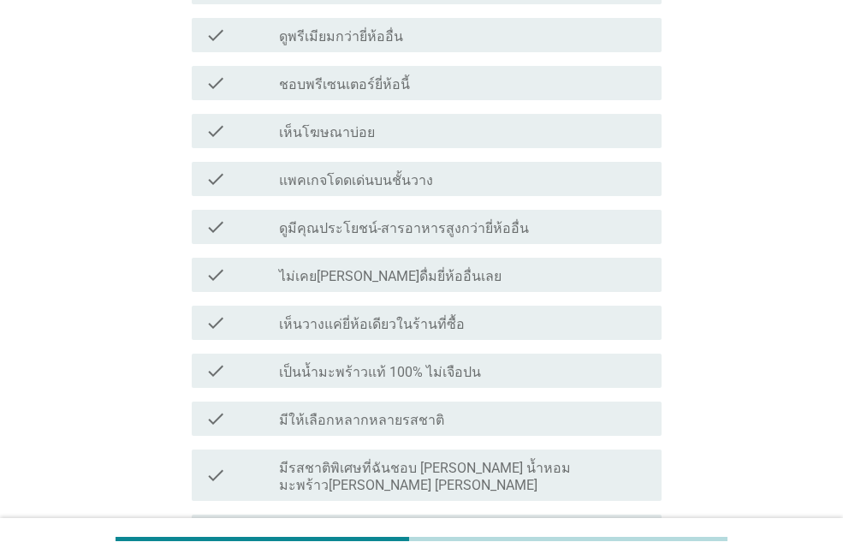
click at [455, 220] on label "ดูมีคุณประโยชน์-สารอาหารสูงกว่ายี่ห้ออื่น" at bounding box center [404, 228] width 250 height 17
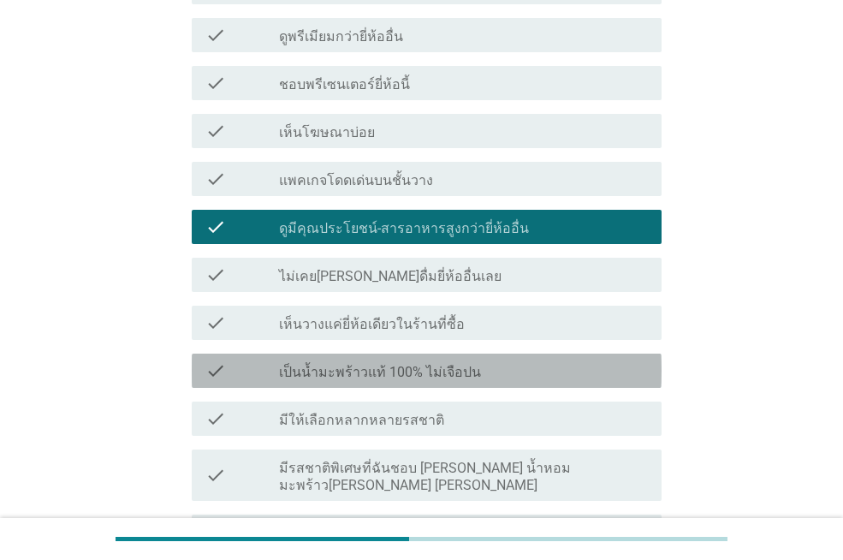
click at [434, 364] on label "เป็นน้ำมะพร้าวแท้ 100% ไม่เจือปน" at bounding box center [380, 372] width 202 height 17
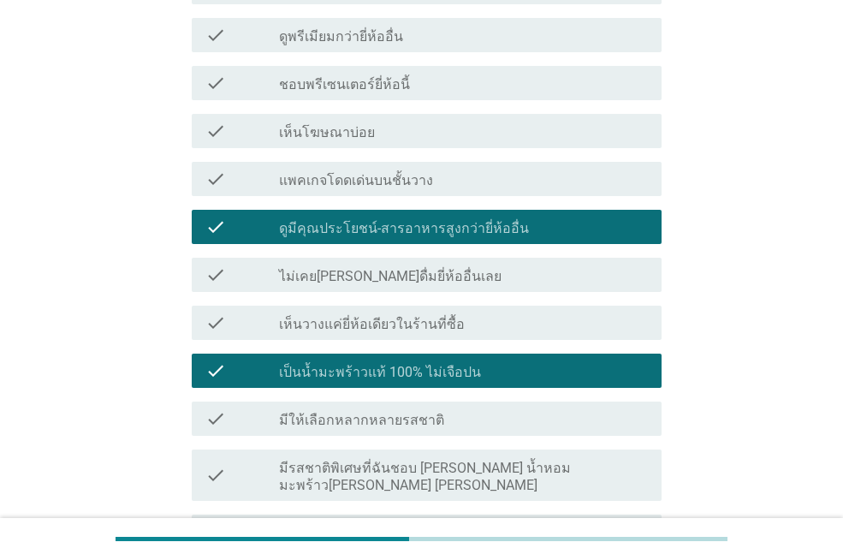
scroll to position [770, 0]
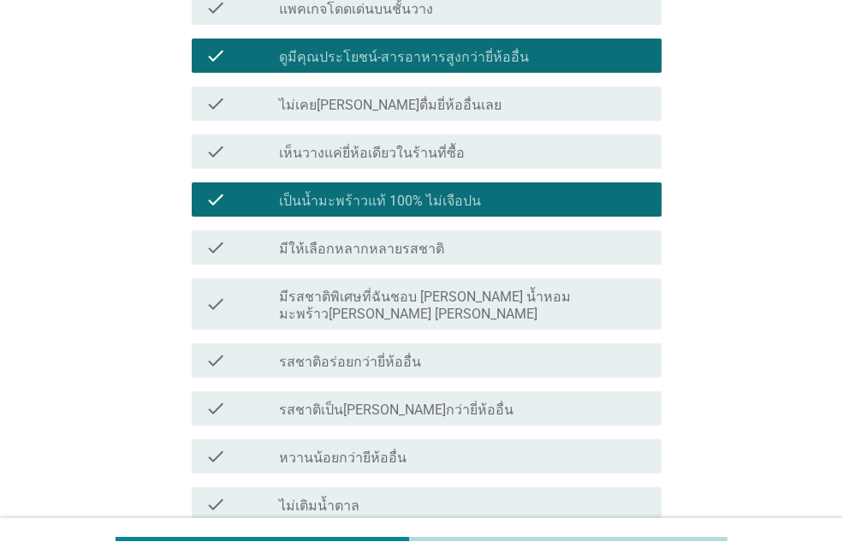
click at [437, 401] on label "รสชาติเป็น[PERSON_NAME]กว่ายี่ห้ออื่น" at bounding box center [396, 409] width 234 height 17
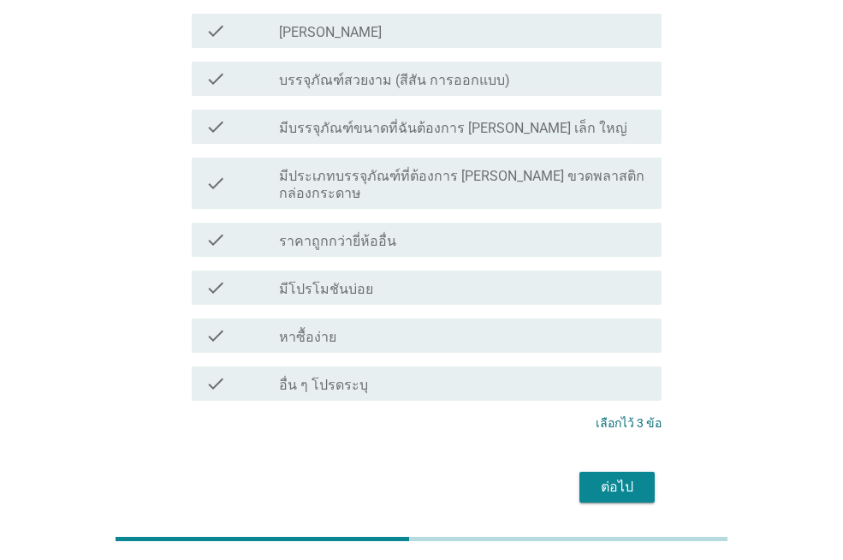
click at [614, 477] on div "ต่อไป" at bounding box center [617, 487] width 48 height 21
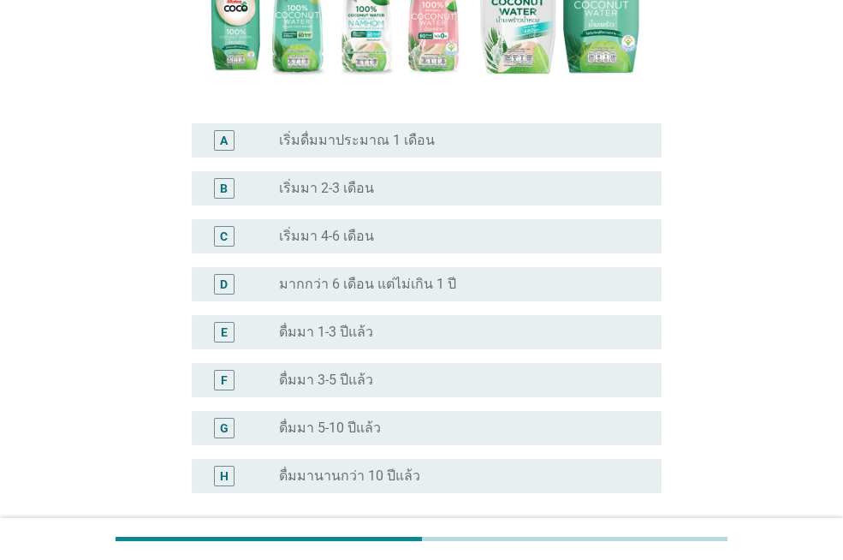
scroll to position [428, 0]
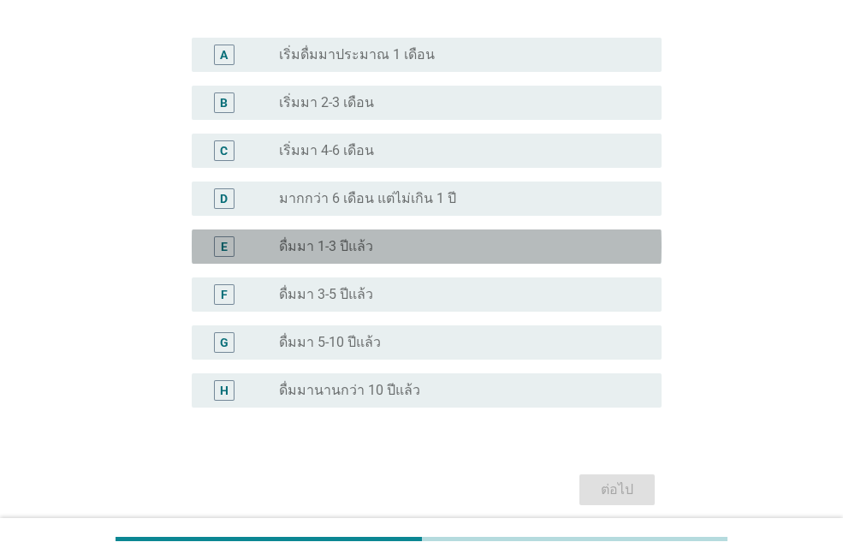
click at [388, 253] on div "radio_button_unchecked ดื่มมา 1-3 ปีแล้ว" at bounding box center [456, 246] width 355 height 17
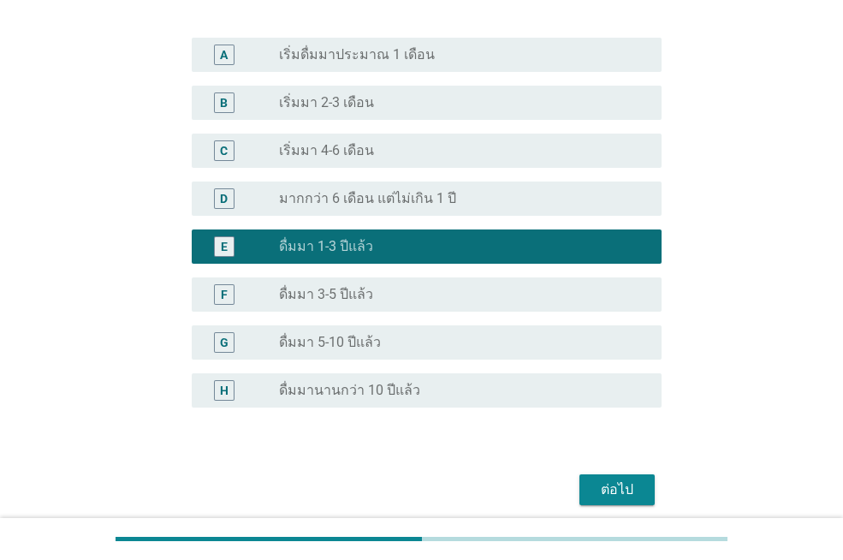
click at [425, 151] on div "radio_button_unchecked เริ่มมา 4-6 เดือน" at bounding box center [456, 150] width 355 height 17
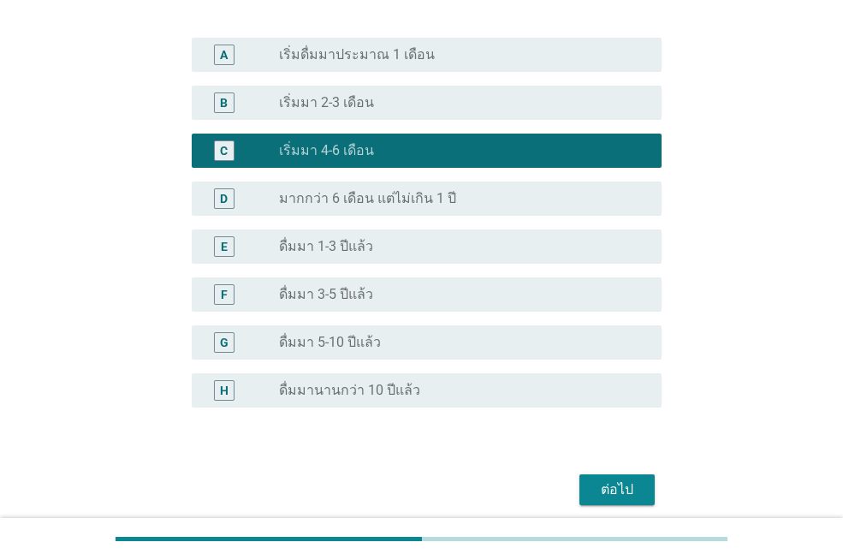
click at [620, 490] on div "ต่อไป" at bounding box center [617, 489] width 48 height 21
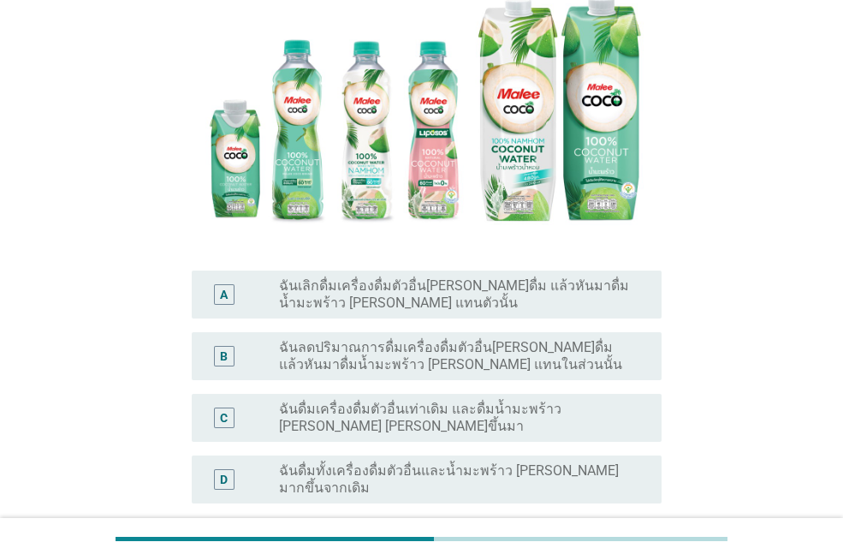
scroll to position [420, 0]
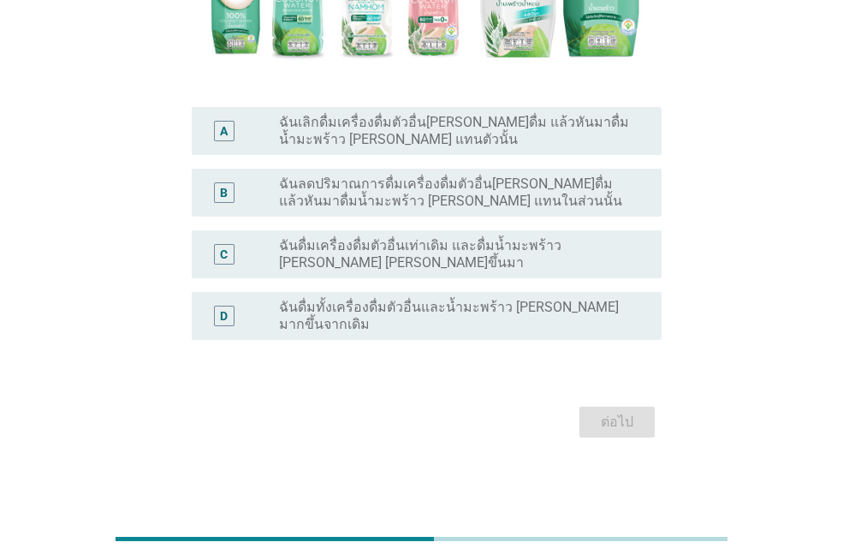
click at [513, 206] on label "ฉันลดปริมาณการดื่มเครื่องดื่มตัวอื่น[PERSON_NAME]ดื่ม แล้วหันมาดื่มน้ำมะพร้าว […" at bounding box center [456, 192] width 355 height 34
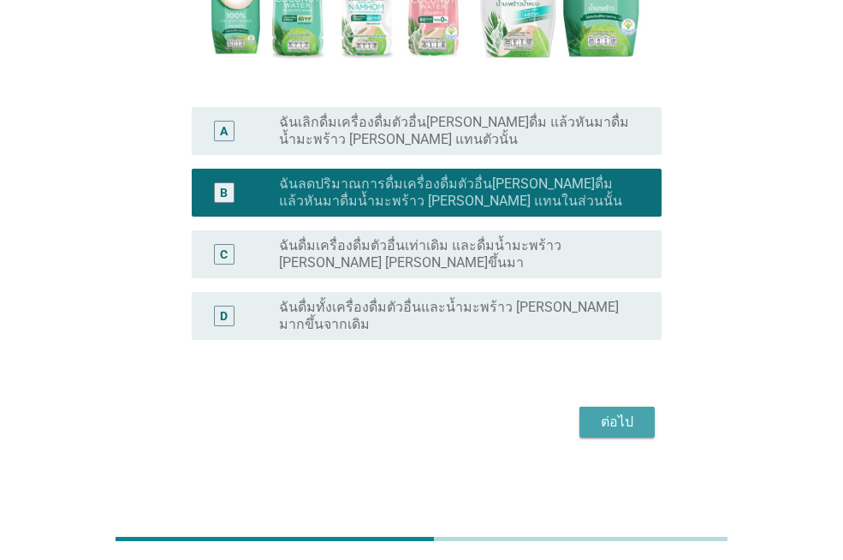
click at [625, 421] on div "ต่อไป" at bounding box center [617, 422] width 48 height 21
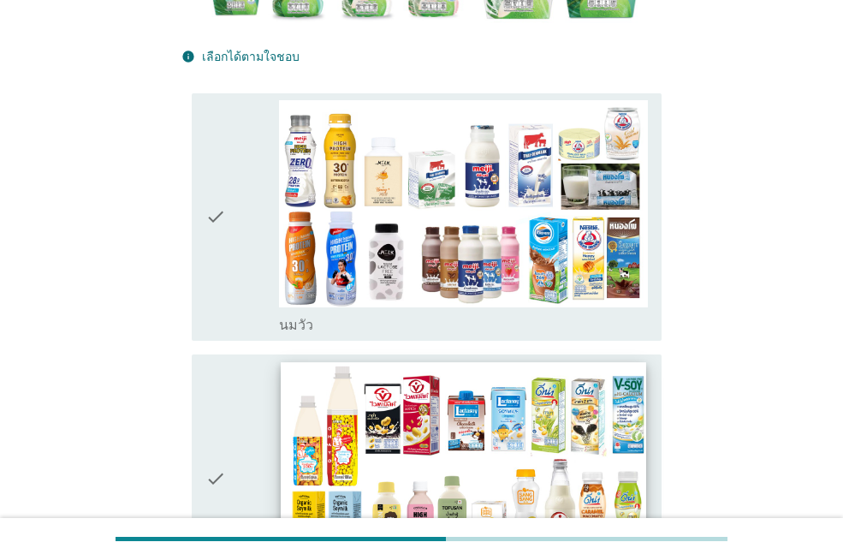
scroll to position [513, 0]
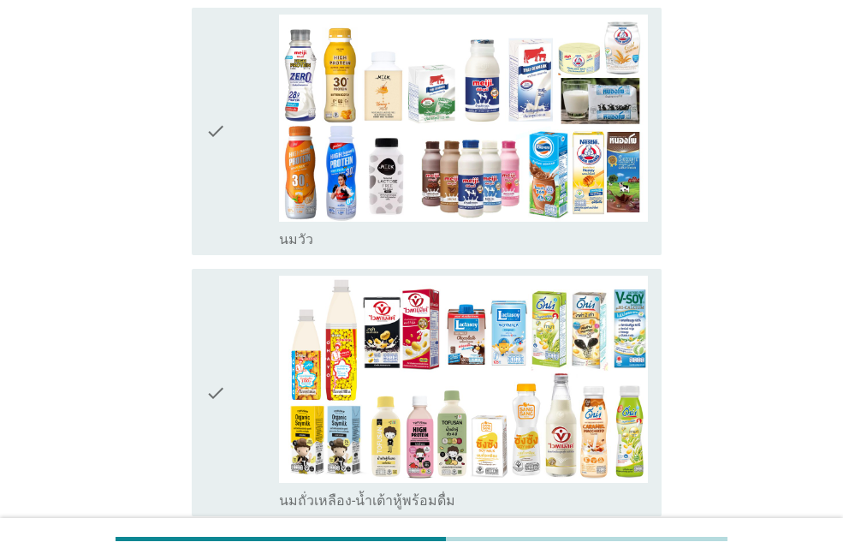
click at [300, 231] on label "นมวัว" at bounding box center [296, 239] width 34 height 17
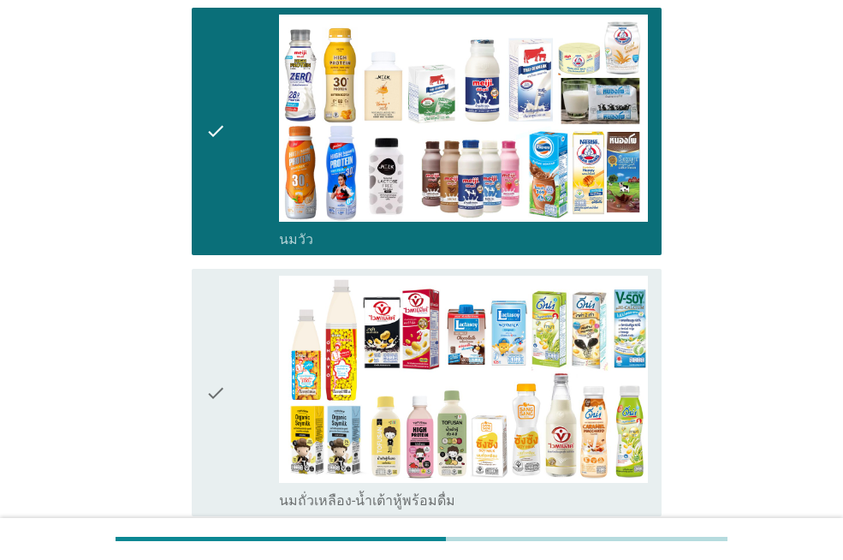
scroll to position [685, 0]
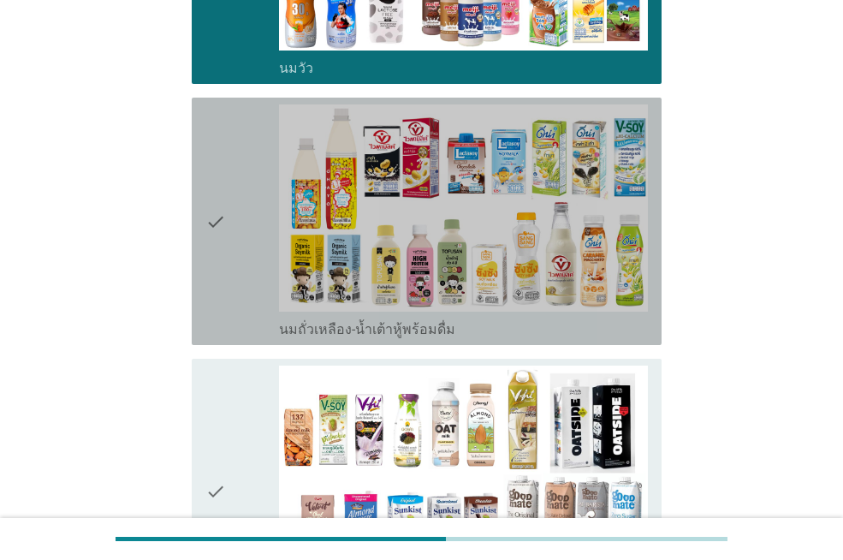
click at [299, 321] on label "นมถั่วเหลือง-น้ำเต้าหู้พร้อมดื่ม" at bounding box center [367, 329] width 176 height 17
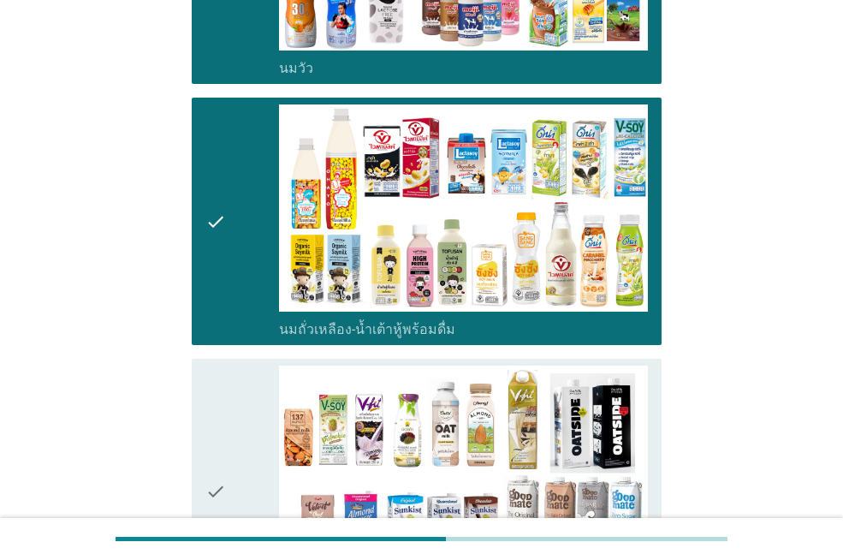
scroll to position [941, 0]
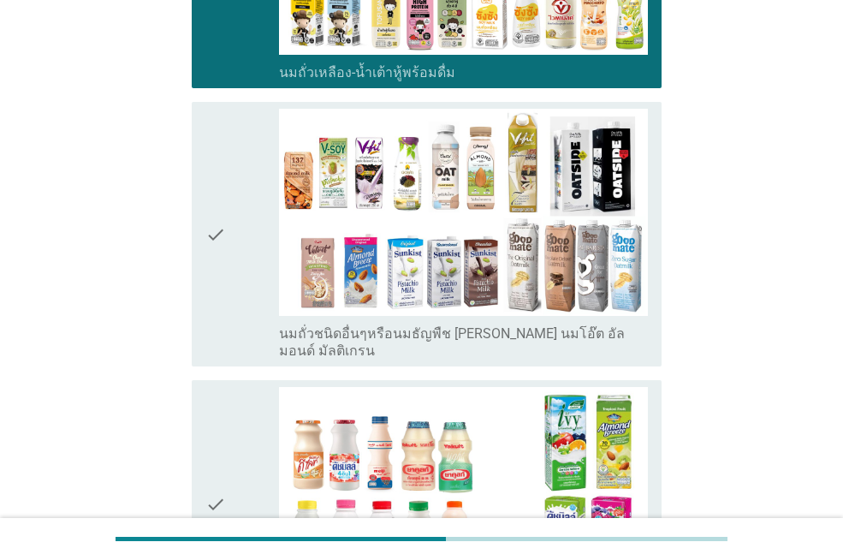
click at [298, 290] on div "check_box_outline_blank นมถั่วชนิดอื่นๆหรือนมธัญพืช [PERSON_NAME] นมโอ๊ต อัลมอน…" at bounding box center [463, 234] width 369 height 251
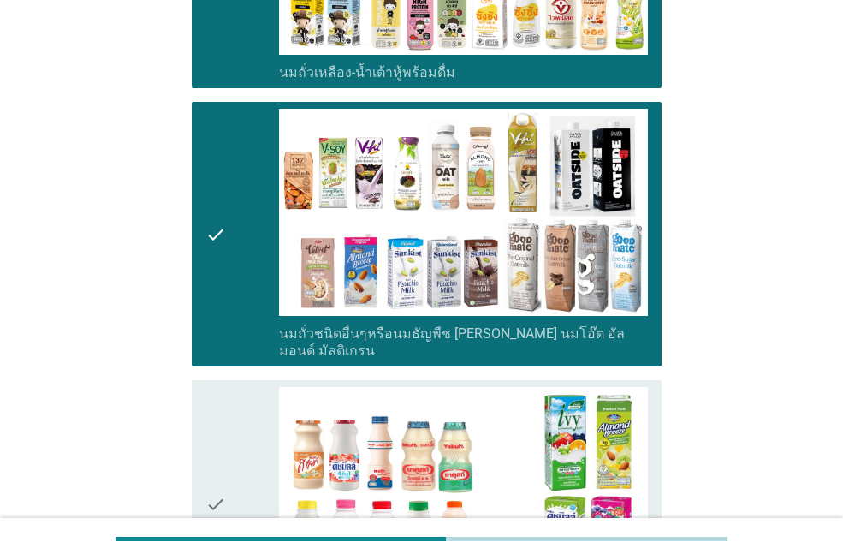
scroll to position [1284, 0]
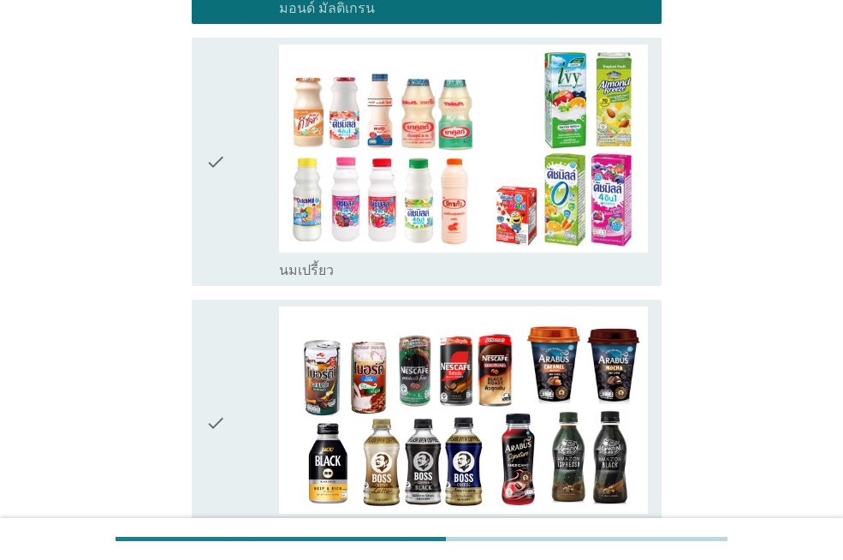
click at [270, 217] on div "check" at bounding box center [242, 161] width 74 height 234
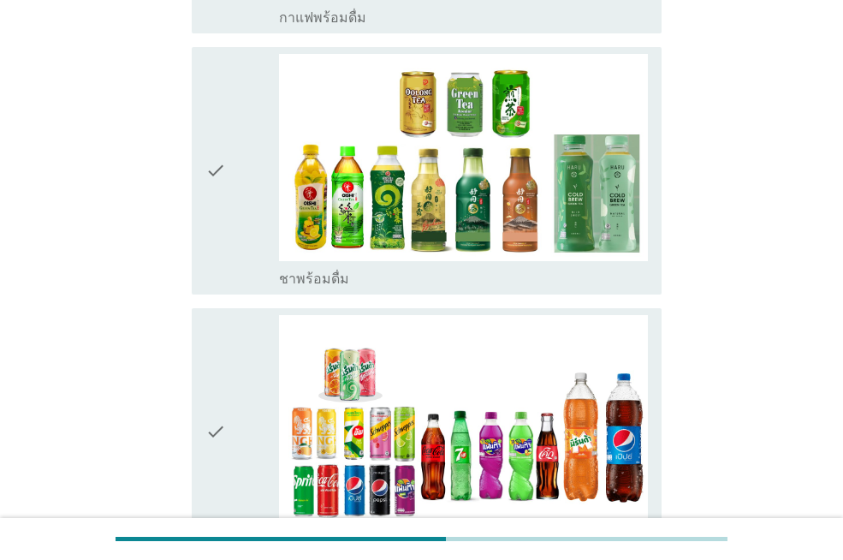
click at [265, 231] on div "check" at bounding box center [242, 171] width 74 height 234
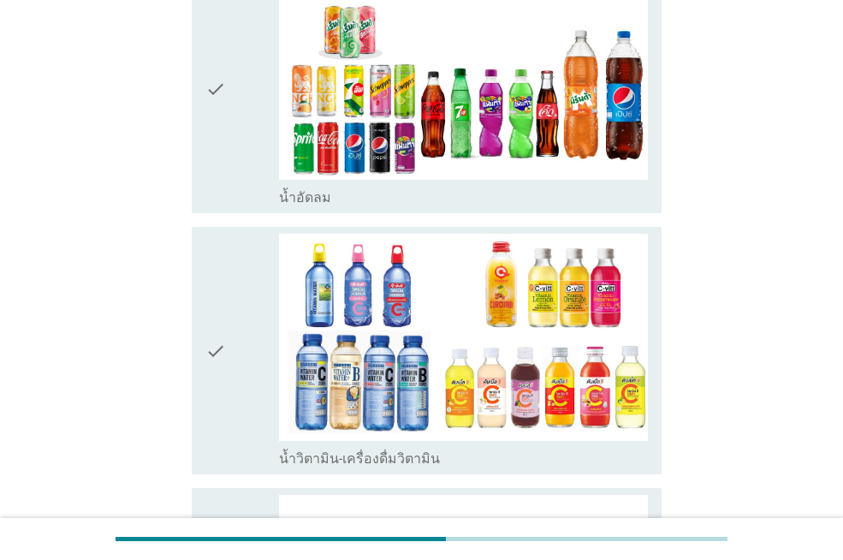
click at [312, 189] on label "น้ำอัดลม" at bounding box center [305, 197] width 52 height 17
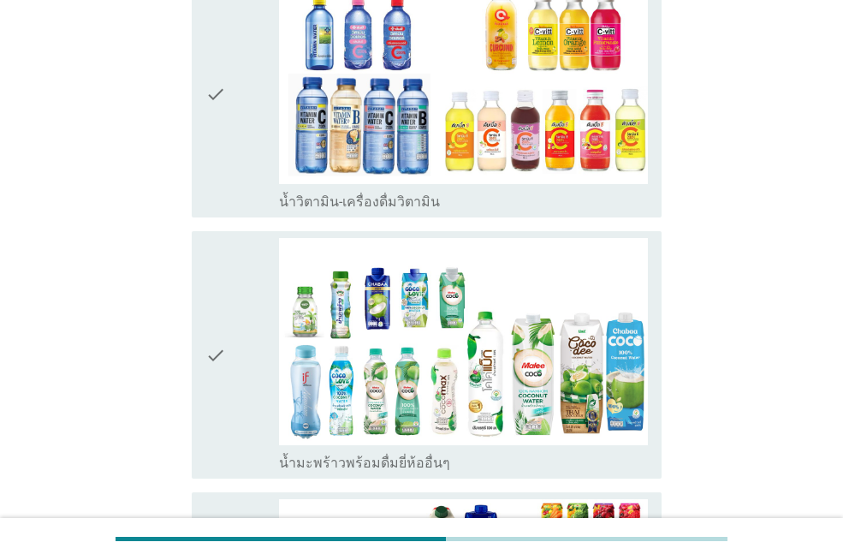
click at [279, 387] on div "check_box_outline_blank น้ำมะพร้าวพร้อมดื่มยี่ห้ออื่นๆ" at bounding box center [463, 355] width 369 height 234
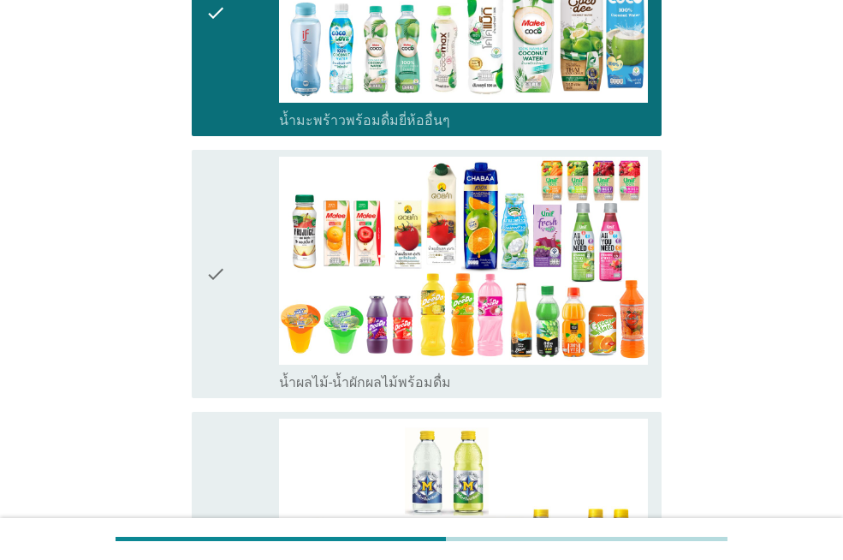
scroll to position [3166, 0]
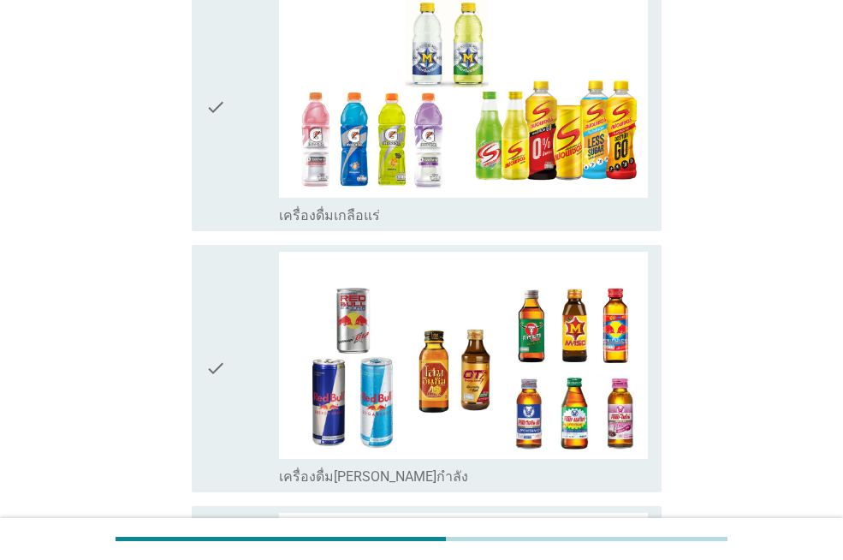
click at [234, 171] on div "check" at bounding box center [242, 108] width 74 height 234
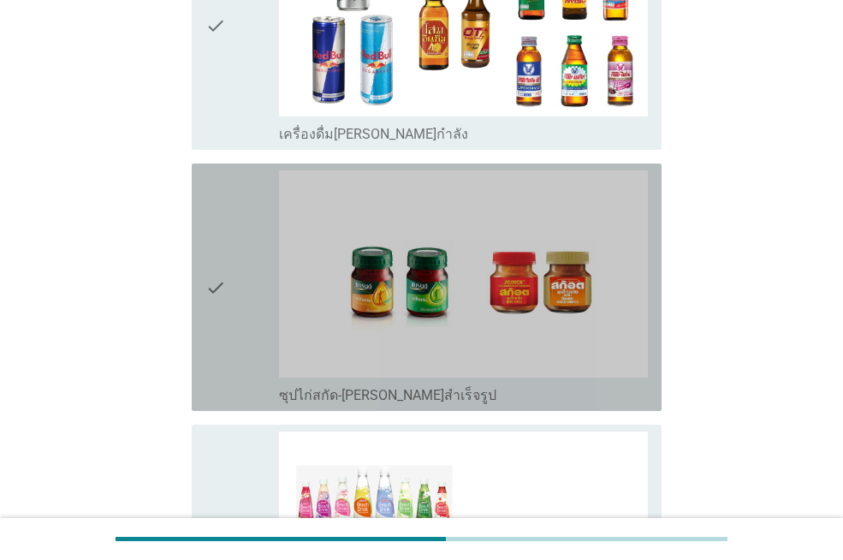
click at [227, 341] on div "check" at bounding box center [242, 287] width 74 height 234
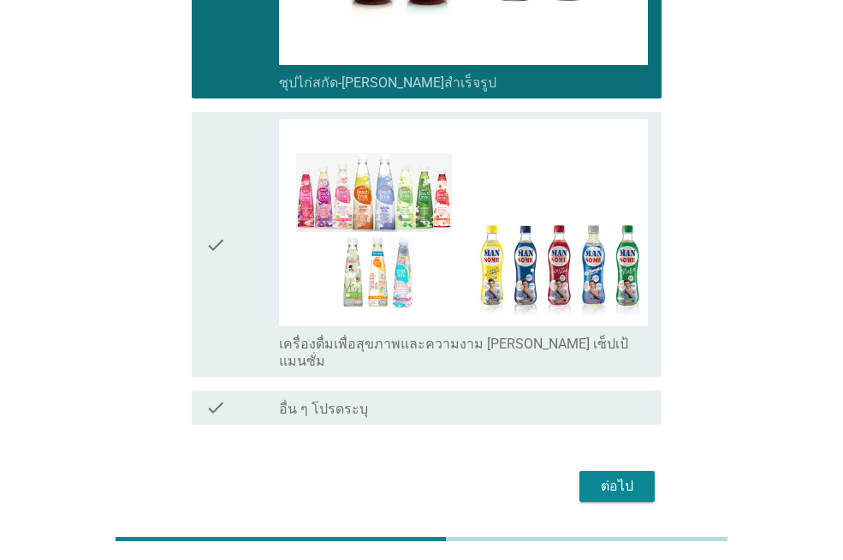
click at [275, 282] on div "check" at bounding box center [242, 244] width 74 height 251
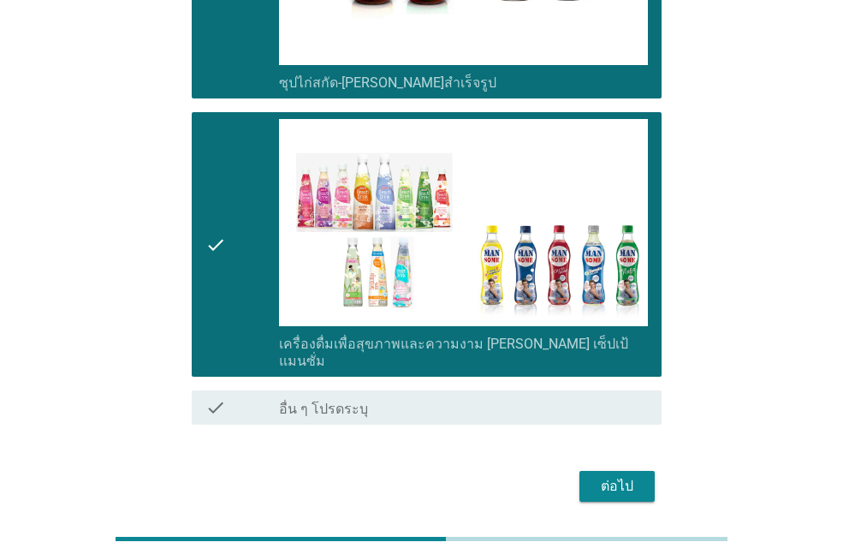
click at [591, 471] on button "ต่อไป" at bounding box center [616, 486] width 75 height 31
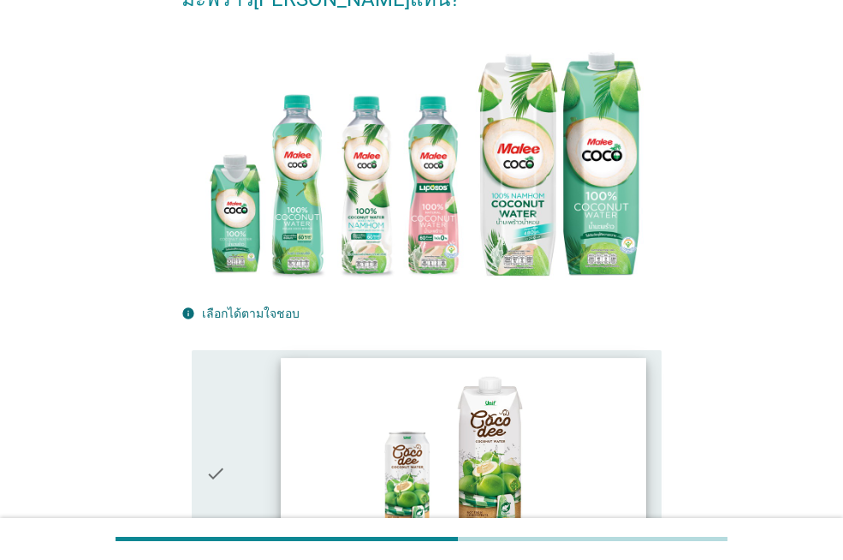
scroll to position [428, 0]
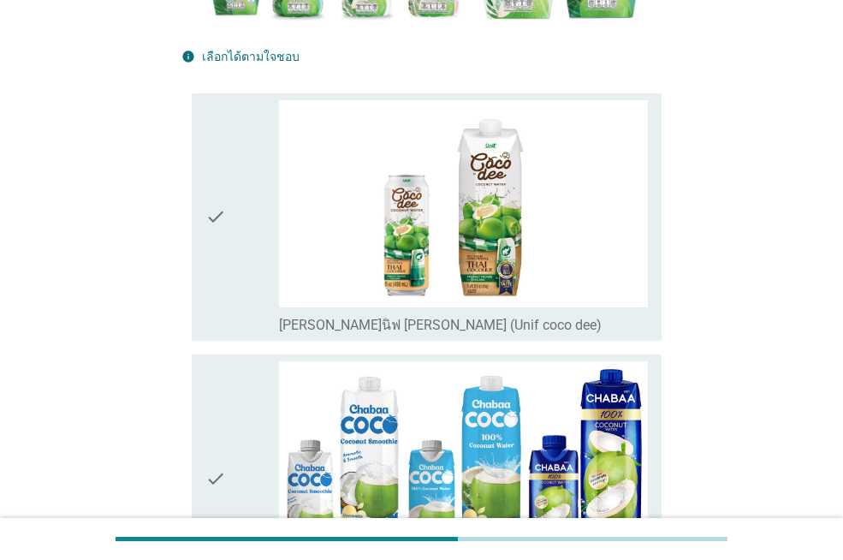
click at [258, 279] on div "check" at bounding box center [242, 217] width 74 height 234
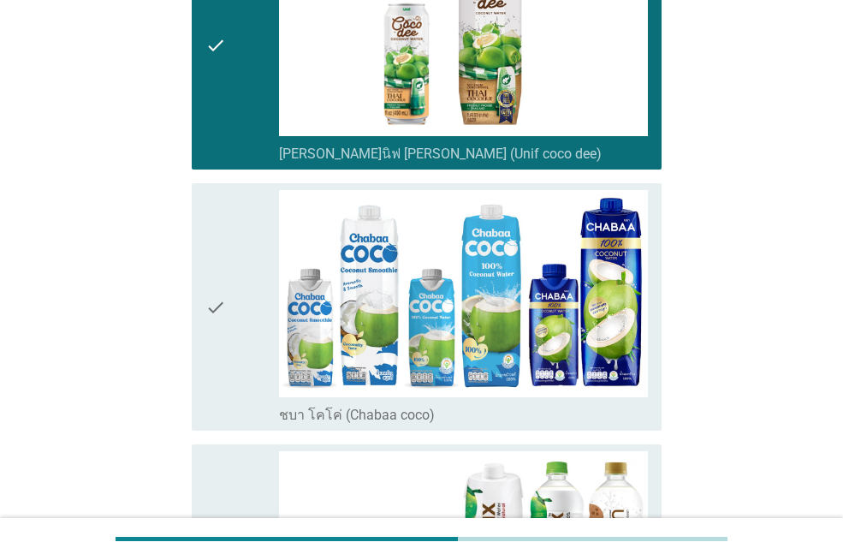
scroll to position [685, 0]
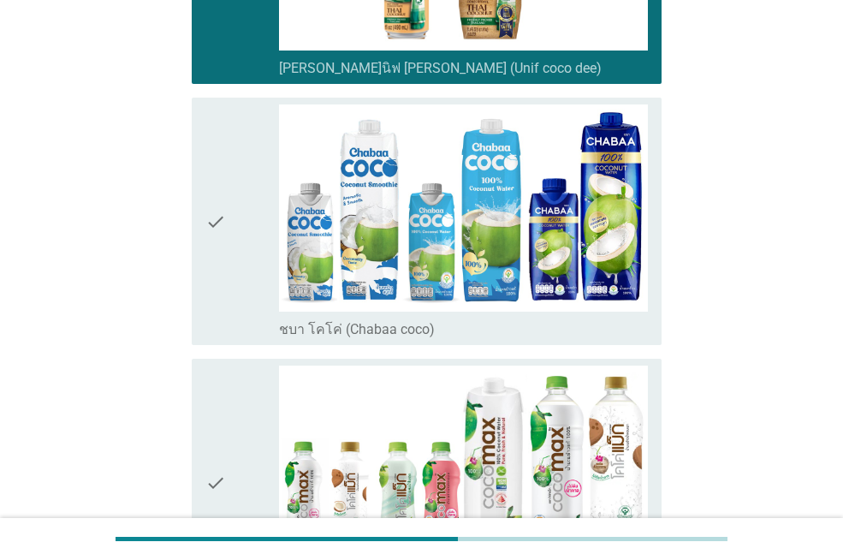
click at [258, 274] on div "check" at bounding box center [242, 221] width 74 height 234
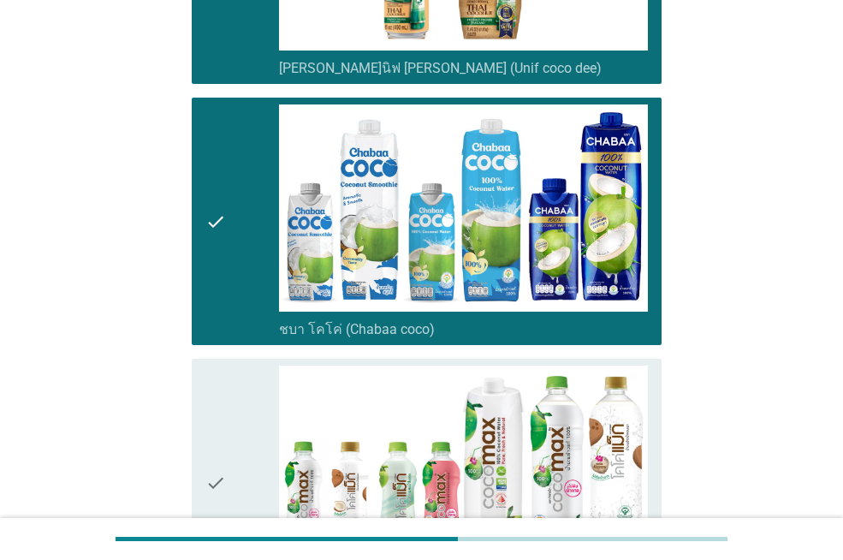
scroll to position [1027, 0]
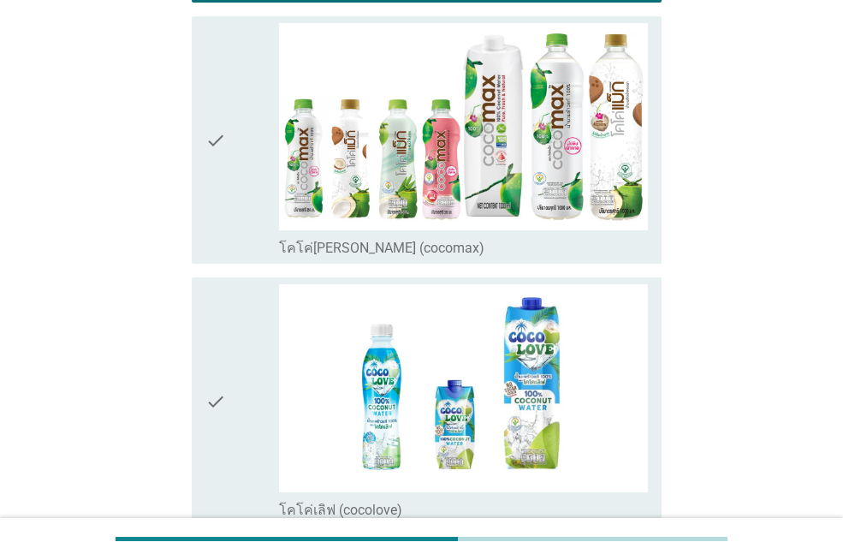
click at [252, 199] on div "check" at bounding box center [242, 140] width 74 height 234
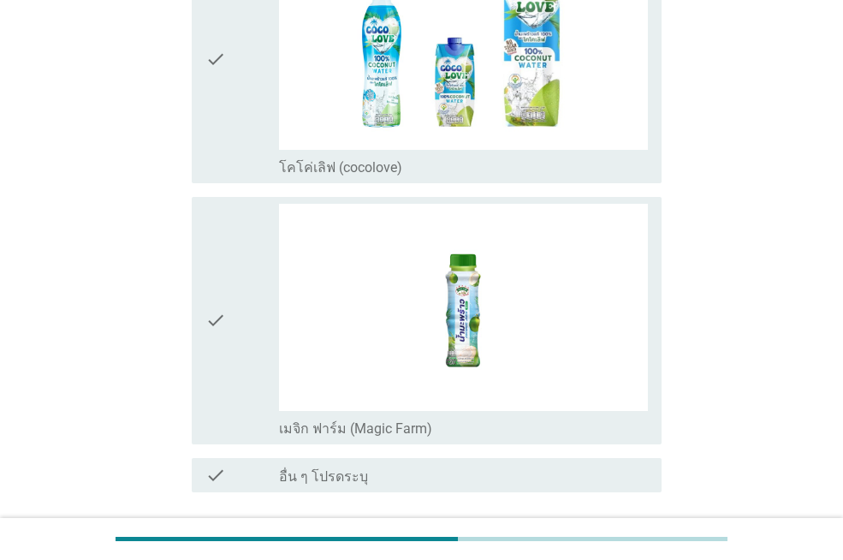
click at [255, 348] on div "check" at bounding box center [242, 321] width 74 height 234
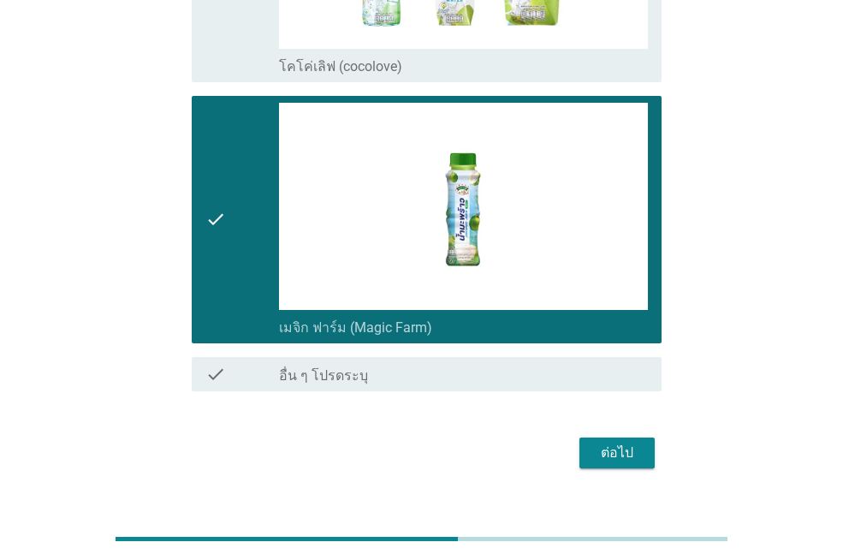
click at [612, 442] on div "ต่อไป" at bounding box center [617, 452] width 48 height 21
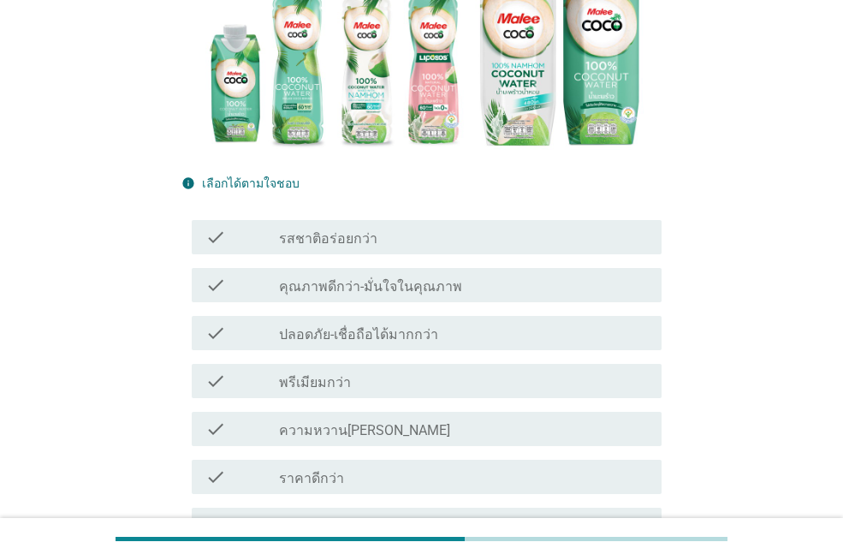
click at [336, 374] on label "พรีเมียมกว่า" at bounding box center [315, 382] width 72 height 17
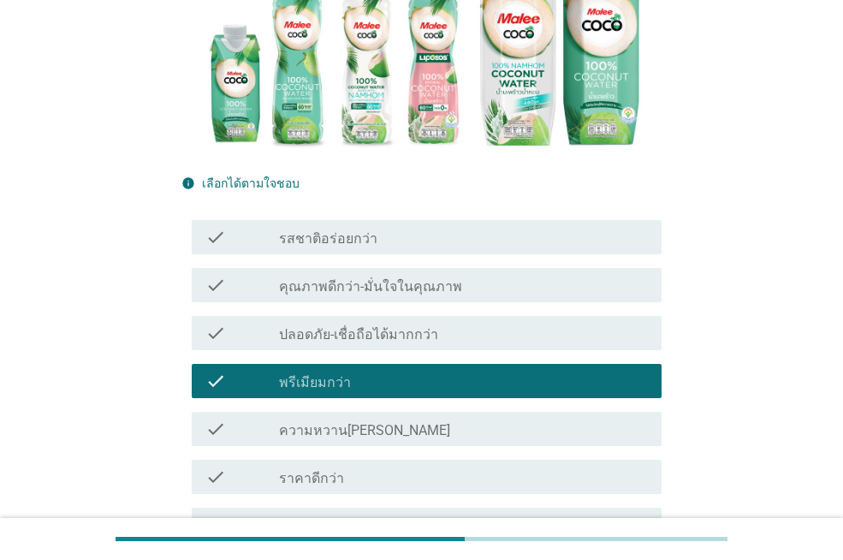
click at [347, 514] on div "check_box_outline_blank มีโปรโมชัน" at bounding box center [463, 524] width 369 height 21
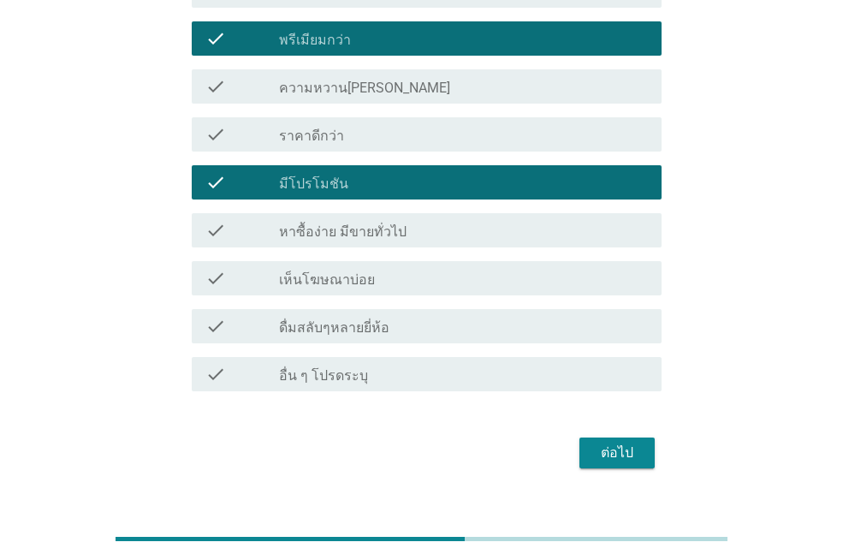
click at [390, 223] on label "หาซื้อง่าย มีขายทั่วไป" at bounding box center [342, 231] width 127 height 17
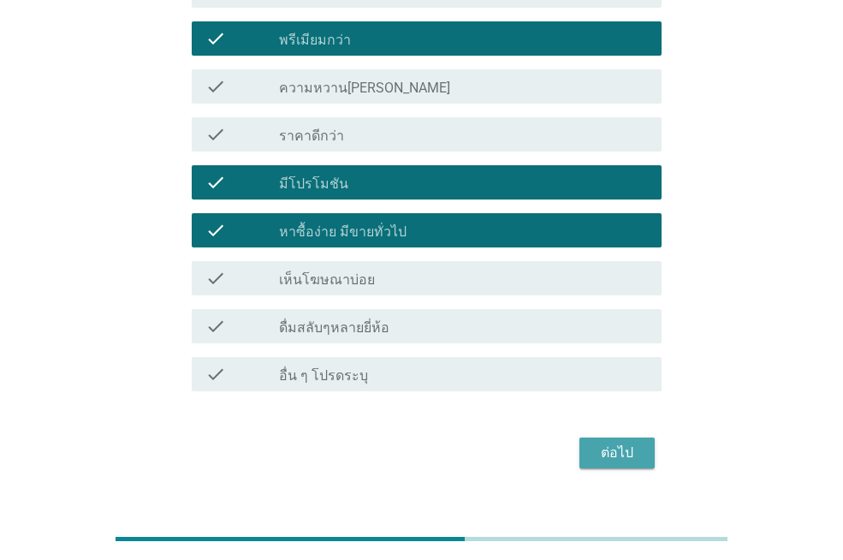
click at [612, 442] on div "ต่อไป" at bounding box center [617, 452] width 48 height 21
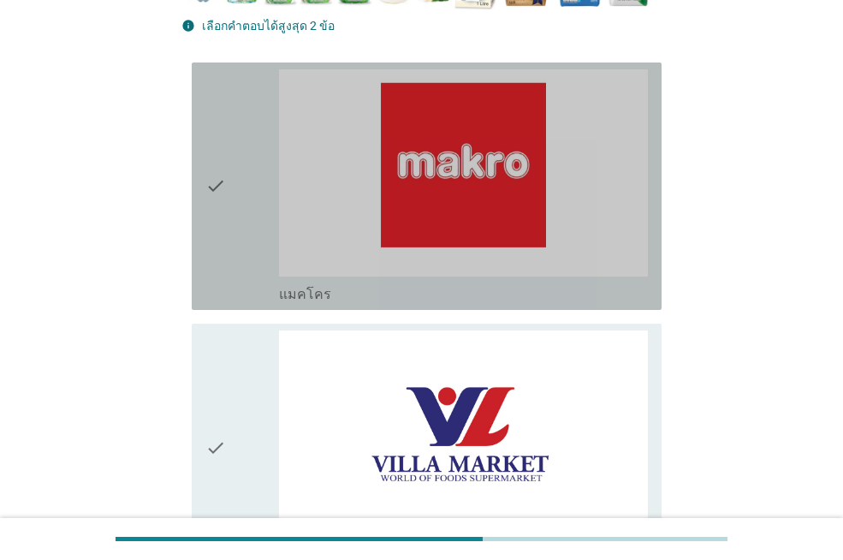
click at [531, 308] on div "check check_box_outline_blank แมคโคร" at bounding box center [427, 185] width 470 height 247
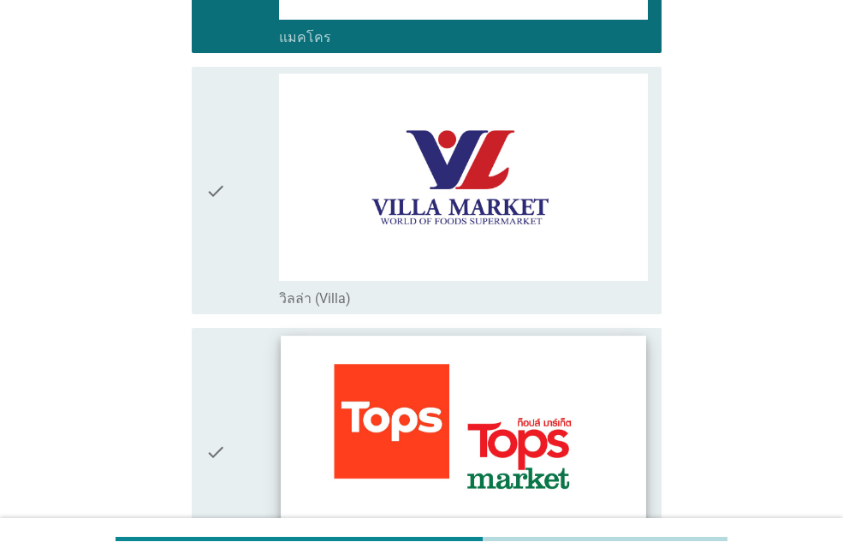
click at [427, 469] on img at bounding box center [463, 437] width 365 height 205
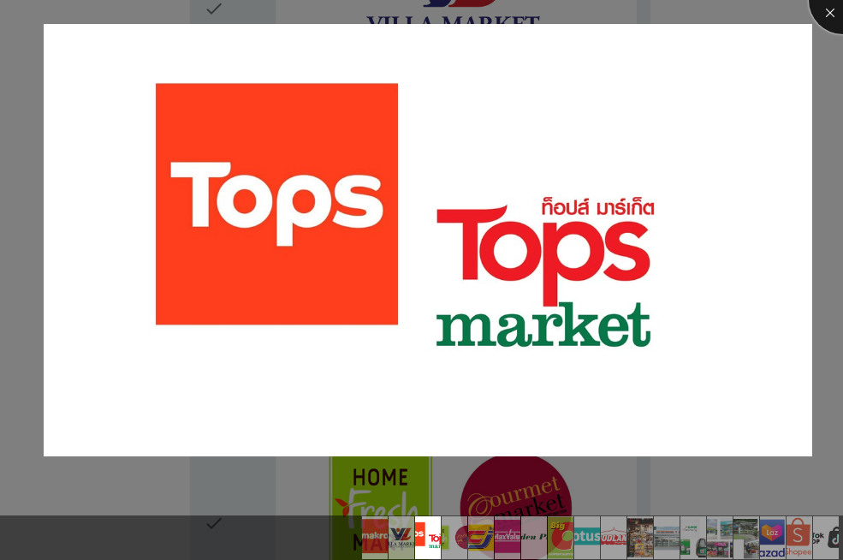
click at [824, 8] on div at bounding box center [843, 0] width 68 height 68
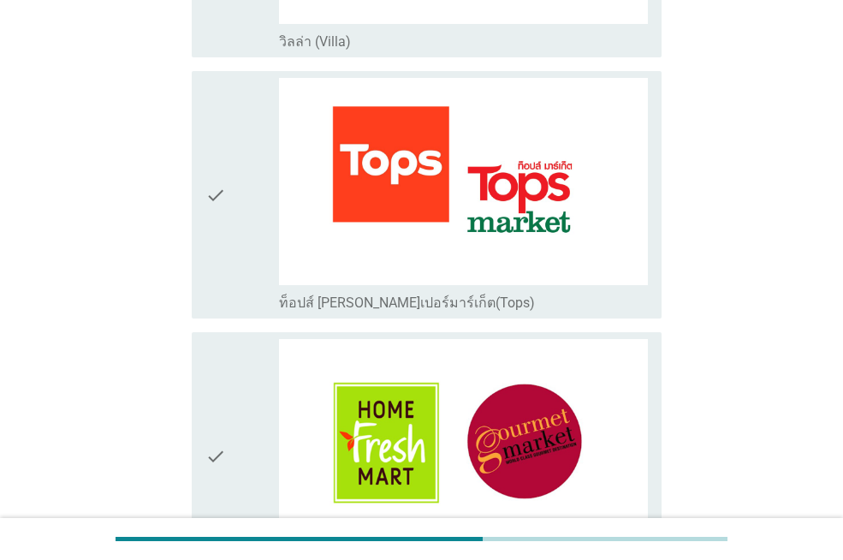
click at [421, 311] on label "ท็อปส์ [PERSON_NAME]เปอร์มาร์เก็ต(Tops)" at bounding box center [407, 302] width 256 height 17
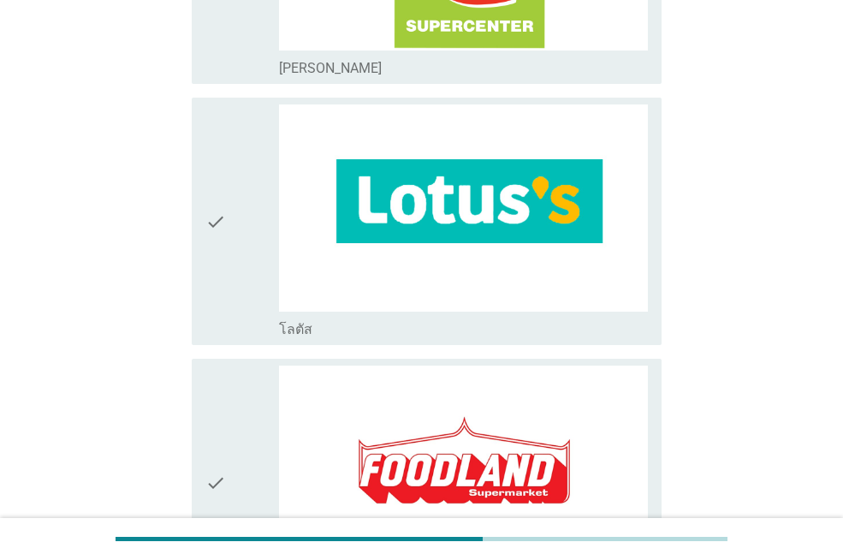
click at [426, 328] on div "check_box_outline_blank โลตัส" at bounding box center [463, 327] width 369 height 21
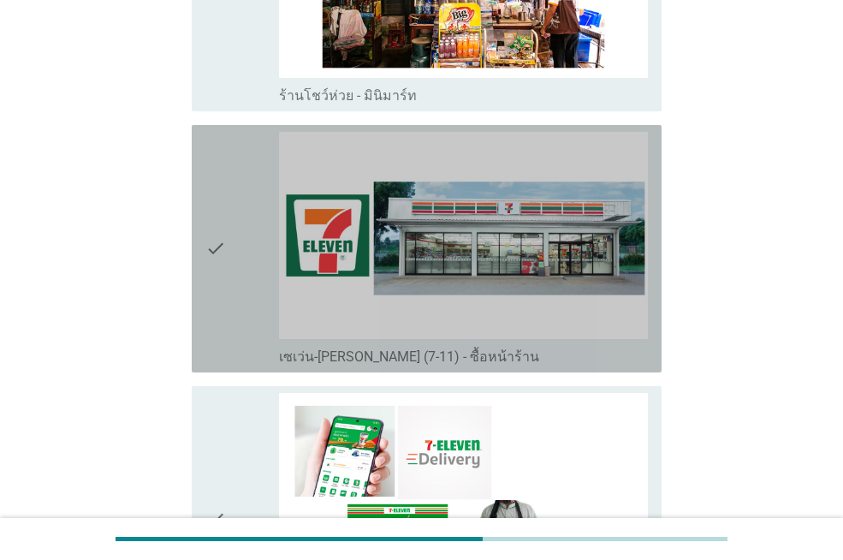
click at [446, 348] on label "เซเว่น-[PERSON_NAME] (7-11) - ซื้อหน้าร้าน" at bounding box center [409, 356] width 260 height 17
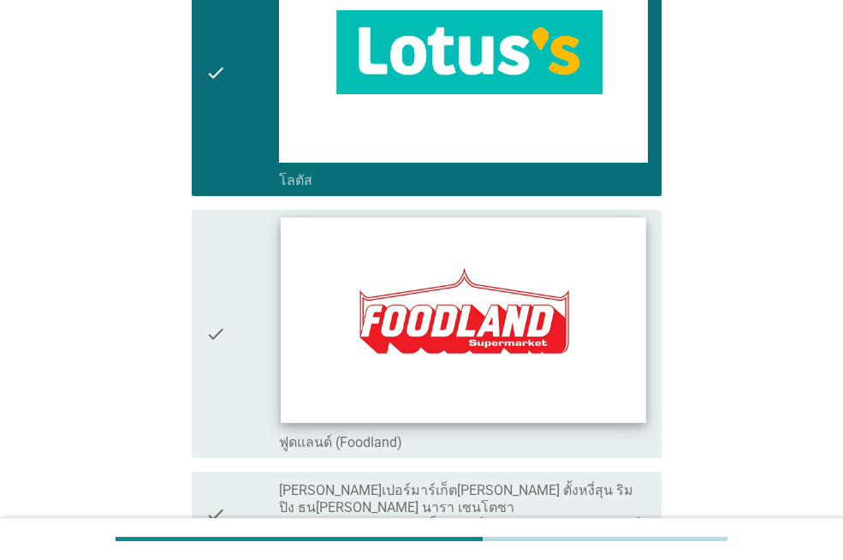
scroll to position [2545, 0]
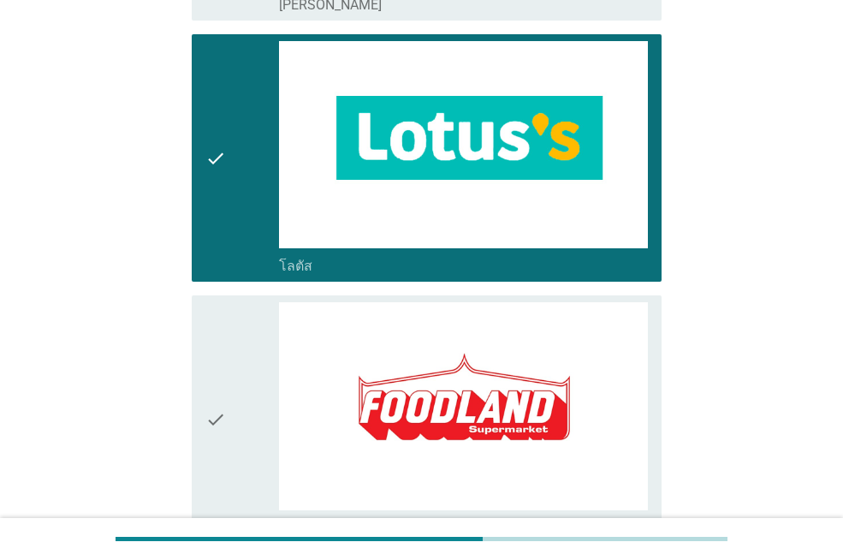
click at [496, 264] on div "check_box_outline_blank โลตัส" at bounding box center [463, 264] width 369 height 21
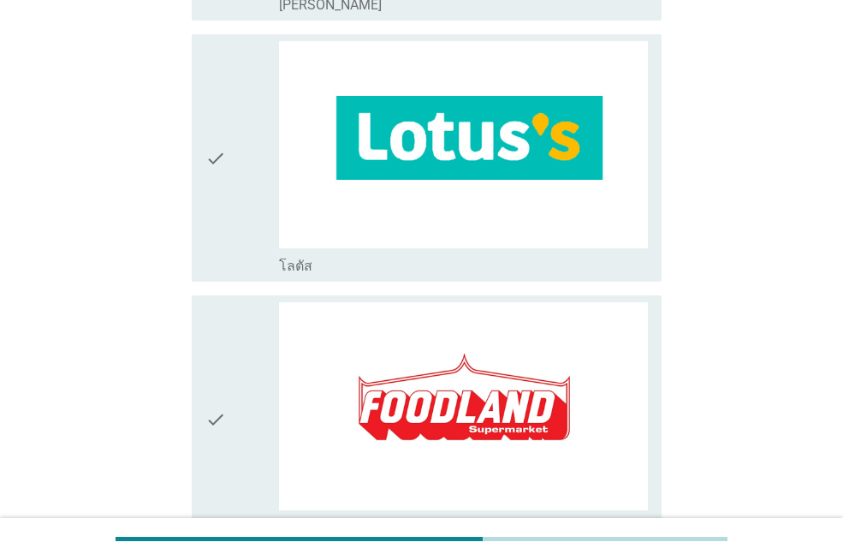
click at [498, 264] on div "check_box_outline_blank โลตัส" at bounding box center [463, 264] width 369 height 21
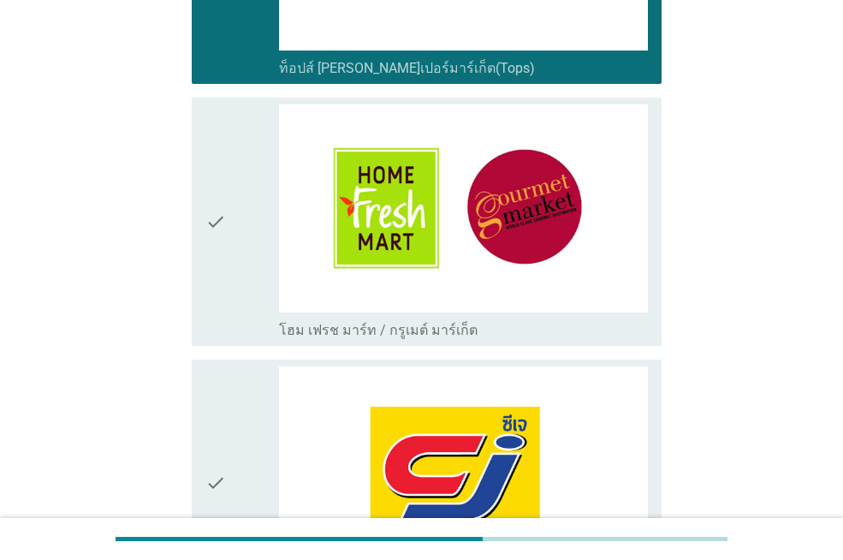
scroll to position [833, 0]
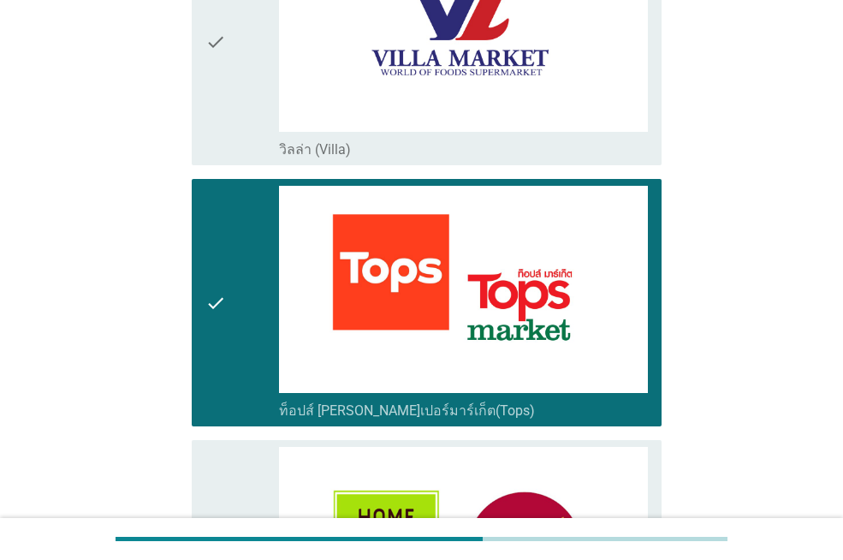
click at [452, 413] on div "check_box ท็อปส์ [PERSON_NAME]เปอร์มาร์เก็ต(Tops)" at bounding box center [463, 409] width 369 height 21
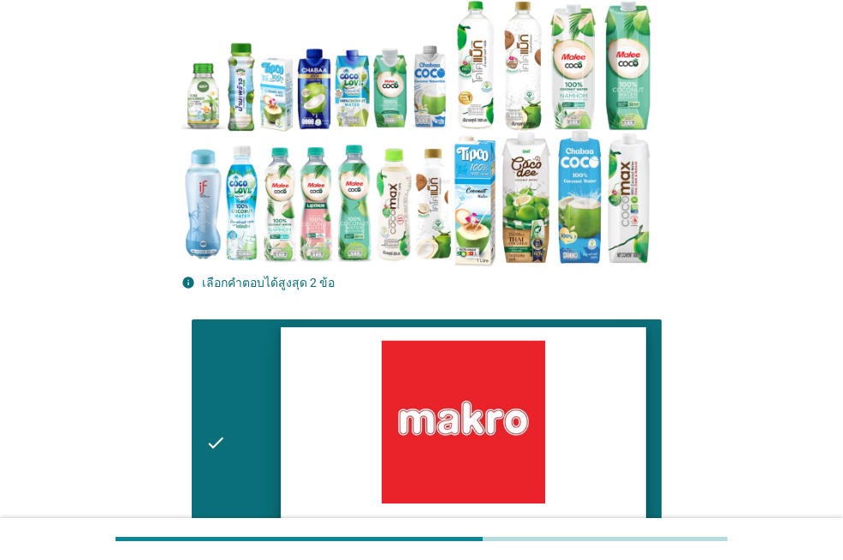
scroll to position [428, 0]
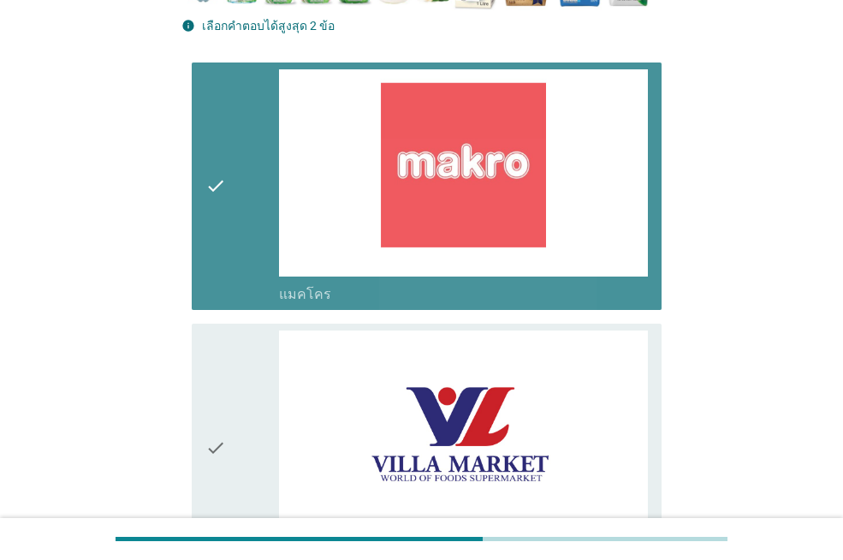
click at [460, 294] on div "check_box_outline_blank แมคโคร" at bounding box center [463, 292] width 369 height 21
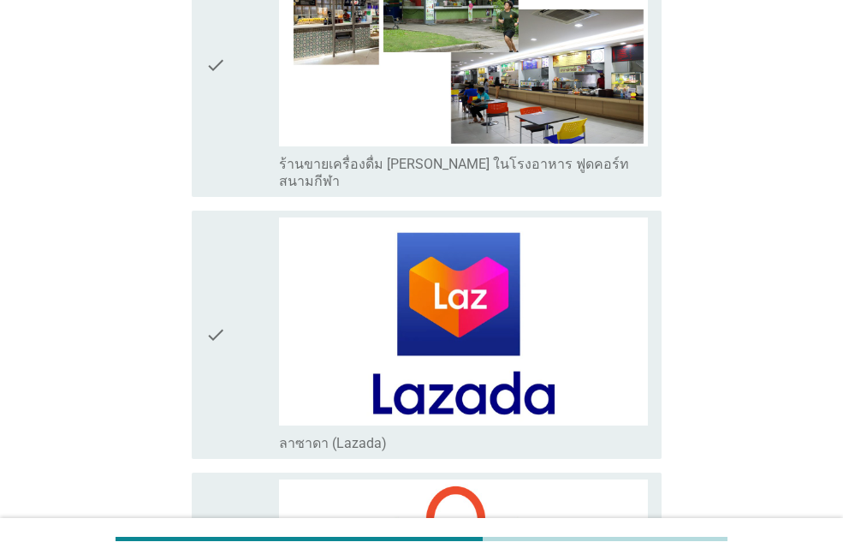
scroll to position [4941, 0]
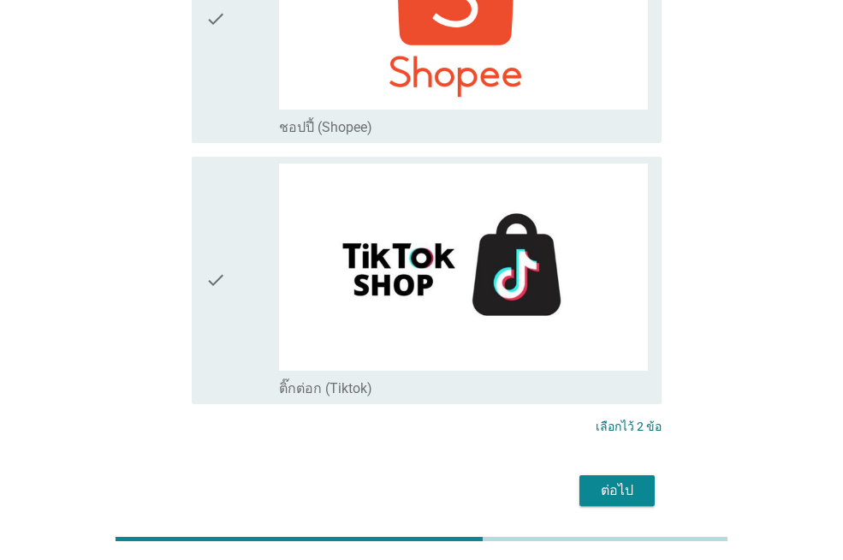
click at [609, 480] on div "ต่อไป" at bounding box center [617, 490] width 48 height 21
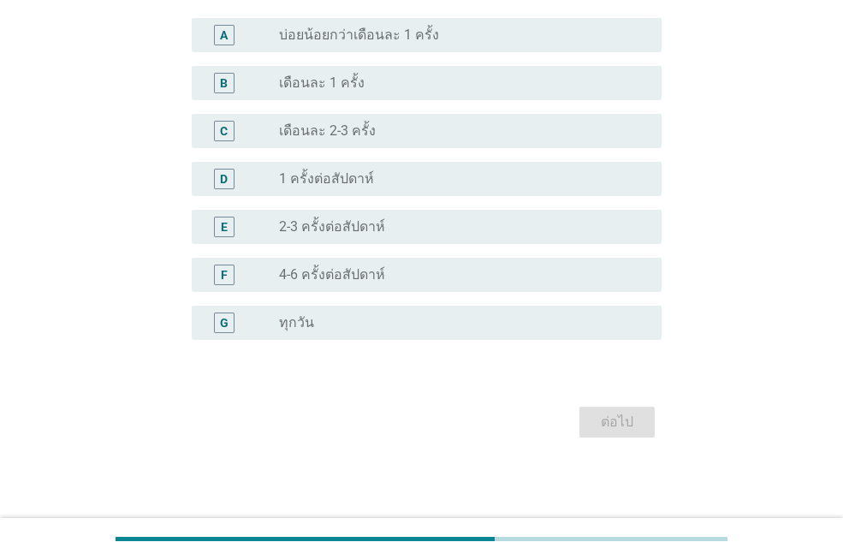
scroll to position [0, 0]
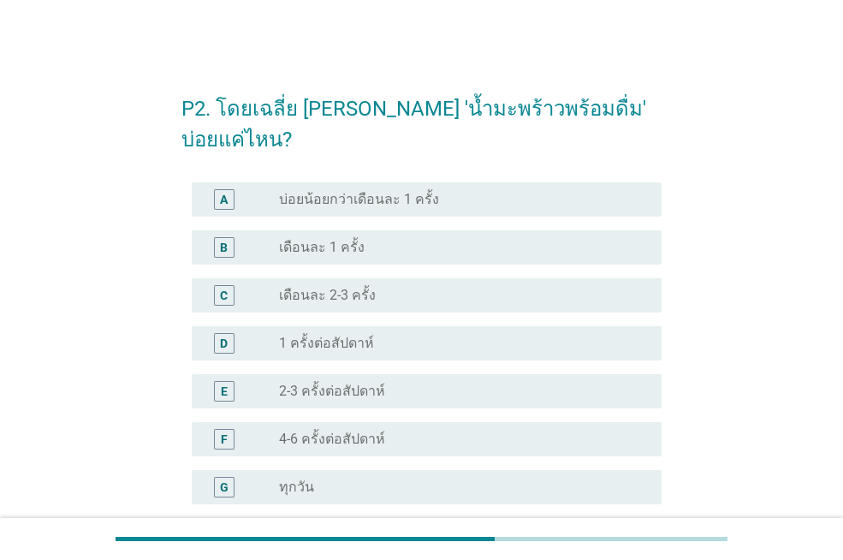
click at [287, 382] on label "2-3 ครั้งต่อสัปดาห์" at bounding box center [332, 390] width 106 height 17
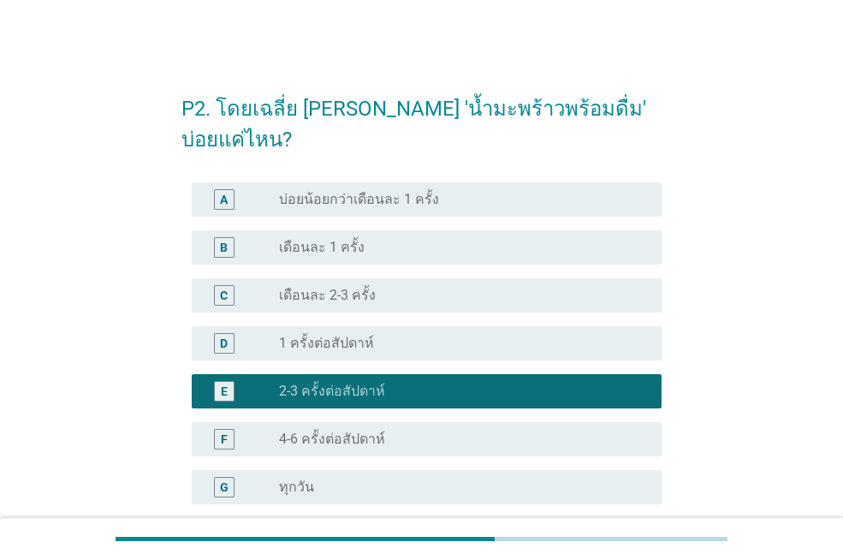
scroll to position [133, 0]
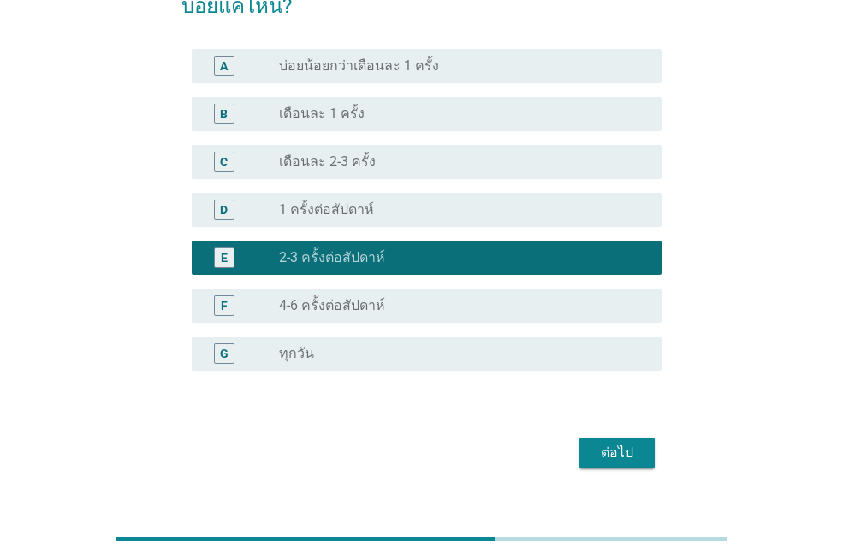
click at [606, 442] on div "ต่อไป" at bounding box center [617, 452] width 48 height 21
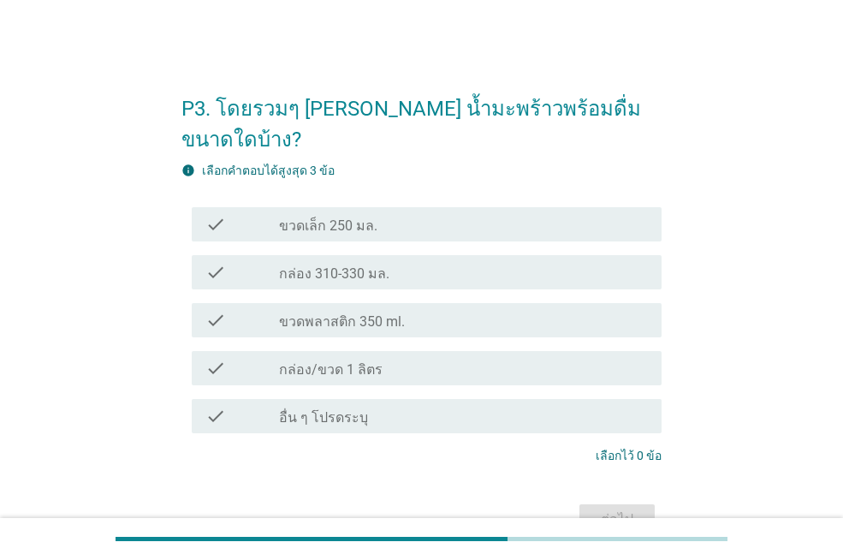
click at [353, 313] on label "ขวดพลาสติก 350 ml." at bounding box center [342, 321] width 126 height 17
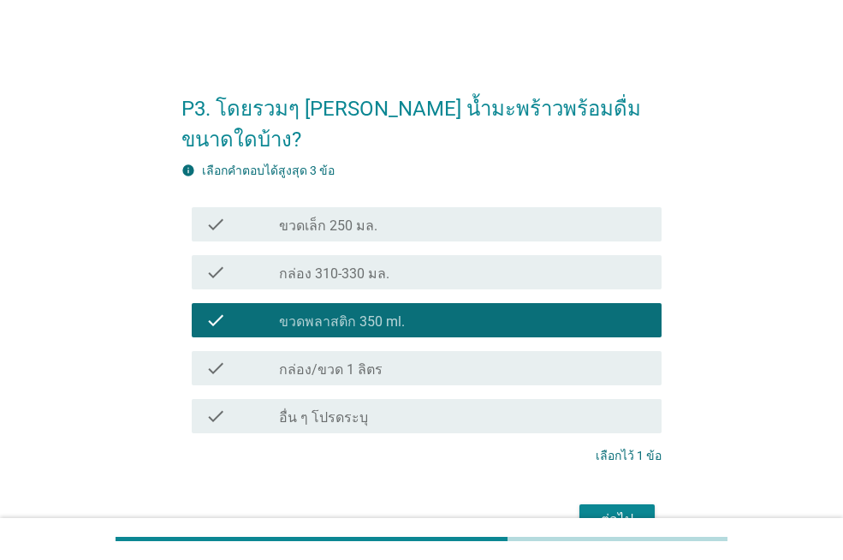
click at [598, 509] on div "ต่อไป" at bounding box center [617, 519] width 48 height 21
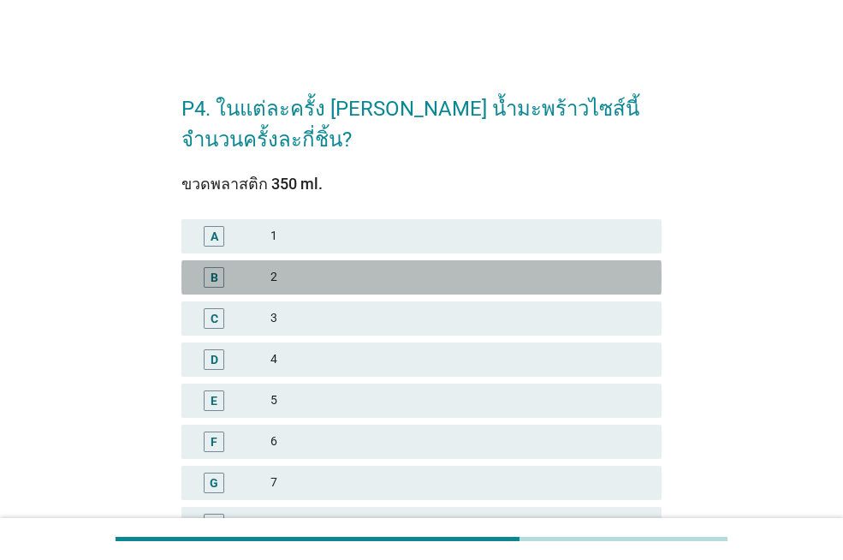
click at [343, 286] on div "2" at bounding box center [458, 277] width 377 height 21
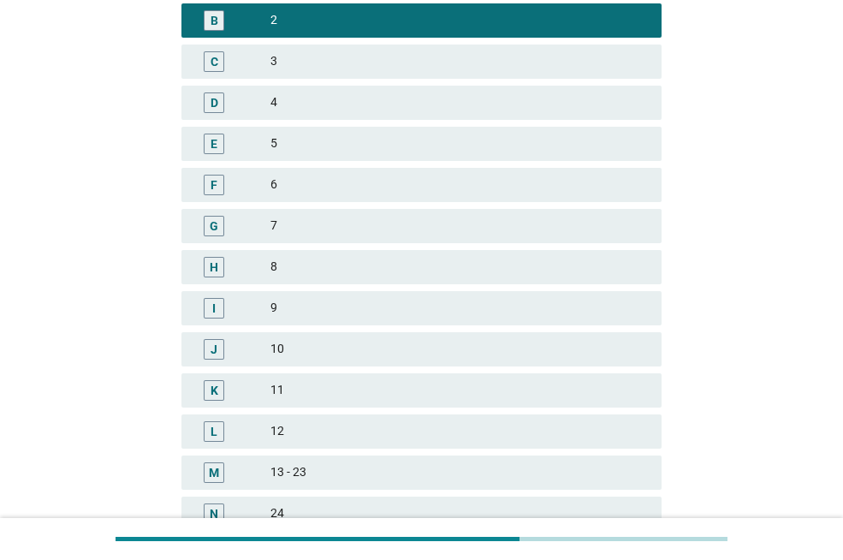
scroll to position [454, 0]
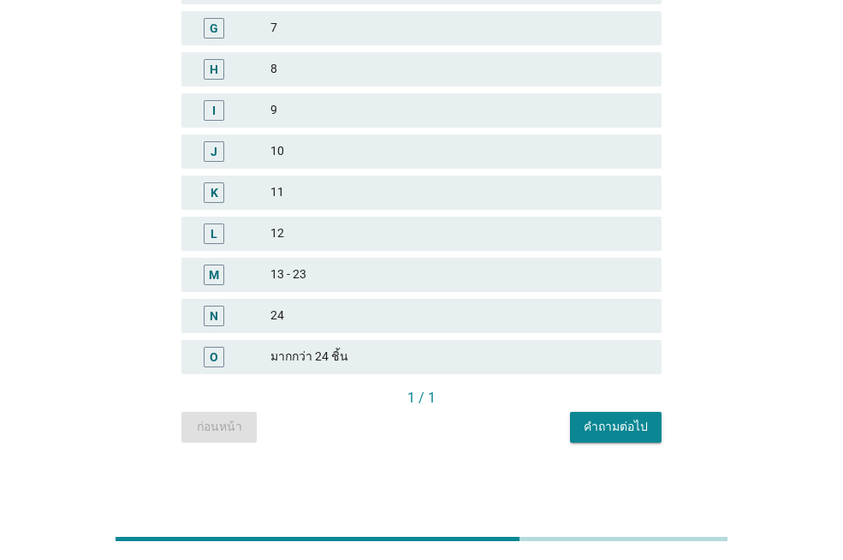
click at [617, 424] on div "คำถามต่อไป" at bounding box center [616, 427] width 64 height 18
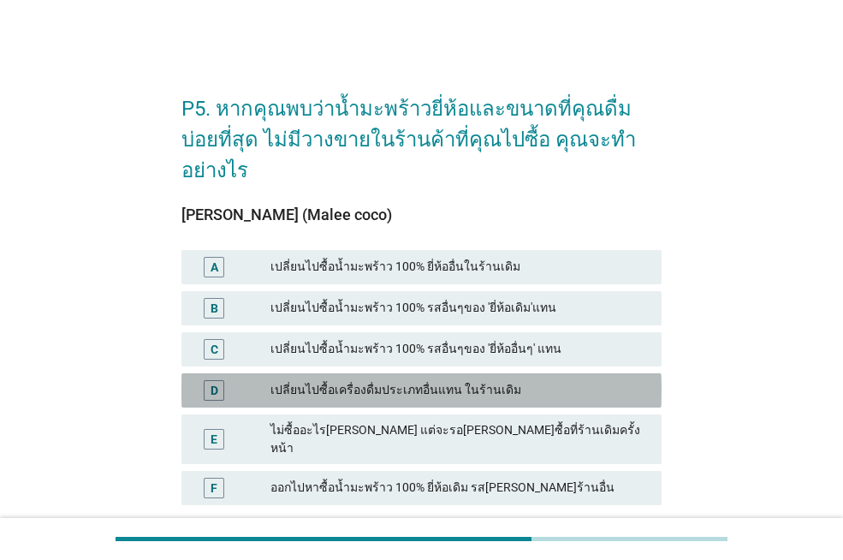
click at [389, 380] on div "เปลี่ยนไปซื้อเครื่องดื่มประเภทอื่นแทน ในร้านเดิม" at bounding box center [458, 390] width 377 height 21
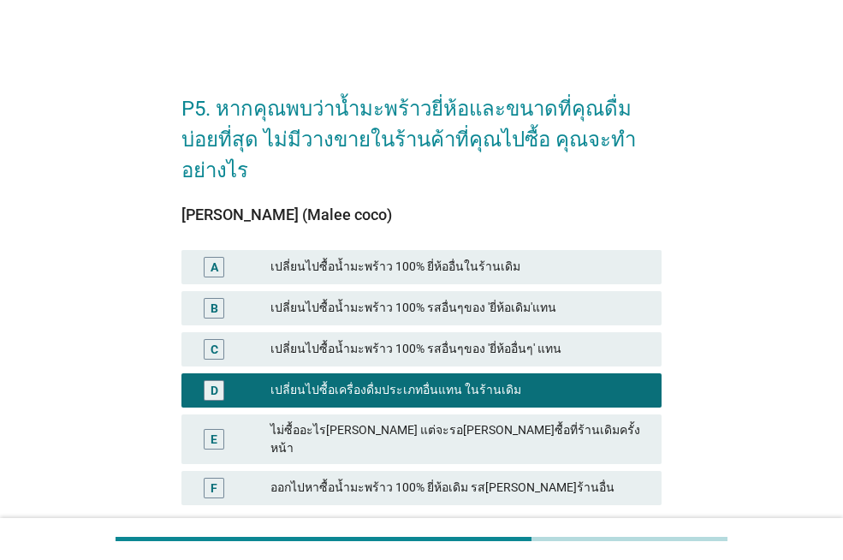
click at [598, 543] on button "คำถามต่อไป" at bounding box center [616, 558] width 92 height 31
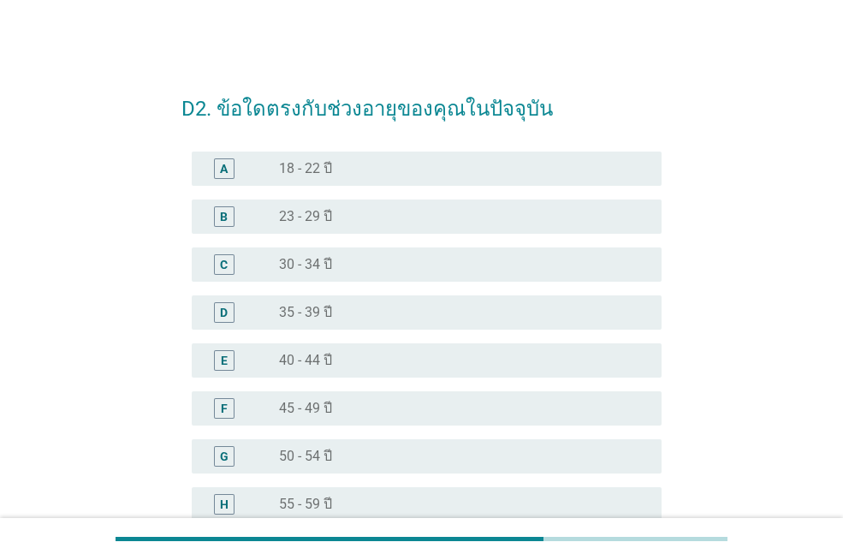
click at [312, 357] on label "40 - 44 ปี" at bounding box center [305, 360] width 53 height 17
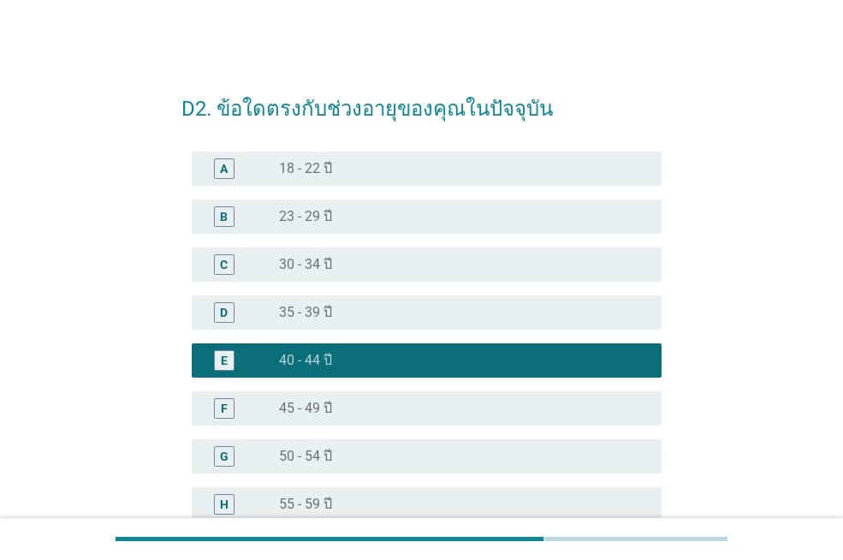
scroll to position [229, 0]
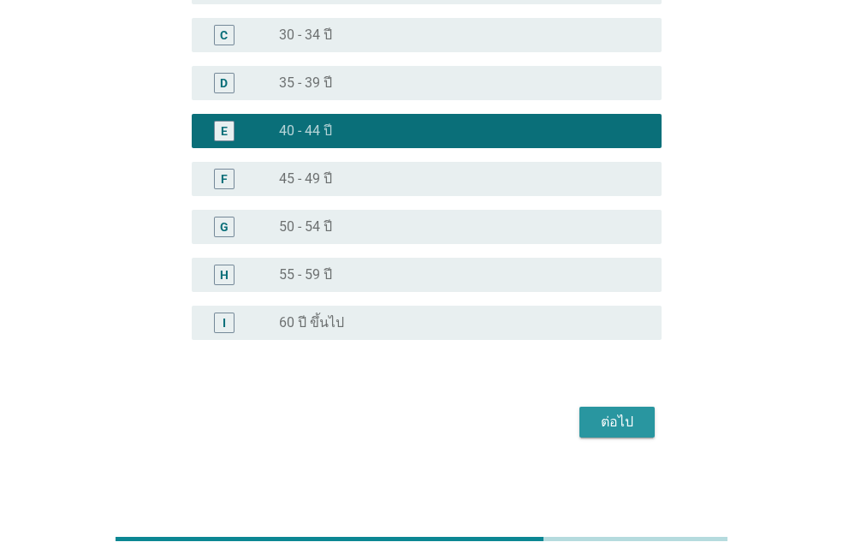
click at [616, 426] on div "ต่อไป" at bounding box center [617, 422] width 48 height 21
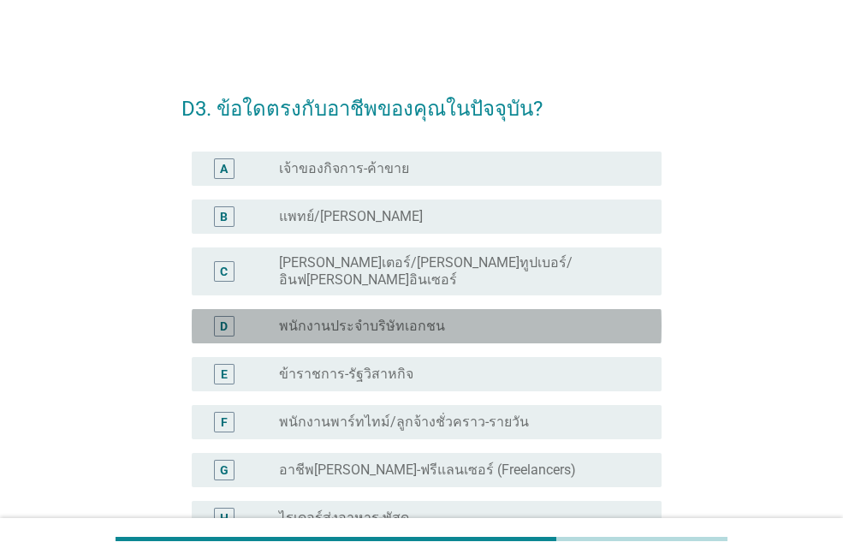
click at [481, 317] on div "radio_button_unchecked พนักงานประจำบริษัทเอกชน" at bounding box center [456, 325] width 355 height 17
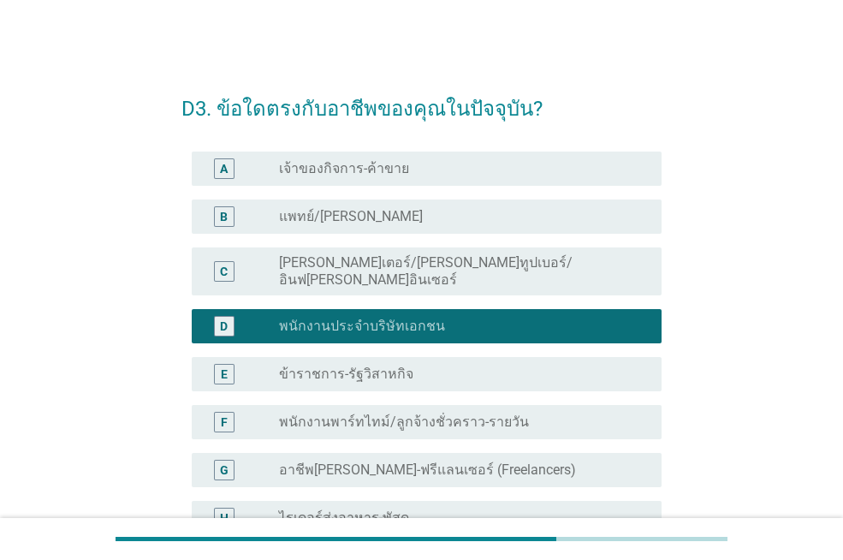
scroll to position [469, 0]
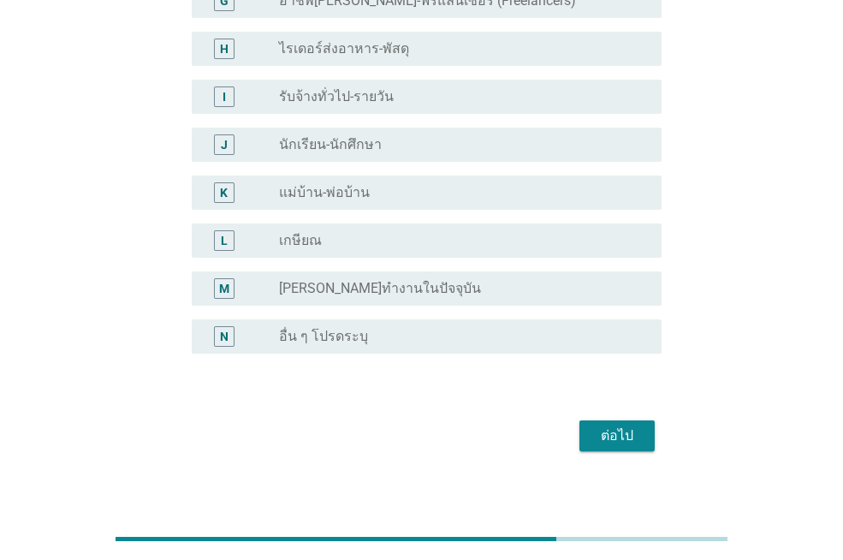
click at [610, 425] on div "ต่อไป" at bounding box center [617, 435] width 48 height 21
